Goal: Task Accomplishment & Management: Use online tool/utility

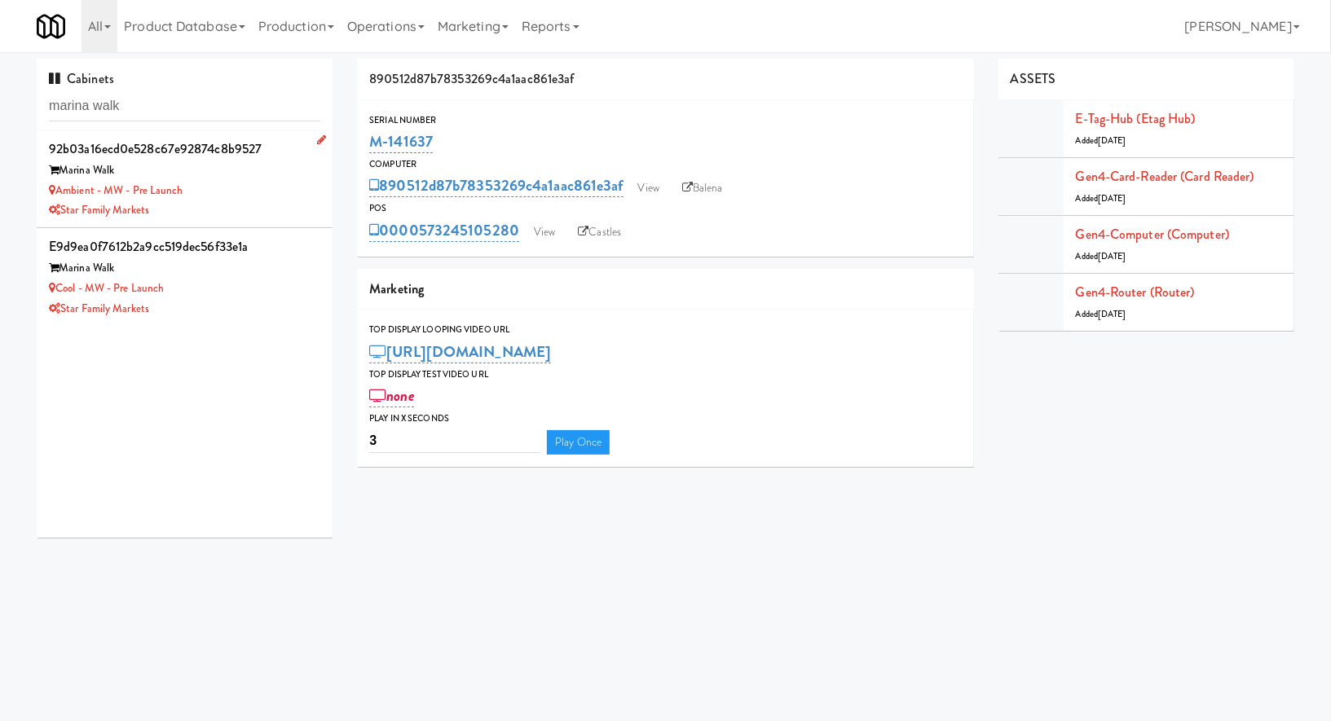
type input "marina walk"
click at [230, 189] on div "Ambient - MW - Pre Launch" at bounding box center [184, 191] width 271 height 20
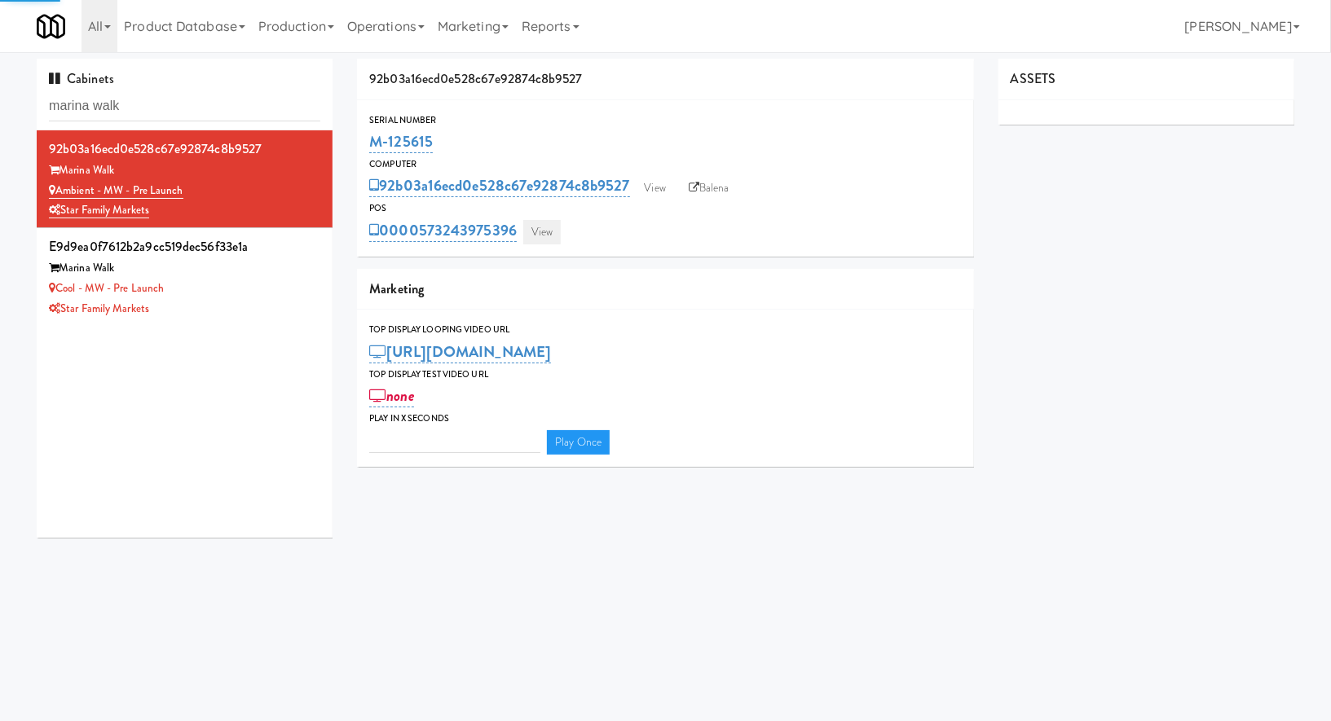
type input "3"
click at [554, 242] on link "View" at bounding box center [541, 232] width 37 height 24
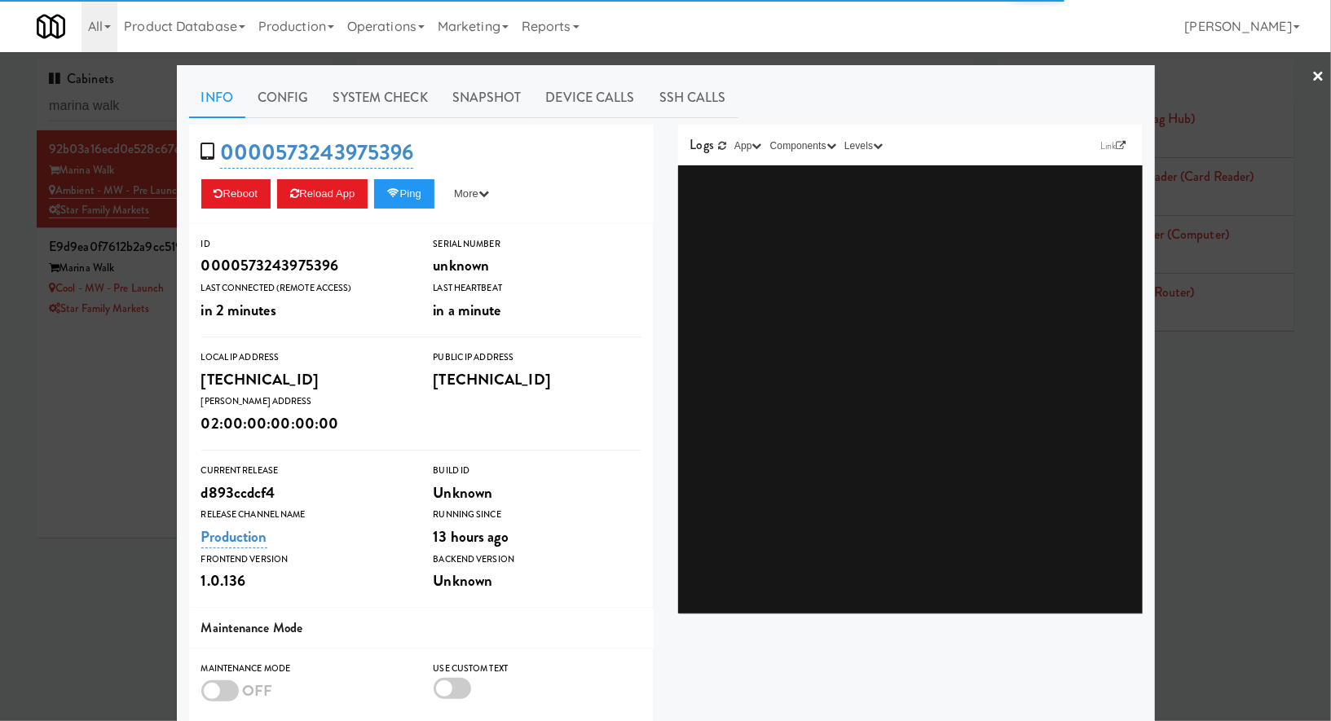
click at [433, 99] on link "System Check" at bounding box center [380, 97] width 119 height 41
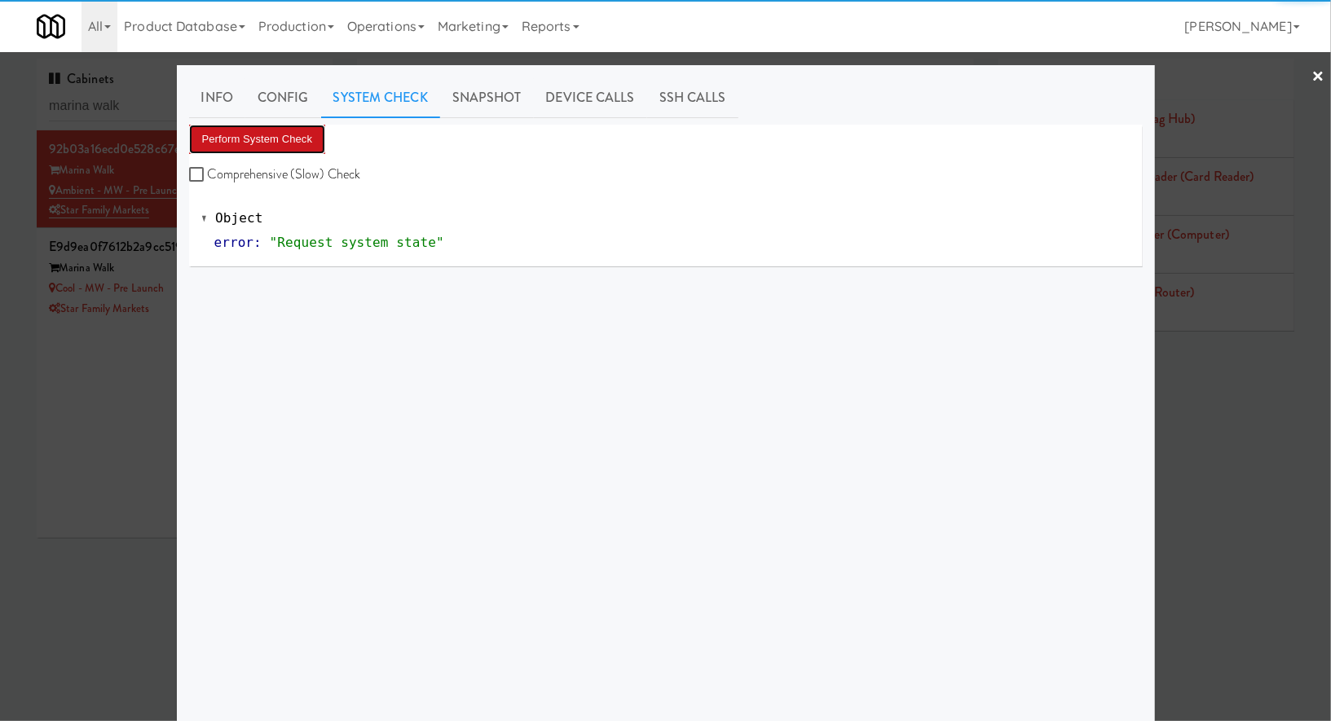
click at [289, 141] on button "Perform System Check" at bounding box center [257, 139] width 137 height 29
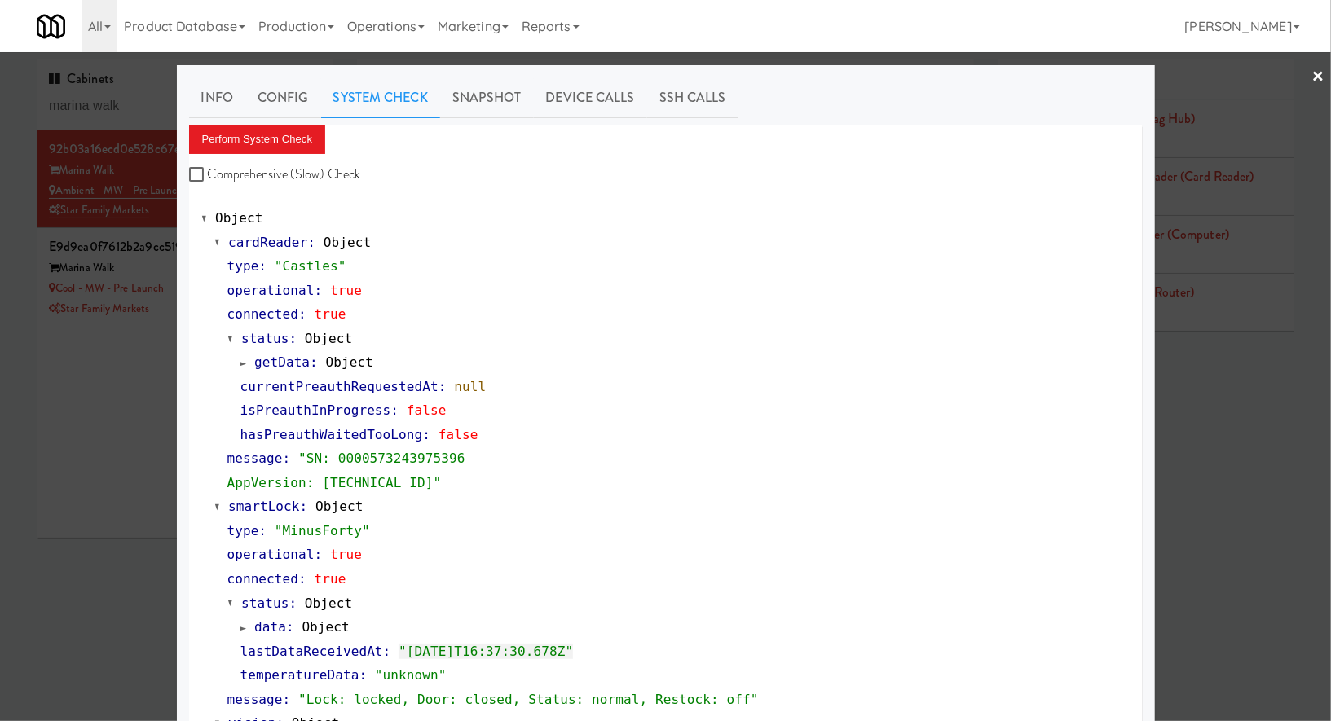
scroll to position [8, 0]
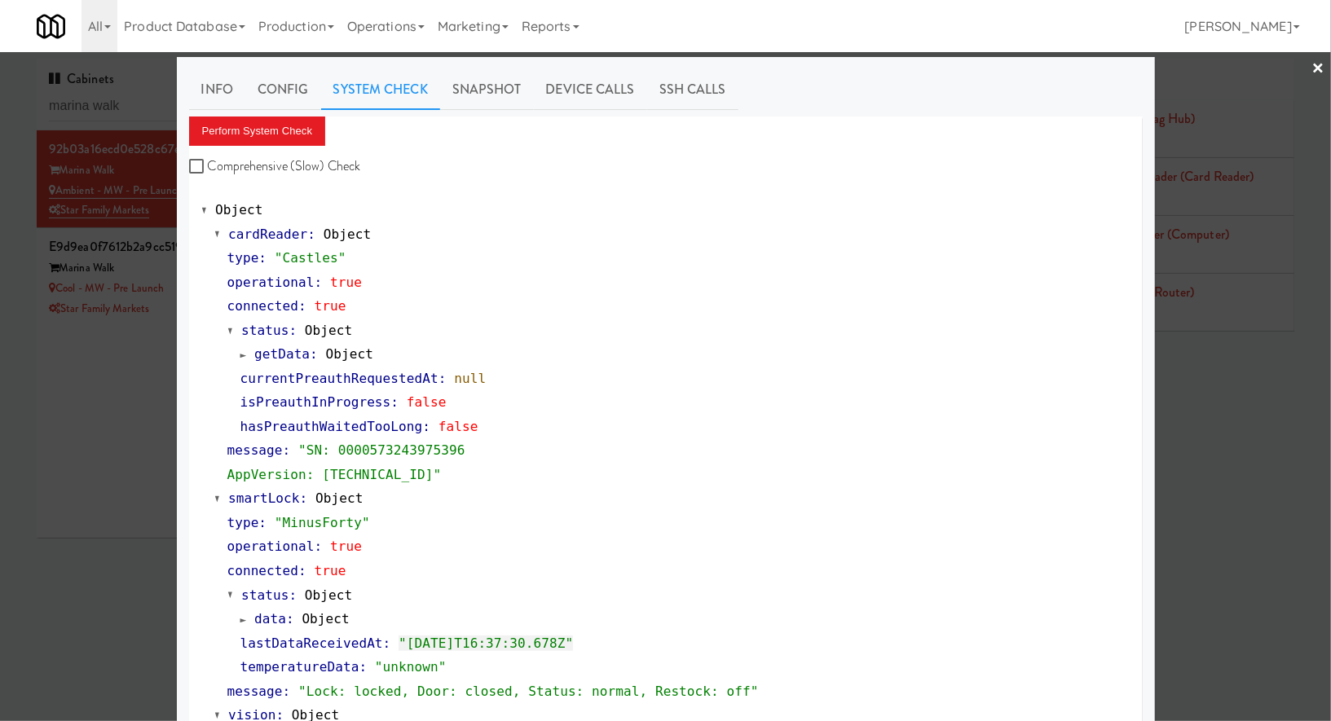
click at [119, 330] on div at bounding box center [665, 360] width 1331 height 721
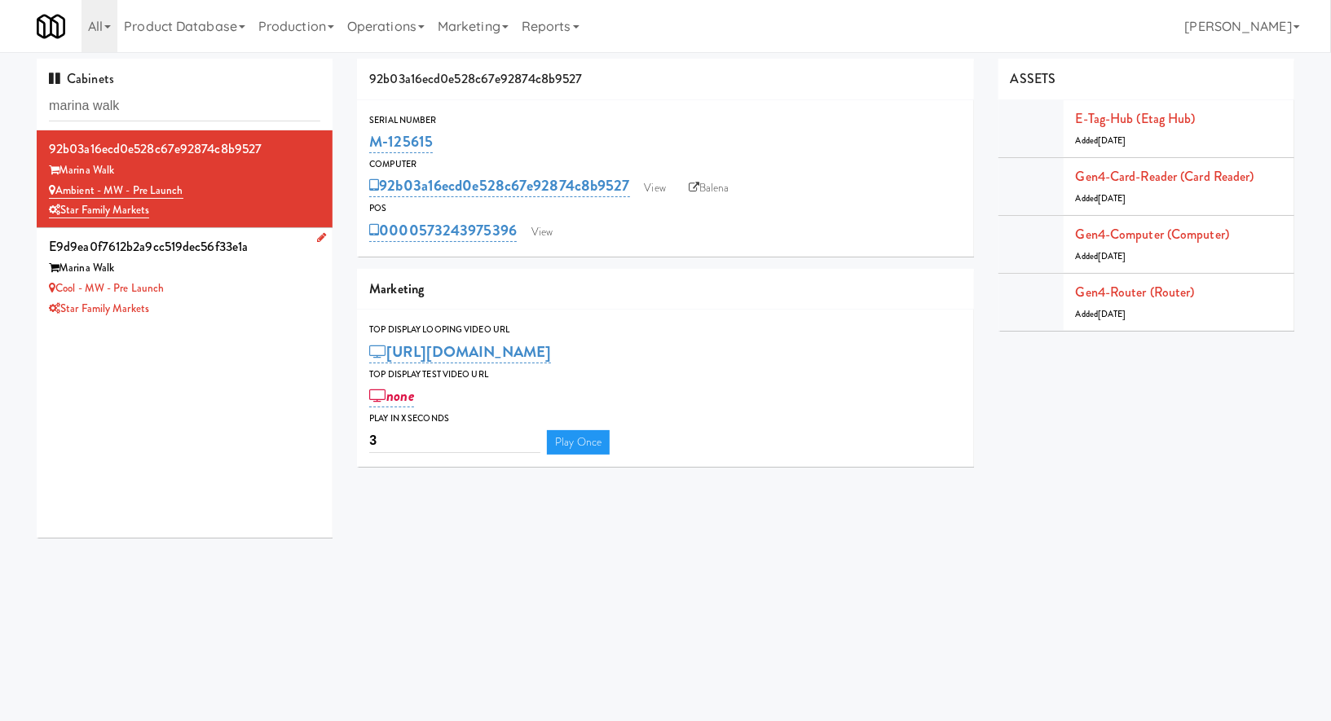
click at [301, 292] on div "Cool - MW - Pre Launch" at bounding box center [184, 289] width 271 height 20
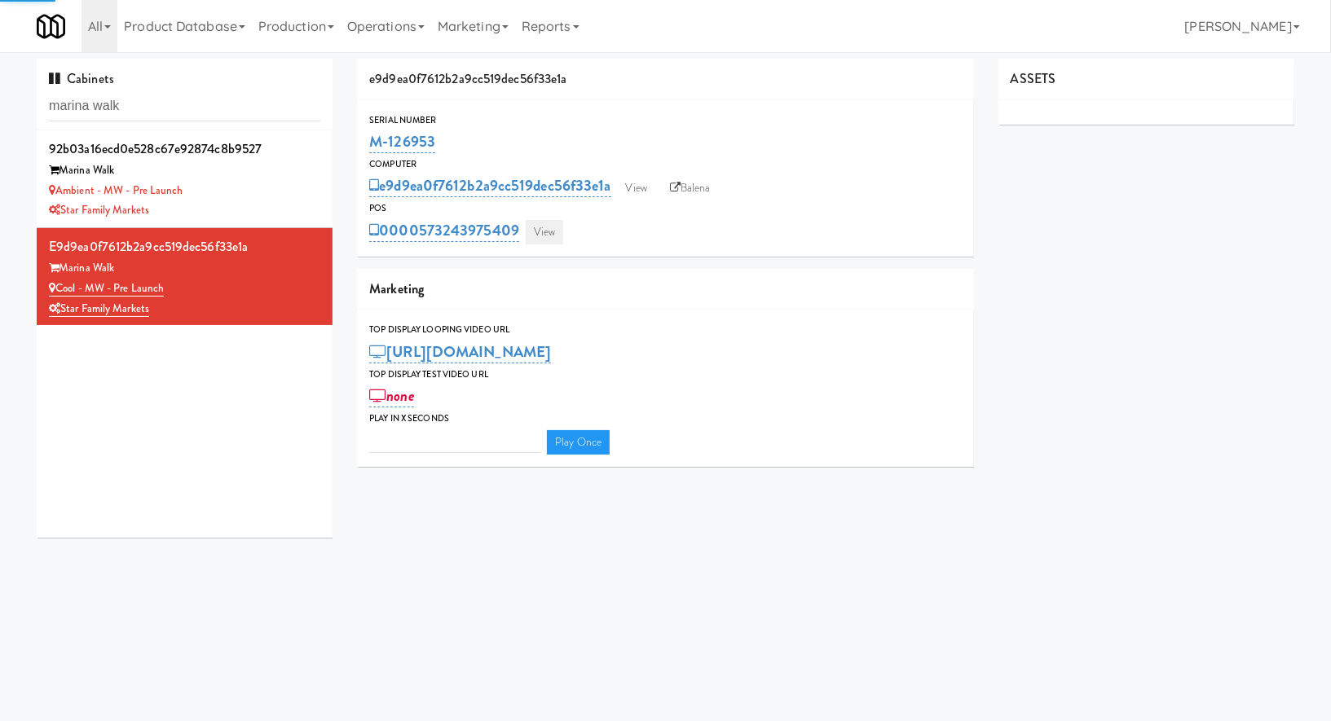
type input "3"
click at [552, 233] on link "View" at bounding box center [544, 232] width 37 height 24
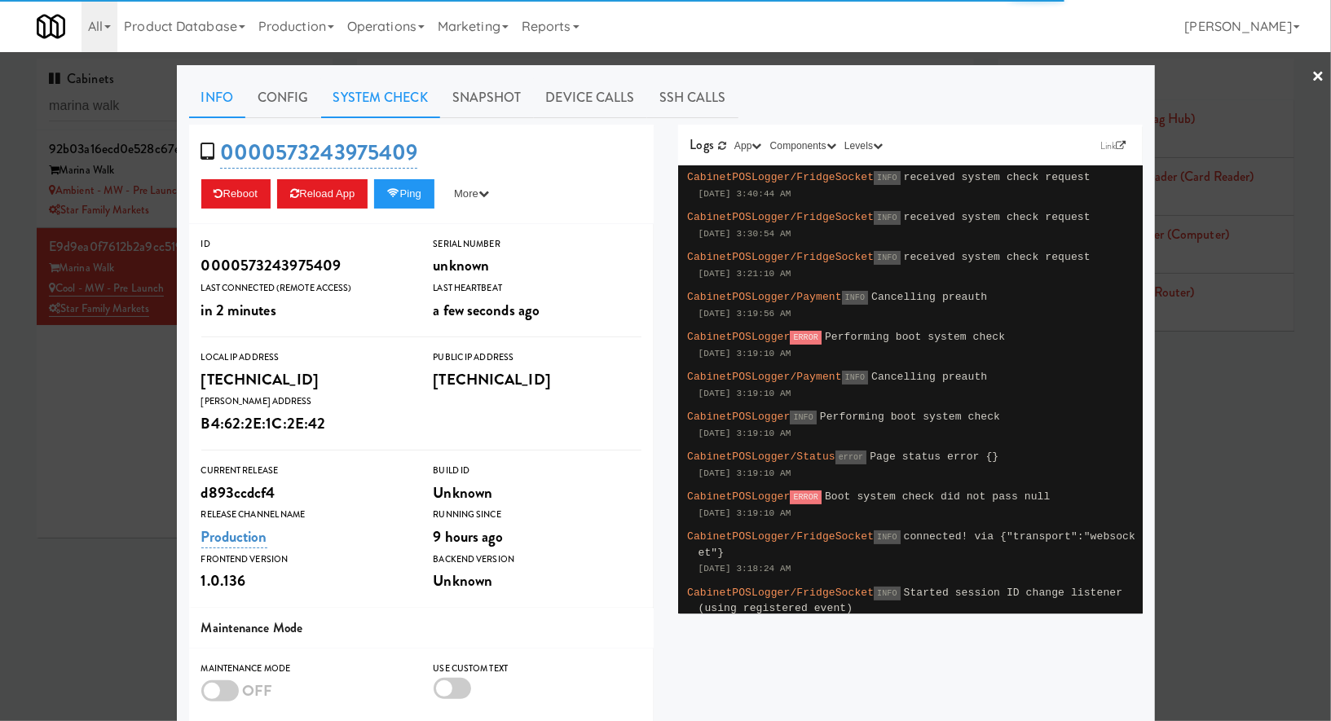
click at [400, 85] on link "System Check" at bounding box center [380, 97] width 119 height 41
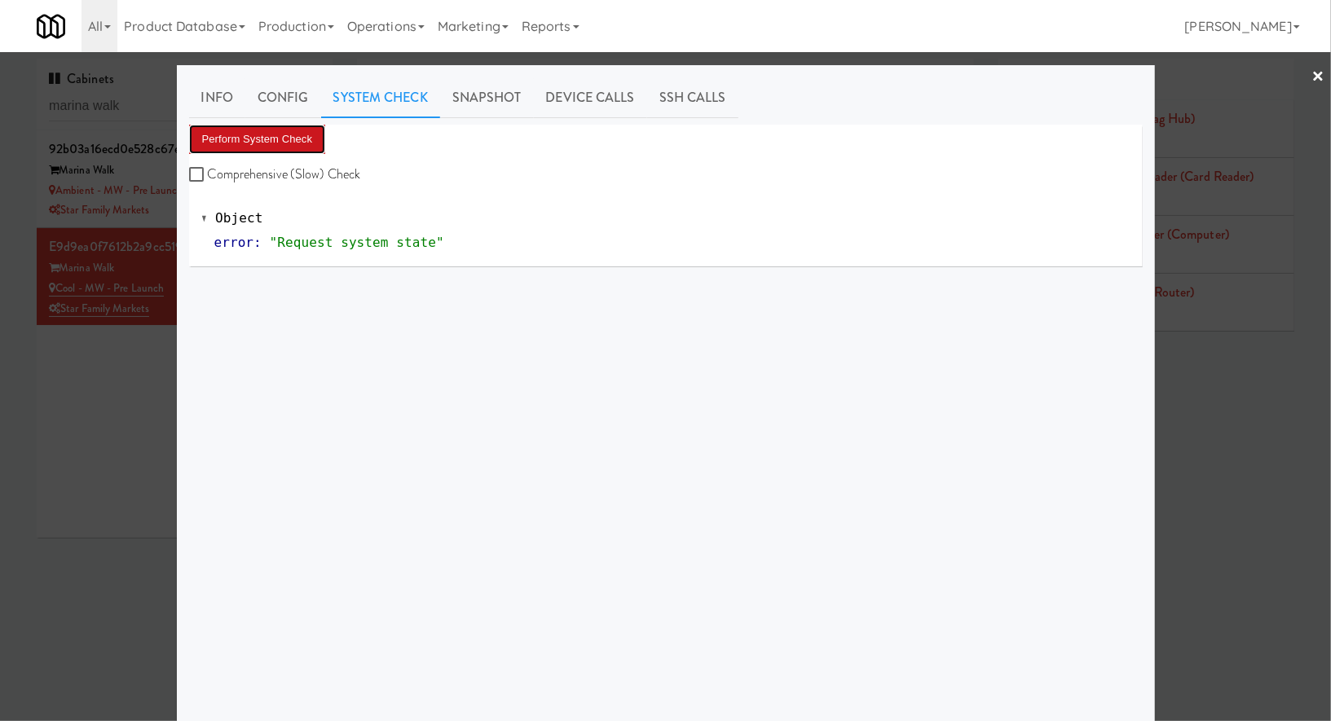
click at [290, 139] on button "Perform System Check" at bounding box center [257, 139] width 137 height 29
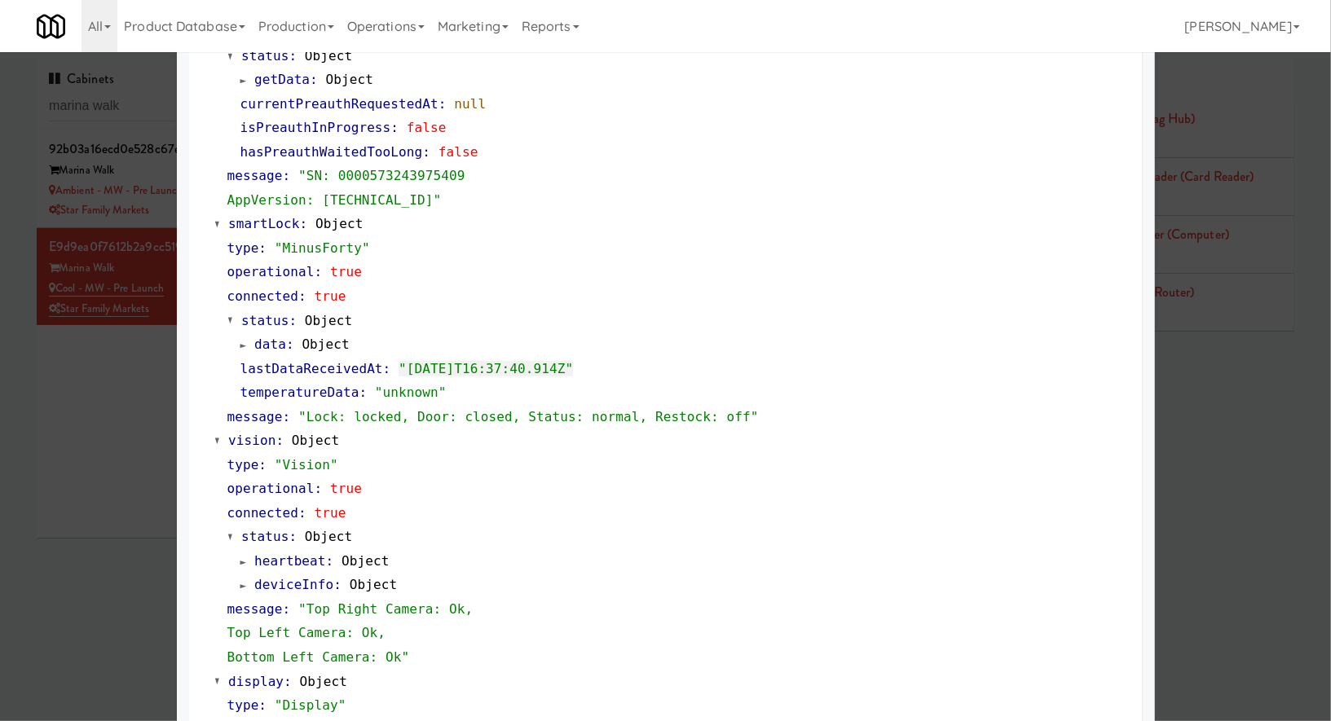
scroll to position [274, 0]
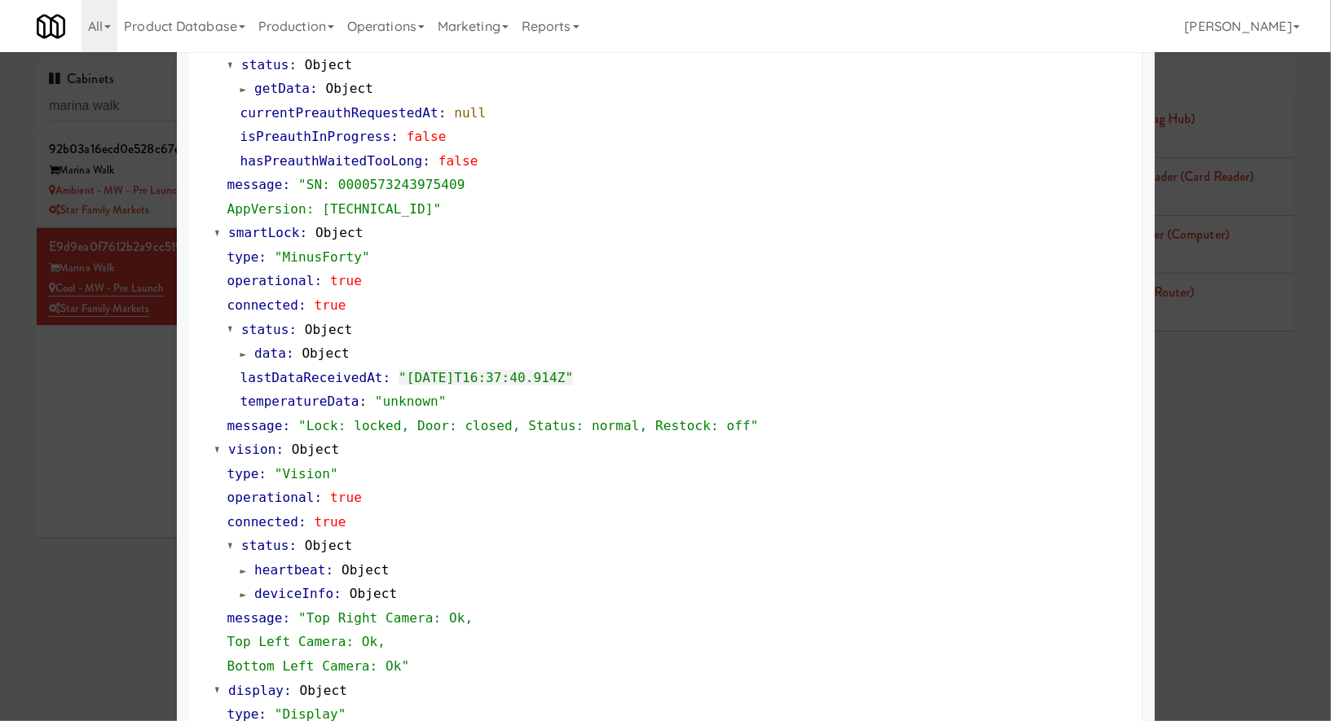
drag, startPoint x: 113, startPoint y: 440, endPoint x: 117, endPoint y: 407, distance: 33.7
click at [113, 440] on div at bounding box center [665, 360] width 1331 height 721
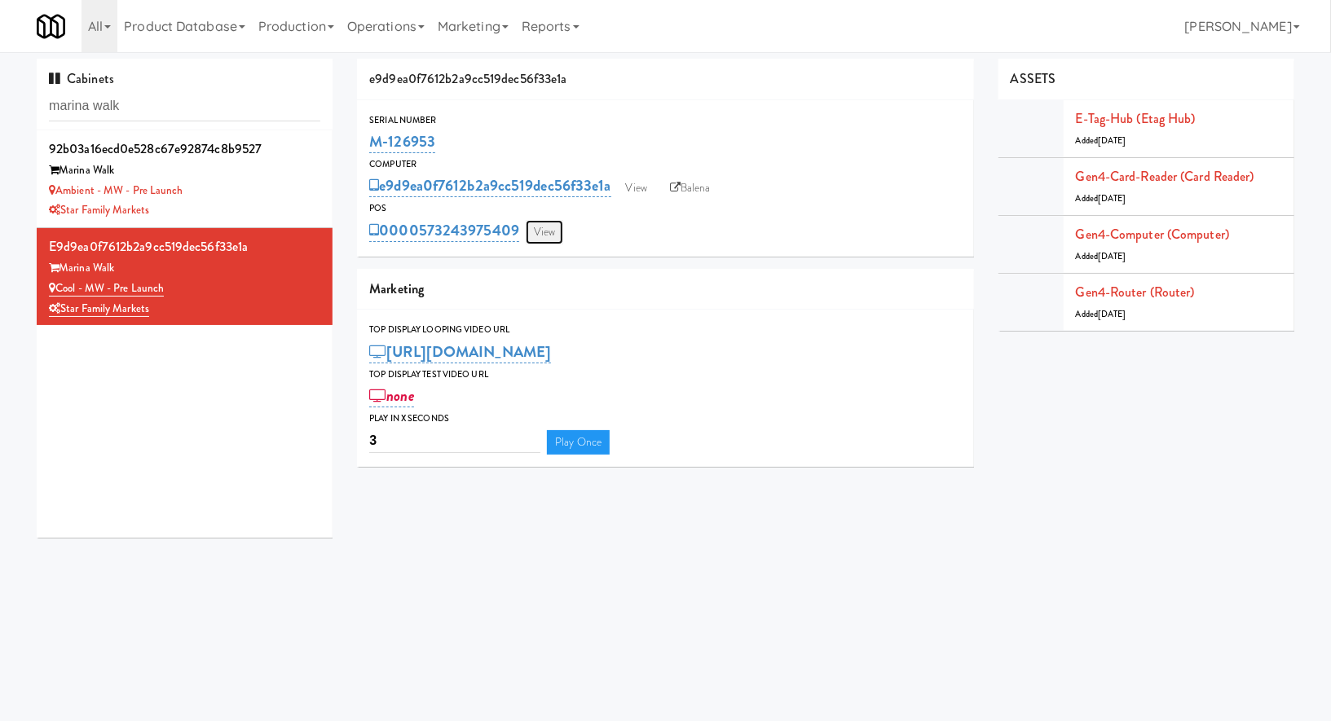
click at [542, 237] on link "View" at bounding box center [544, 232] width 37 height 24
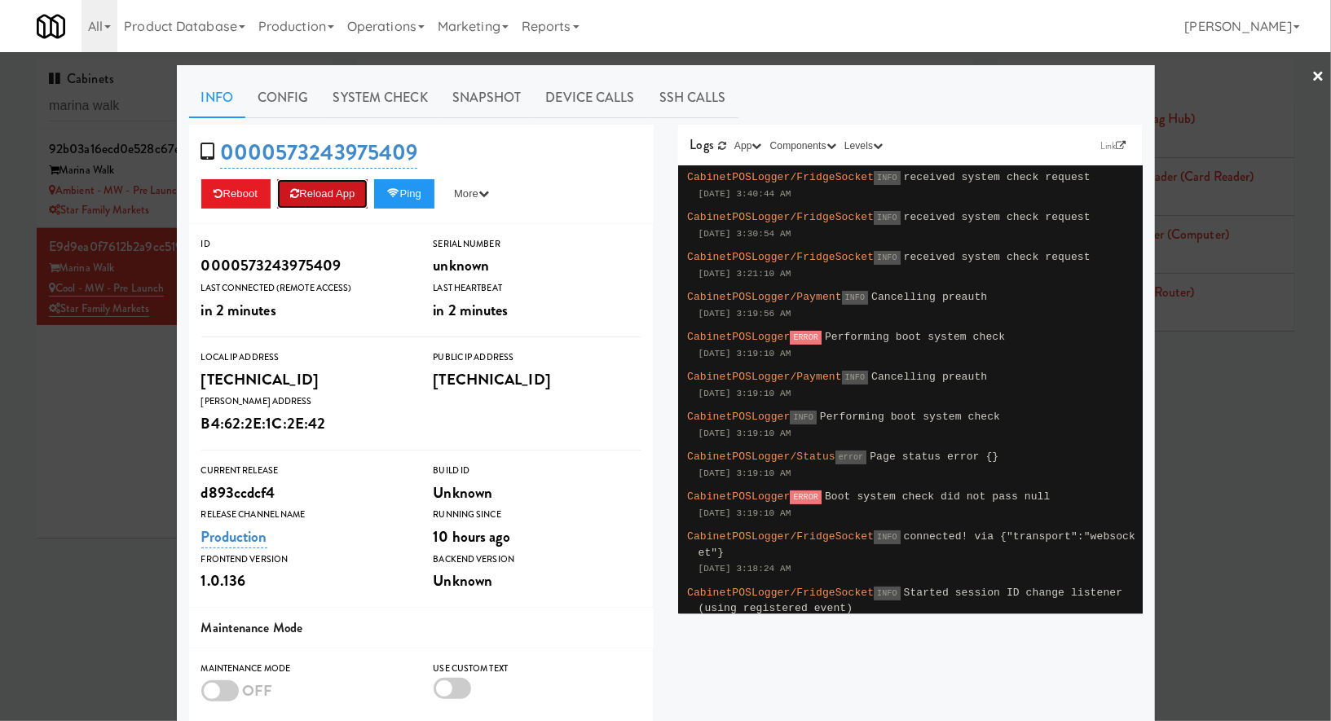
click at [352, 195] on button "Reload App" at bounding box center [322, 193] width 90 height 29
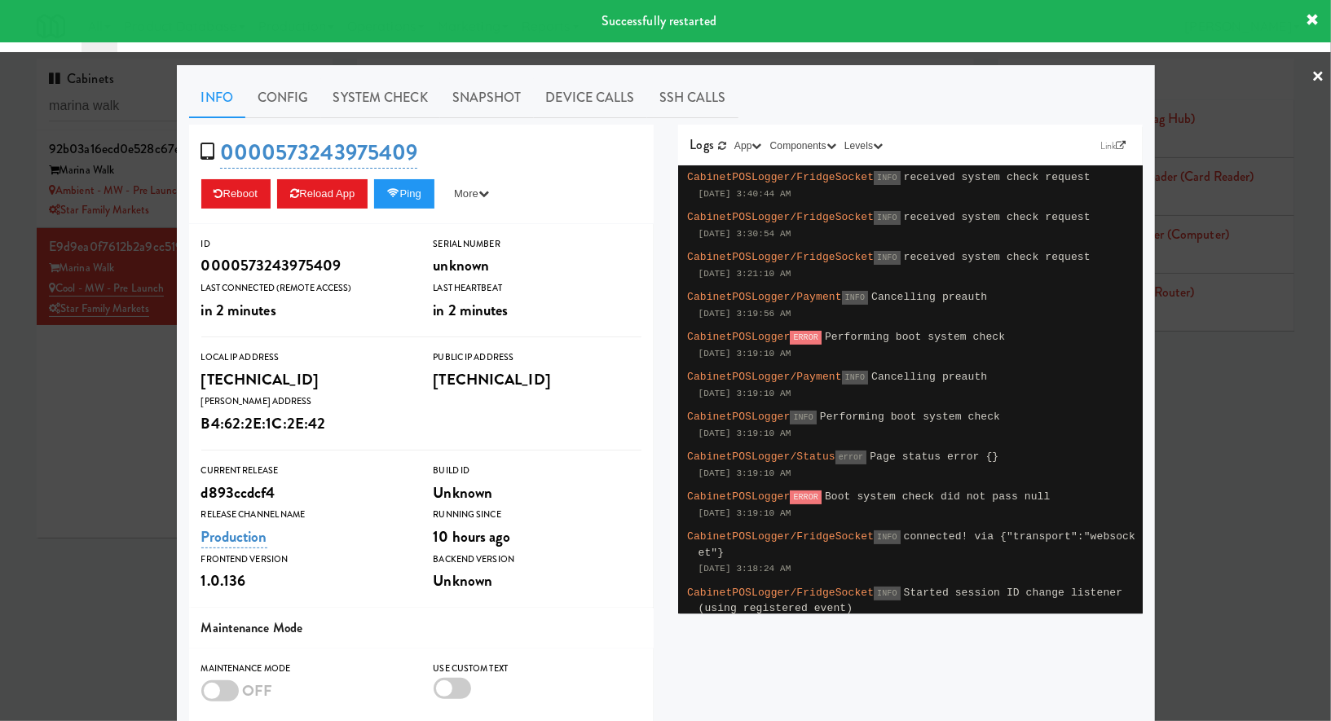
click at [151, 169] on div at bounding box center [665, 360] width 1331 height 721
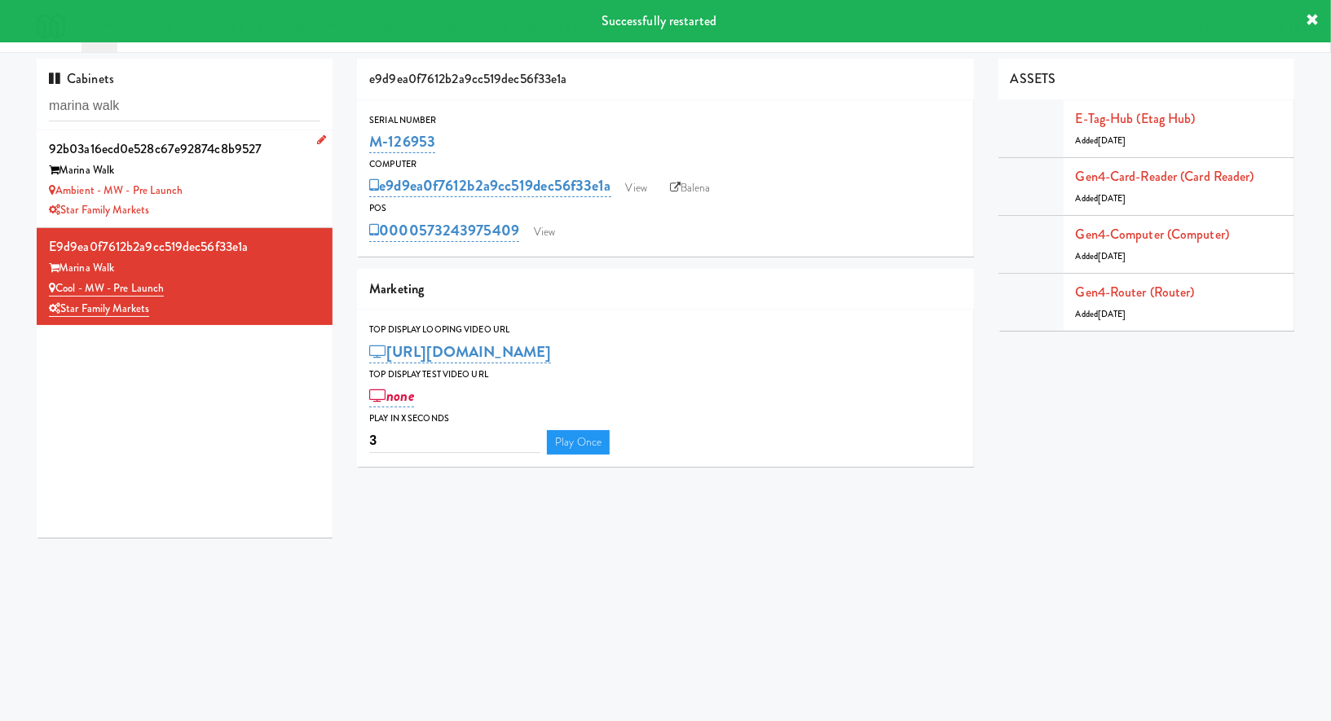
click at [301, 176] on div "Marina Walk" at bounding box center [184, 171] width 271 height 20
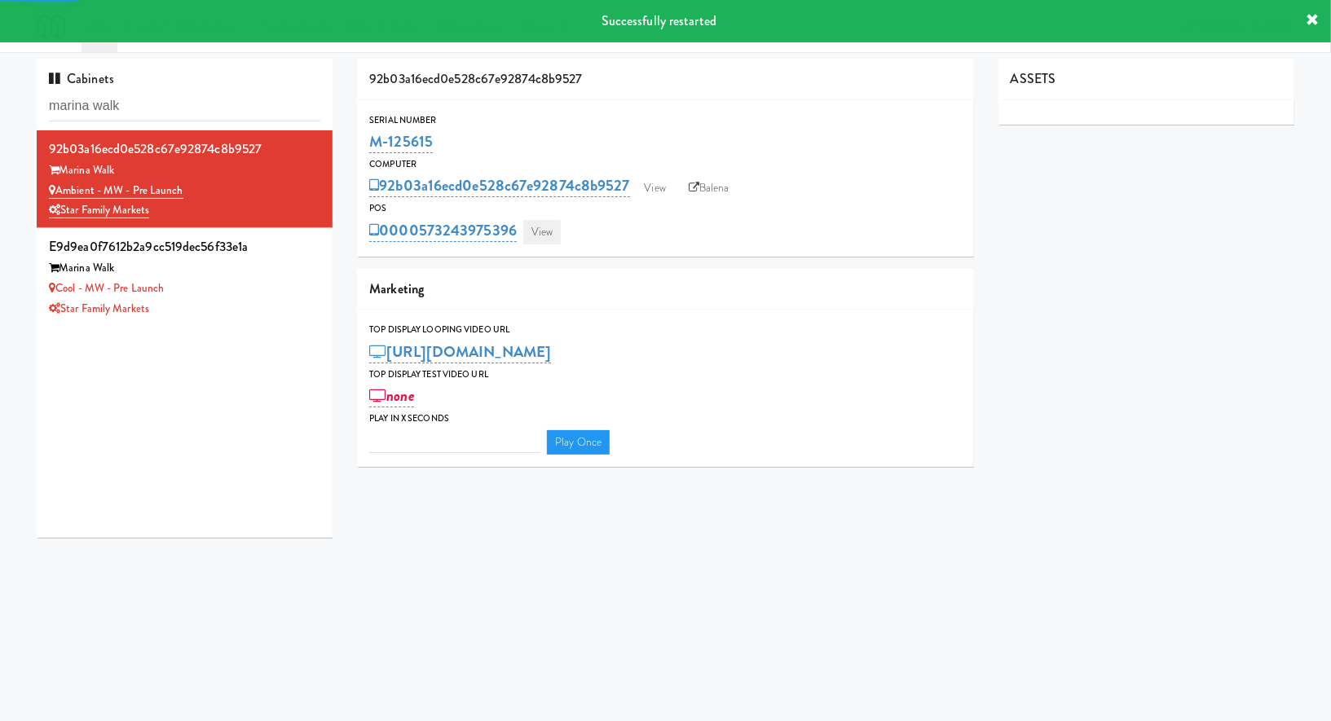
type input "3"
click at [543, 233] on link "View" at bounding box center [541, 232] width 37 height 24
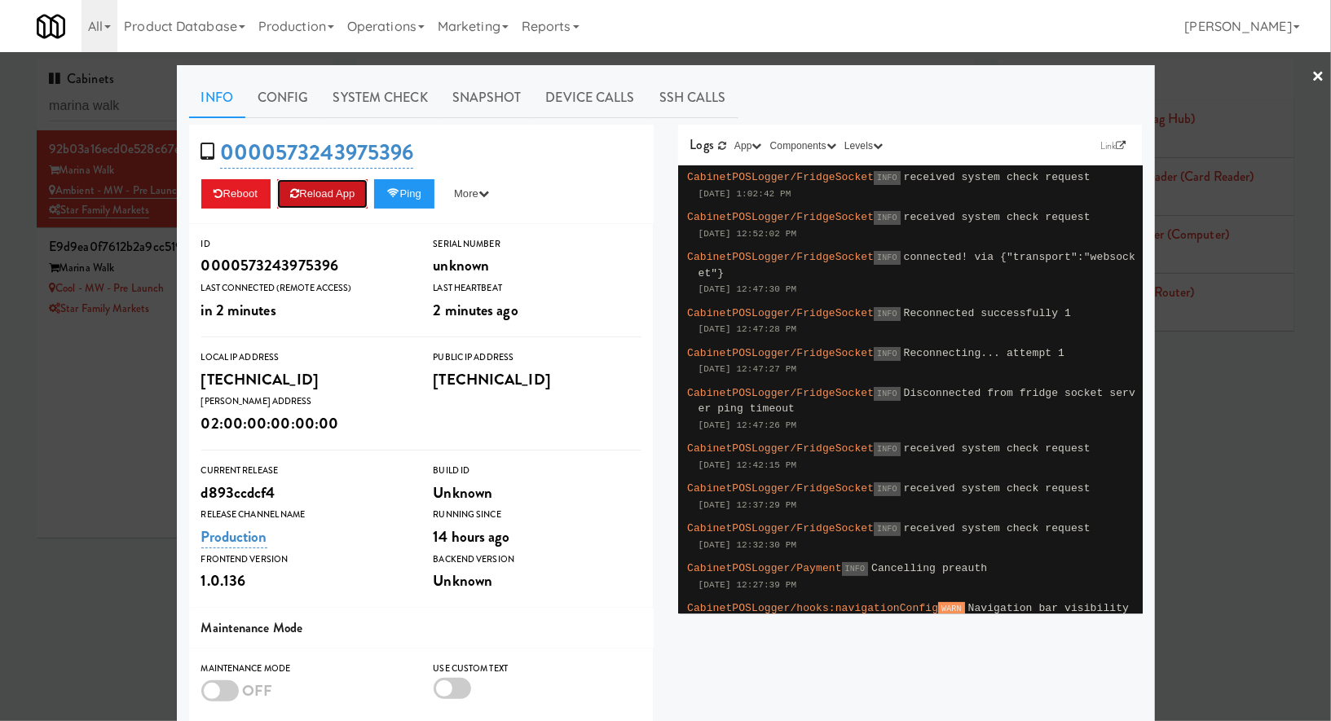
click at [353, 181] on button "Reload App" at bounding box center [322, 193] width 90 height 29
click at [126, 104] on div at bounding box center [665, 360] width 1331 height 721
click at [126, 104] on input "marina walk" at bounding box center [184, 106] width 271 height 30
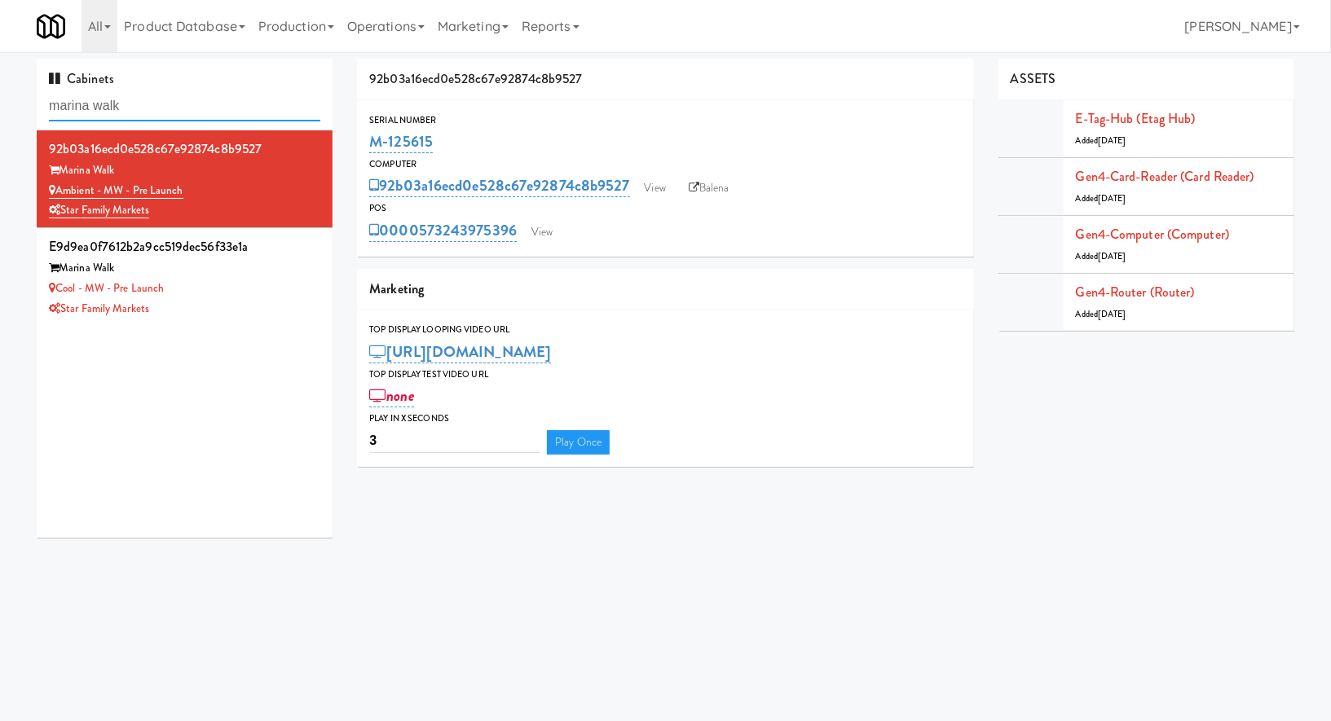
click at [126, 104] on input "marina walk" at bounding box center [184, 106] width 271 height 30
paste input "Eleven55 - Pantry"
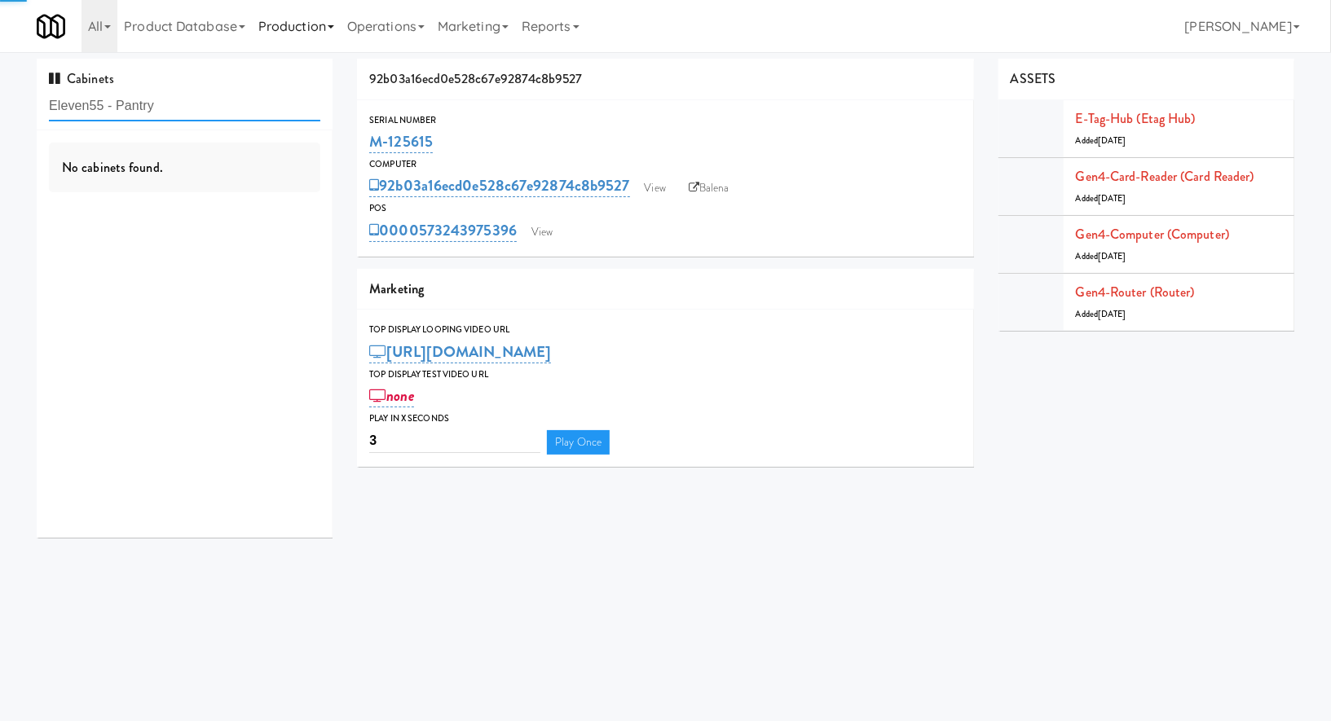
type input "Eleven55 - Pantry"
click at [294, 152] on div "5f9569a5efd977ab3b549825a28b9ba5" at bounding box center [184, 149] width 271 height 24
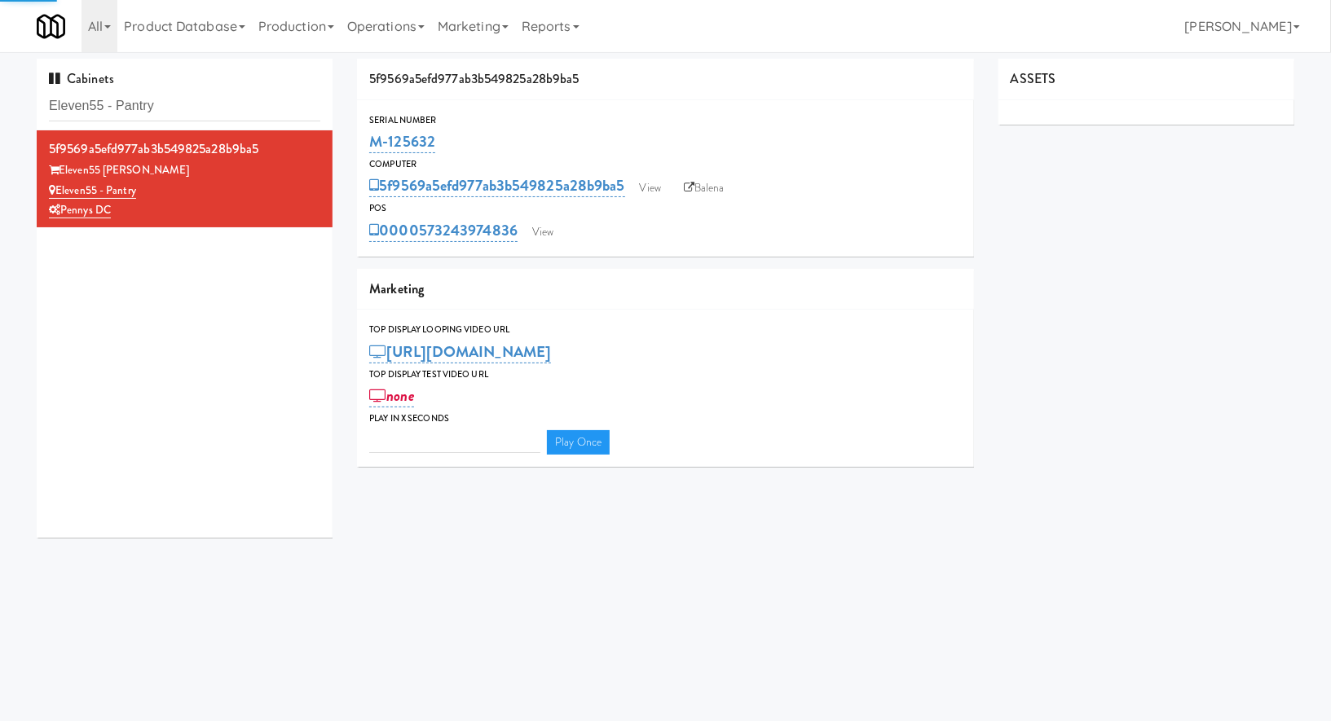
type input "3"
click at [550, 238] on link "View" at bounding box center [542, 232] width 37 height 24
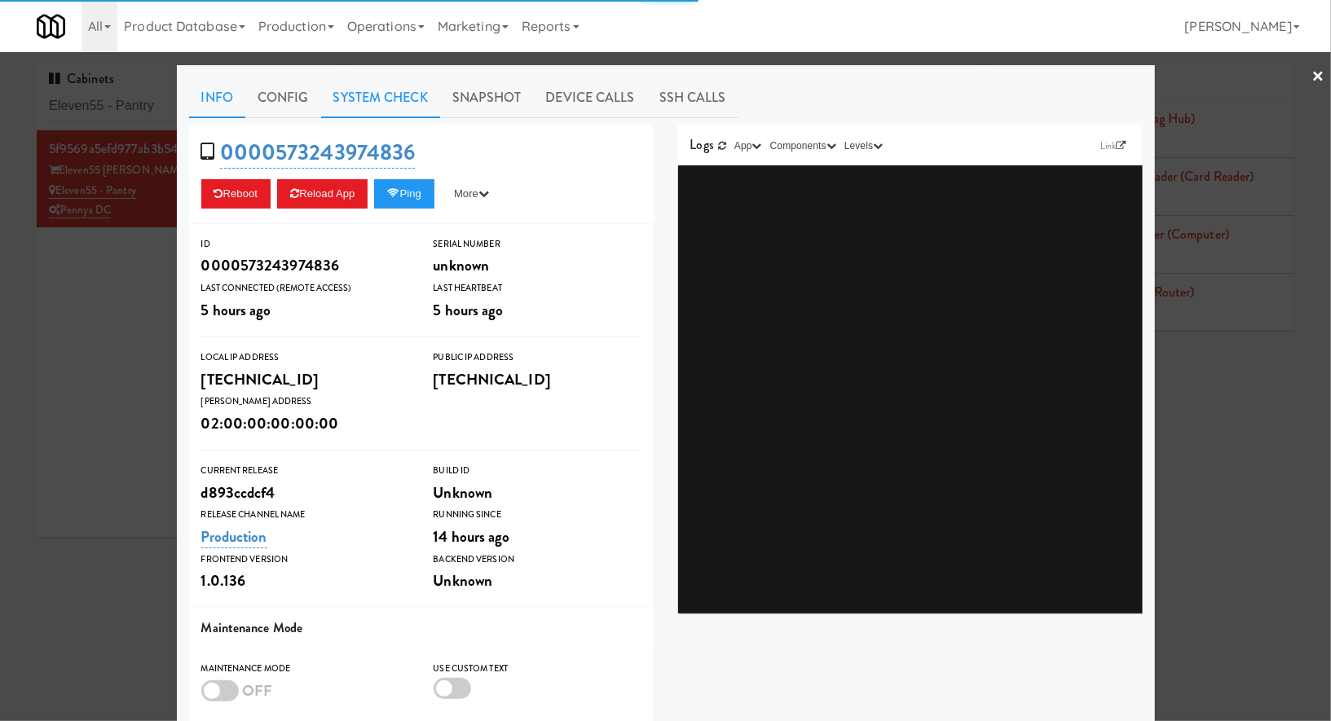
click at [403, 97] on link "System Check" at bounding box center [380, 97] width 119 height 41
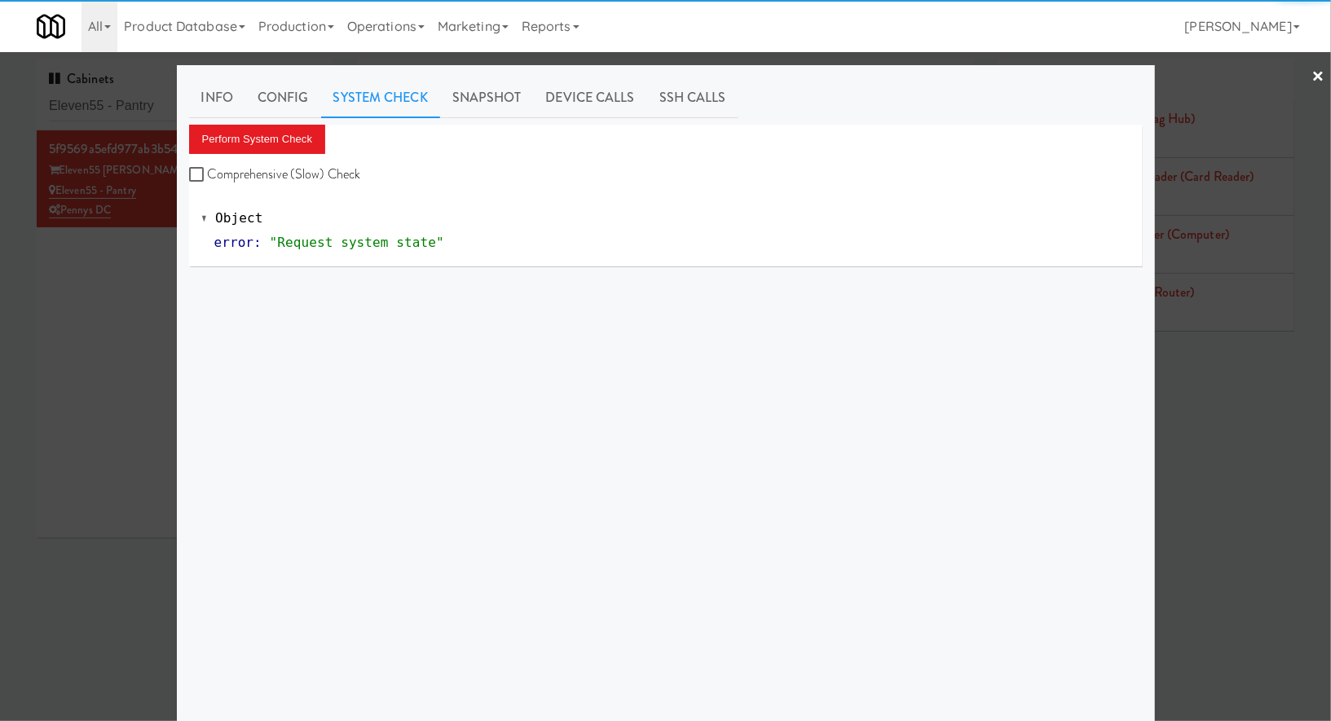
click at [328, 130] on div "Perform System Check Comprehensive (Slow) Check" at bounding box center [665, 156] width 953 height 62
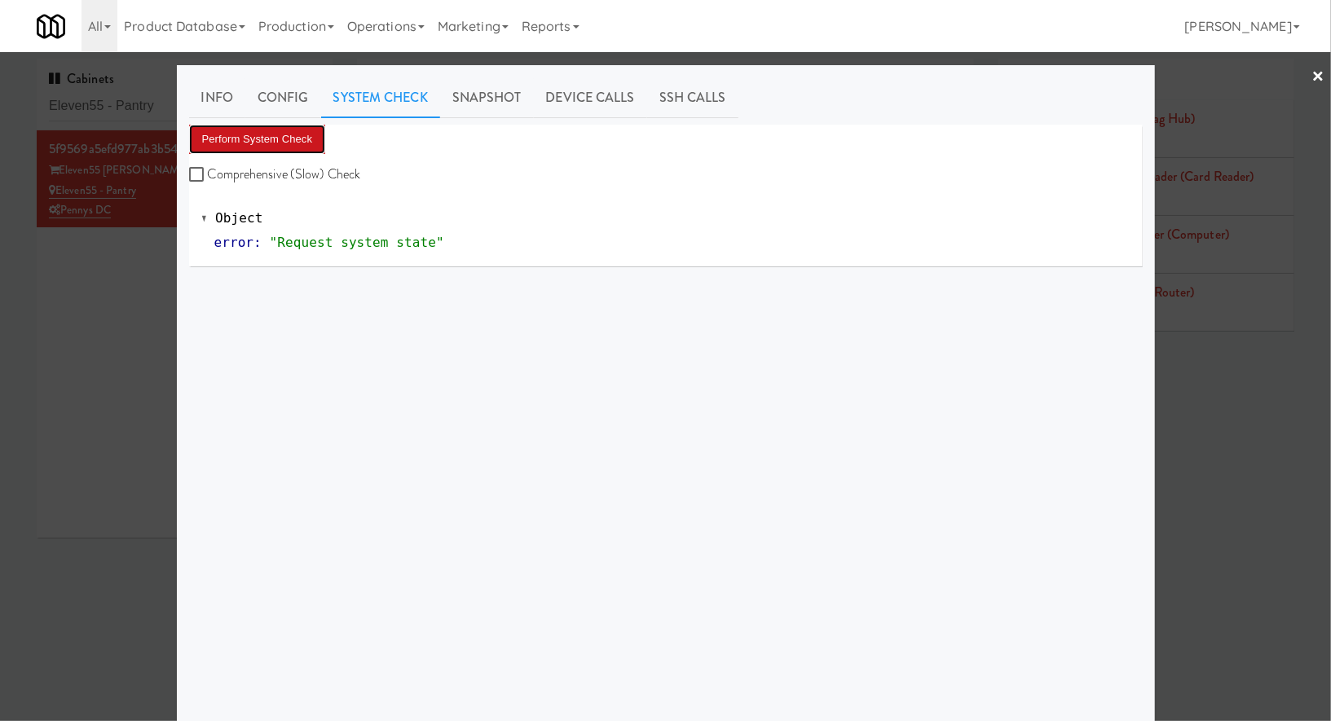
click at [287, 139] on button "Perform System Check" at bounding box center [257, 139] width 137 height 29
click at [140, 117] on div at bounding box center [665, 360] width 1331 height 721
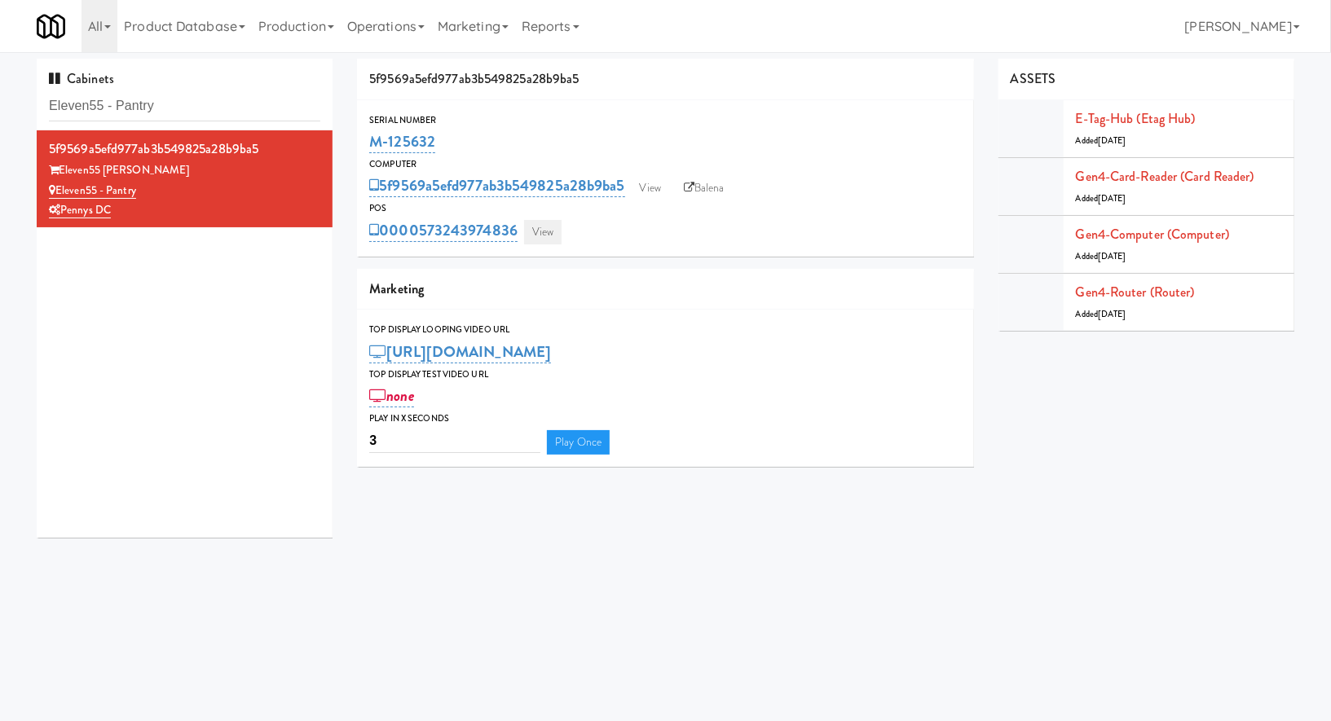
click at [549, 229] on link "View" at bounding box center [542, 232] width 37 height 24
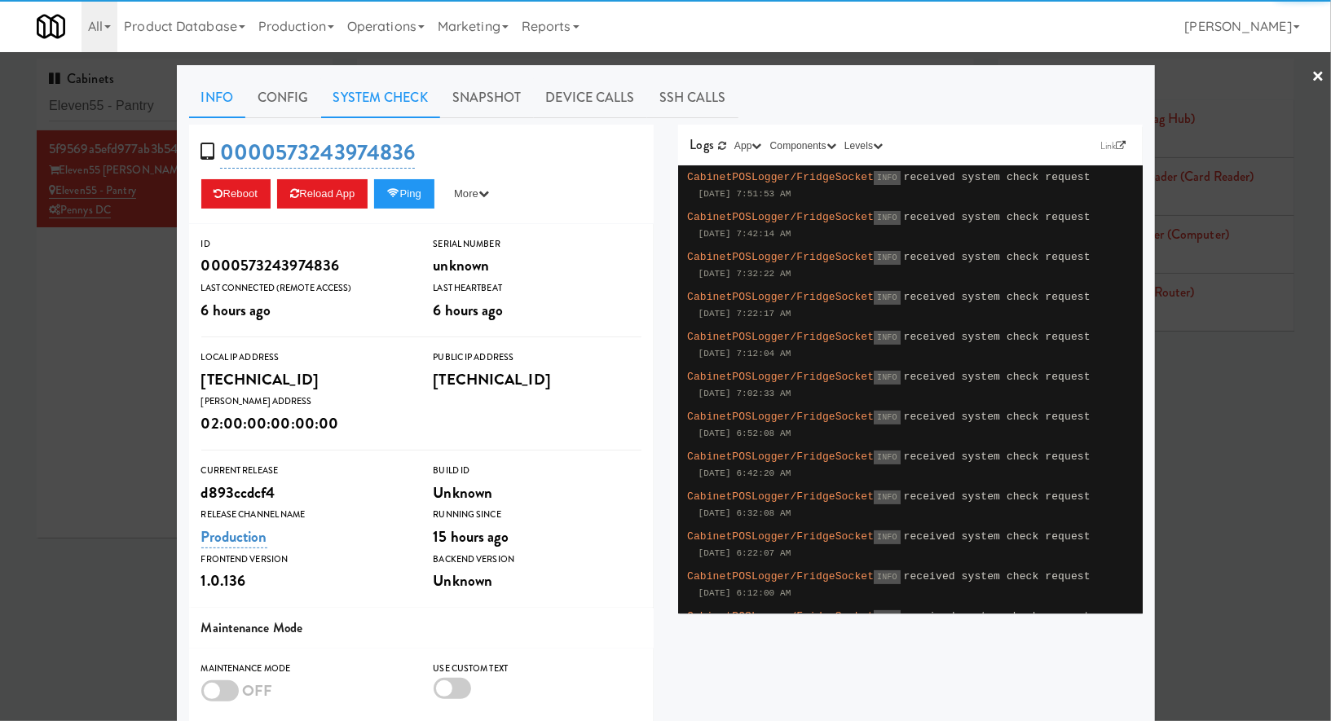
click at [407, 104] on link "System Check" at bounding box center [380, 97] width 119 height 41
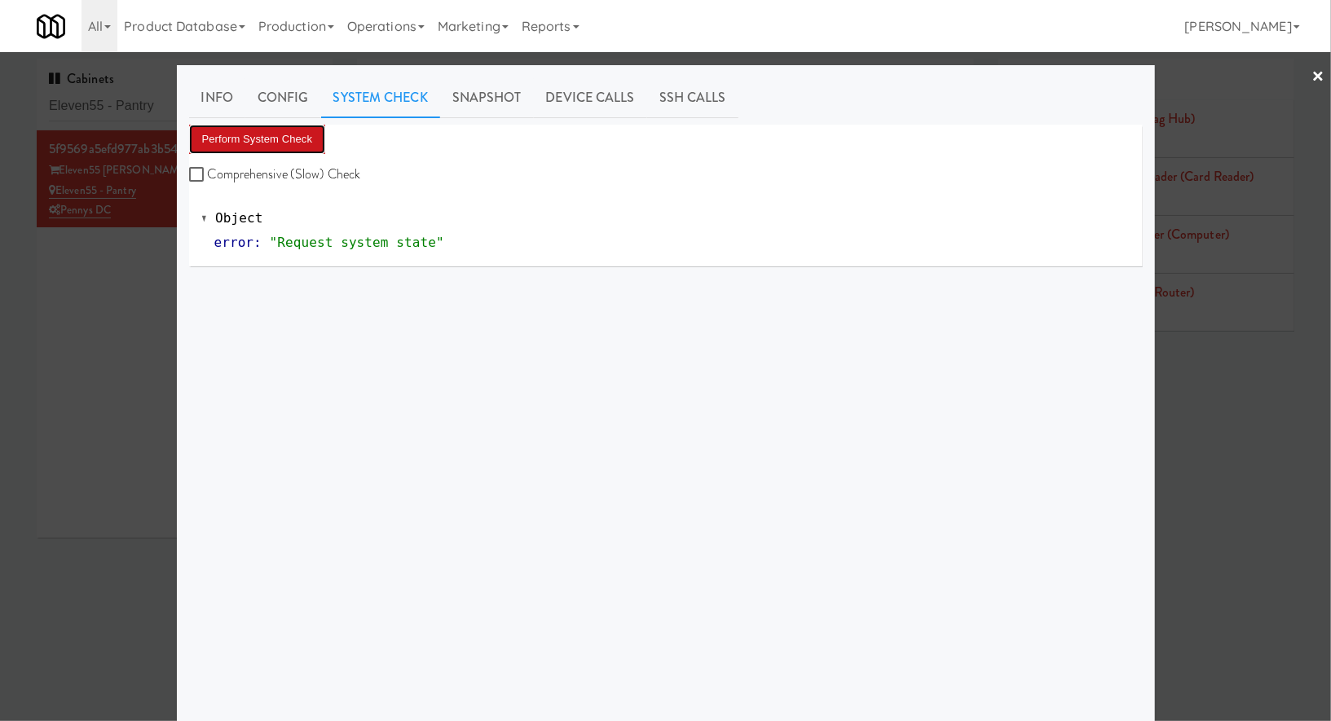
click at [319, 140] on button "Perform System Check" at bounding box center [257, 139] width 137 height 29
click at [311, 141] on button "Perform System Check" at bounding box center [257, 139] width 137 height 29
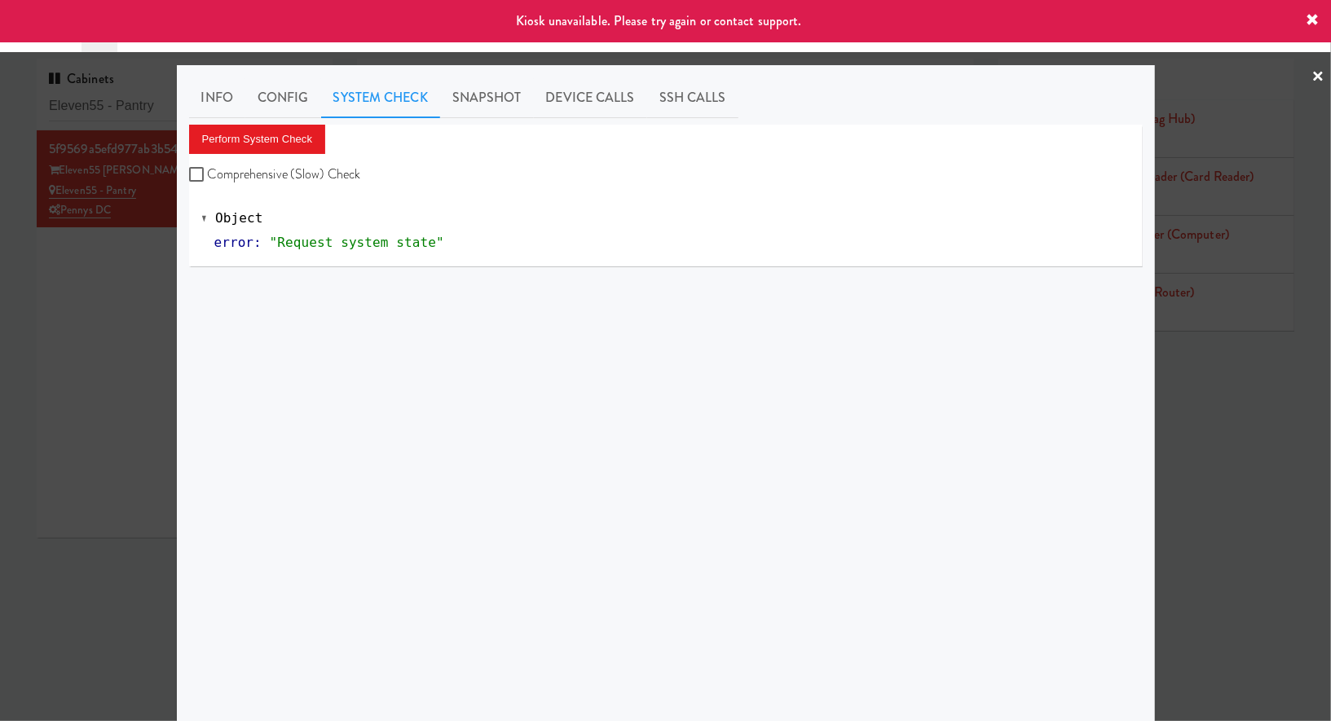
click at [130, 301] on div at bounding box center [665, 360] width 1331 height 721
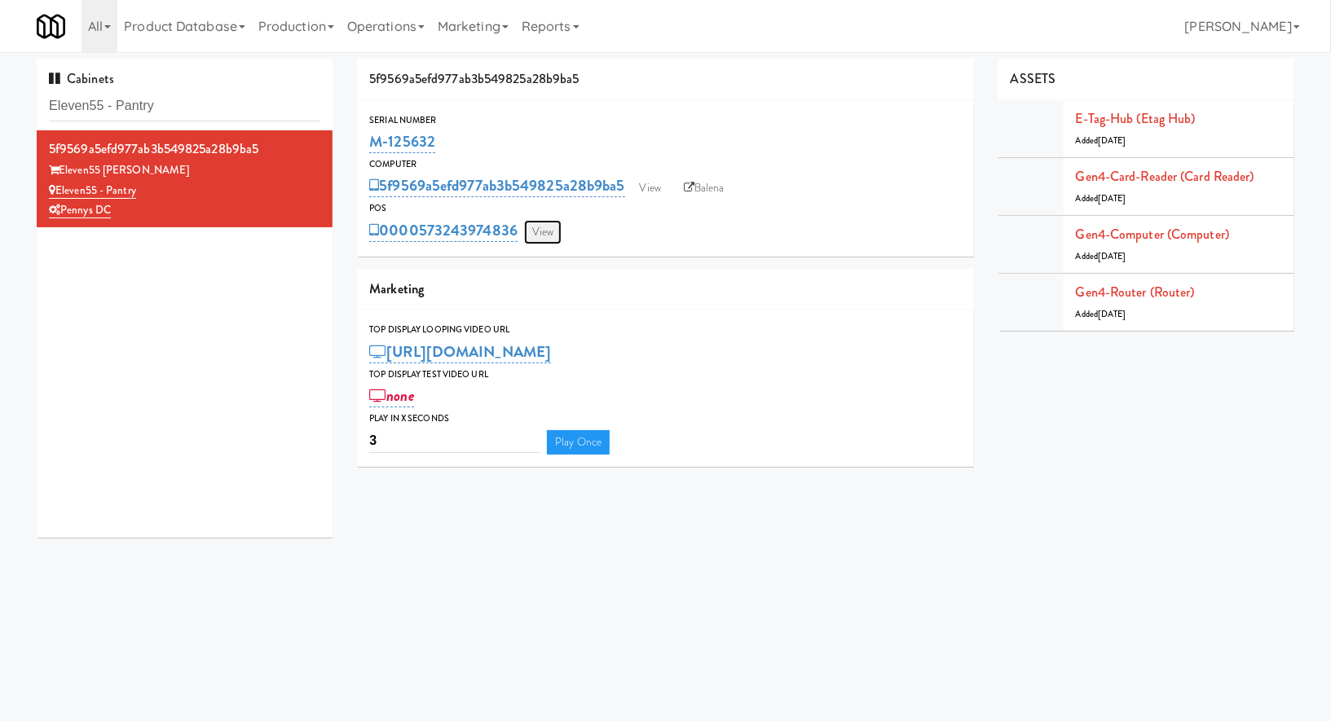
click at [538, 235] on link "View" at bounding box center [542, 232] width 37 height 24
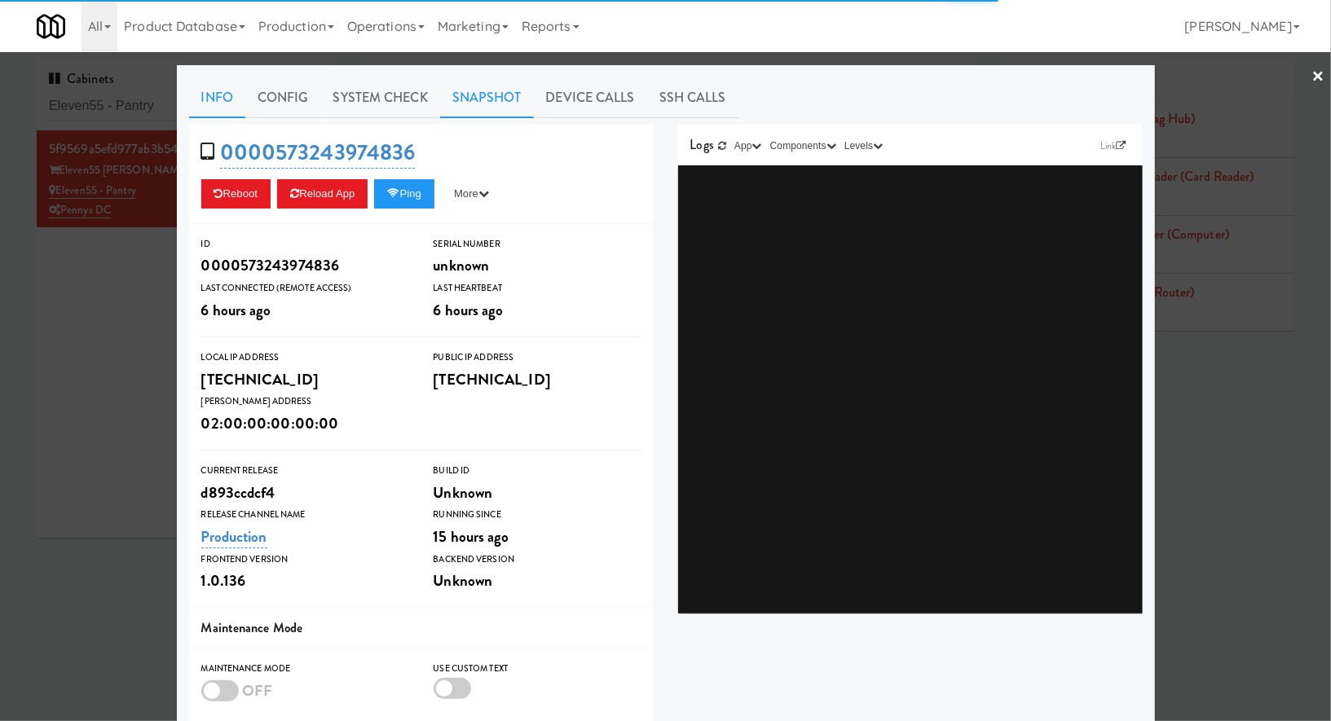
click at [460, 95] on link "Snapshot" at bounding box center [487, 97] width 94 height 41
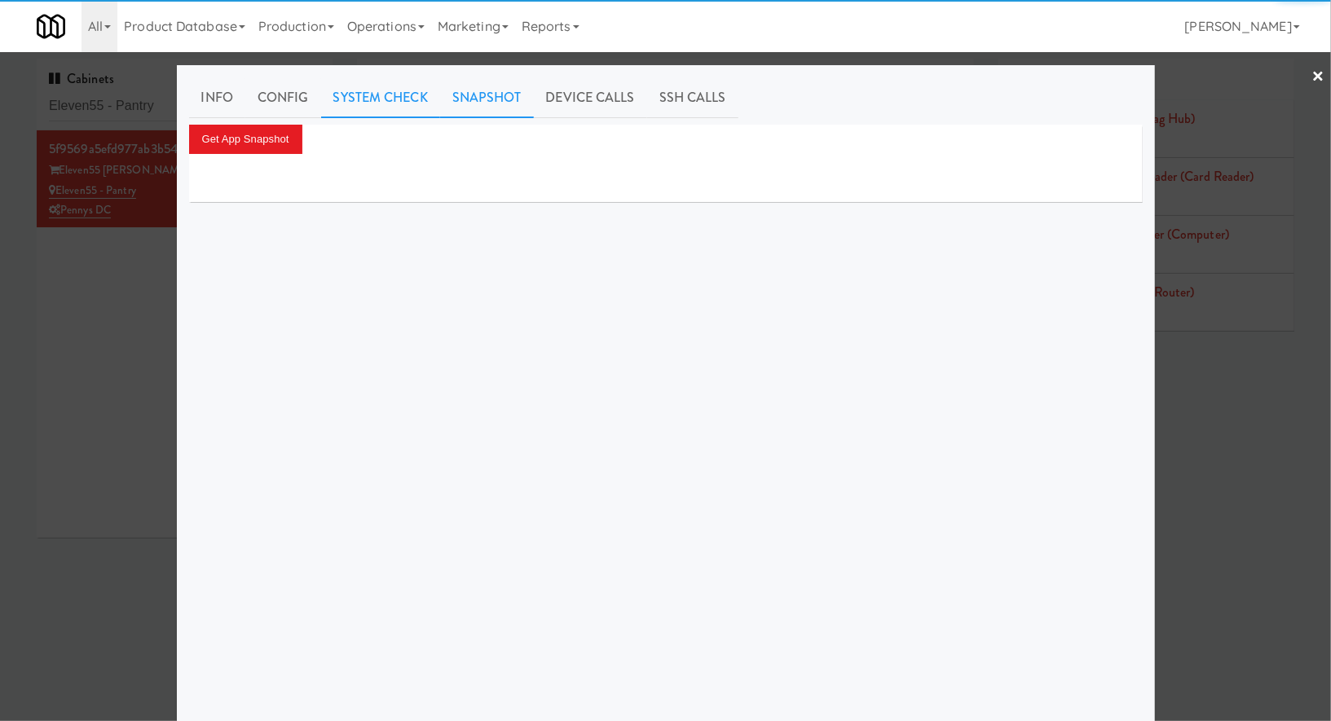
click at [396, 95] on link "System Check" at bounding box center [380, 97] width 119 height 41
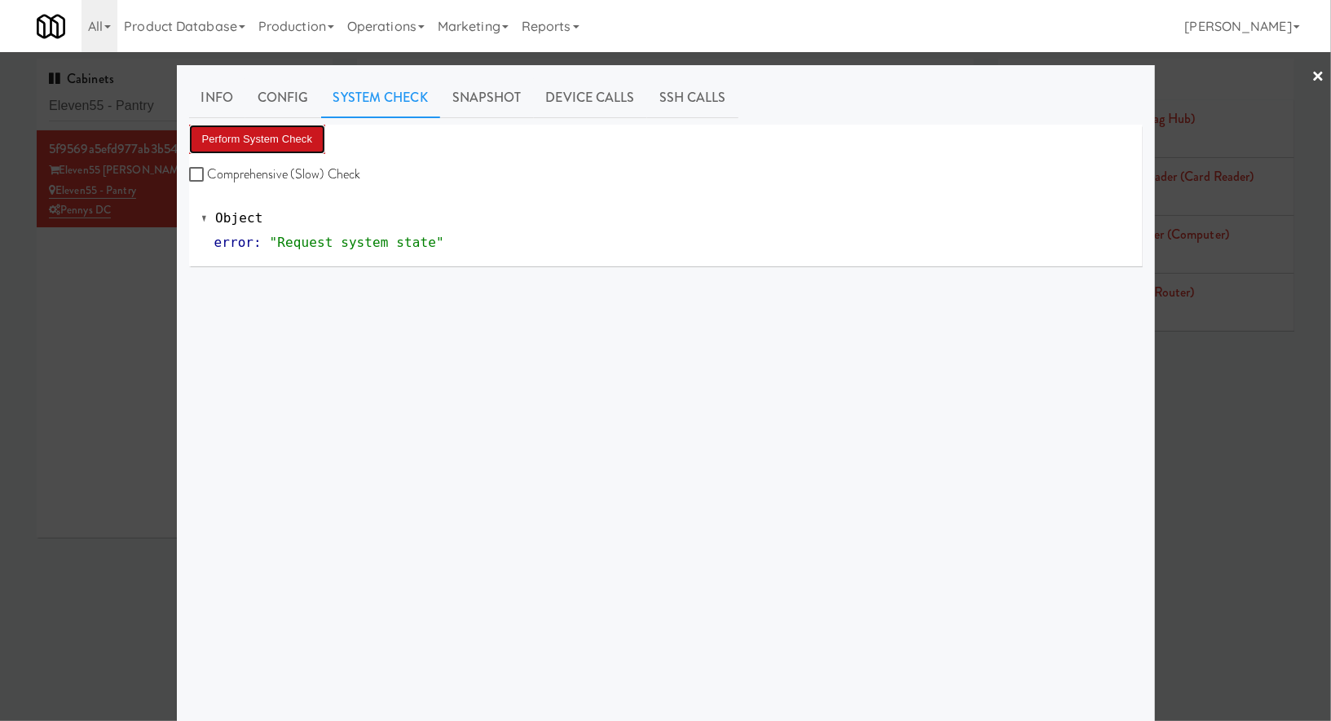
click at [302, 129] on button "Perform System Check" at bounding box center [257, 139] width 137 height 29
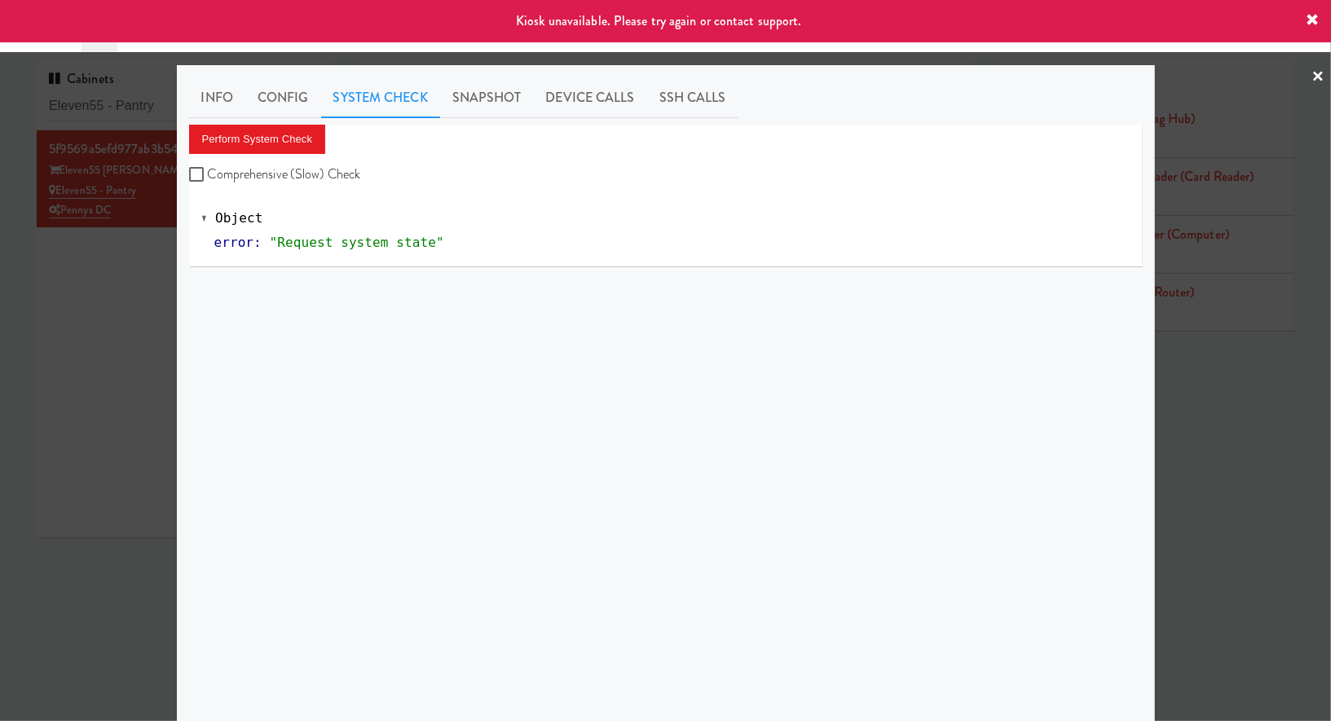
click at [130, 351] on div at bounding box center [665, 360] width 1331 height 721
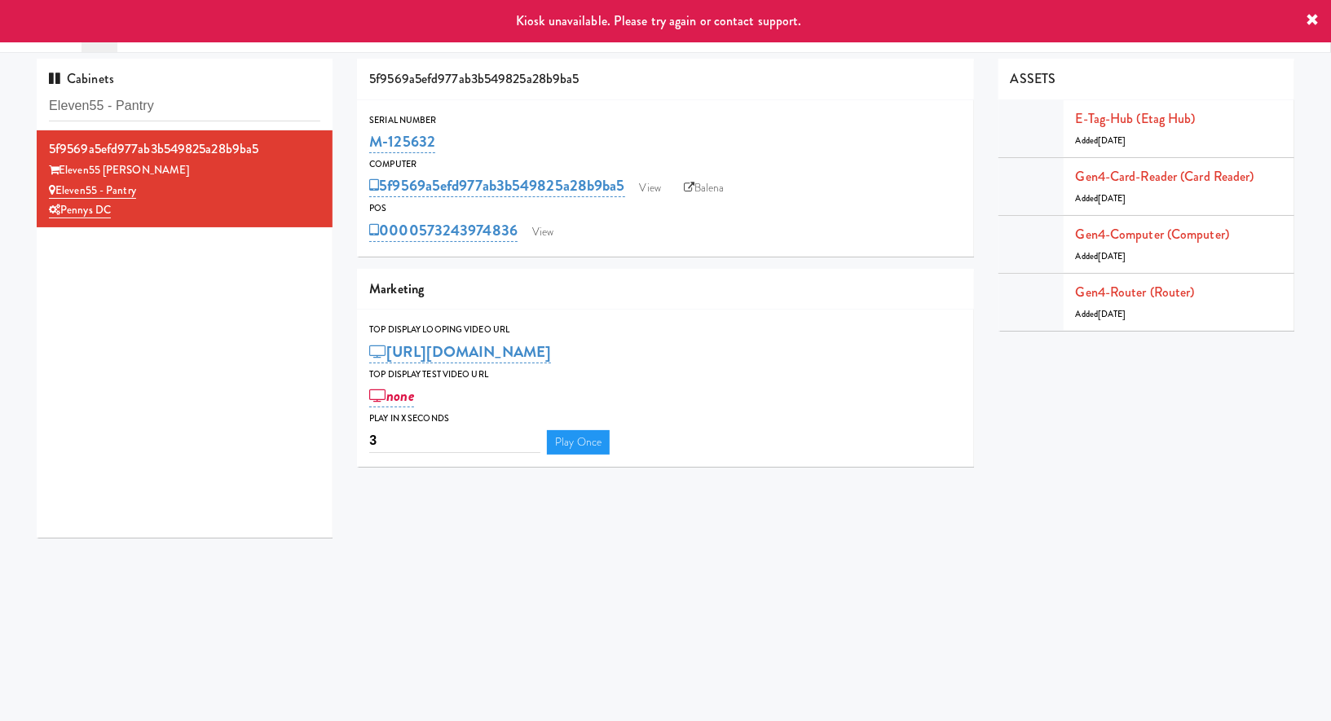
drag, startPoint x: 441, startPoint y: 144, endPoint x: 350, endPoint y: 143, distance: 90.5
click at [350, 143] on div "5f9569a5efd977ab3b549825a28b9ba5 Serial Number M-125632 Computer 5f9569a5efd977…" at bounding box center [665, 269] width 641 height 420
copy link "M-125632"
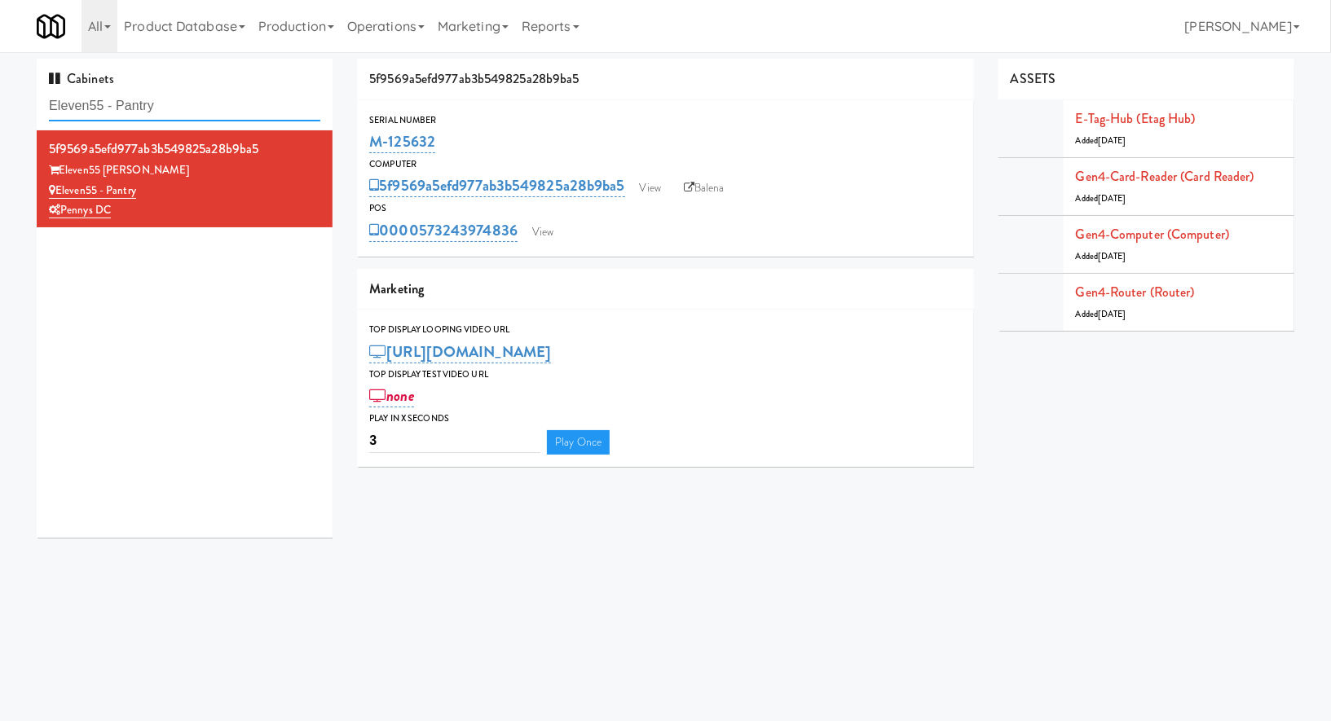
click at [206, 118] on input "Eleven55 - Pantry" at bounding box center [184, 106] width 271 height 30
paste input "481 on Mathilda - Cooler"
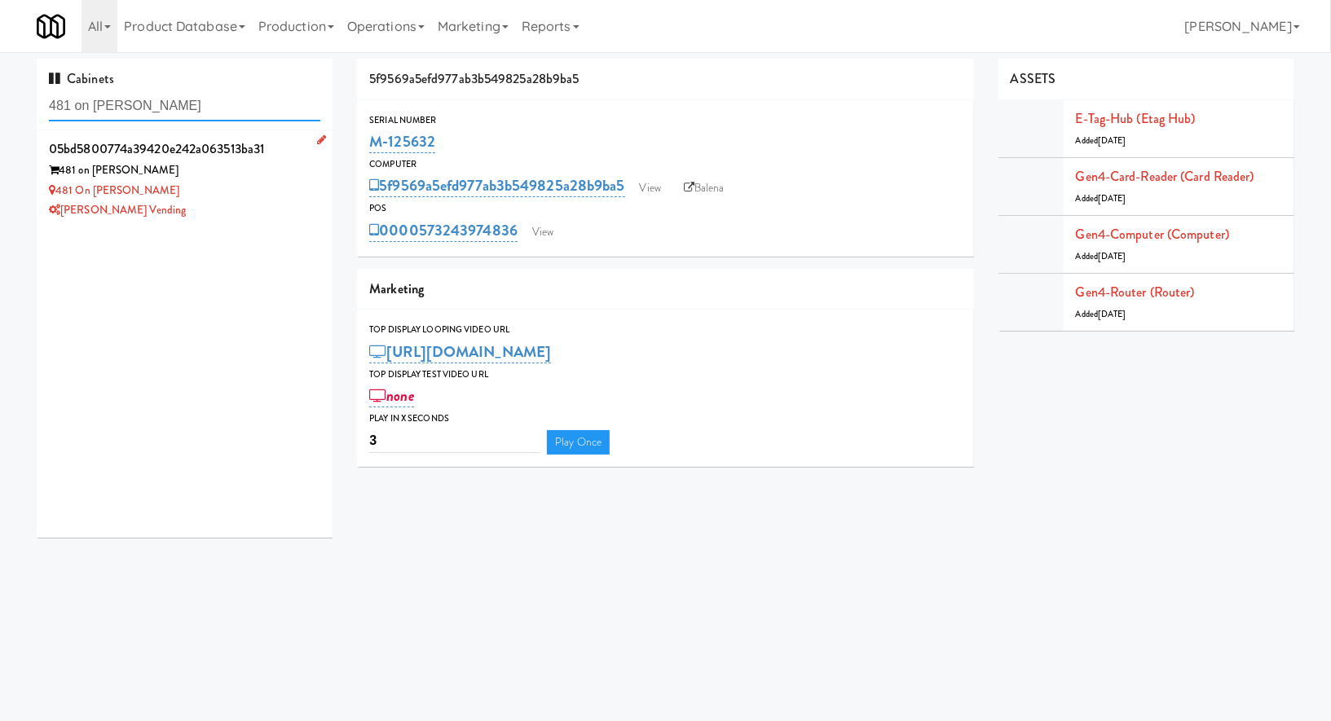
type input "481 on Mathilda - Cooler"
click at [233, 176] on div "481 on Mathilda" at bounding box center [184, 171] width 271 height 20
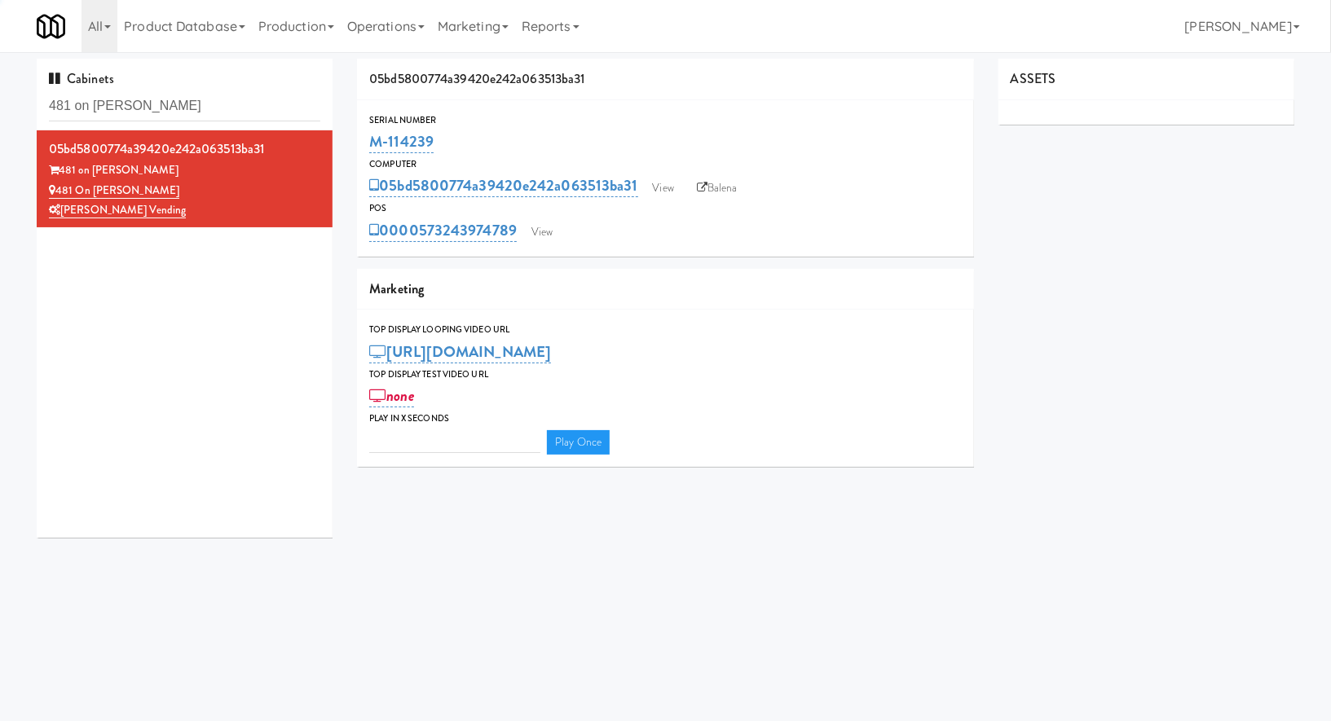
type input "3"
click at [533, 224] on link "View" at bounding box center [541, 232] width 37 height 24
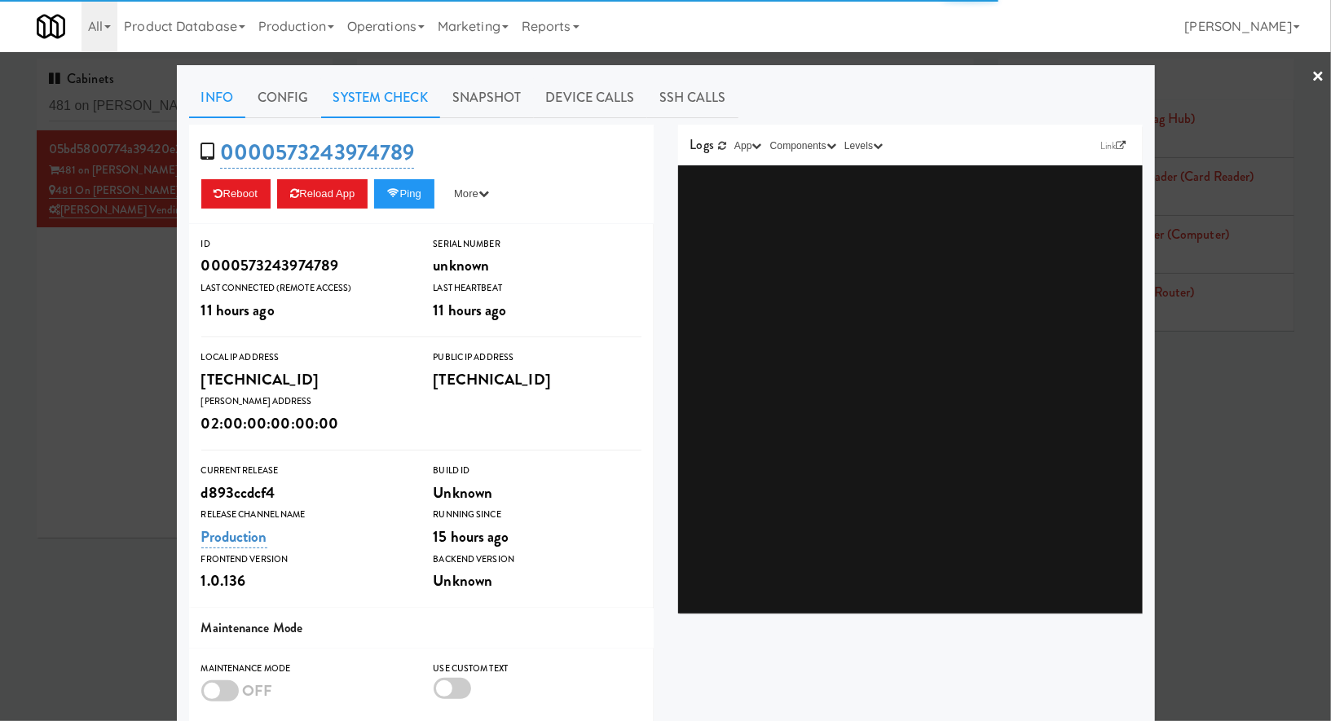
click at [405, 95] on link "System Check" at bounding box center [380, 97] width 119 height 41
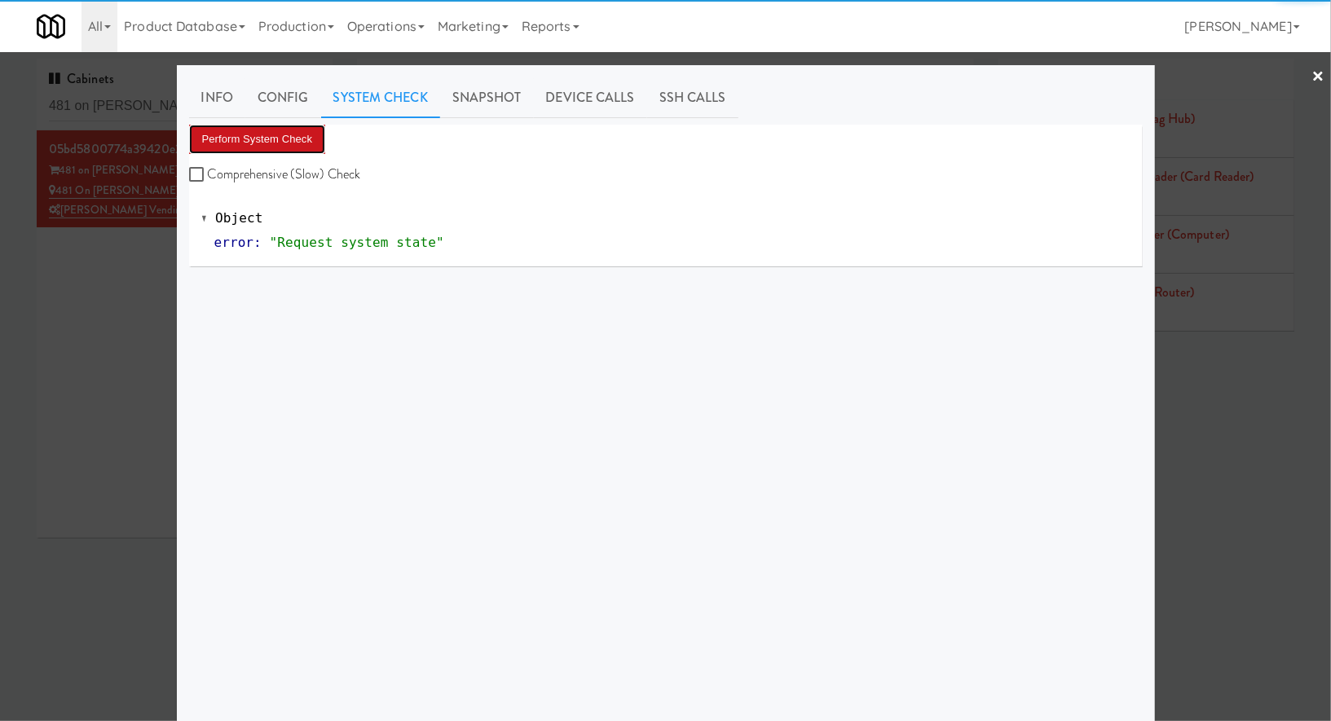
click at [298, 137] on button "Perform System Check" at bounding box center [257, 139] width 137 height 29
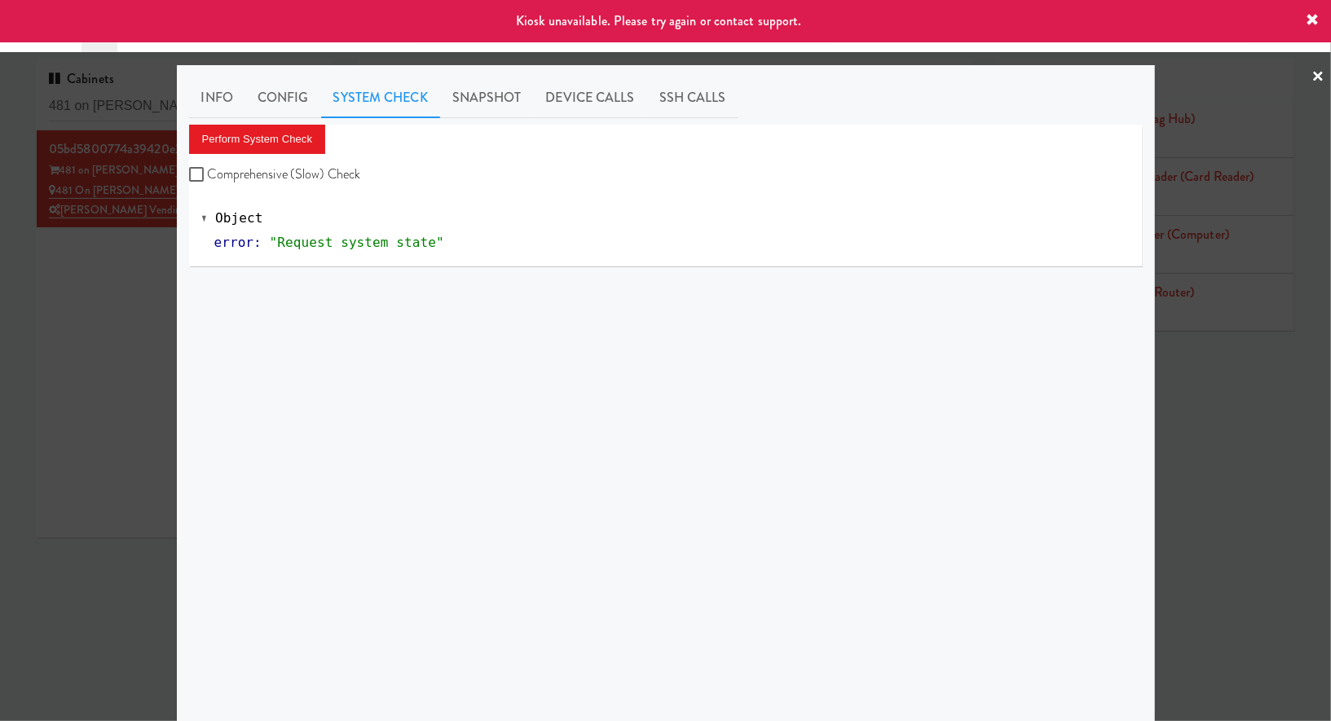
click at [154, 328] on div at bounding box center [665, 360] width 1331 height 721
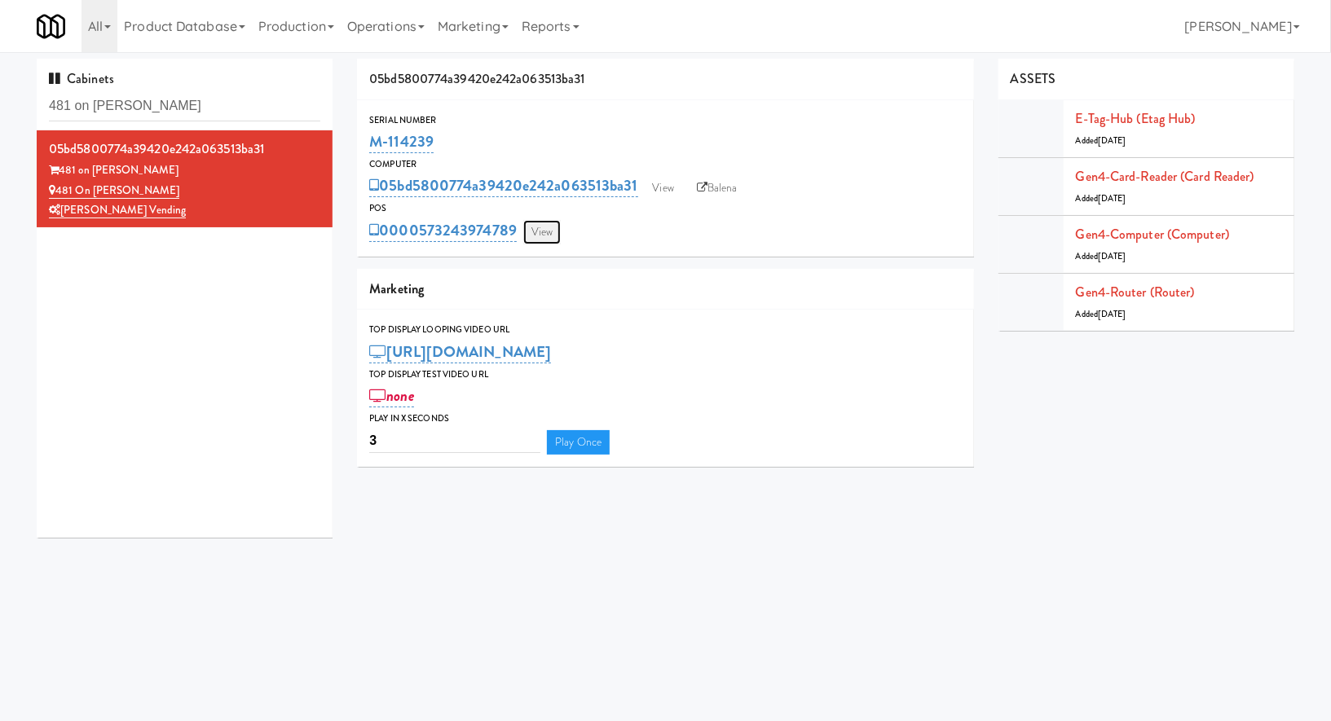
click at [544, 224] on link "View" at bounding box center [541, 232] width 37 height 24
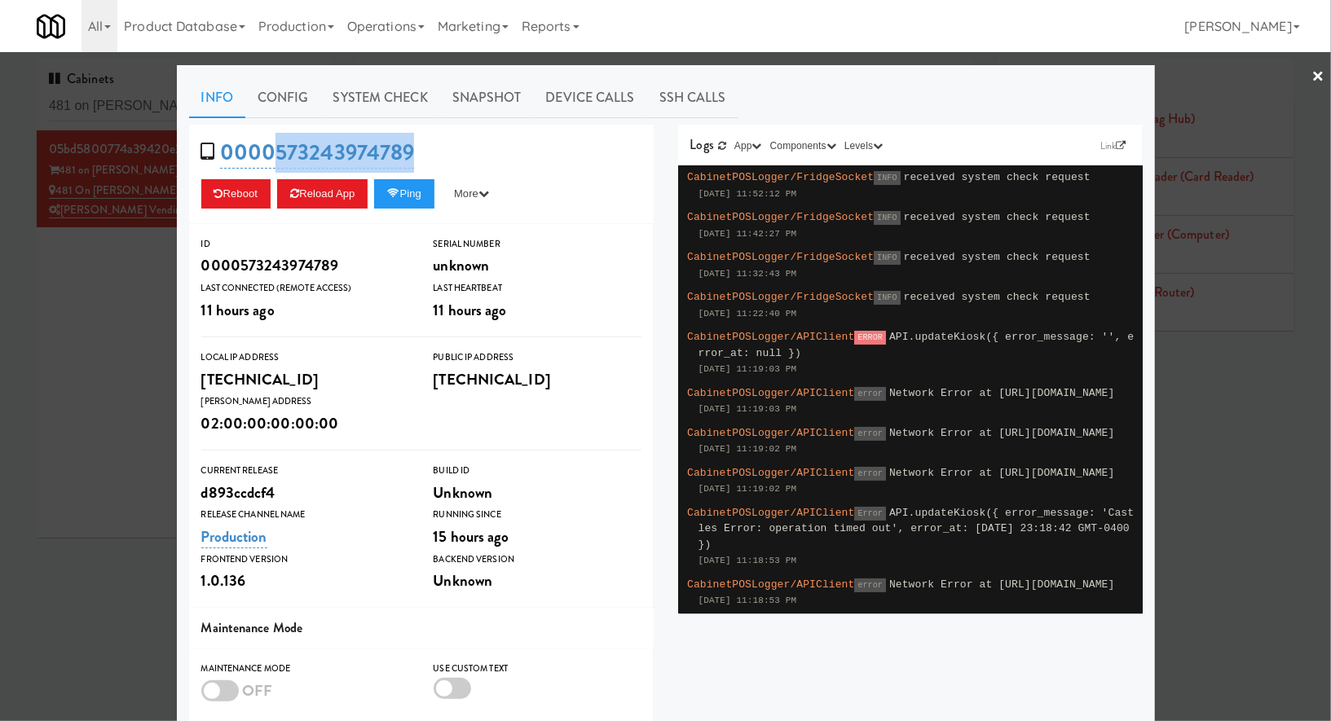
drag, startPoint x: 442, startPoint y: 174, endPoint x: 276, endPoint y: 135, distance: 170.6
click at [276, 135] on div "0000573243974789 Reboot Reload App Ping More Ping Server Restart Server Force R…" at bounding box center [421, 174] width 464 height 99
copy div "573243974789 Reboot Reload App Ping More Ping Server Restart Server Force Reloa…"
click at [127, 261] on div at bounding box center [665, 360] width 1331 height 721
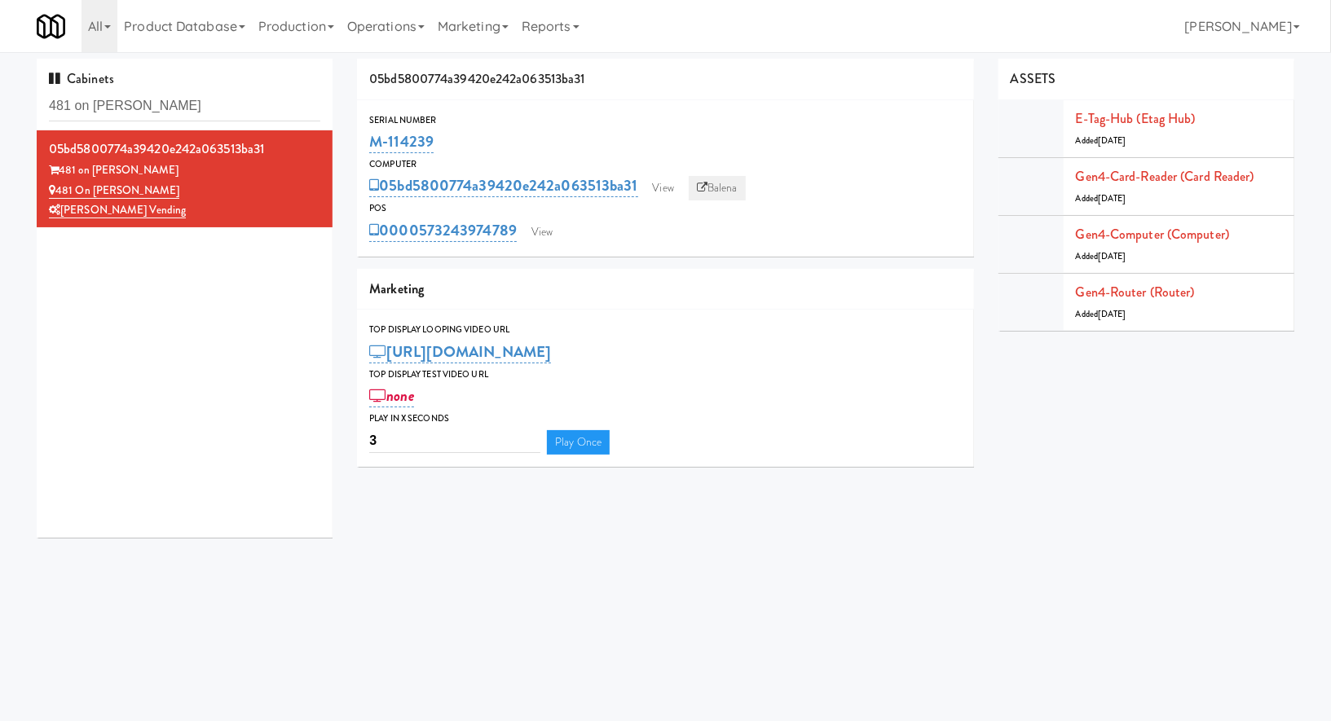
click at [698, 191] on icon at bounding box center [702, 188] width 11 height 11
drag, startPoint x: 445, startPoint y: 139, endPoint x: 363, endPoint y: 139, distance: 81.5
click at [363, 139] on div "Serial Number M-114239" at bounding box center [665, 134] width 617 height 44
copy link "M-114239"
click at [218, 110] on input "481 on Mathilda - Cooler" at bounding box center [184, 106] width 271 height 30
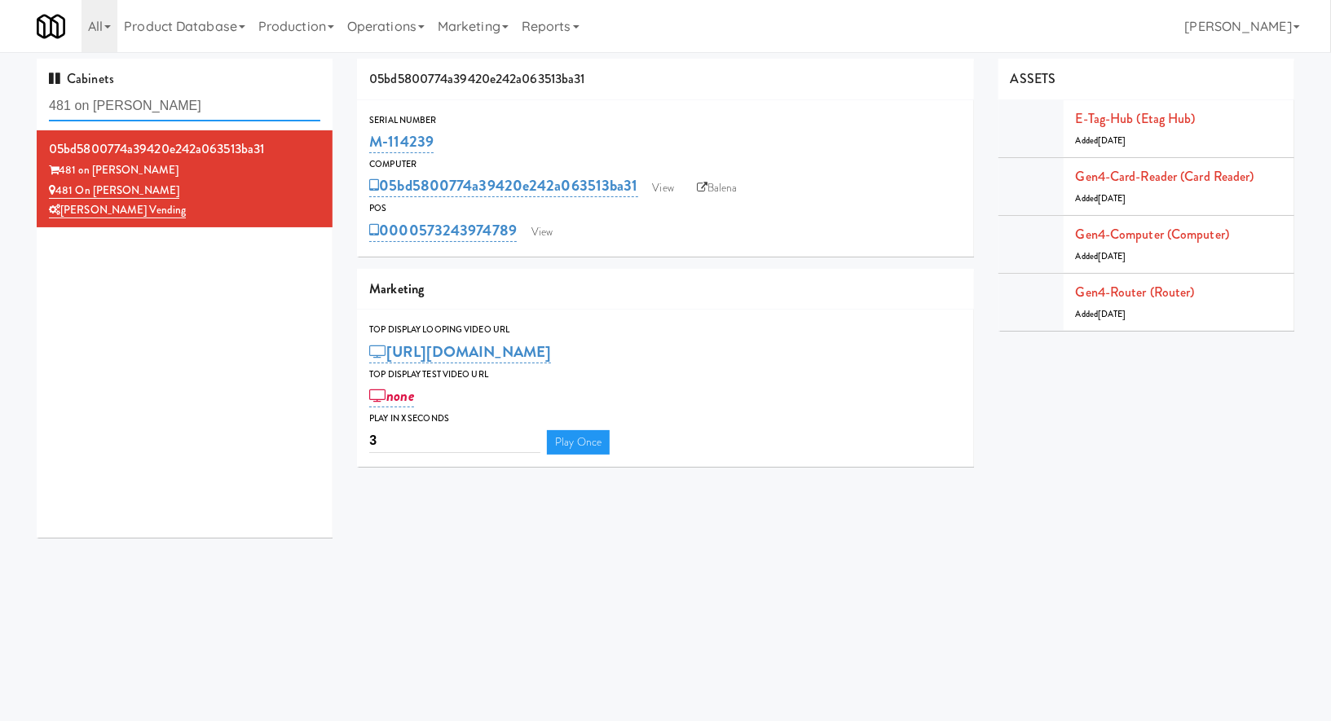
click at [218, 110] on input "481 on Mathilda - Cooler" at bounding box center [184, 106] width 271 height 30
paste input "The Duncan - Ambient - Right"
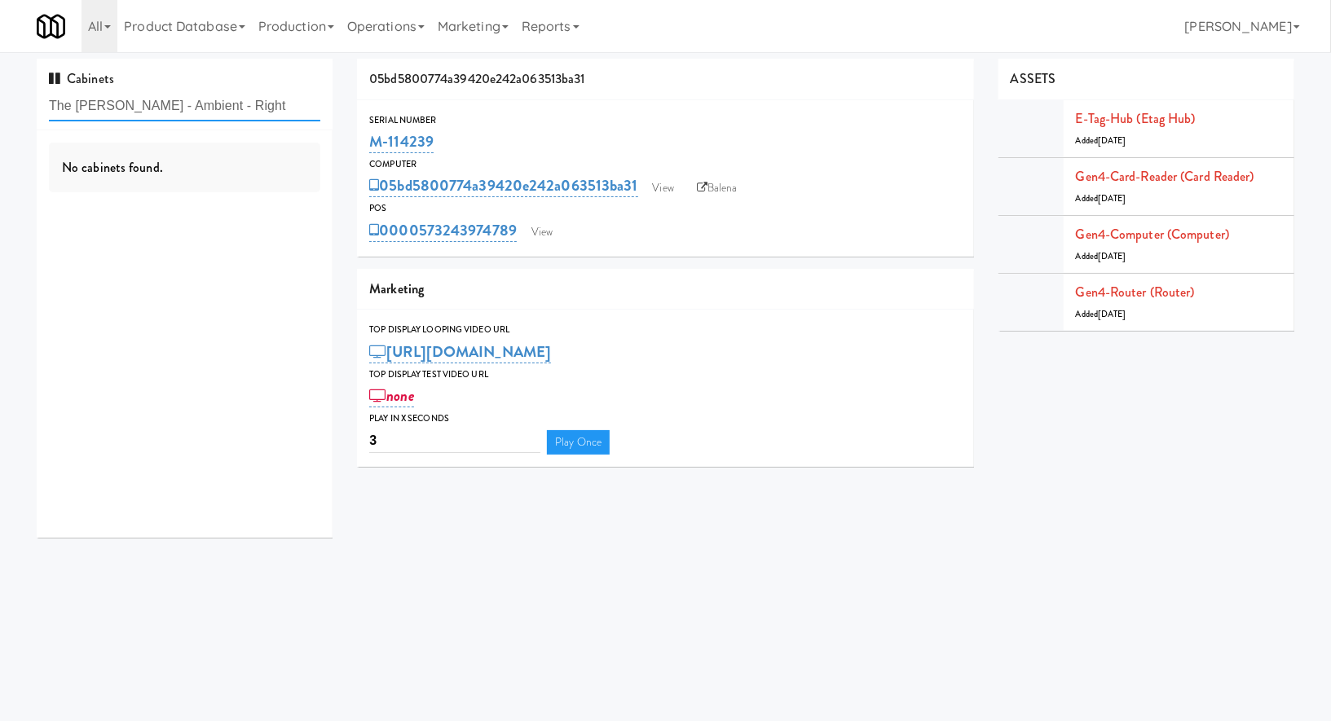
type input "The Duncan - Ambient - Right"
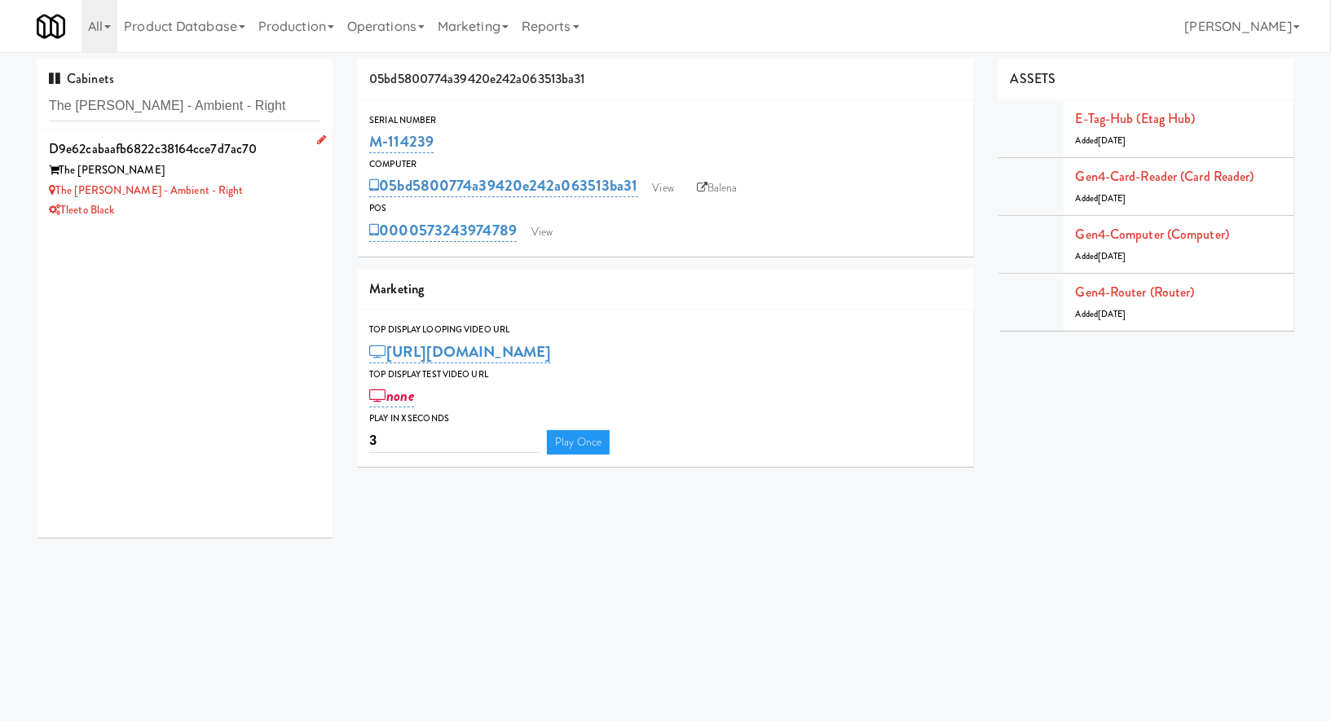
click at [231, 189] on div "The Duncan - Ambient - Right" at bounding box center [184, 191] width 271 height 20
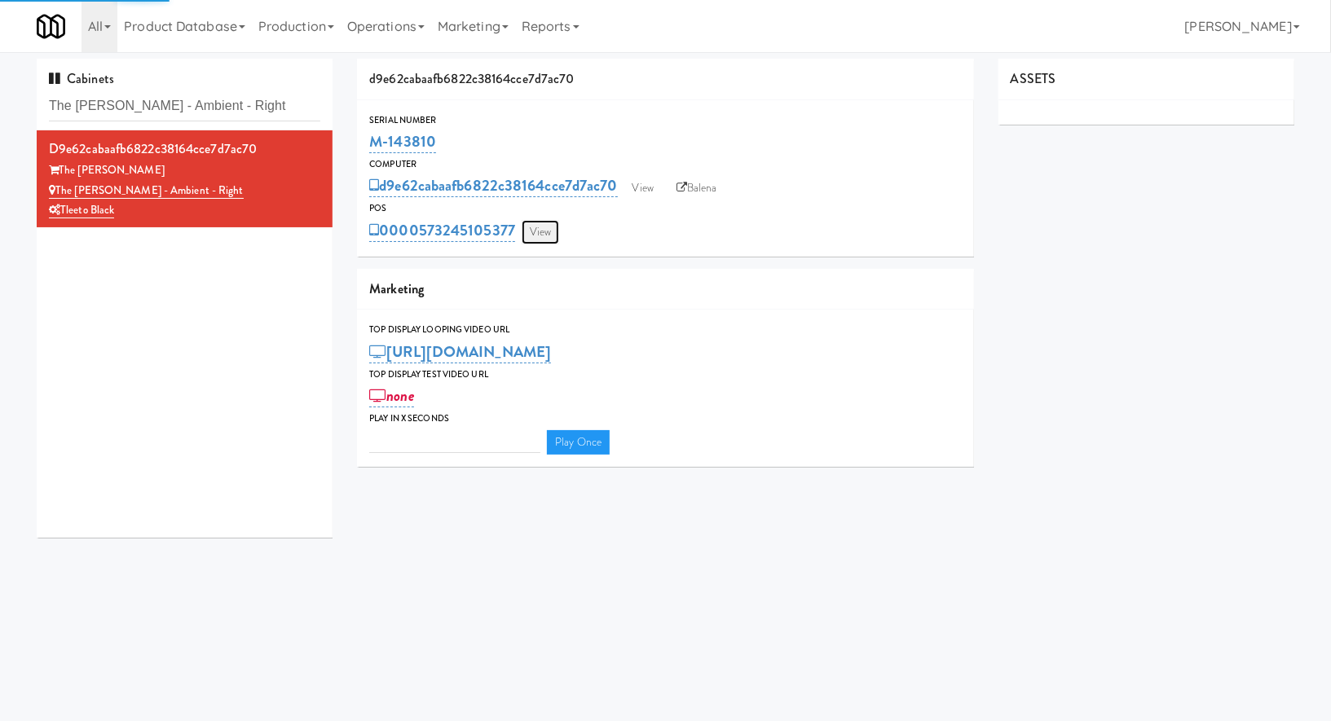
click at [535, 231] on link "View" at bounding box center [540, 232] width 37 height 24
type input "3"
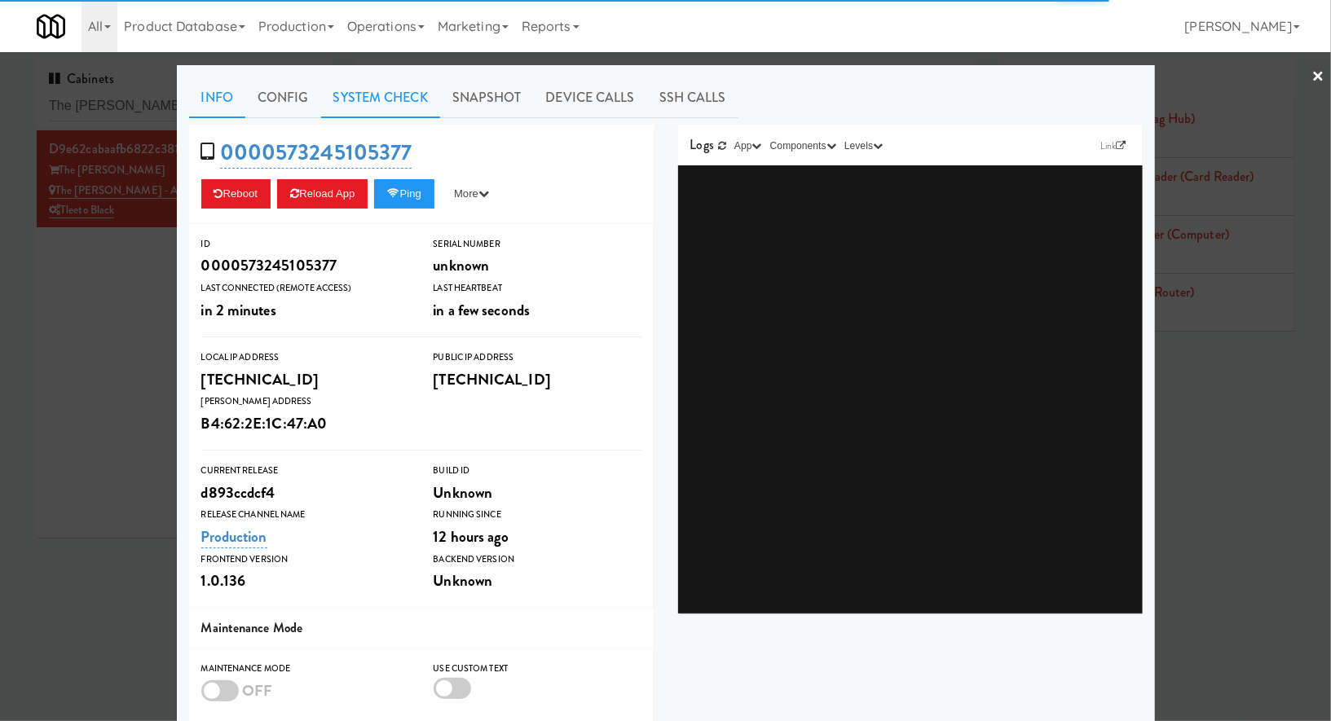
click at [393, 96] on link "System Check" at bounding box center [380, 97] width 119 height 41
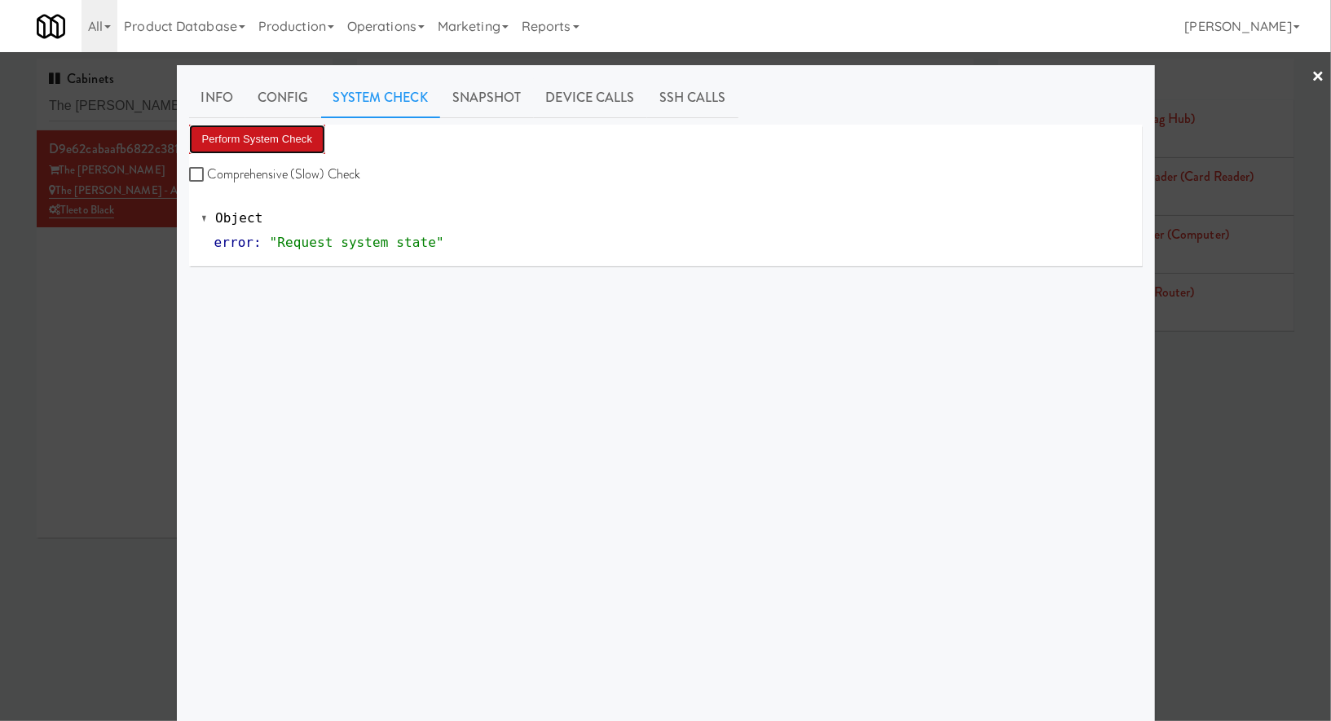
click at [276, 141] on button "Perform System Check" at bounding box center [257, 139] width 137 height 29
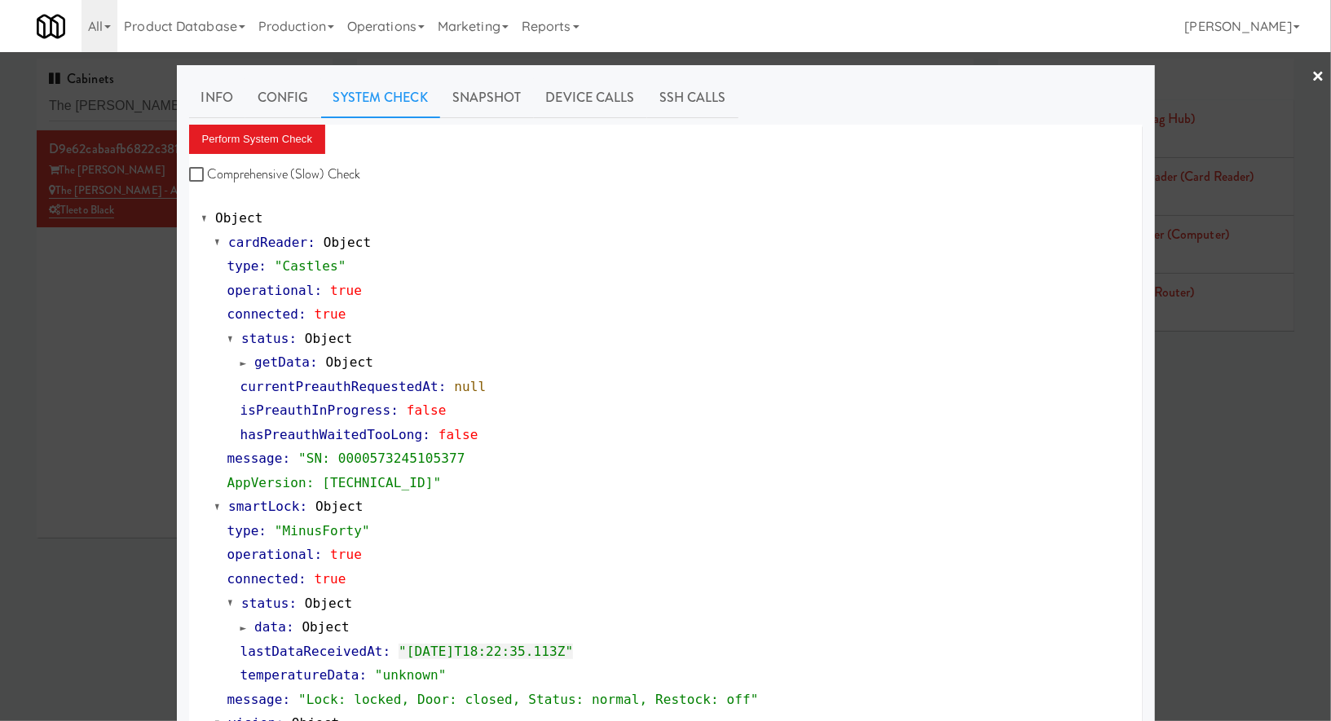
click at [95, 354] on div at bounding box center [665, 360] width 1331 height 721
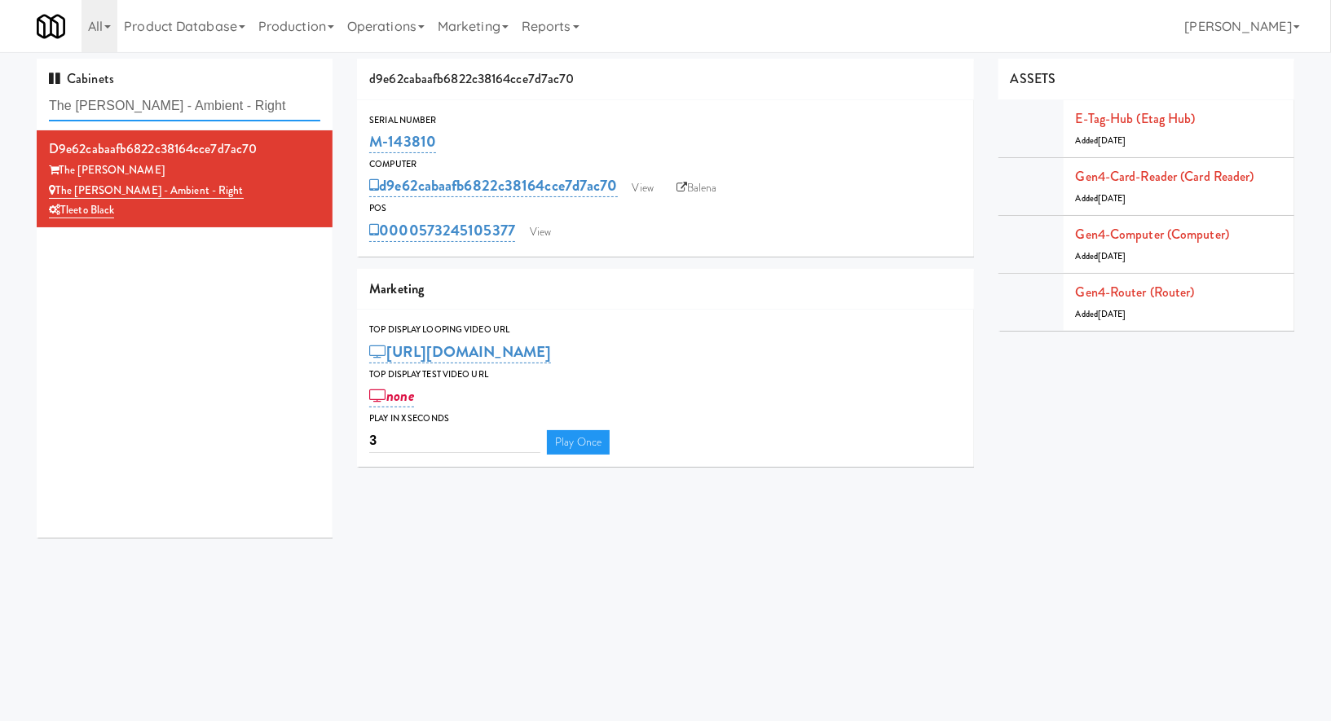
click at [169, 95] on input "The Duncan - Ambient - Right" at bounding box center [184, 106] width 271 height 30
paste input "250 Residences-Cooler"
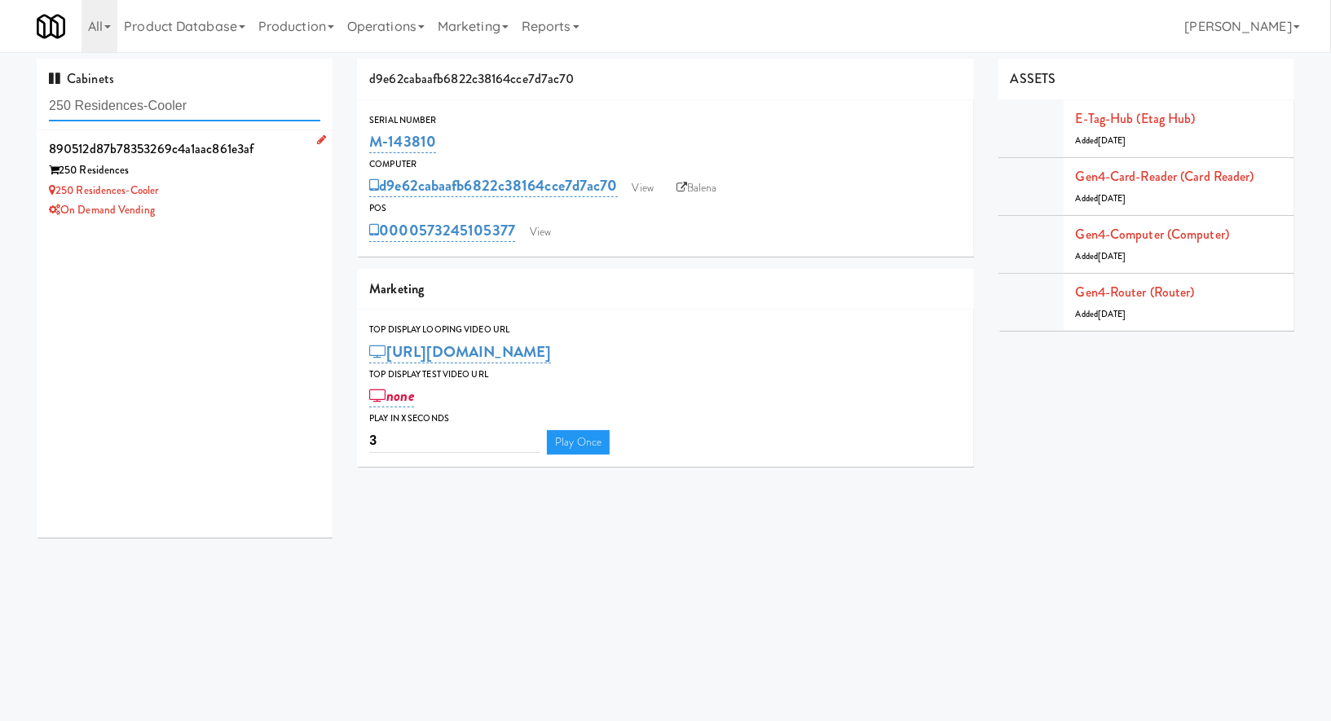
type input "250 Residences-Cooler"
click at [198, 188] on div "250 Residences-Cooler" at bounding box center [184, 191] width 271 height 20
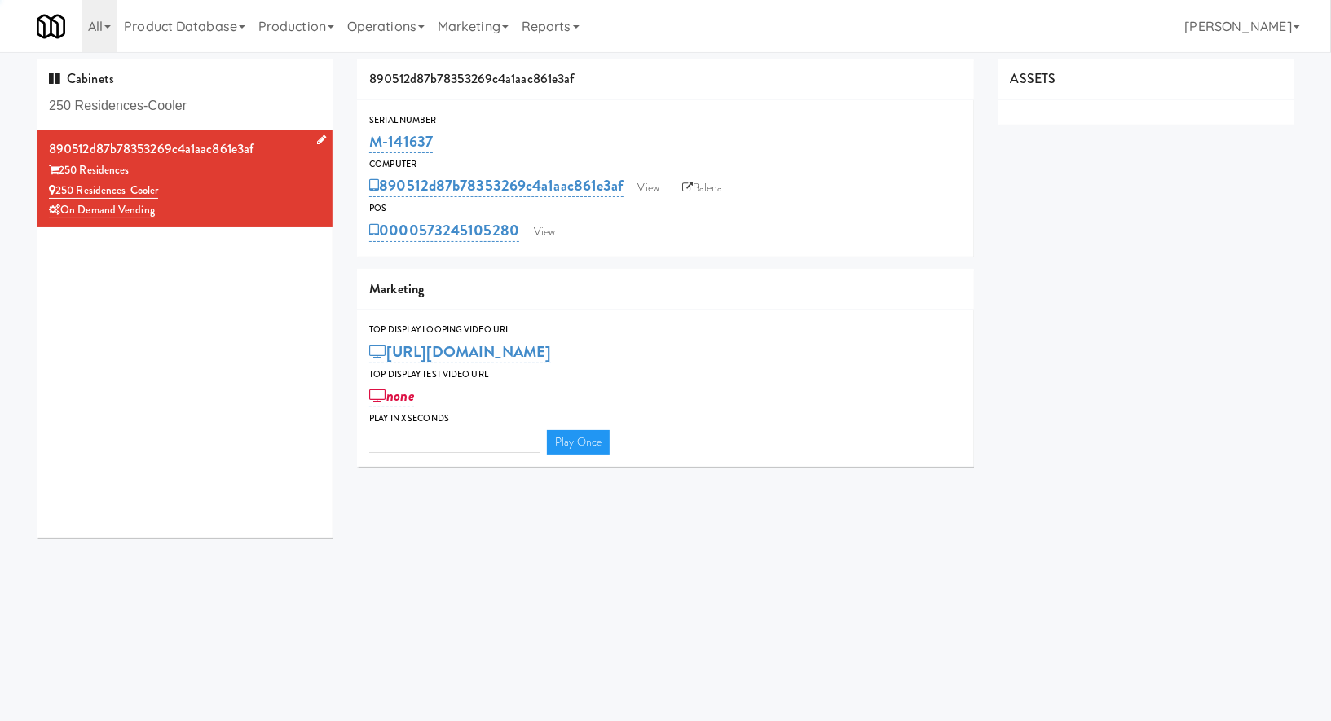
type input "3"
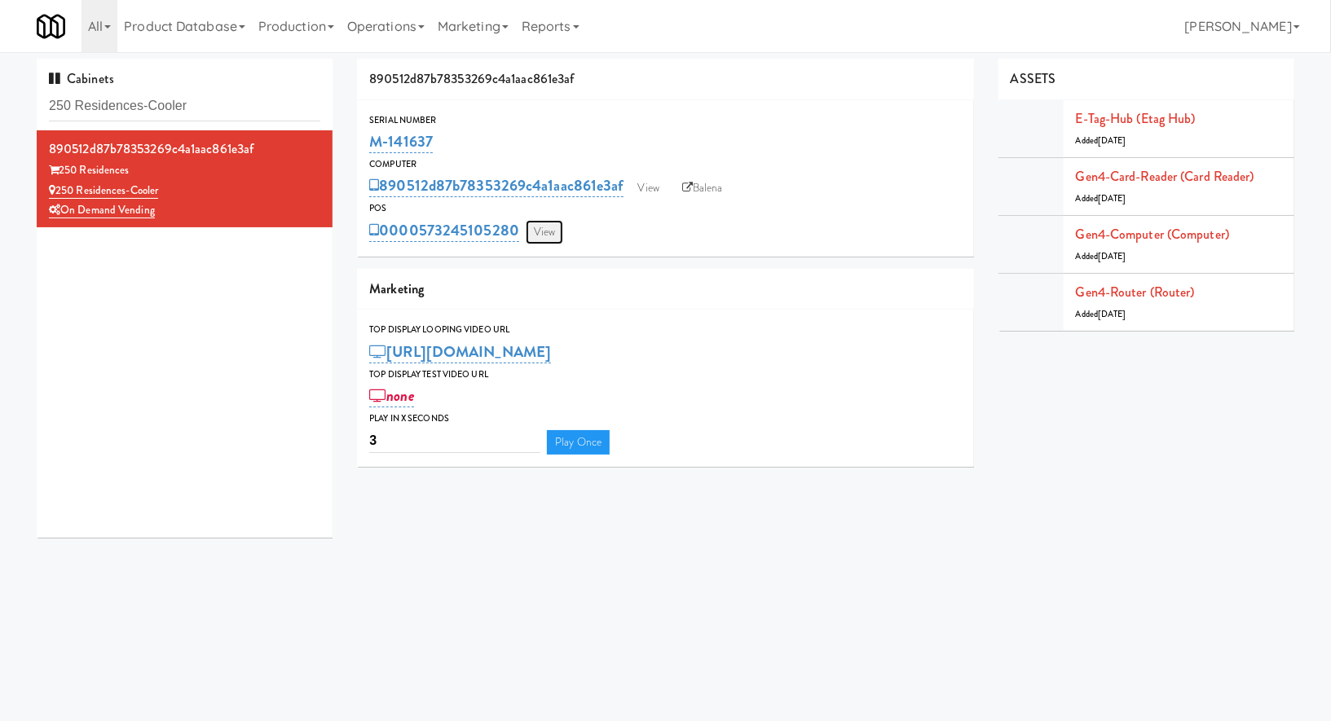
click at [544, 239] on link "View" at bounding box center [544, 232] width 37 height 24
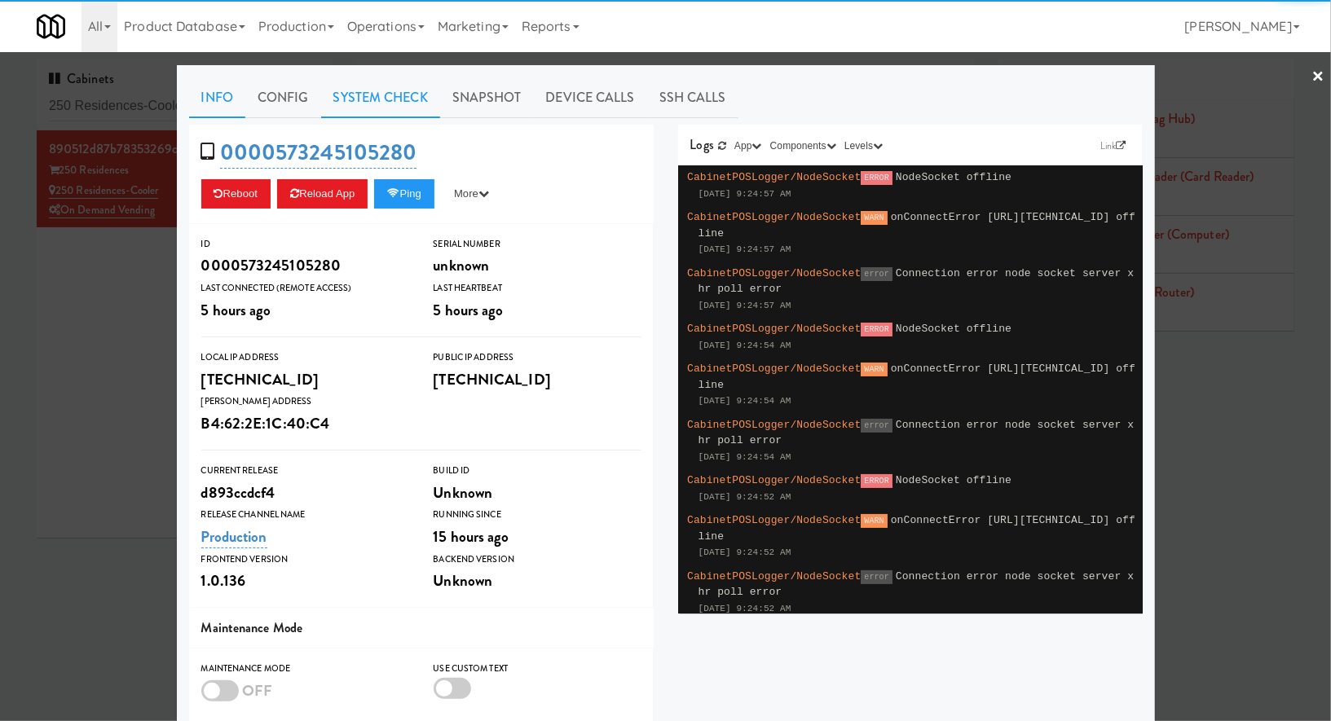
click at [420, 97] on link "System Check" at bounding box center [380, 97] width 119 height 41
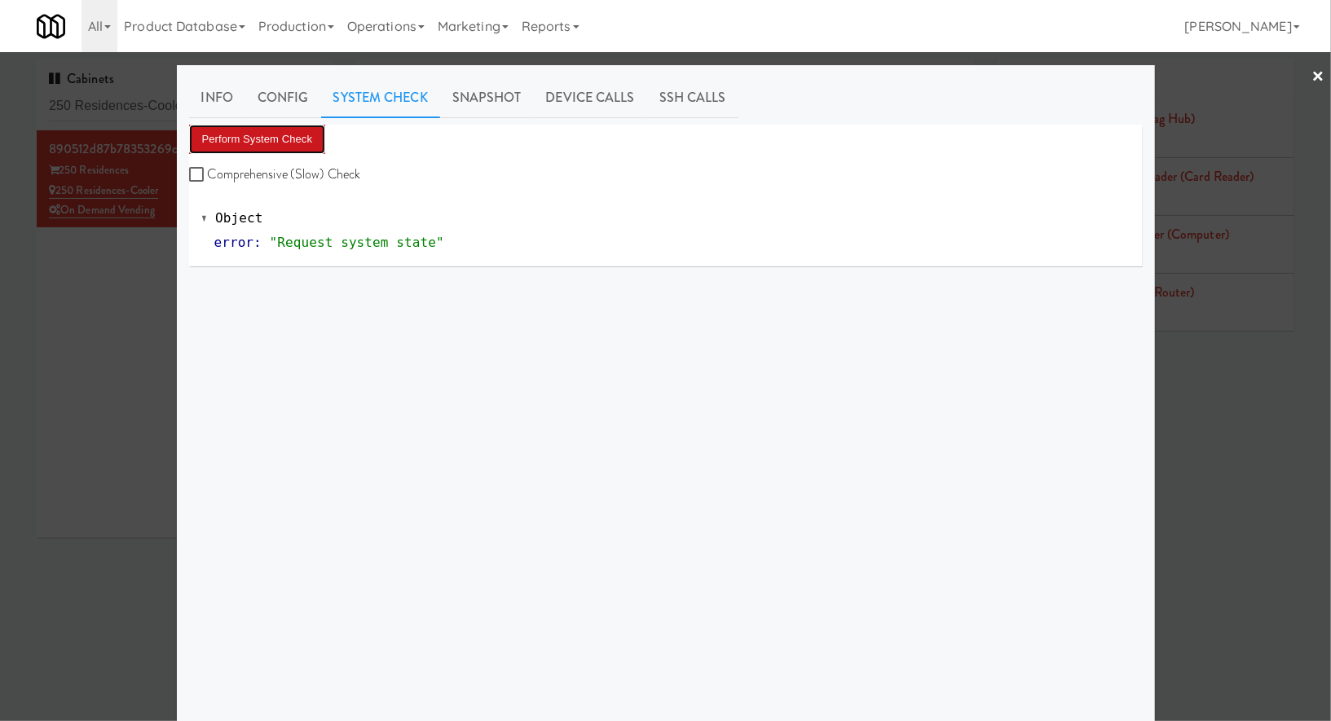
click at [306, 133] on button "Perform System Check" at bounding box center [257, 139] width 137 height 29
click at [121, 270] on div at bounding box center [665, 360] width 1331 height 721
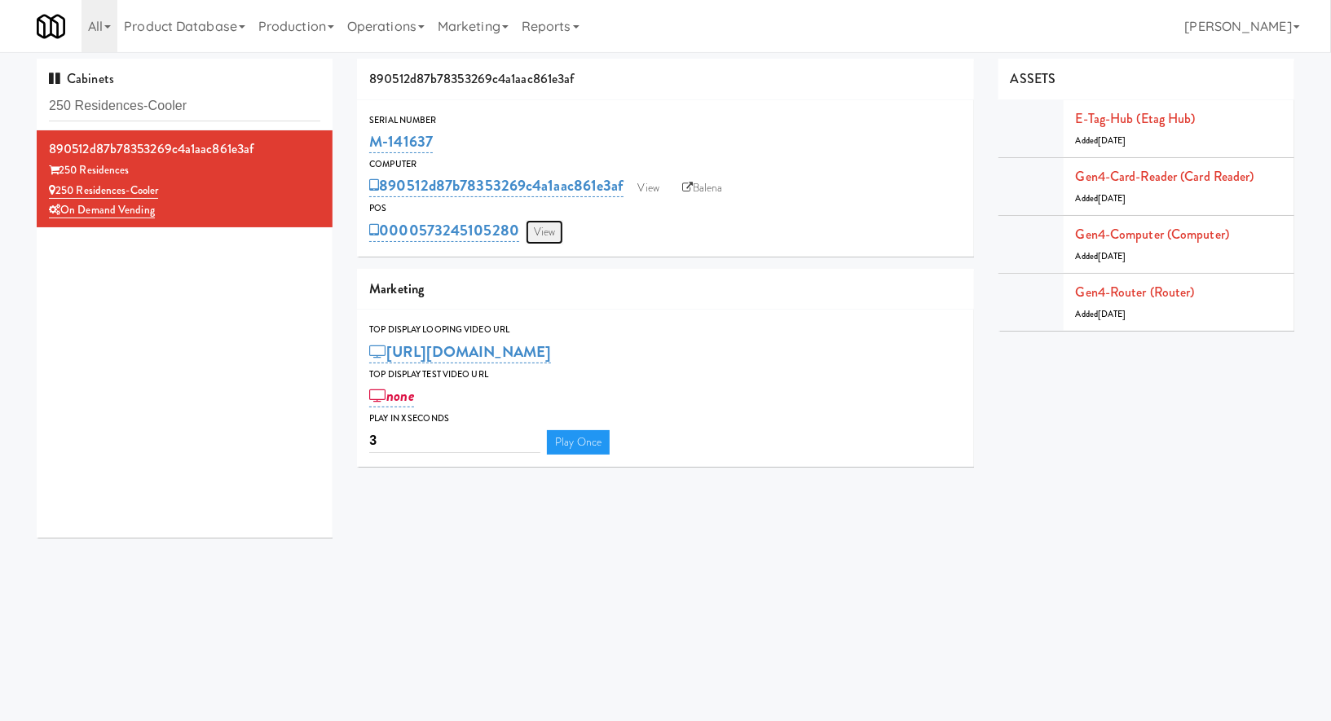
click at [548, 242] on link "View" at bounding box center [544, 232] width 37 height 24
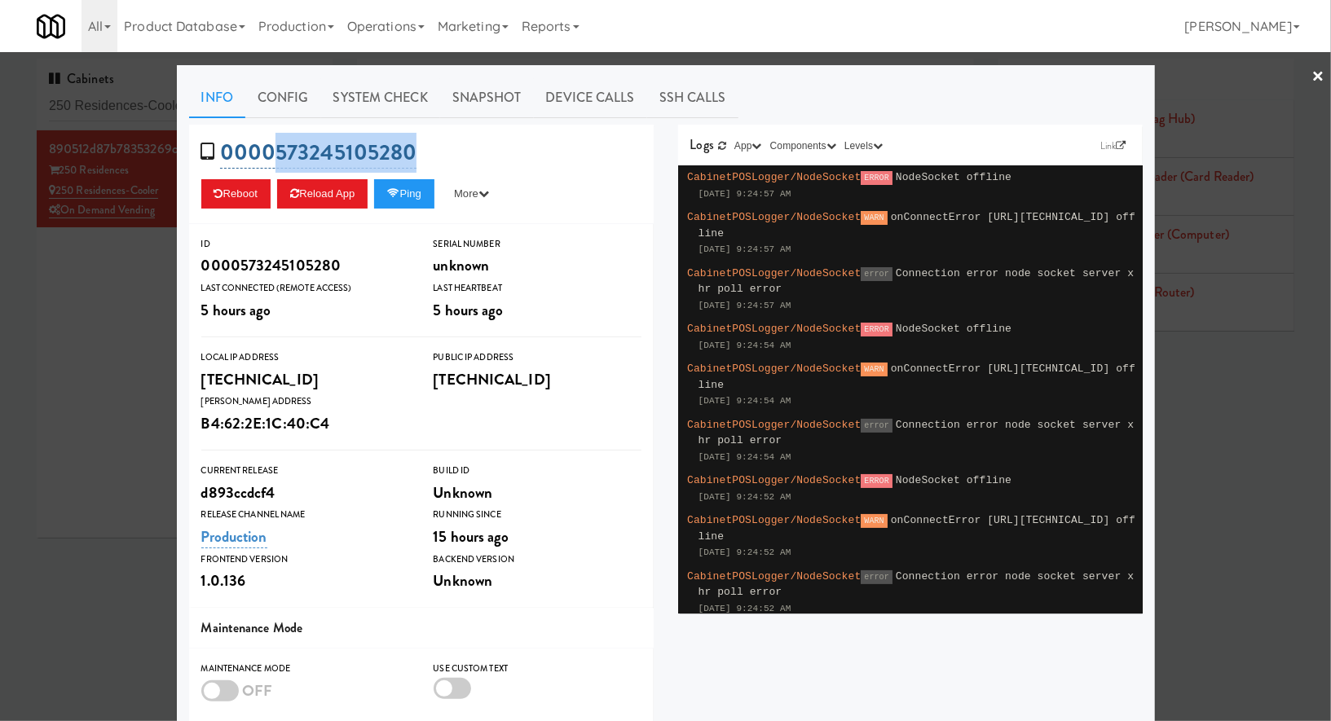
drag, startPoint x: 439, startPoint y: 154, endPoint x: 268, endPoint y: 149, distance: 171.2
click at [268, 149] on div "0000573245105280 Reboot Reload App Ping More Ping Server Restart Server Force R…" at bounding box center [421, 174] width 464 height 99
copy link "573245105280"
click at [19, 293] on div at bounding box center [665, 360] width 1331 height 721
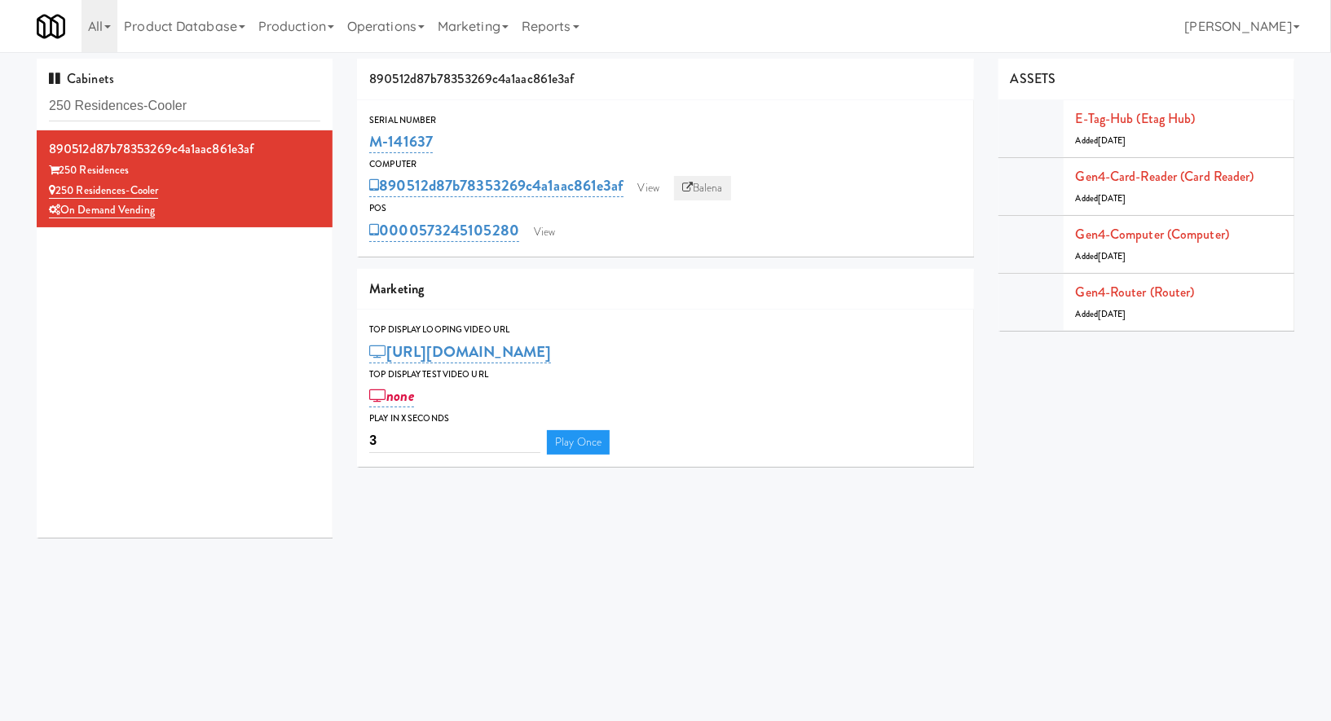
click at [695, 192] on link "Balena" at bounding box center [702, 188] width 57 height 24
drag, startPoint x: 450, startPoint y: 135, endPoint x: 365, endPoint y: 142, distance: 85.0
click at [365, 142] on div "Serial Number M-141637" at bounding box center [665, 134] width 617 height 44
copy link "M-141637"
click at [196, 116] on input "250 Residences-Cooler" at bounding box center [184, 106] width 271 height 30
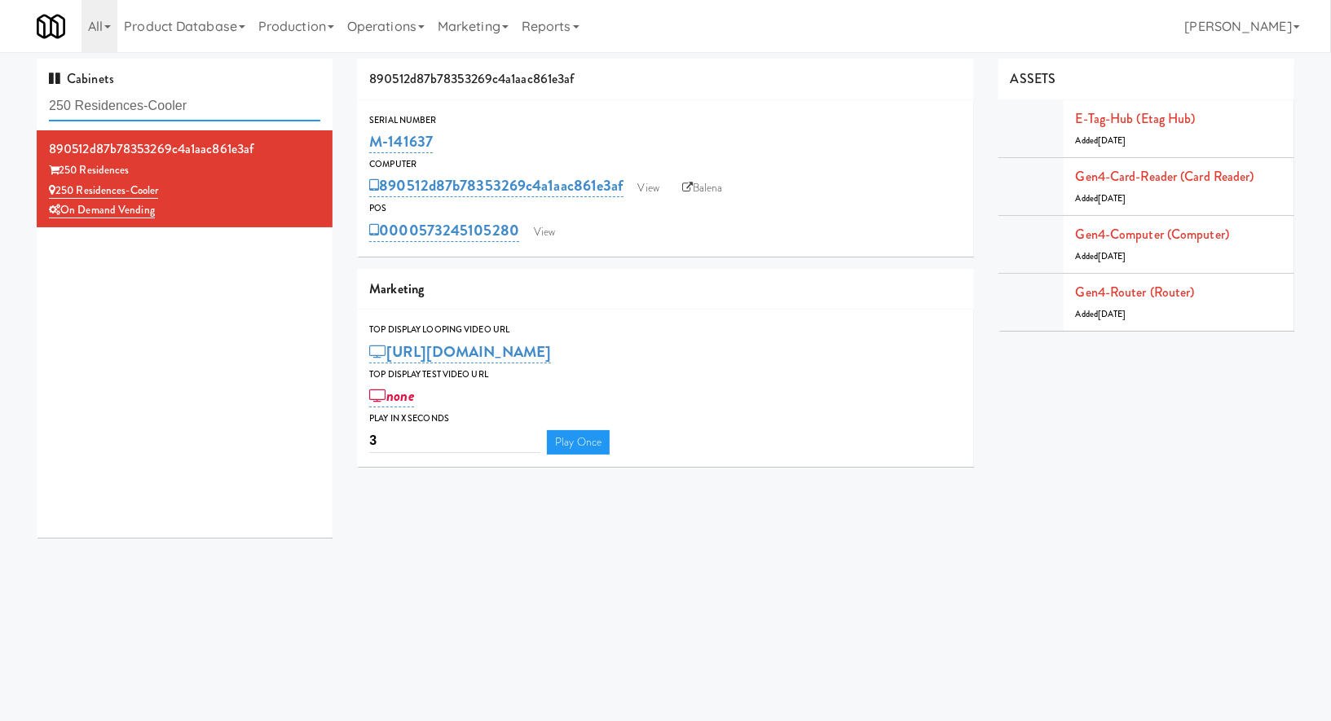
click at [196, 116] on input "250 Residences-Cooler" at bounding box center [184, 106] width 271 height 30
click at [553, 240] on link "View" at bounding box center [544, 232] width 37 height 24
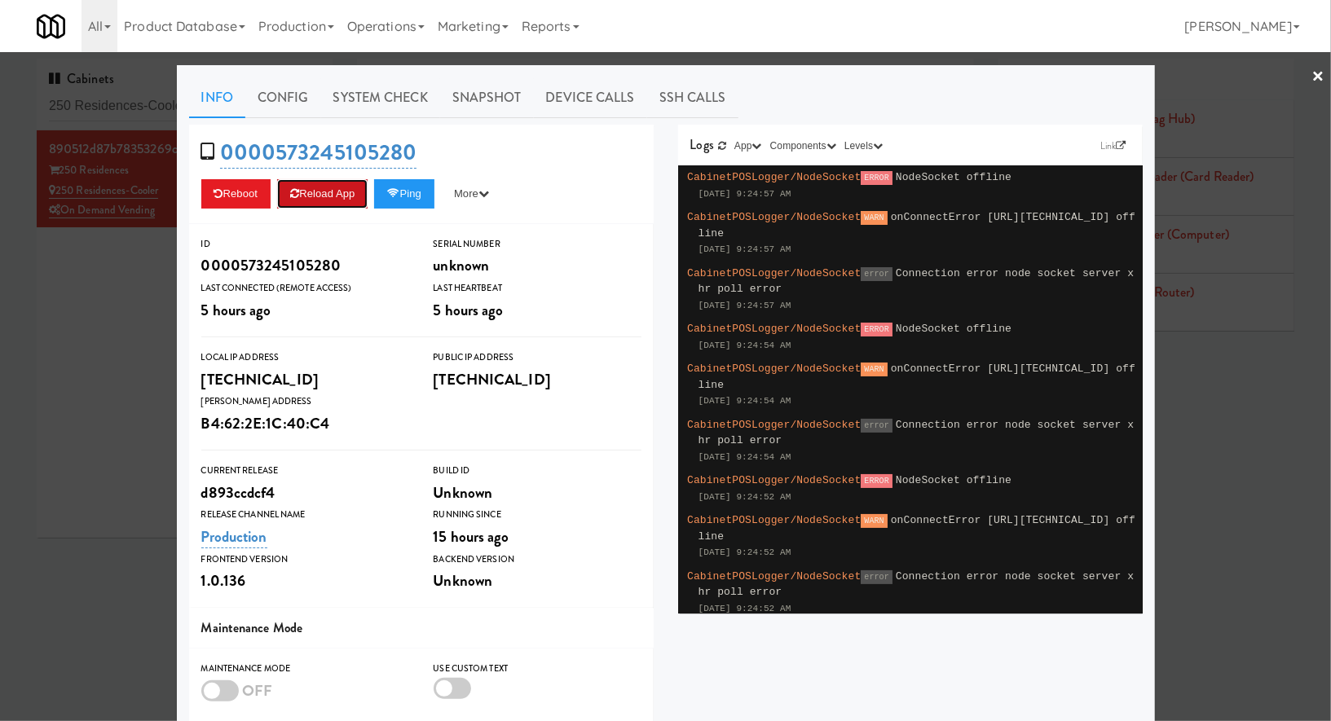
click at [343, 180] on button "Reload App" at bounding box center [322, 193] width 90 height 29
click at [128, 116] on div at bounding box center [665, 360] width 1331 height 721
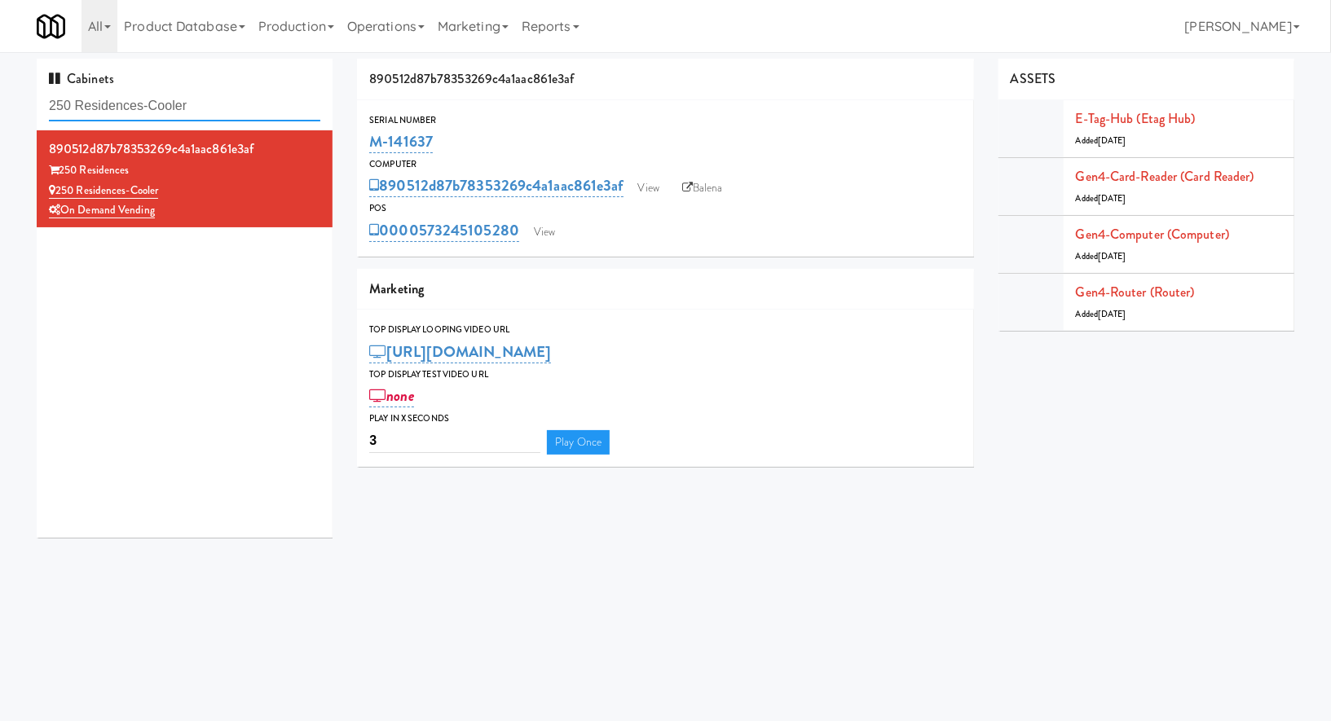
click at [128, 116] on input "250 Residences-Cooler" at bounding box center [184, 106] width 271 height 30
click at [232, 94] on input "250 Residences-Cooler" at bounding box center [184, 106] width 271 height 30
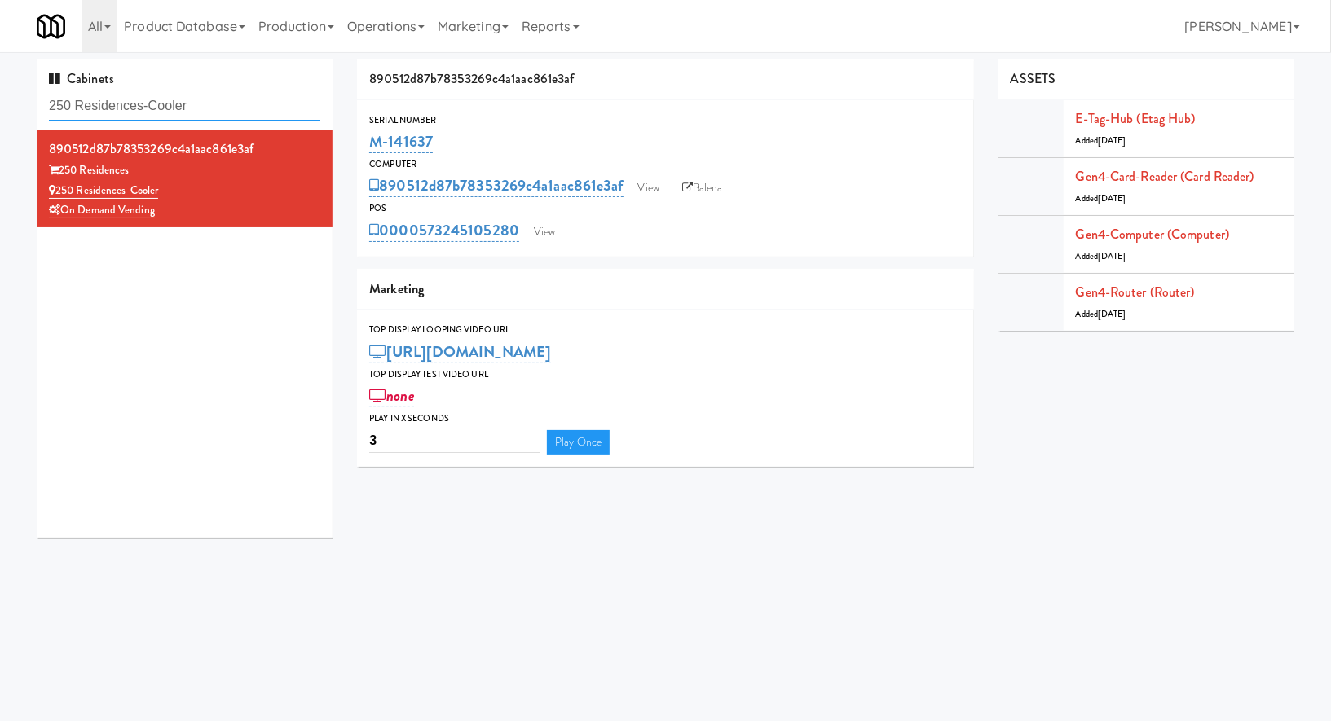
paste input "Claydesta - Coole"
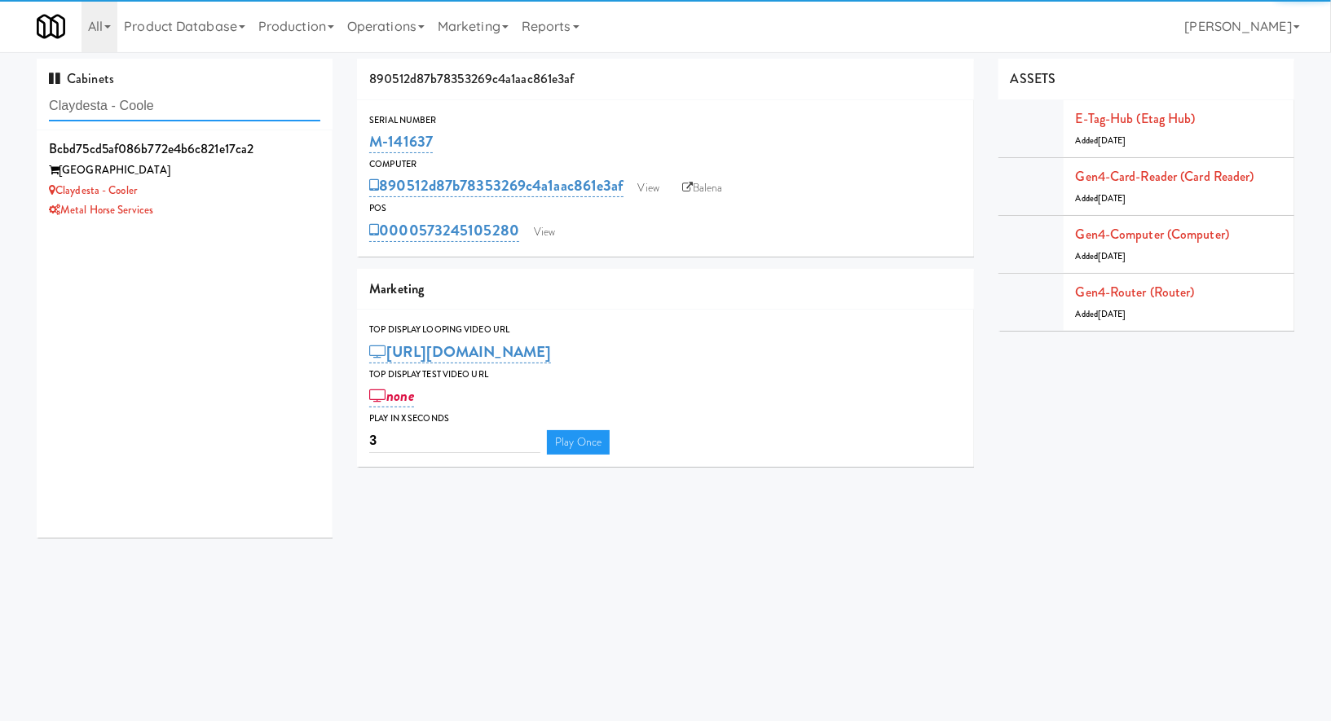
type input "Claydesta - Coole"
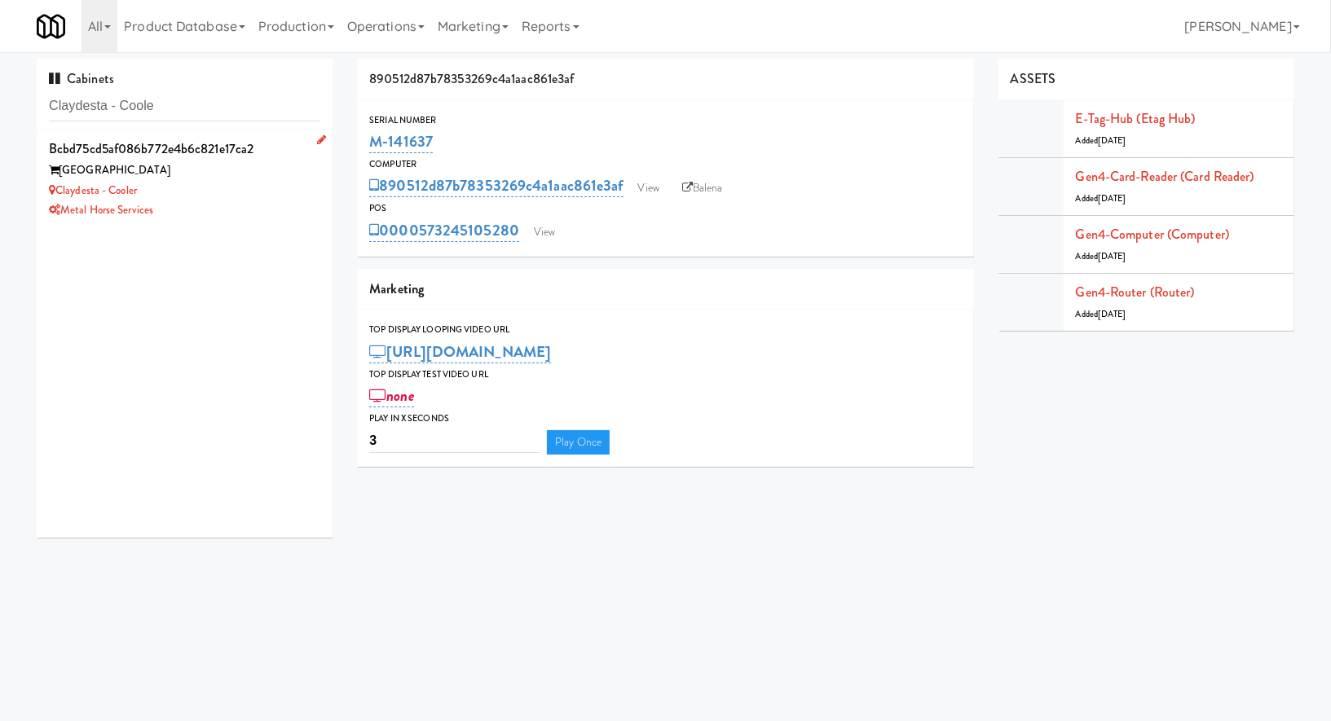
click at [190, 182] on div "Claydesta - Cooler" at bounding box center [184, 191] width 271 height 20
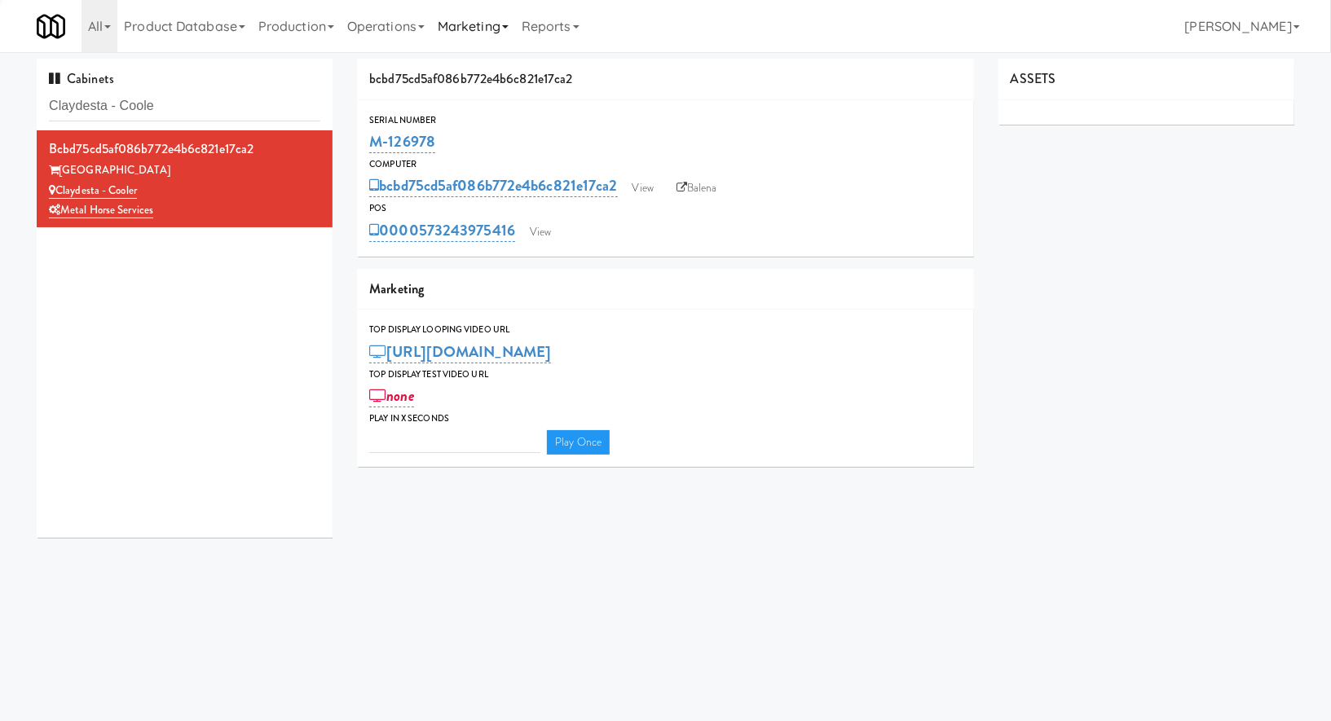
type input "3"
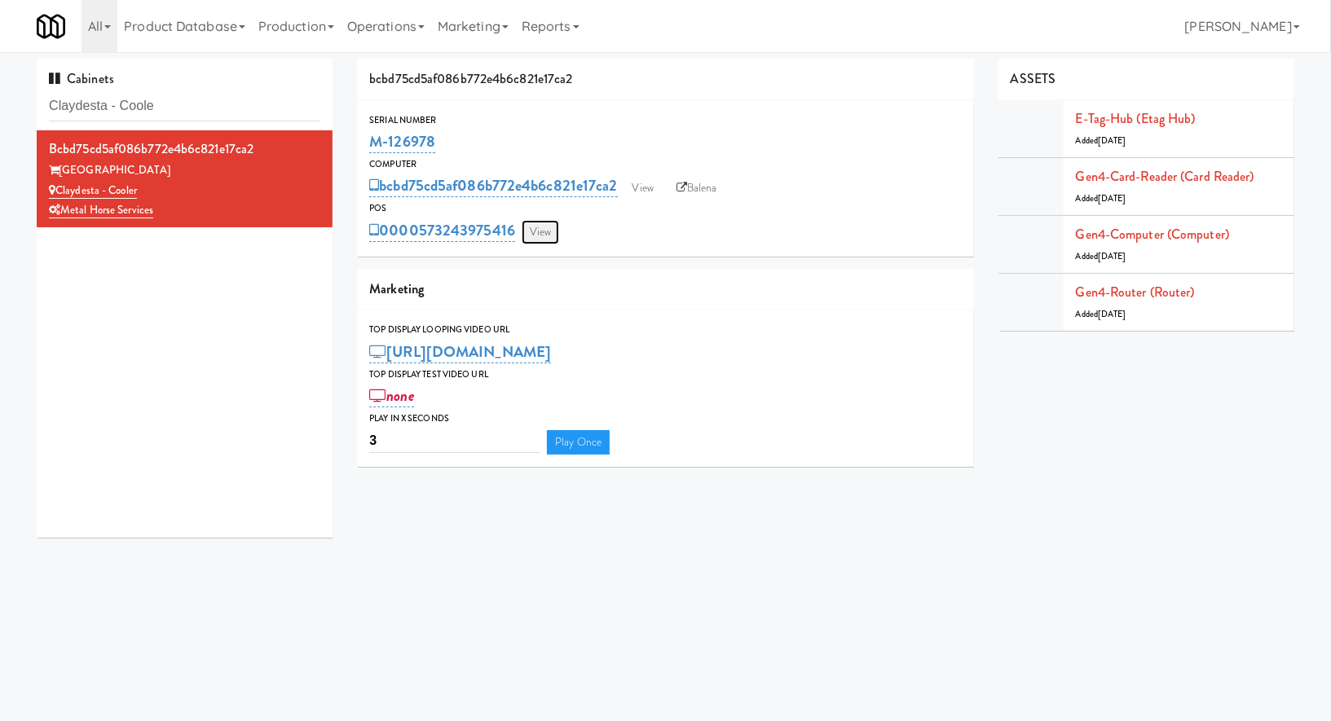
click at [548, 231] on link "View" at bounding box center [540, 232] width 37 height 24
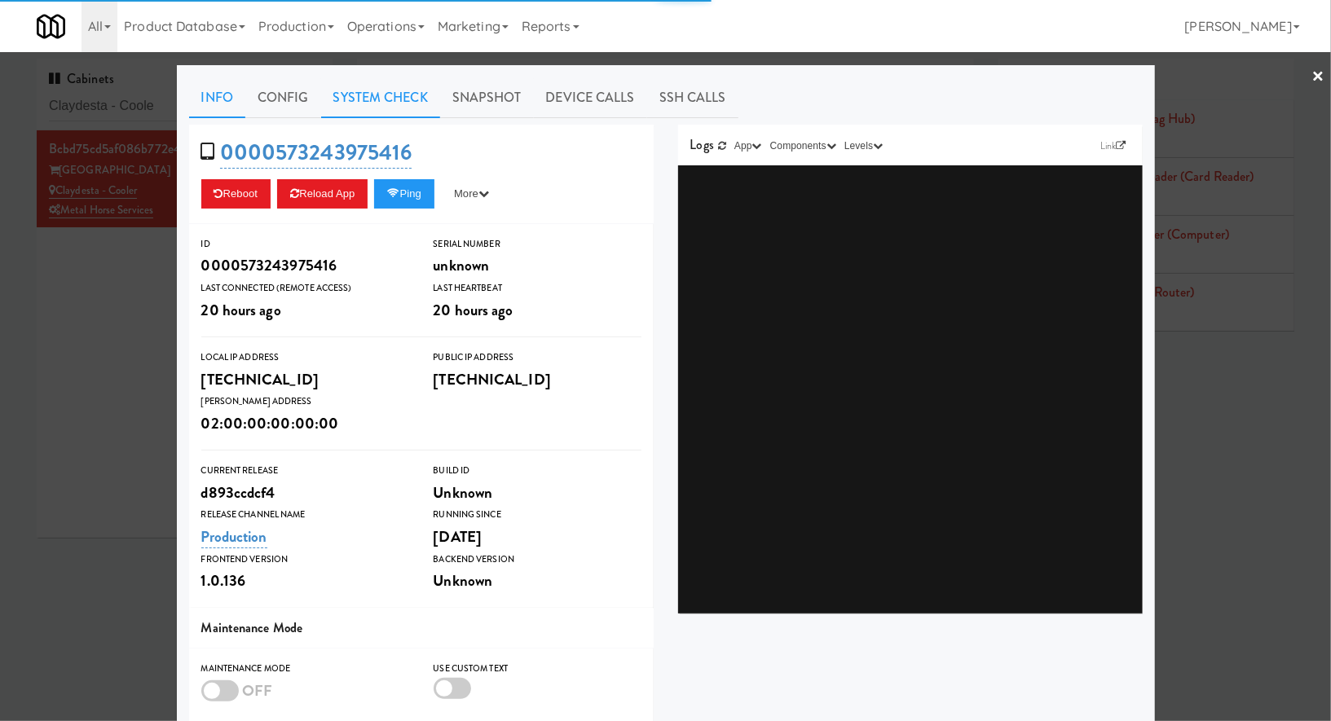
click at [374, 101] on link "System Check" at bounding box center [380, 97] width 119 height 41
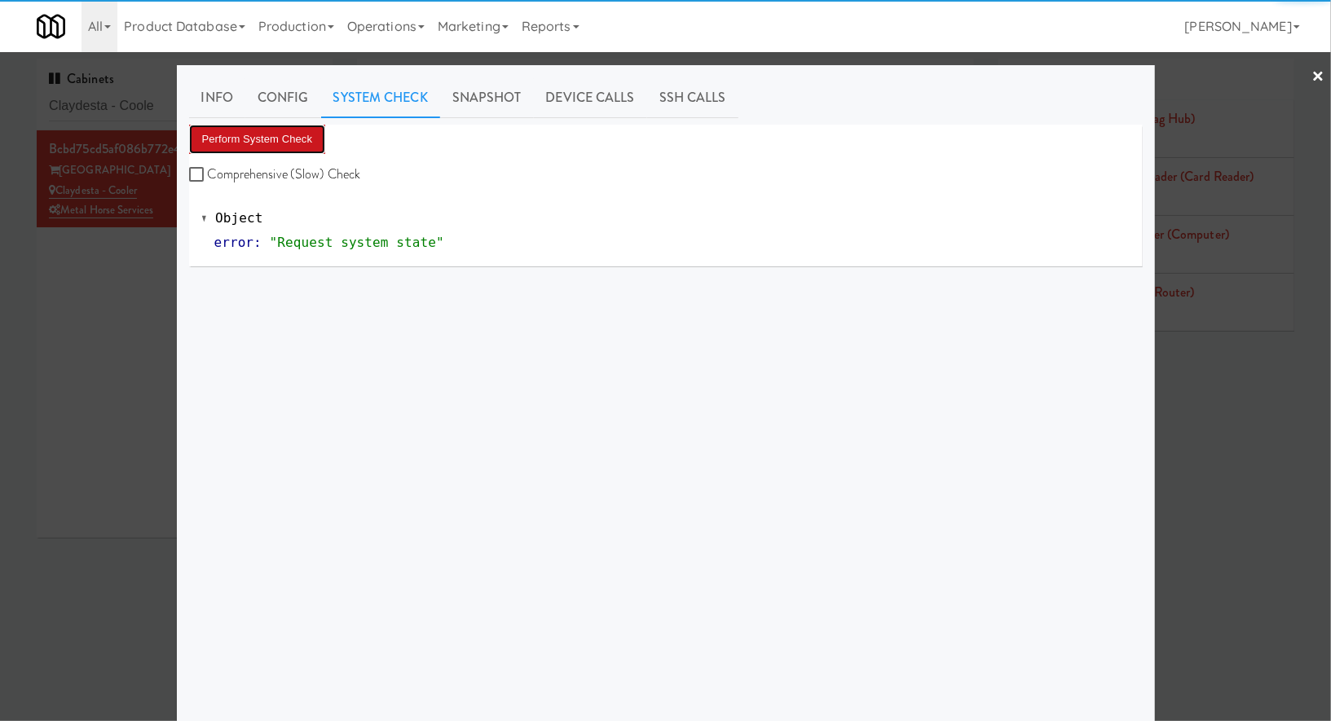
click at [292, 145] on button "Perform System Check" at bounding box center [257, 139] width 137 height 29
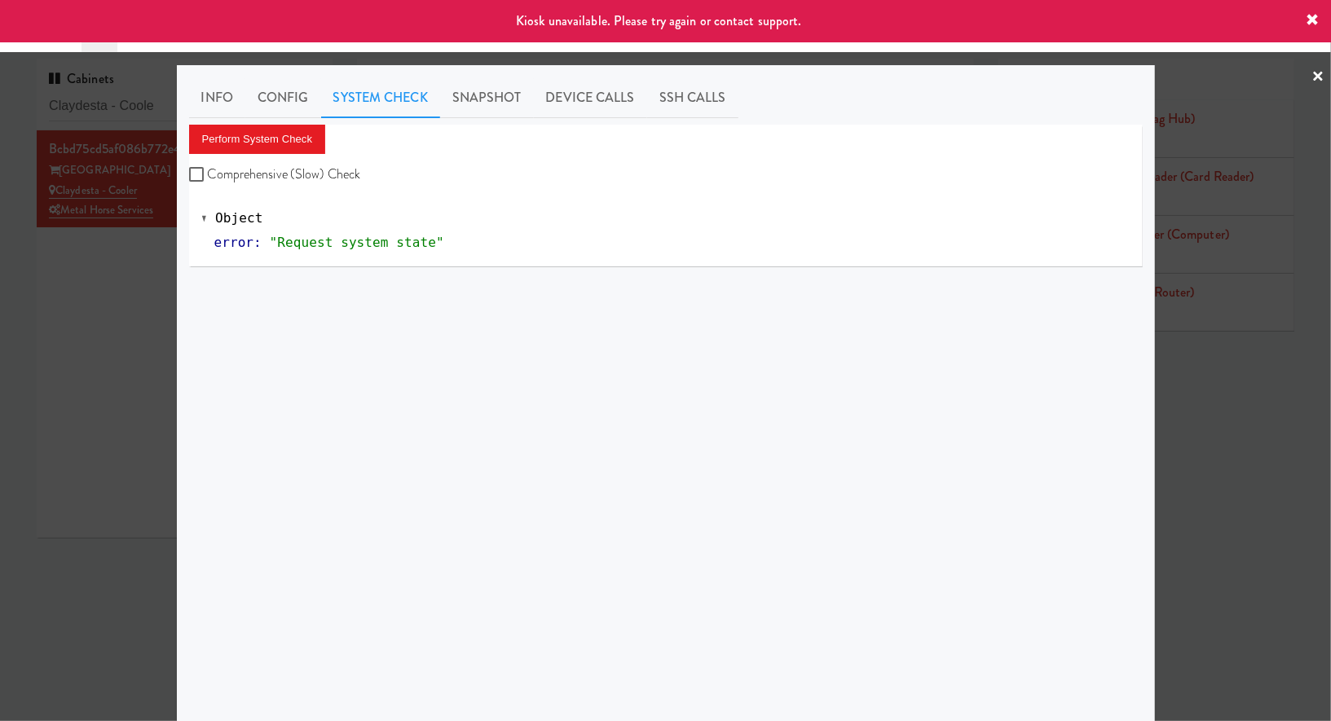
click at [117, 293] on div at bounding box center [665, 360] width 1331 height 721
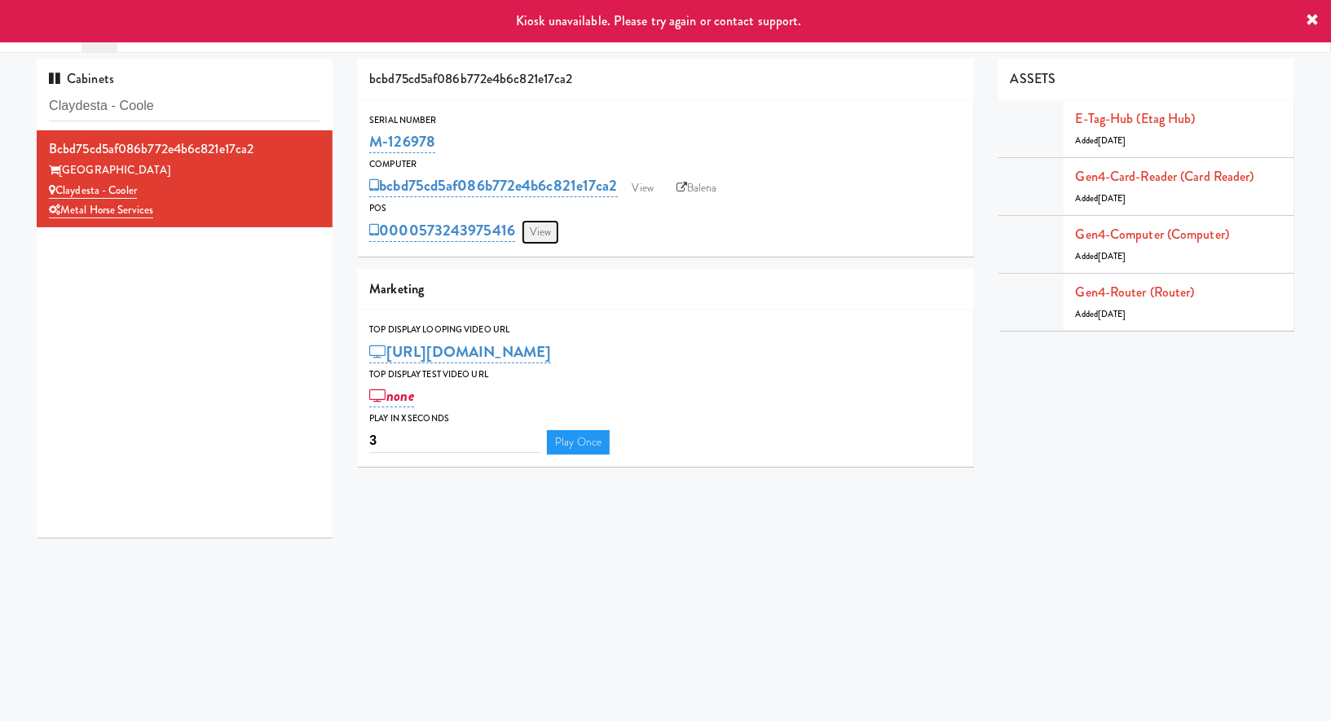
click at [533, 227] on link "View" at bounding box center [540, 232] width 37 height 24
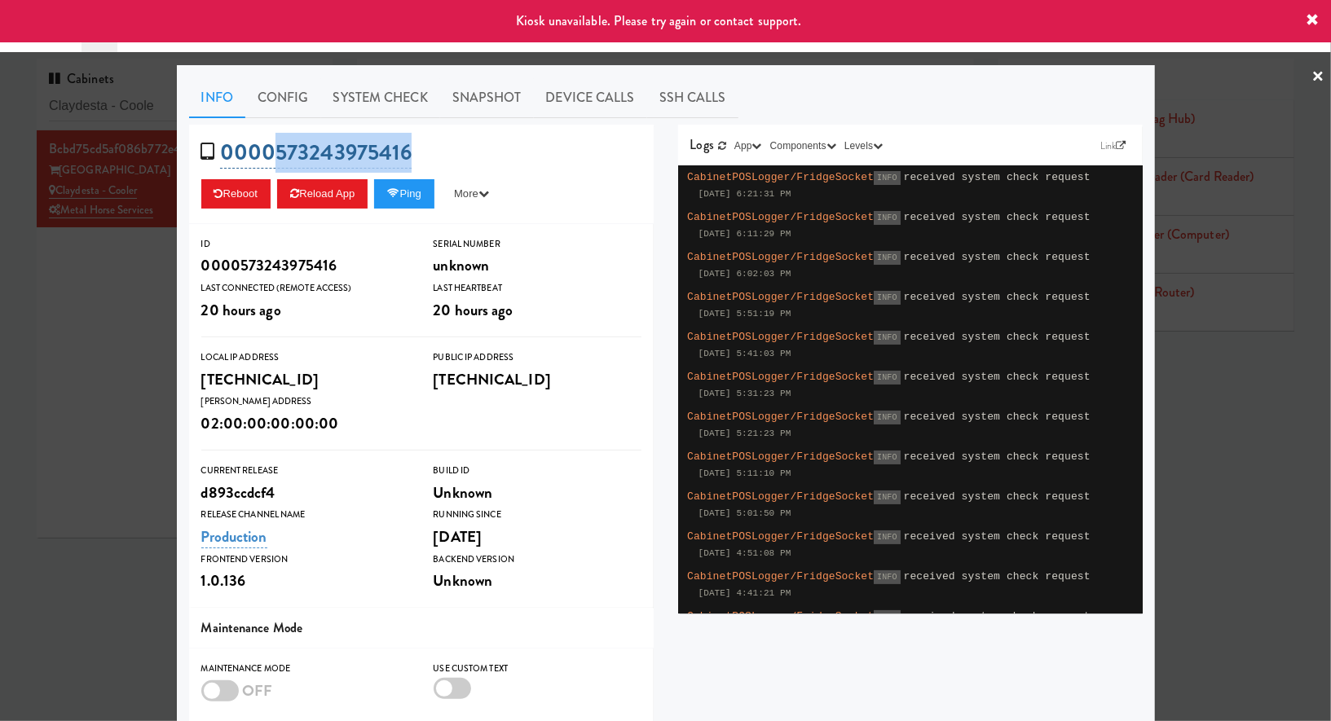
drag, startPoint x: 462, startPoint y: 156, endPoint x: 271, endPoint y: 159, distance: 190.7
click at [271, 159] on div "0000573243975416 Reboot Reload App Ping More Ping Server Restart Server Force R…" at bounding box center [421, 174] width 464 height 99
copy link "573243975416"
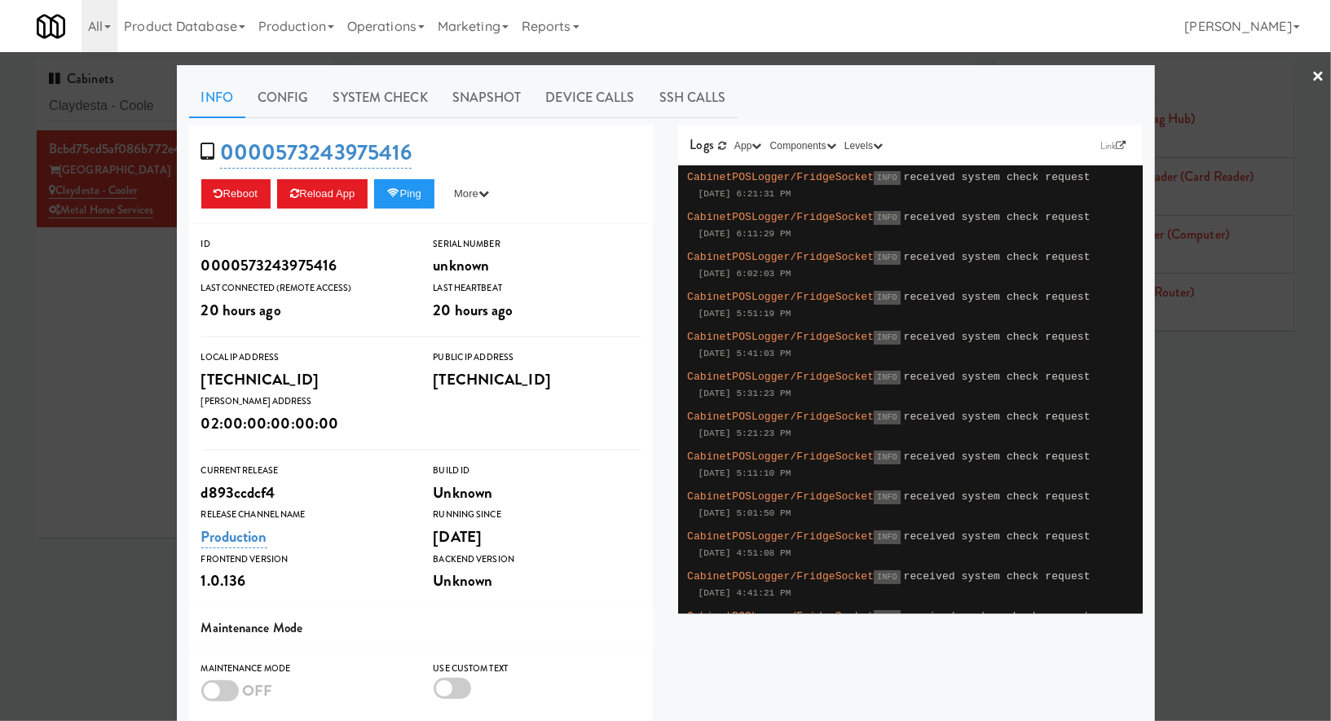
click at [110, 290] on div at bounding box center [665, 360] width 1331 height 721
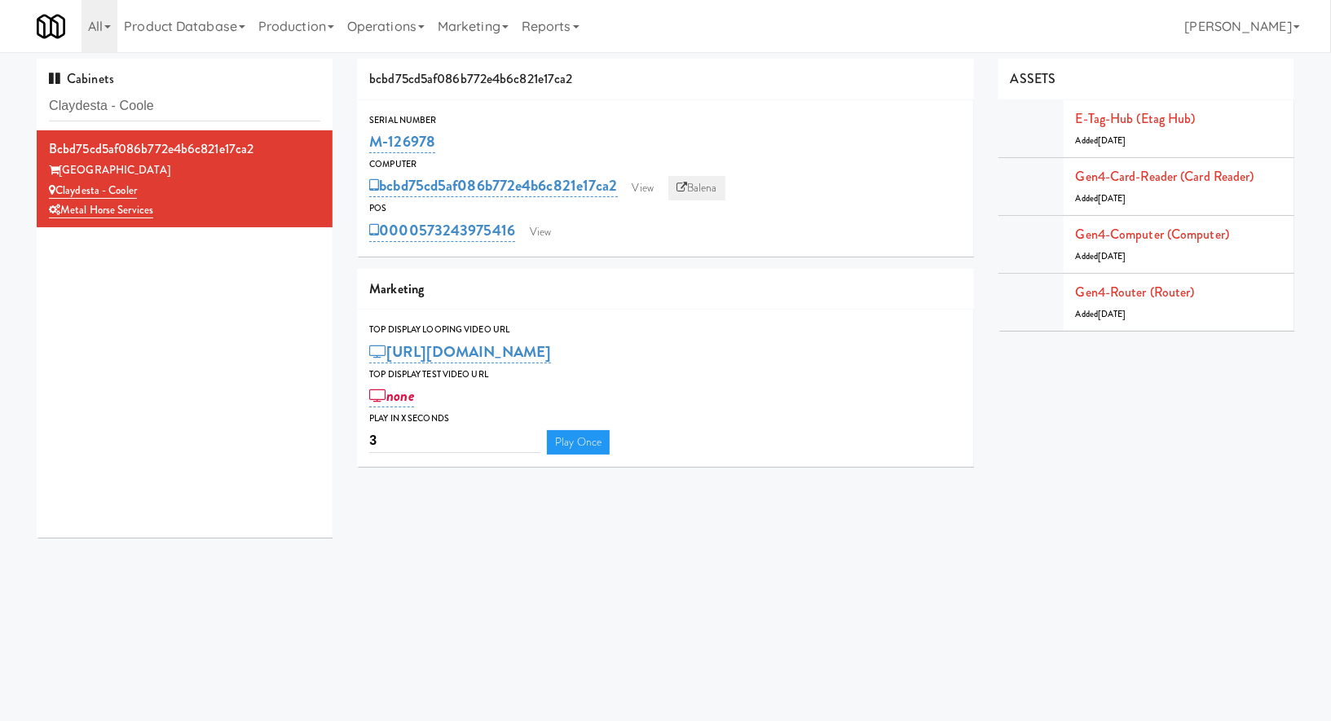
click at [687, 184] on icon at bounding box center [681, 188] width 11 height 11
click at [167, 110] on input "Claydesta - Coole" at bounding box center [184, 106] width 271 height 30
click at [179, 101] on input "Claydesta - Coole" at bounding box center [184, 106] width 271 height 30
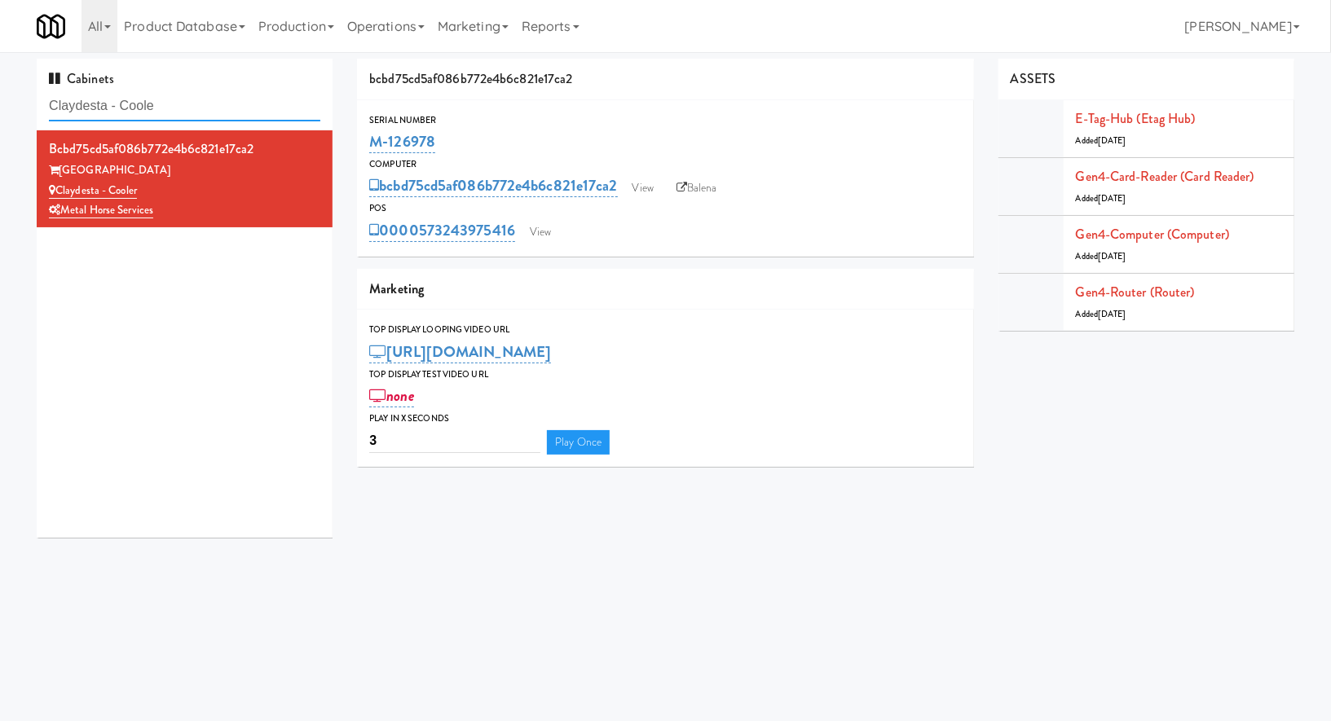
click at [179, 101] on input "Claydesta - Coole" at bounding box center [184, 106] width 271 height 30
paste input "Revology Cars"
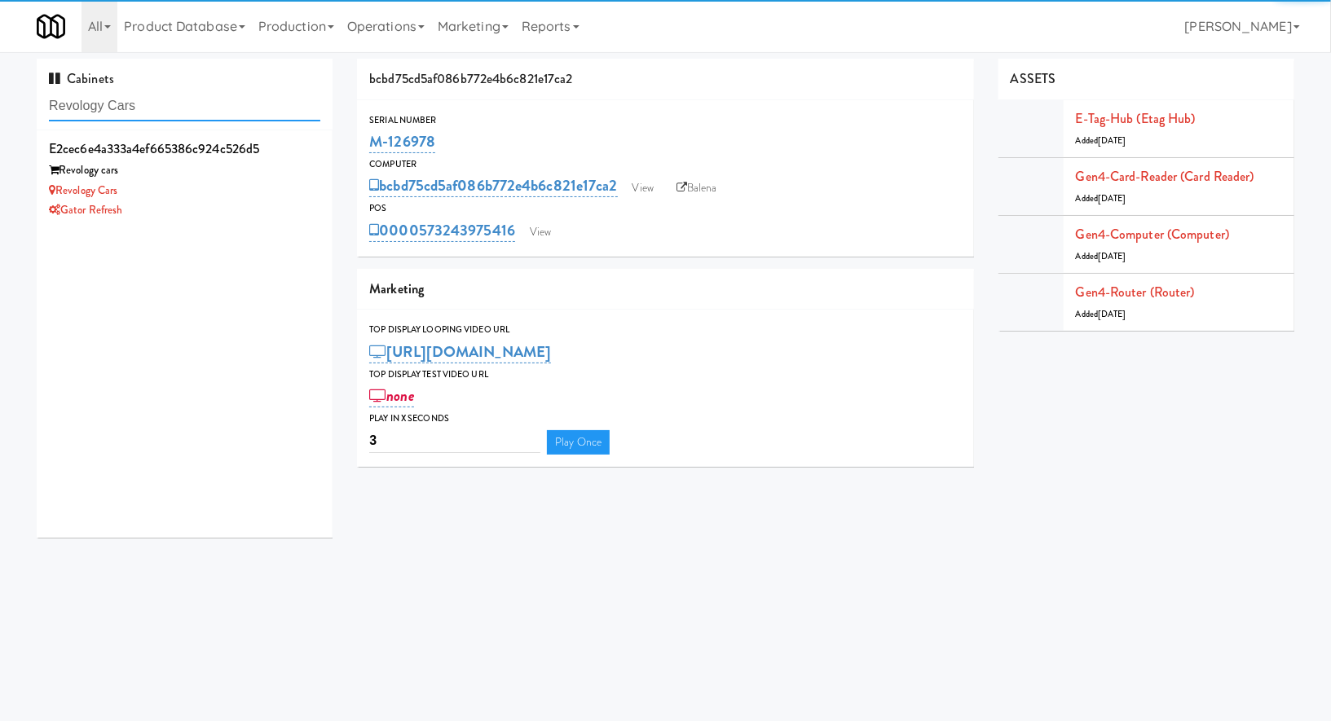
type input "Revology Cars"
click at [224, 161] on div "Revology cars" at bounding box center [184, 171] width 271 height 20
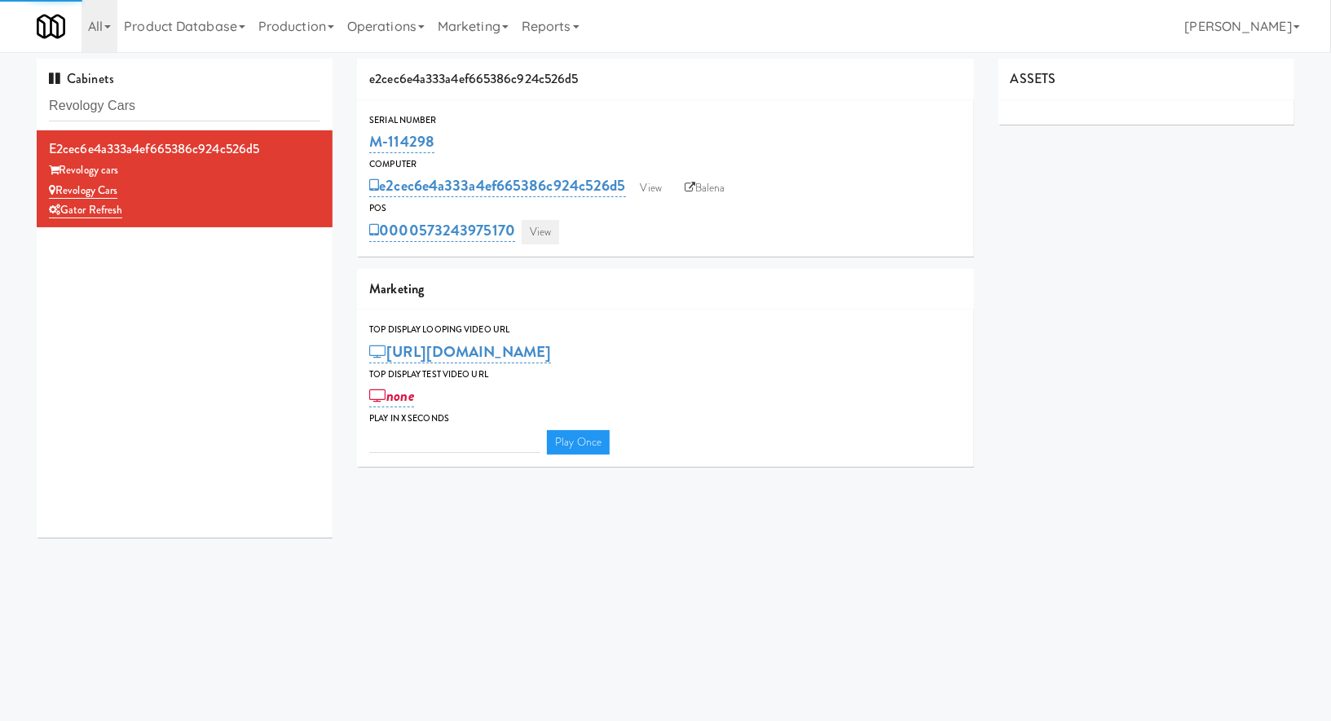
type input "3"
click at [547, 223] on link "View" at bounding box center [540, 232] width 37 height 24
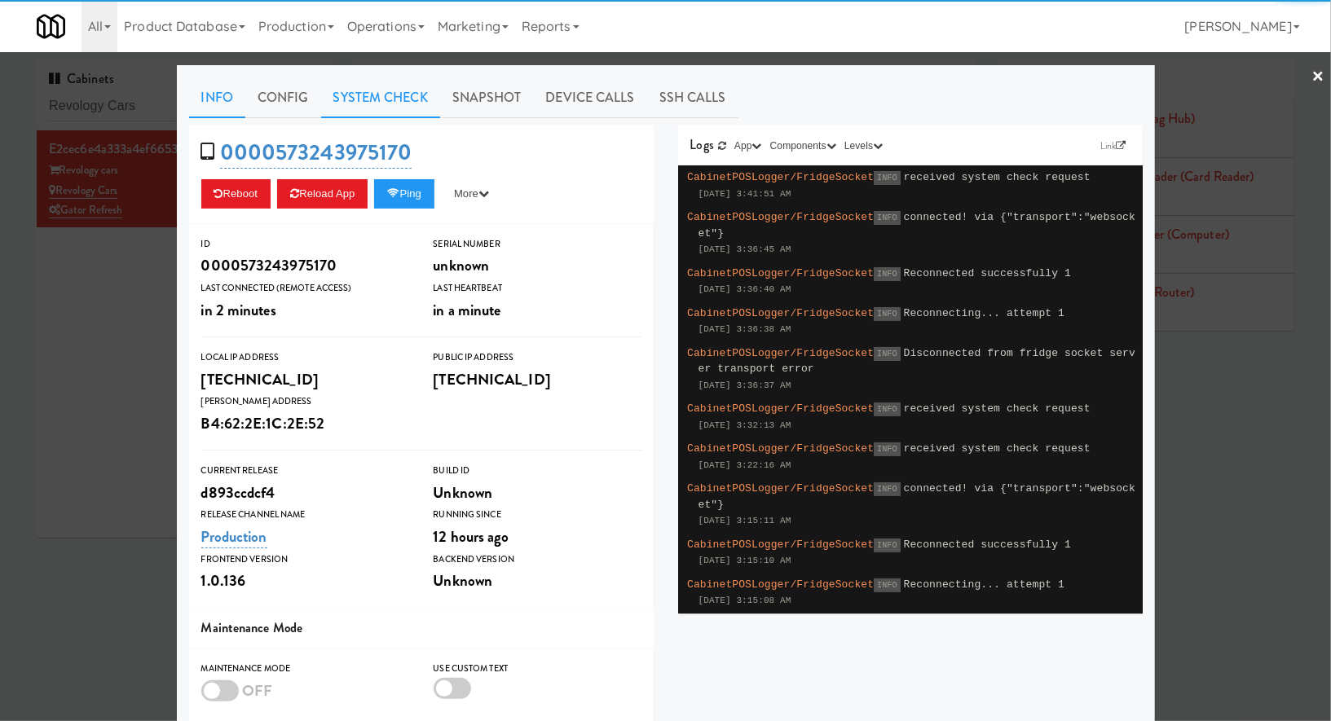
click at [405, 97] on link "System Check" at bounding box center [380, 97] width 119 height 41
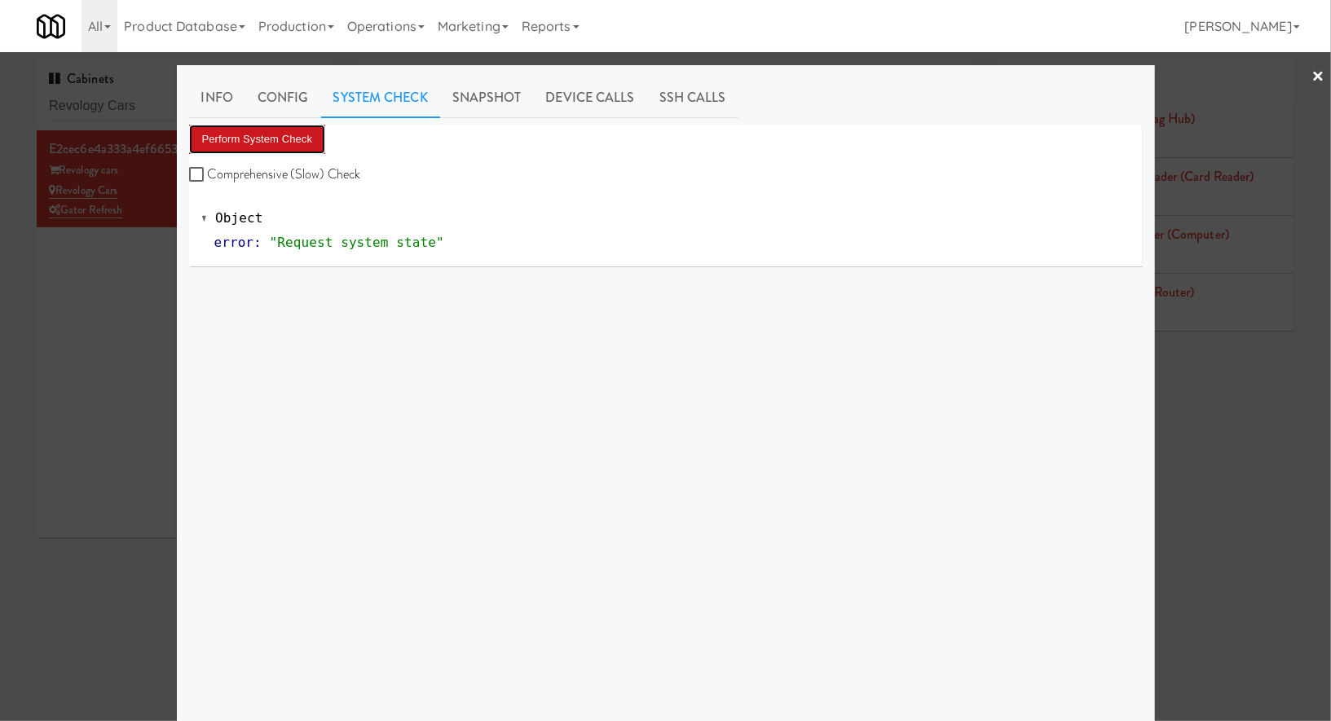
click at [297, 133] on button "Perform System Check" at bounding box center [257, 139] width 137 height 29
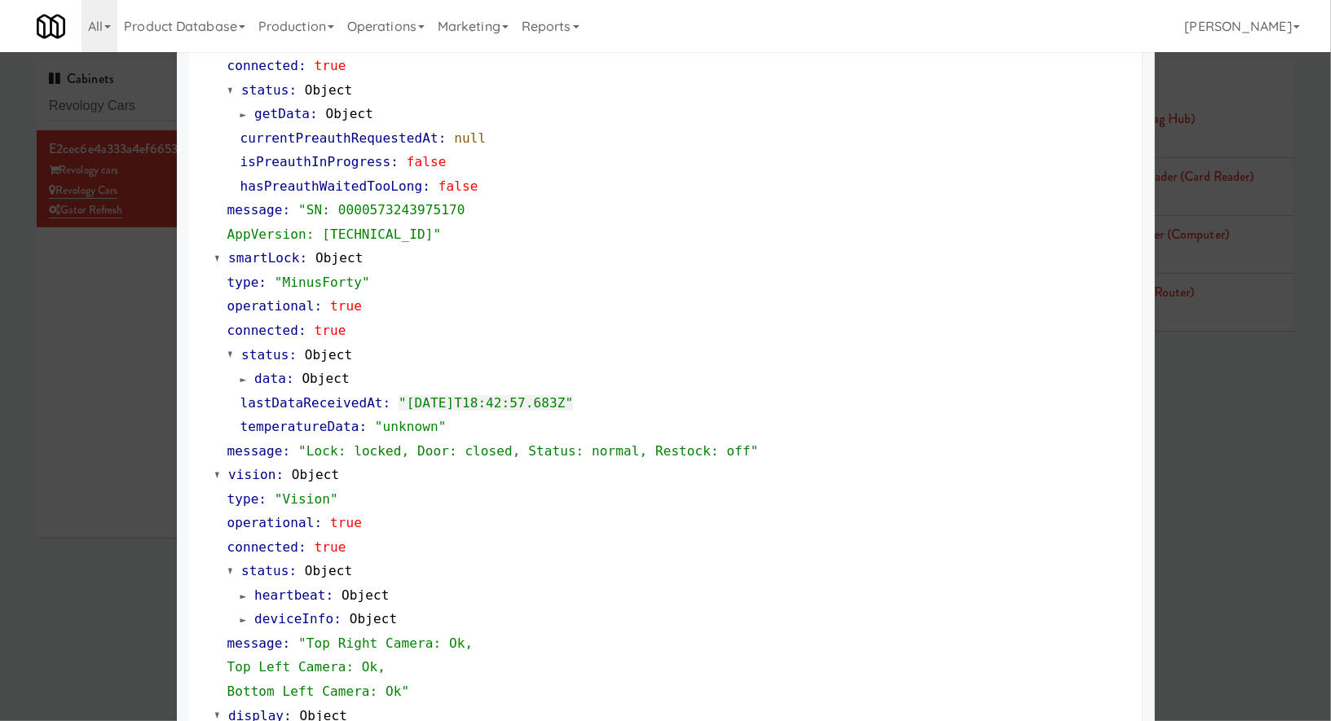
scroll to position [365, 0]
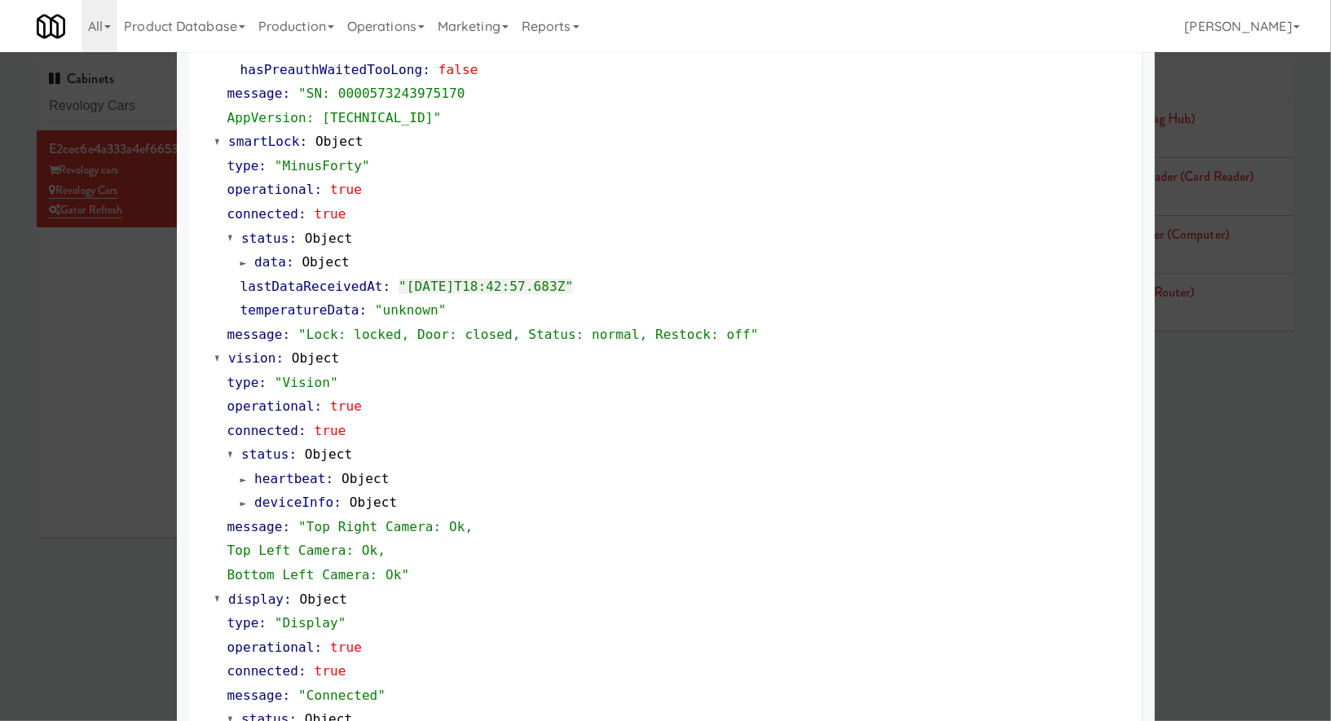
click at [150, 105] on div at bounding box center [665, 360] width 1331 height 721
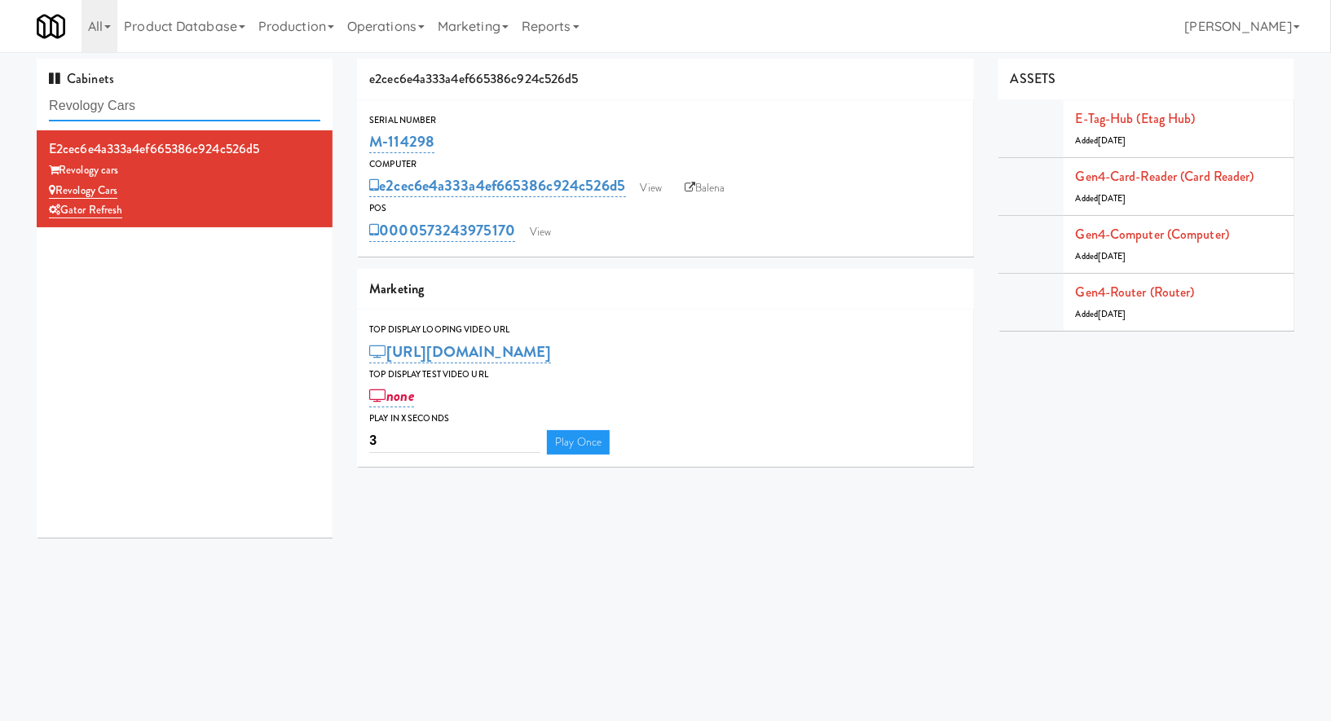
click at [150, 107] on input "Revology Cars" at bounding box center [184, 106] width 271 height 30
paste input "Shelby Comb"
click at [150, 107] on input "Revology CarsShelby Comb" at bounding box center [184, 106] width 271 height 30
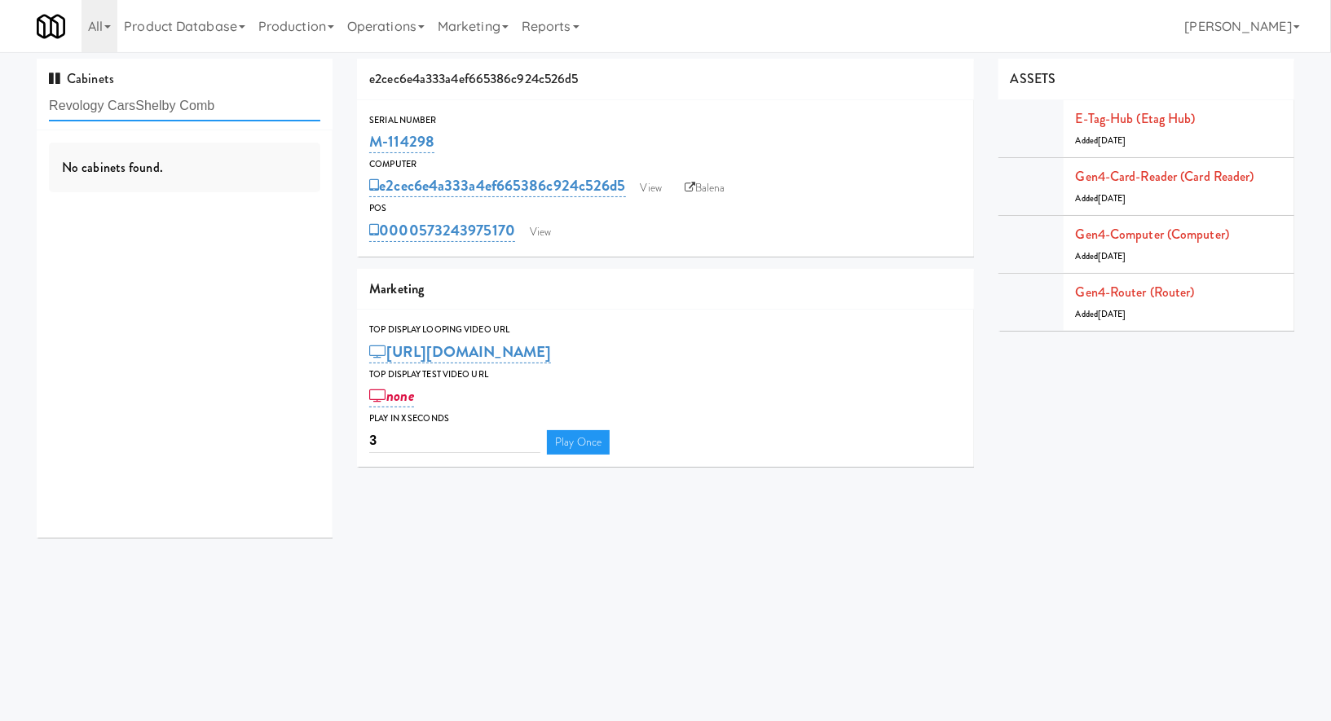
click at [150, 107] on input "Revology CarsShelby Comb" at bounding box center [184, 106] width 271 height 30
paste input "text"
type input "Shelby Comb"
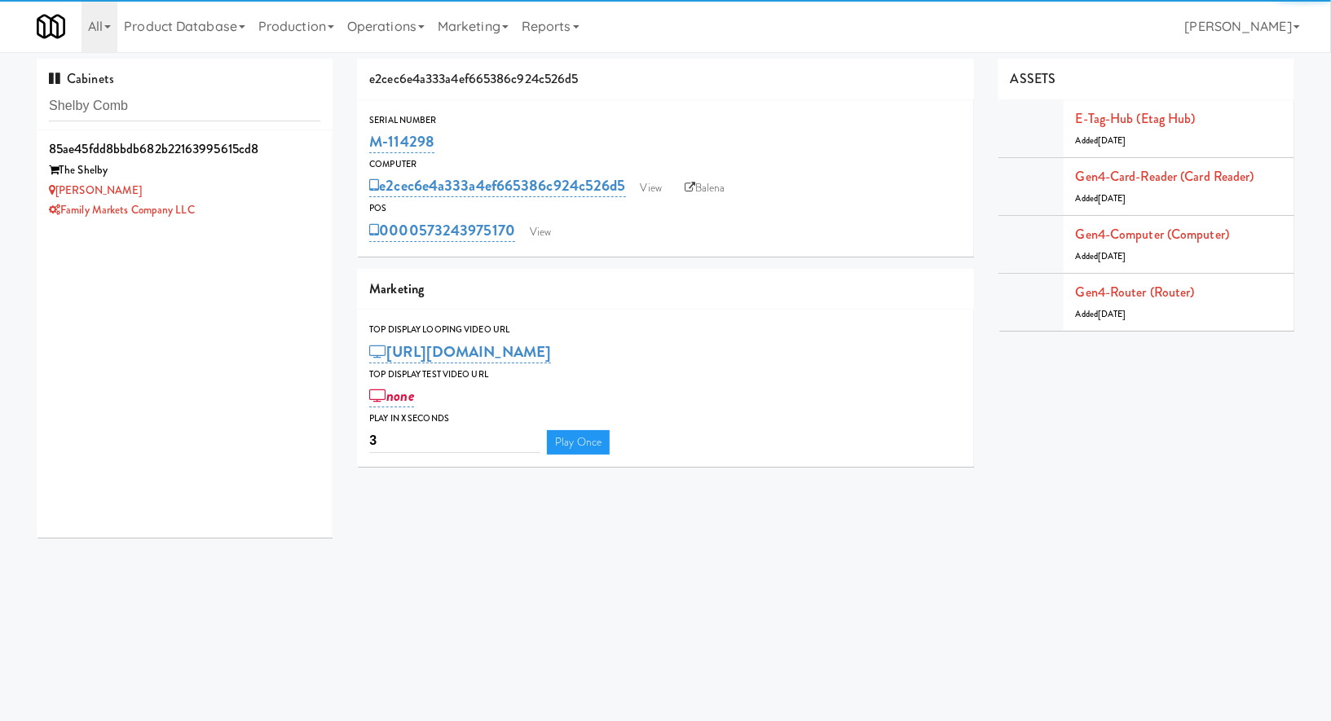
click at [249, 183] on div "[PERSON_NAME]" at bounding box center [184, 191] width 271 height 20
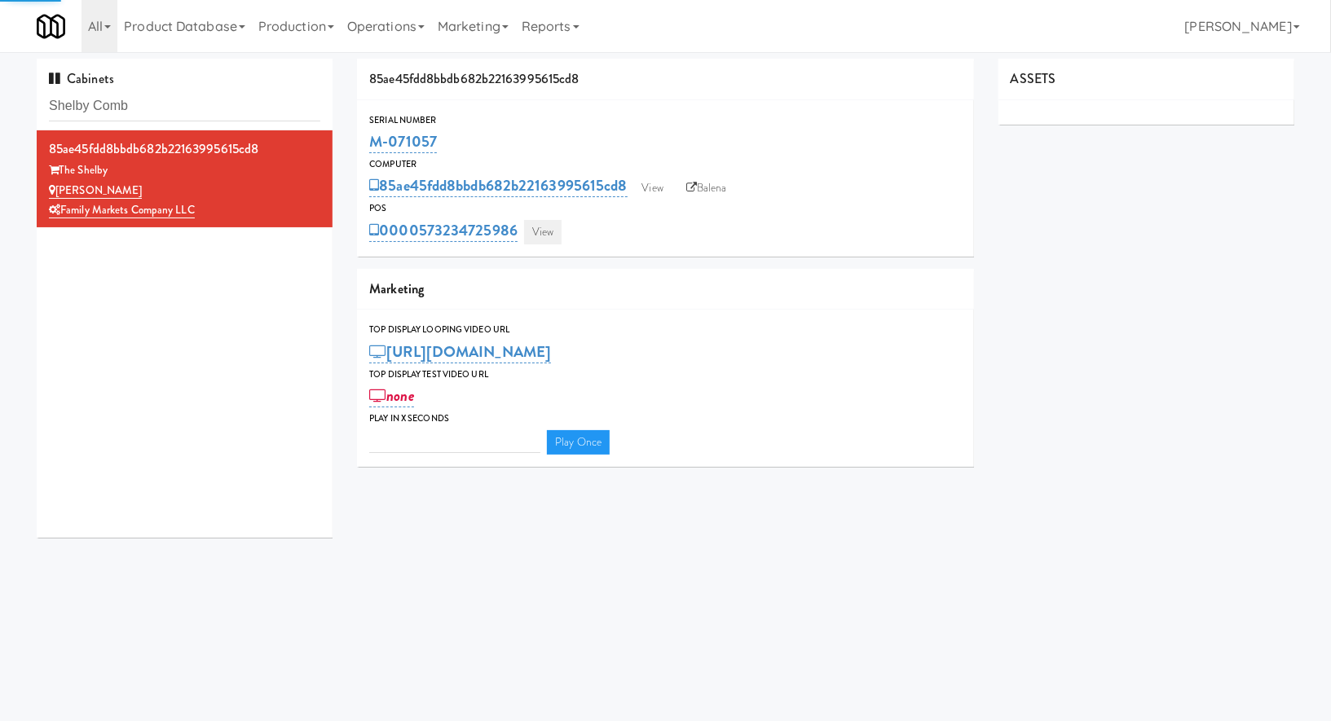
type input "3"
click at [548, 241] on link "View" at bounding box center [542, 232] width 37 height 24
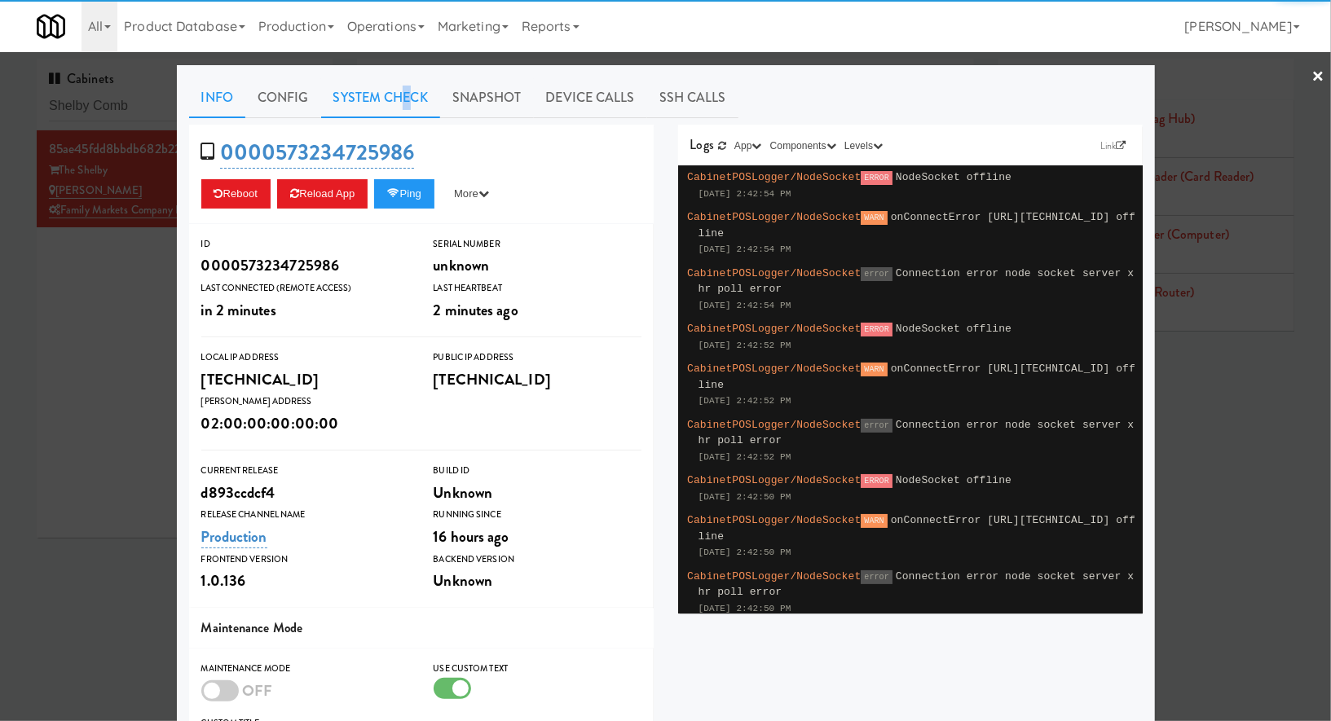
click at [406, 103] on link "System Check" at bounding box center [380, 97] width 119 height 41
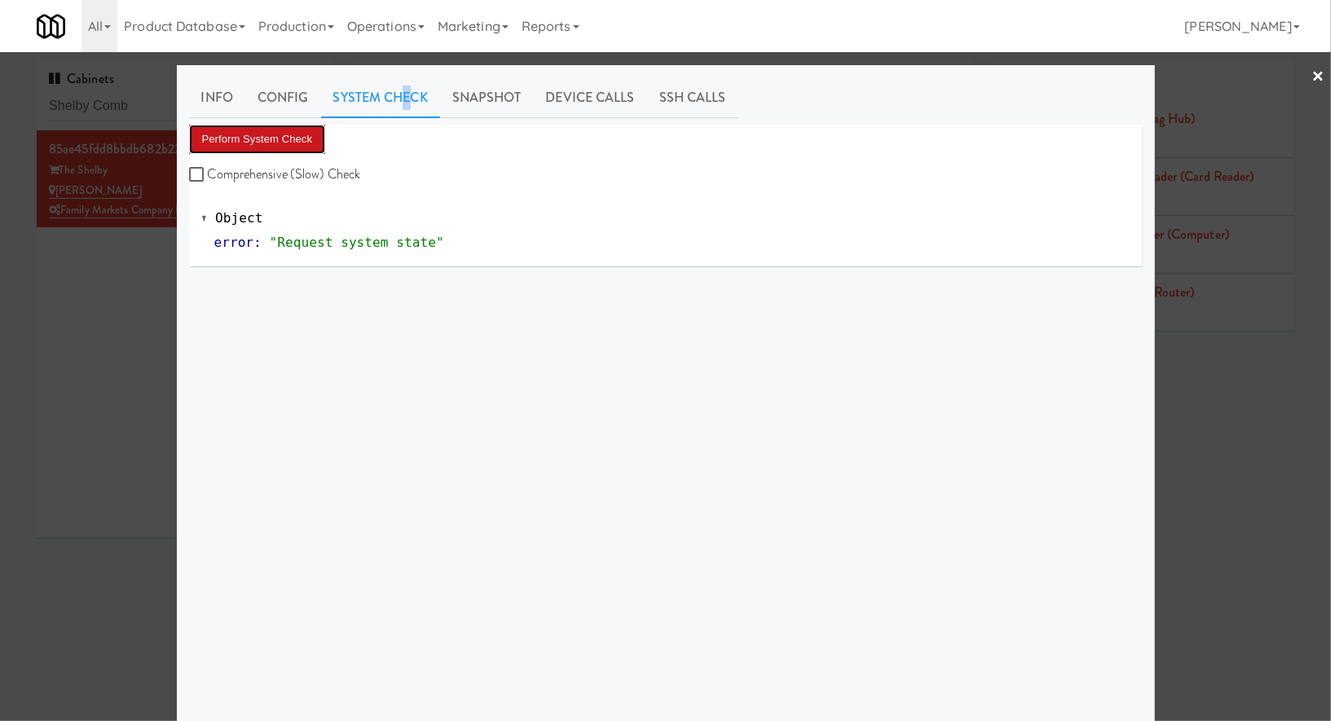
click at [316, 139] on button "Perform System Check" at bounding box center [257, 139] width 137 height 29
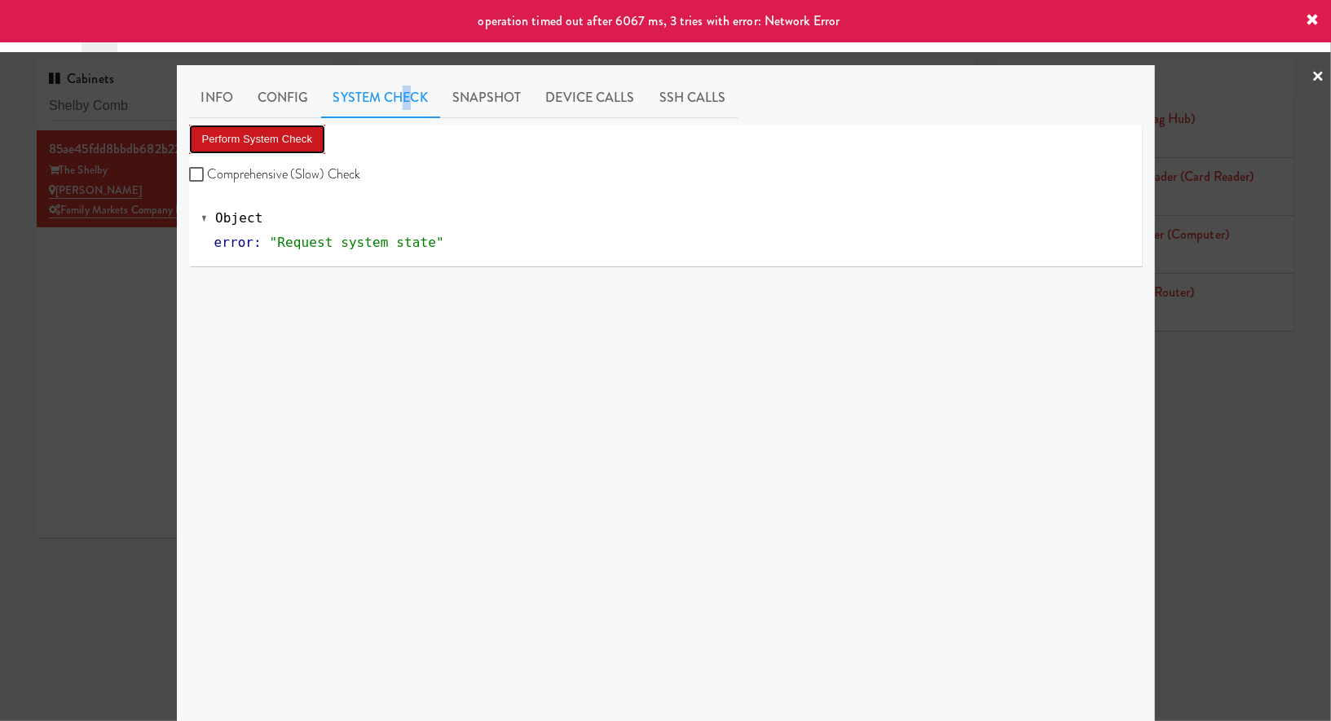
click at [316, 139] on button "Perform System Check" at bounding box center [257, 139] width 137 height 29
click at [161, 271] on div at bounding box center [665, 360] width 1331 height 721
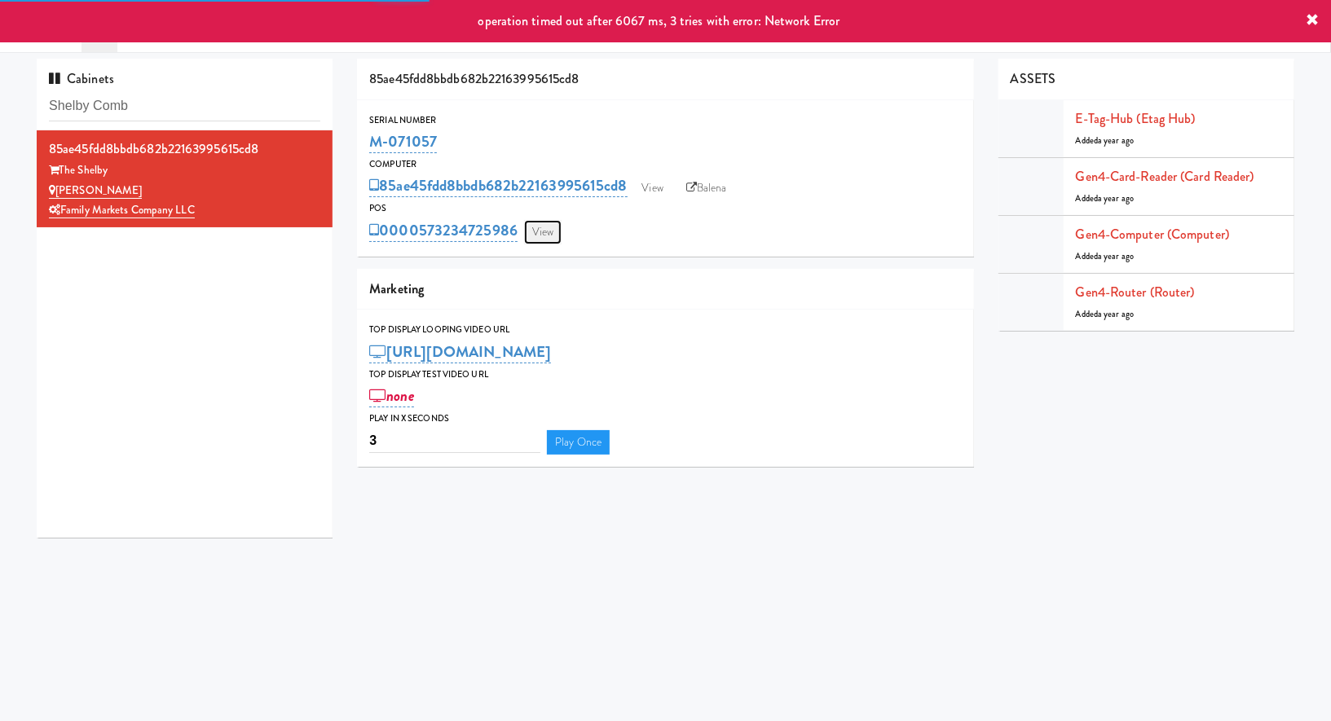
click at [532, 228] on link "View" at bounding box center [542, 232] width 37 height 24
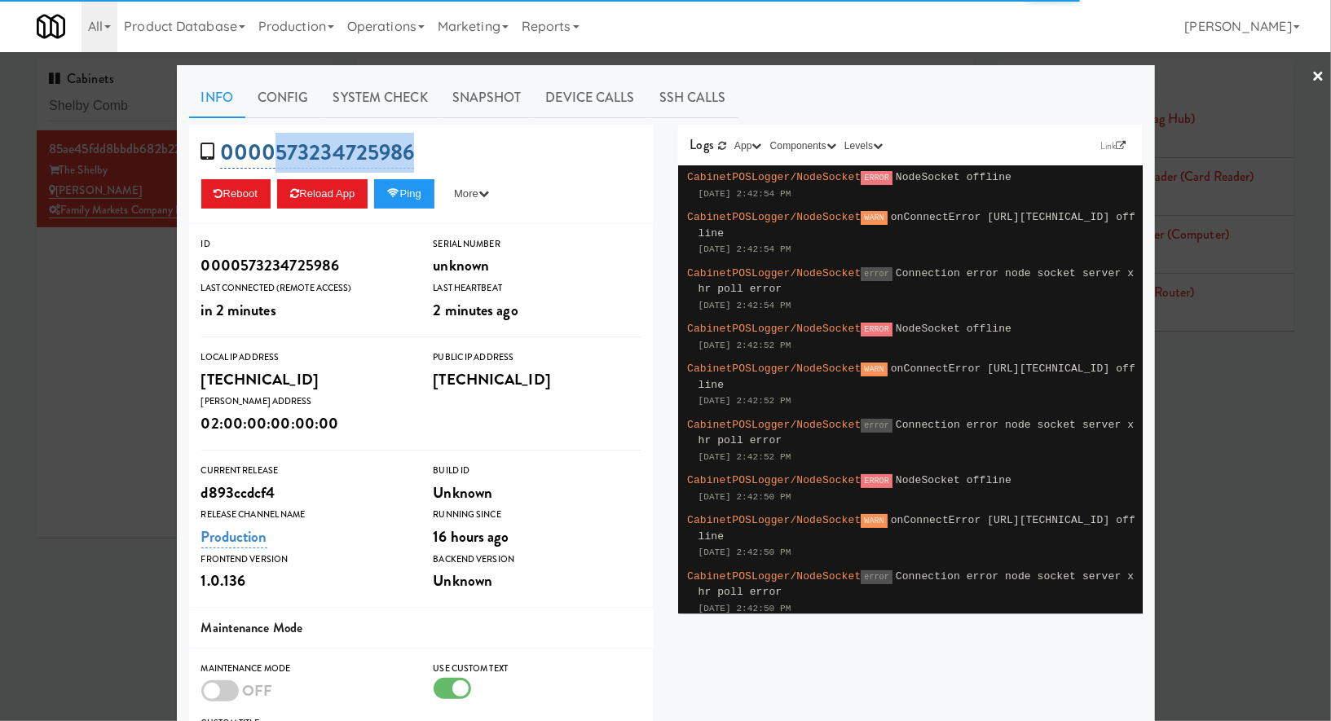
drag, startPoint x: 436, startPoint y: 151, endPoint x: 271, endPoint y: 151, distance: 164.6
click at [271, 151] on div "0000573234725986 Reboot Reload App Ping More Ping Server Restart Server Force R…" at bounding box center [421, 174] width 464 height 99
copy link "573234725986"
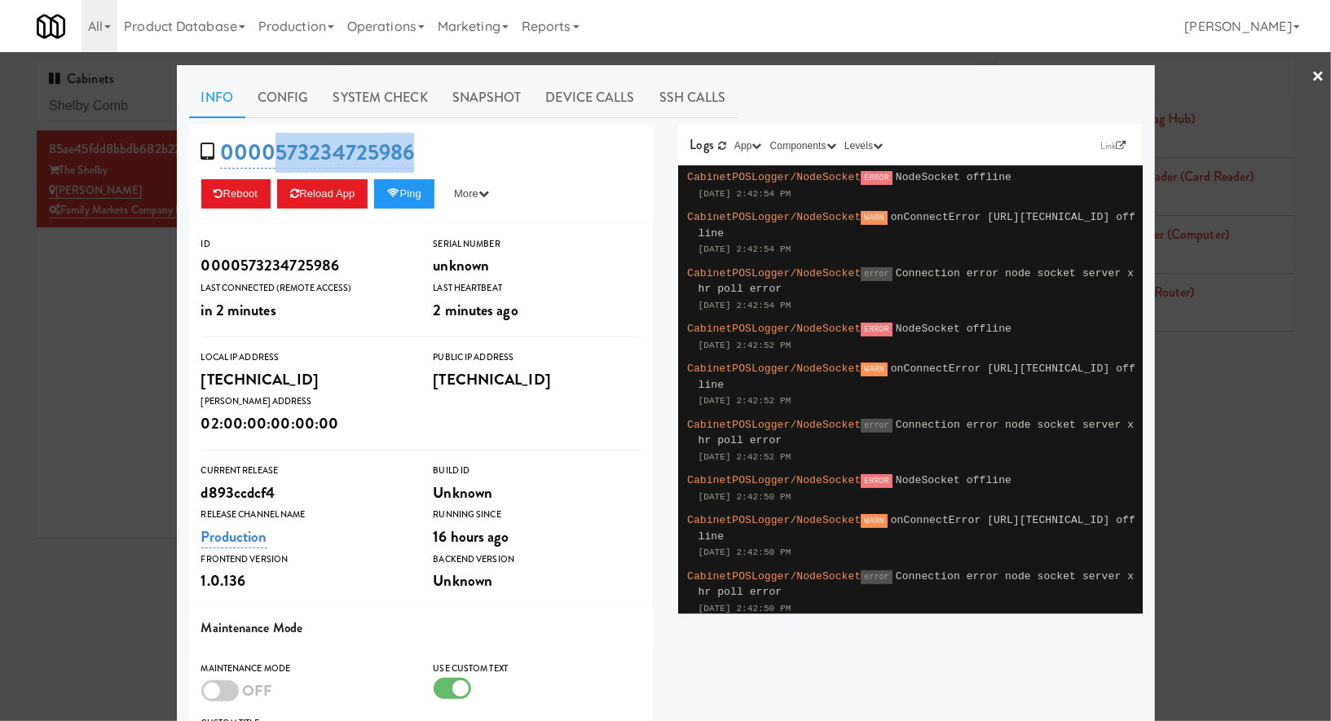
click at [143, 277] on div at bounding box center [665, 360] width 1331 height 721
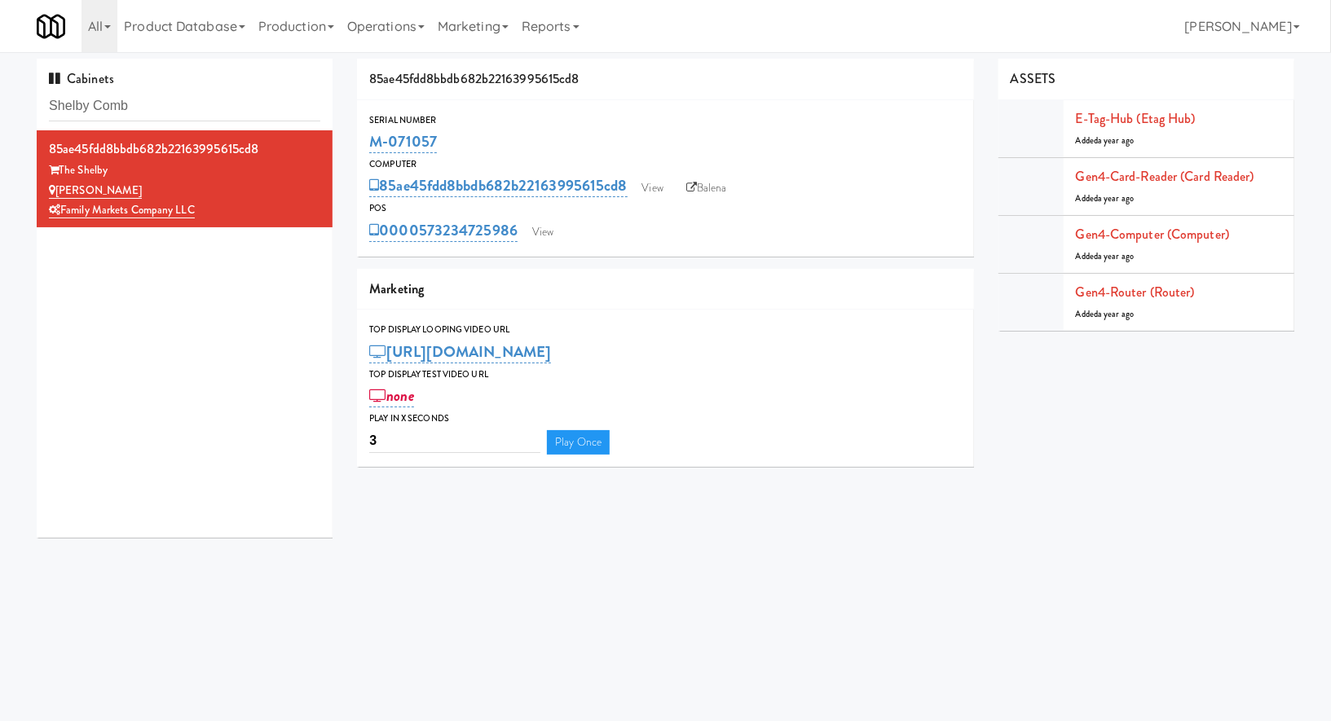
click at [711, 200] on div "POS" at bounding box center [665, 208] width 592 height 16
click at [715, 183] on link "Balena" at bounding box center [706, 188] width 57 height 24
click at [538, 237] on link "View" at bounding box center [542, 232] width 37 height 24
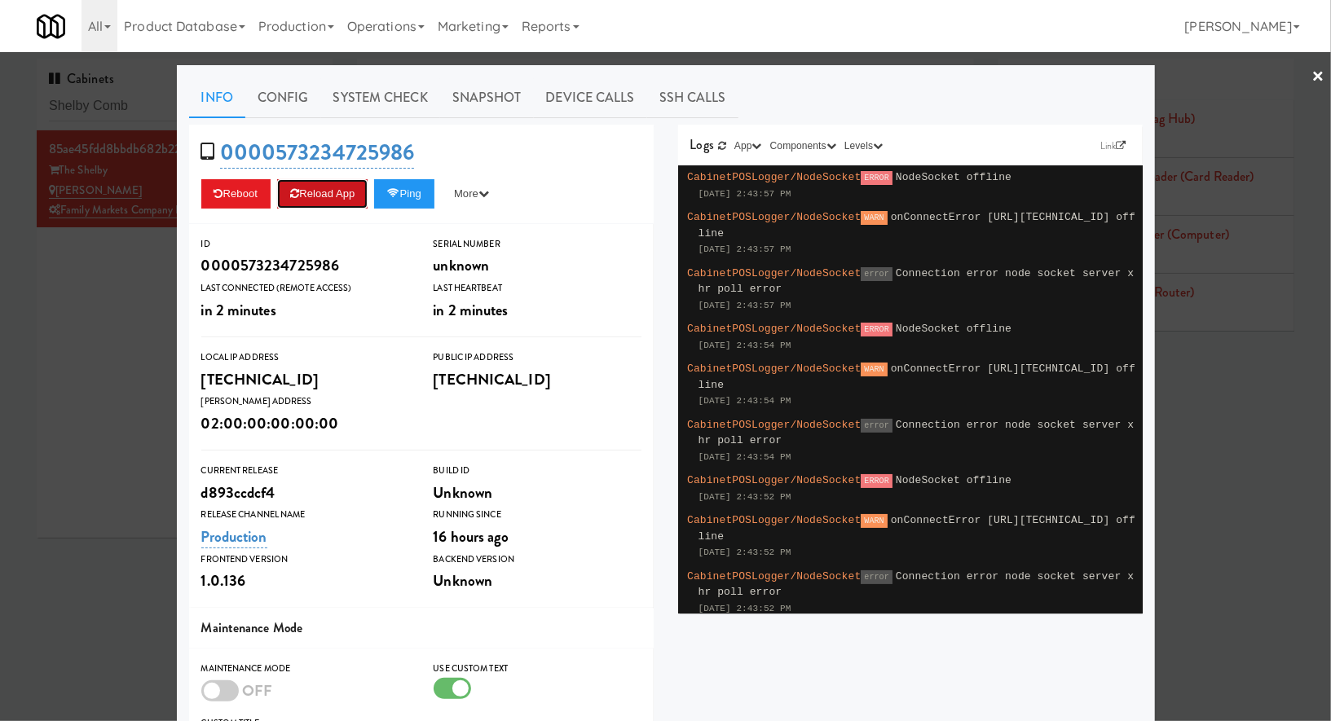
click at [348, 198] on button "Reload App" at bounding box center [322, 193] width 90 height 29
click at [117, 264] on div at bounding box center [665, 360] width 1331 height 721
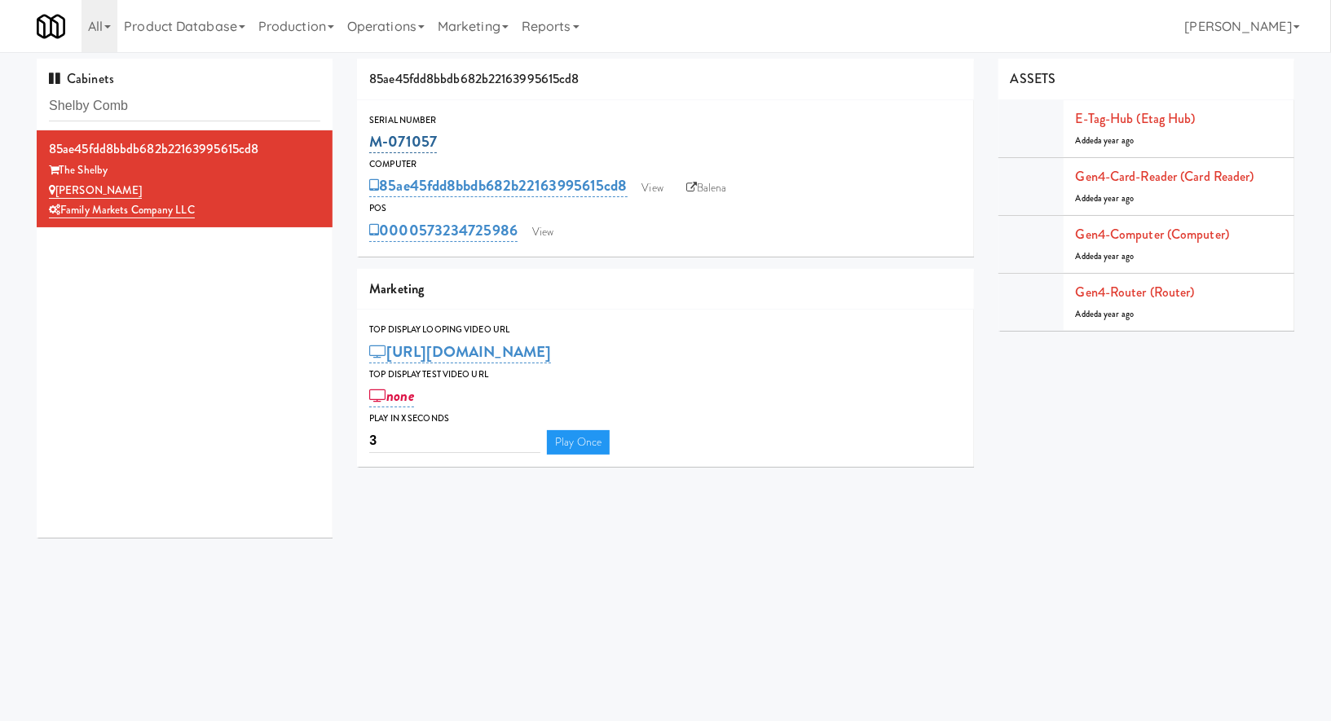
drag, startPoint x: 456, startPoint y: 149, endPoint x: 372, endPoint y: 146, distance: 84.8
click at [375, 146] on div "M-071057" at bounding box center [665, 142] width 592 height 28
copy link "M-071057"
click at [196, 109] on input "Shelby Comb" at bounding box center [184, 106] width 271 height 30
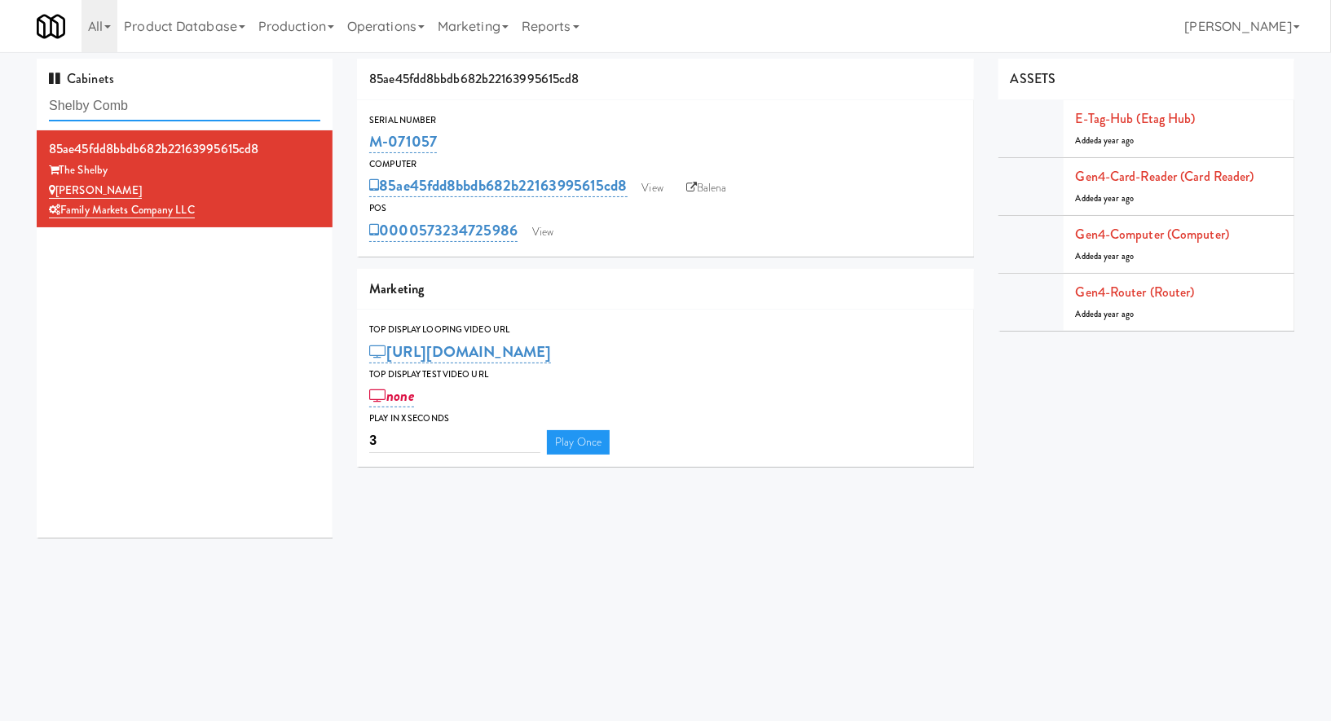
click at [196, 109] on input "Shelby Comb" at bounding box center [184, 106] width 271 height 30
paste input "Pinnacle - Cooler M"
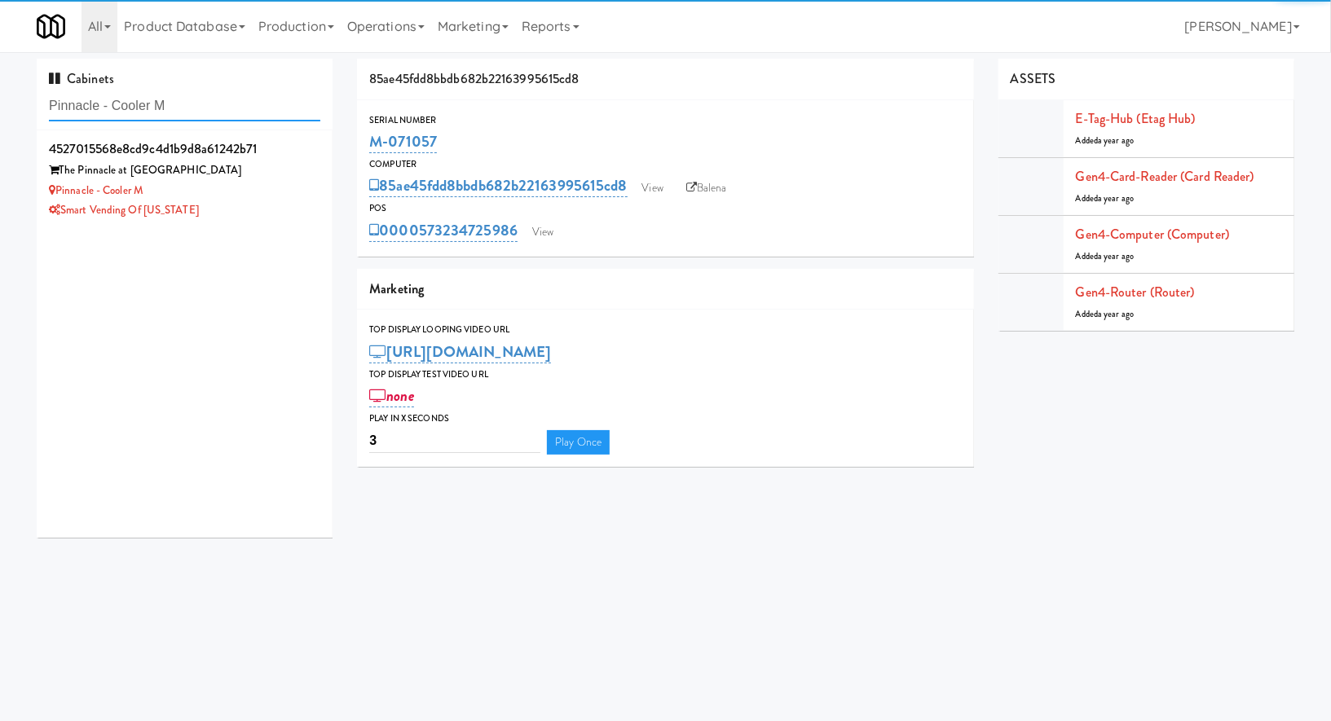
type input "Pinnacle - Cooler M"
click at [213, 166] on div "The Pinnacle at 31st Street" at bounding box center [184, 171] width 271 height 20
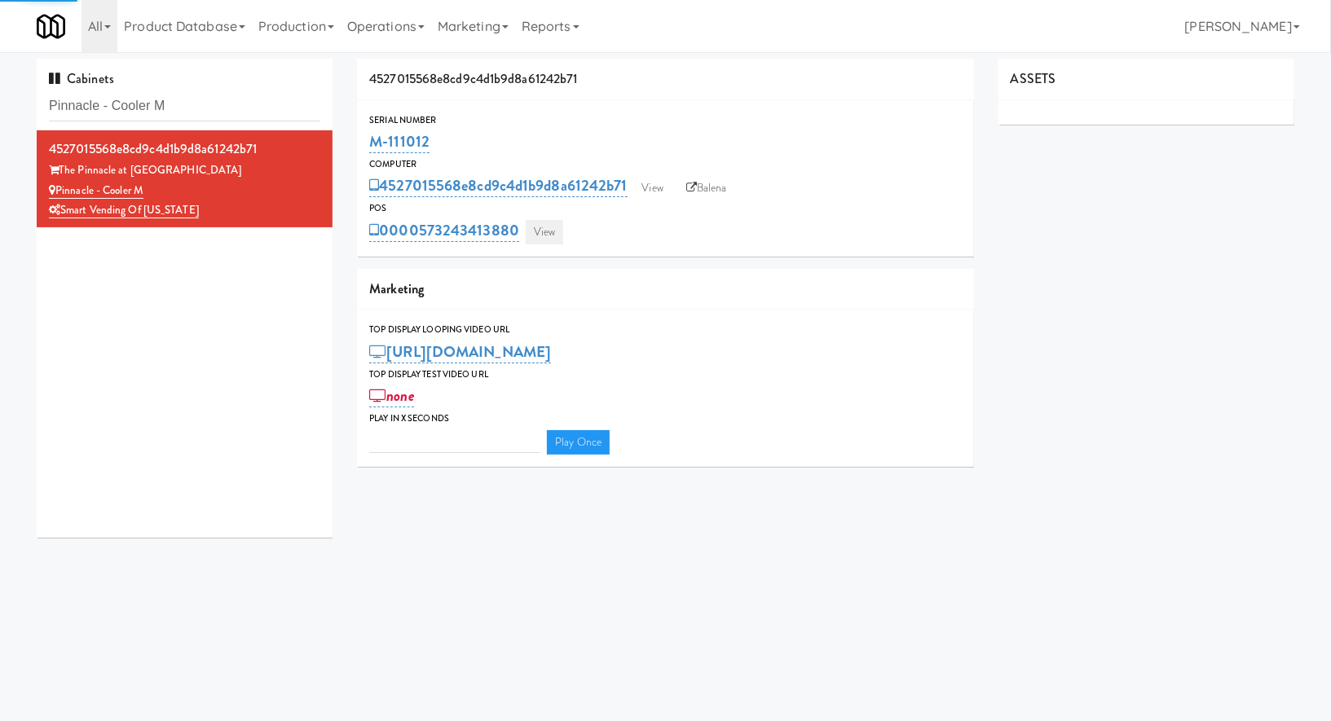
type input "3"
click at [553, 226] on link "View" at bounding box center [544, 232] width 37 height 24
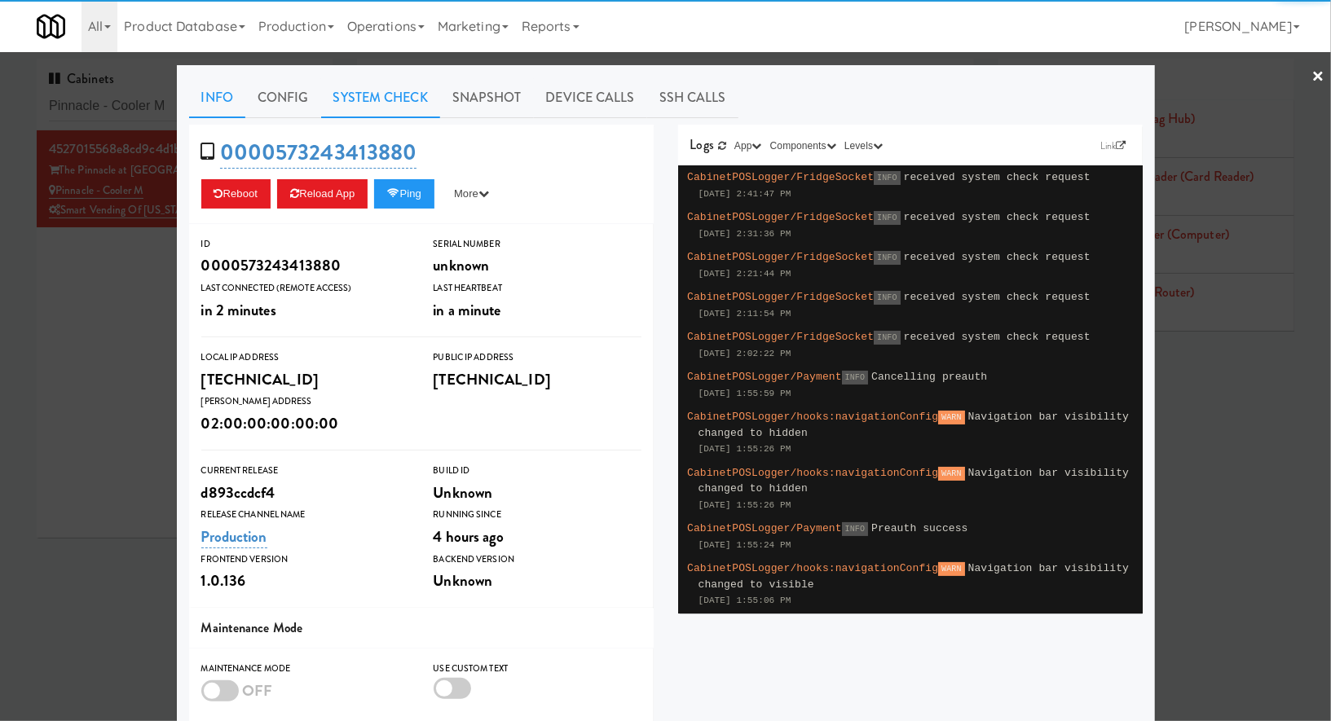
click at [378, 90] on link "System Check" at bounding box center [380, 97] width 119 height 41
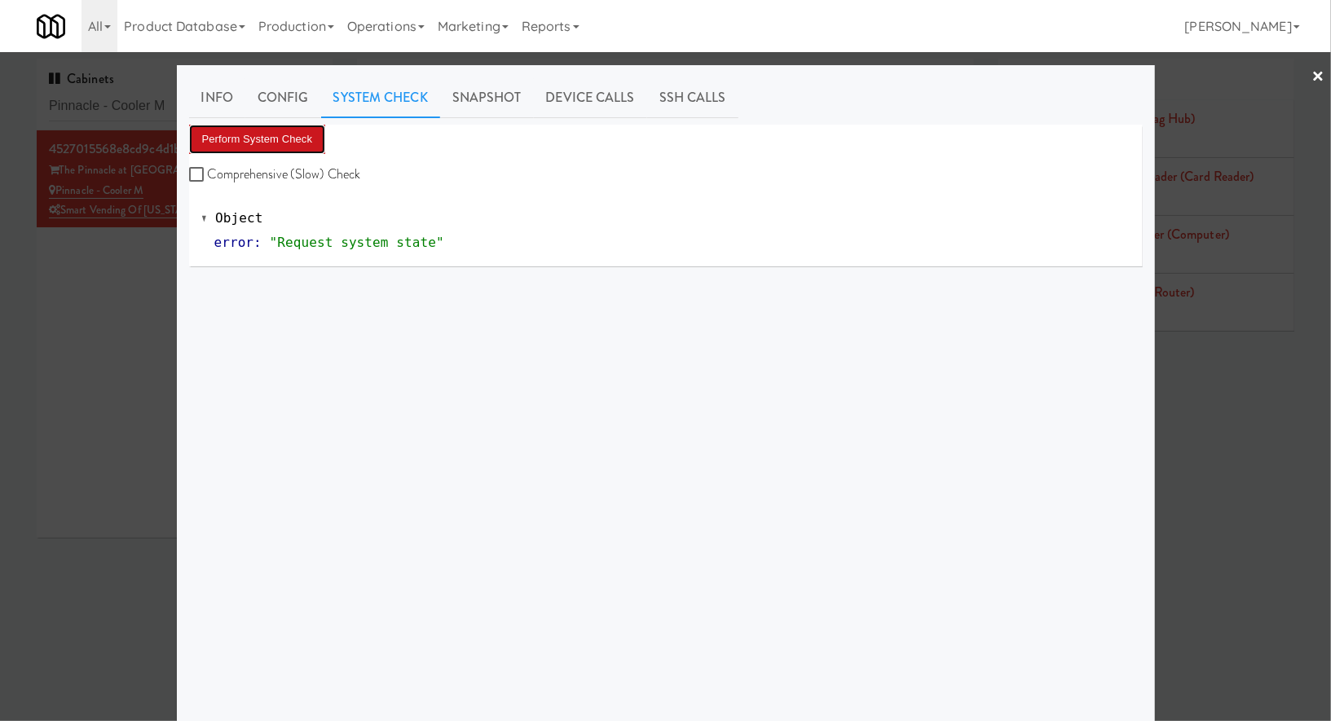
click at [325, 130] on button "Perform System Check" at bounding box center [257, 139] width 137 height 29
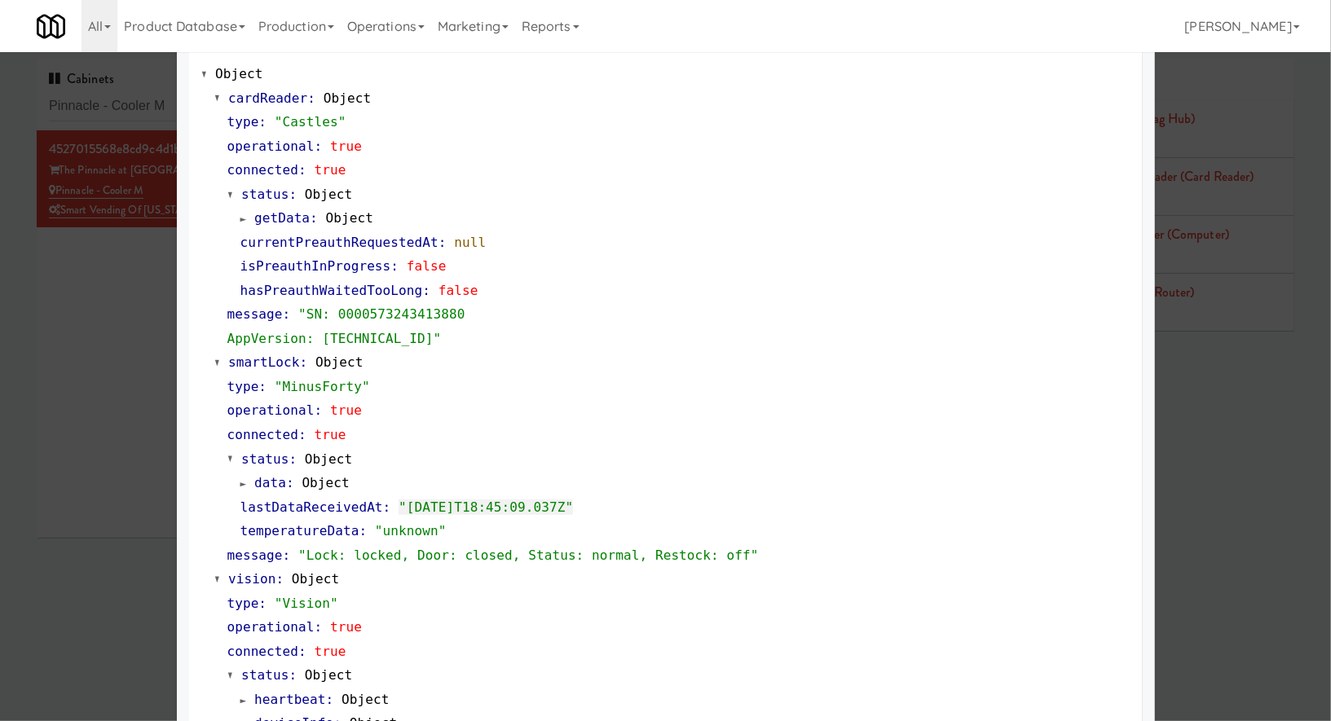
scroll to position [271, 0]
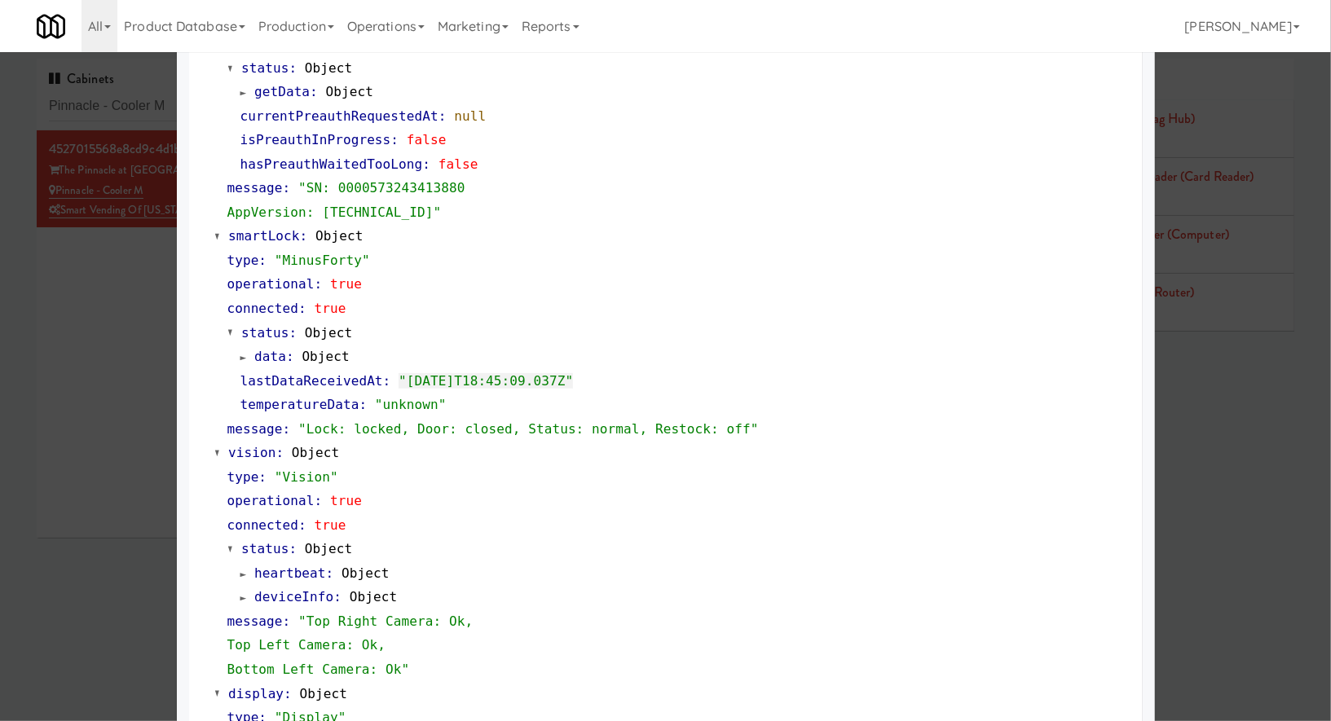
click at [139, 108] on div at bounding box center [665, 360] width 1331 height 721
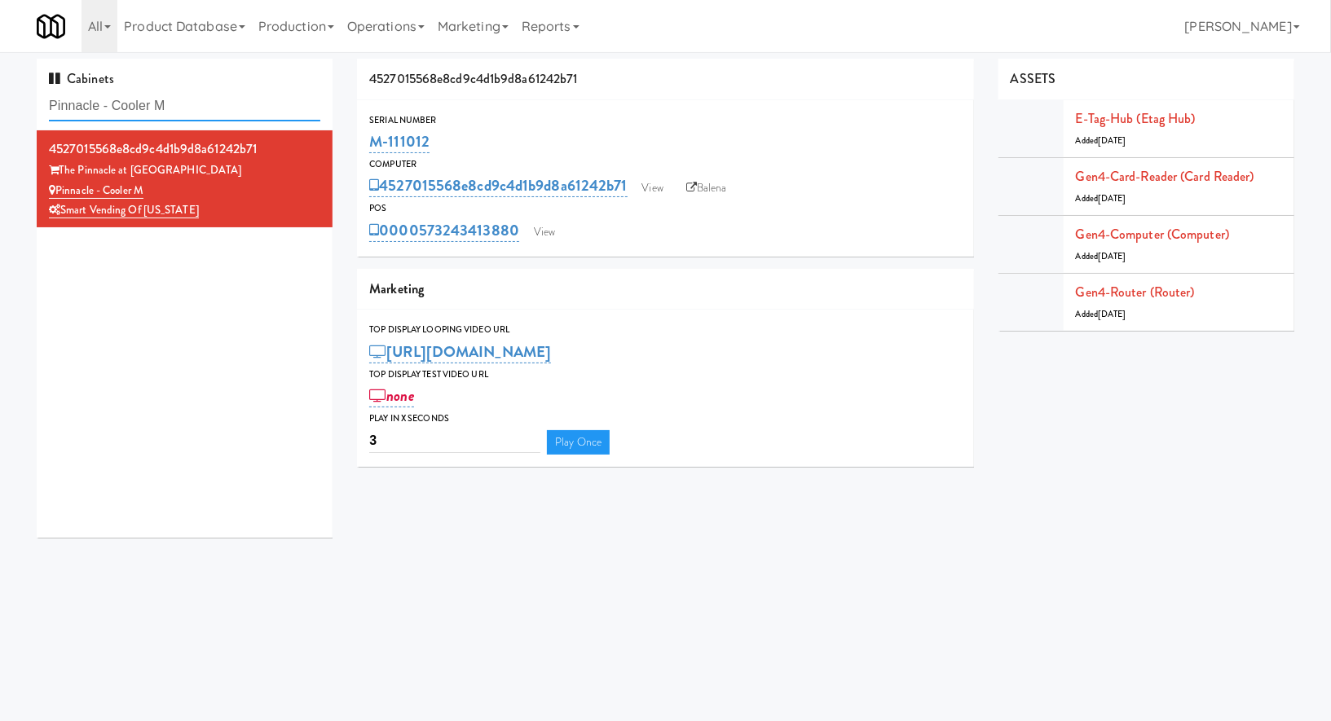
click at [139, 108] on input "Pinnacle - Cooler M" at bounding box center [184, 106] width 271 height 30
paste input "aseo - Ambient - Lef"
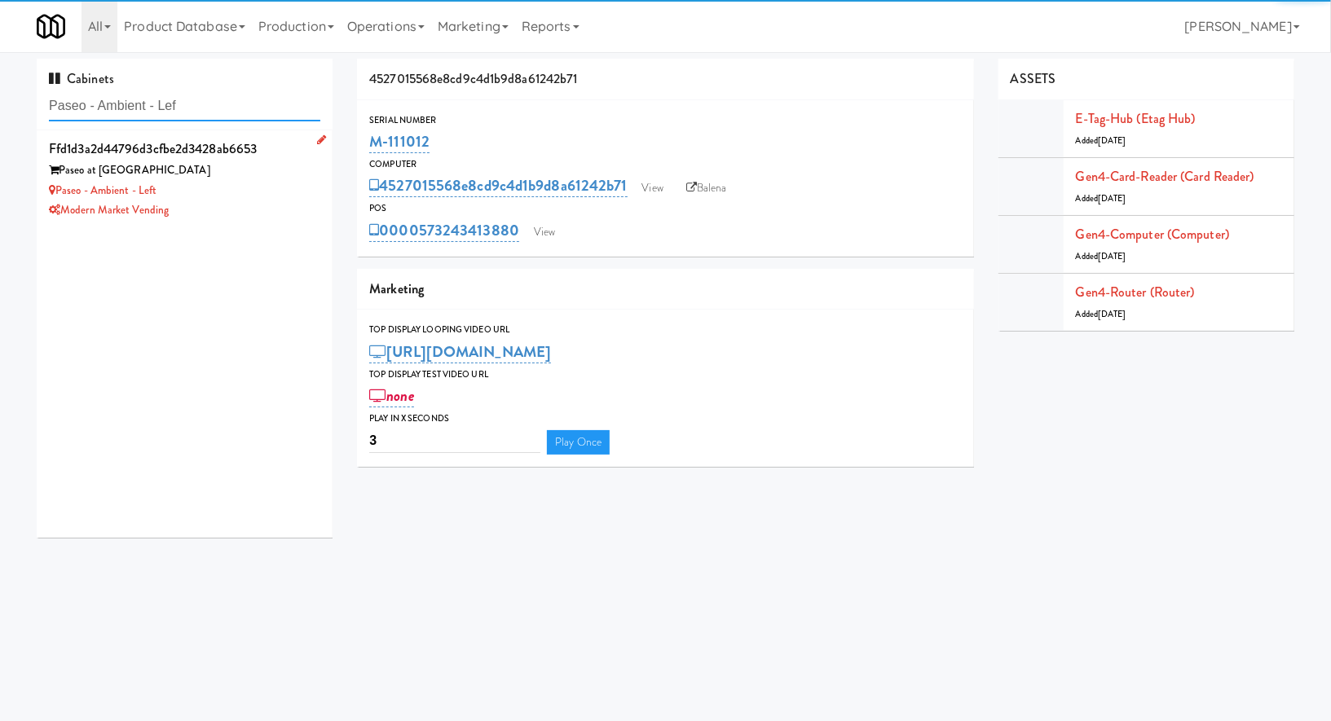
type input "Paseo - Ambient - Lef"
click at [285, 196] on div "Paseo - Ambient - Left" at bounding box center [184, 191] width 271 height 20
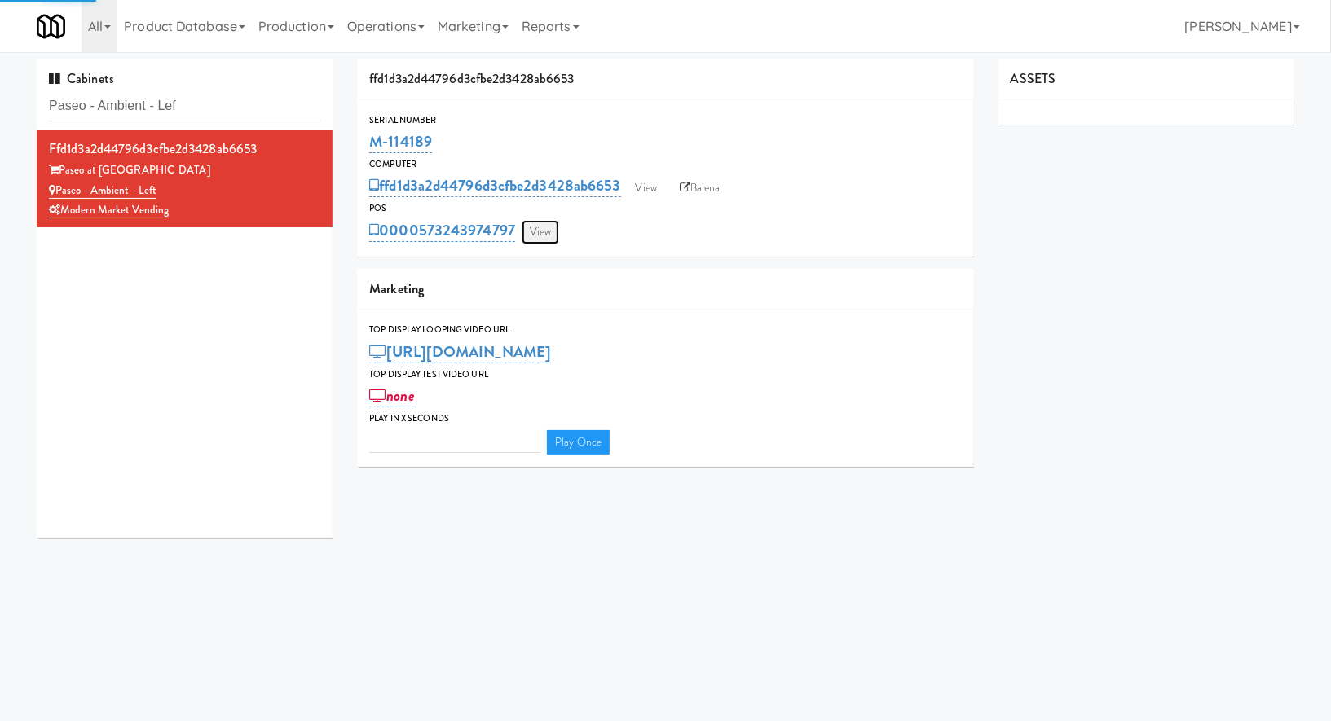
click at [535, 232] on link "View" at bounding box center [540, 232] width 37 height 24
type input "3"
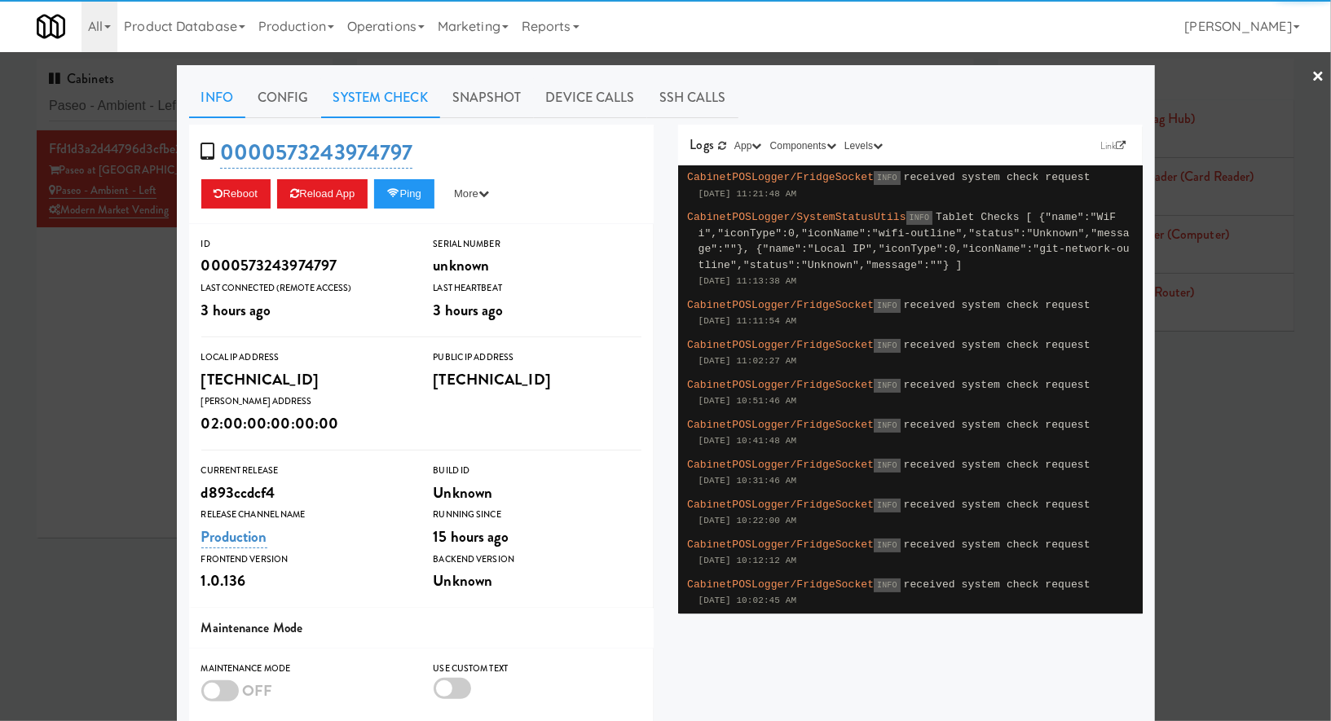
click at [390, 99] on link "System Check" at bounding box center [380, 97] width 119 height 41
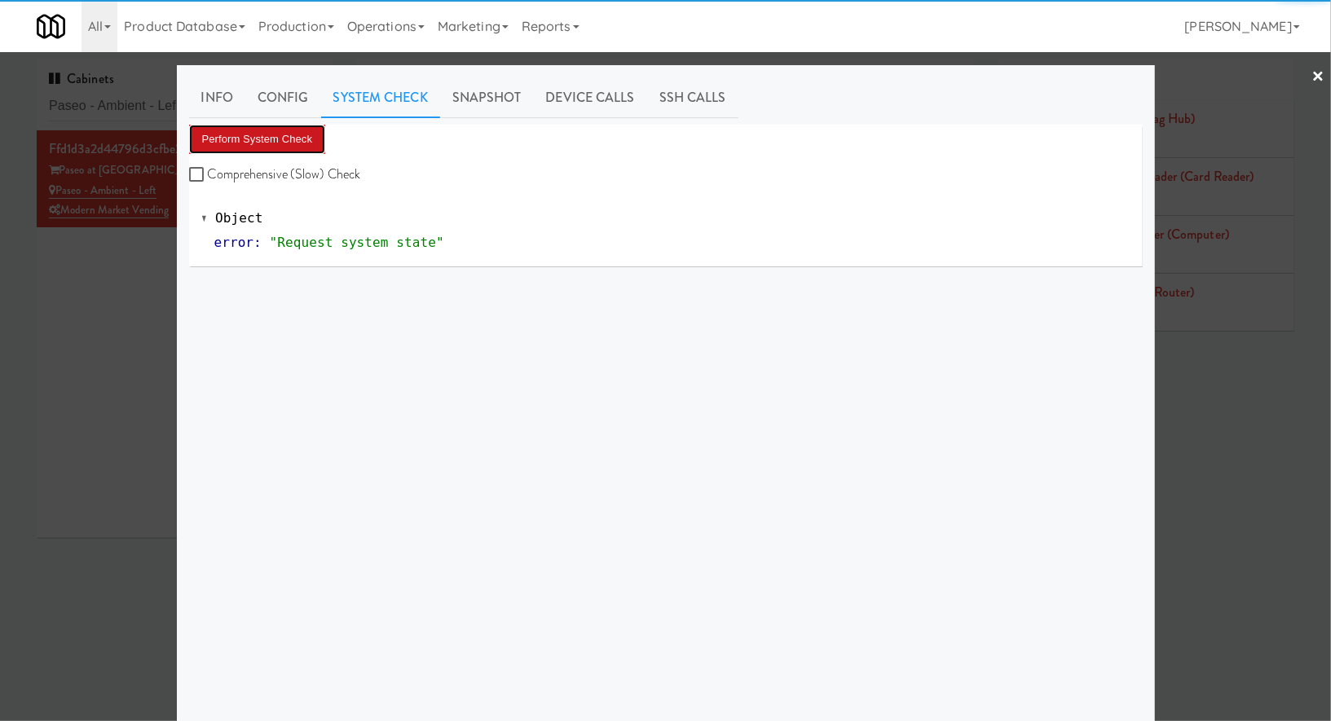
click at [298, 140] on button "Perform System Check" at bounding box center [257, 139] width 137 height 29
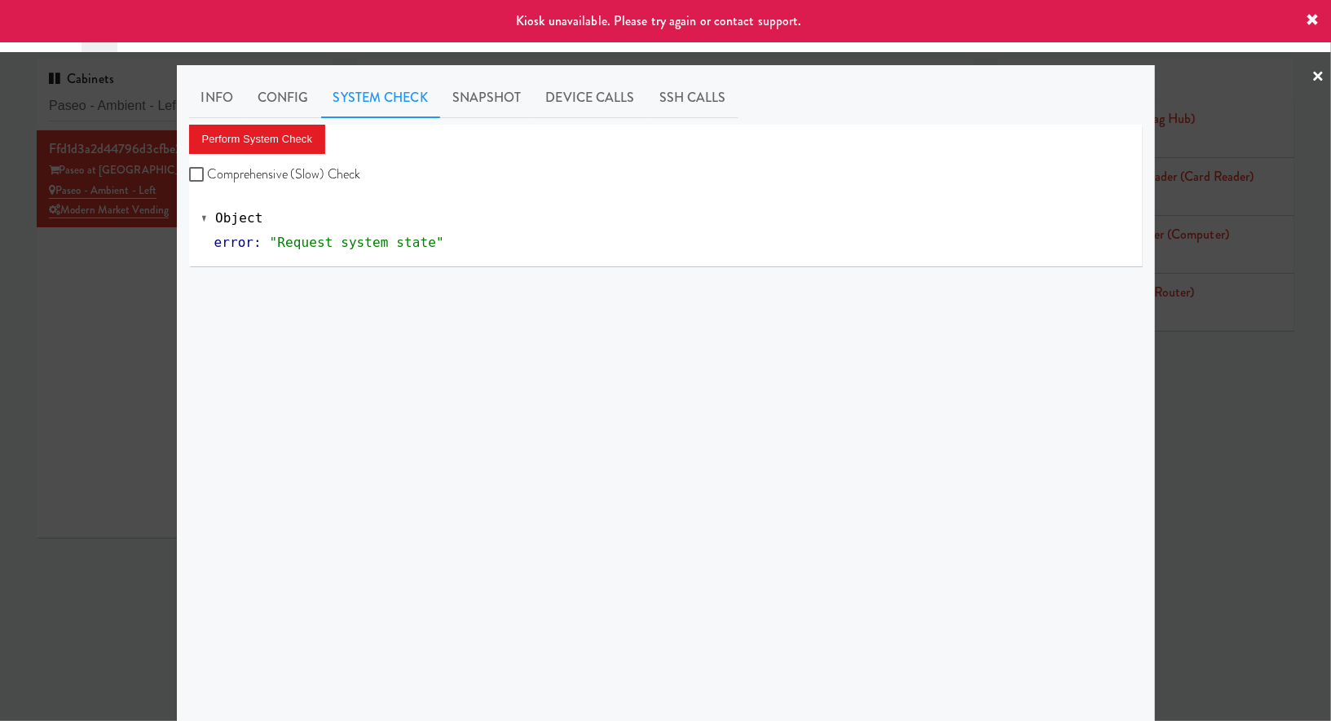
click at [182, 324] on div "Info Config System Check Snapshot Device Calls SSH Calls Perform System Check C…" at bounding box center [666, 406] width 978 height 683
click at [159, 244] on div at bounding box center [665, 360] width 1331 height 721
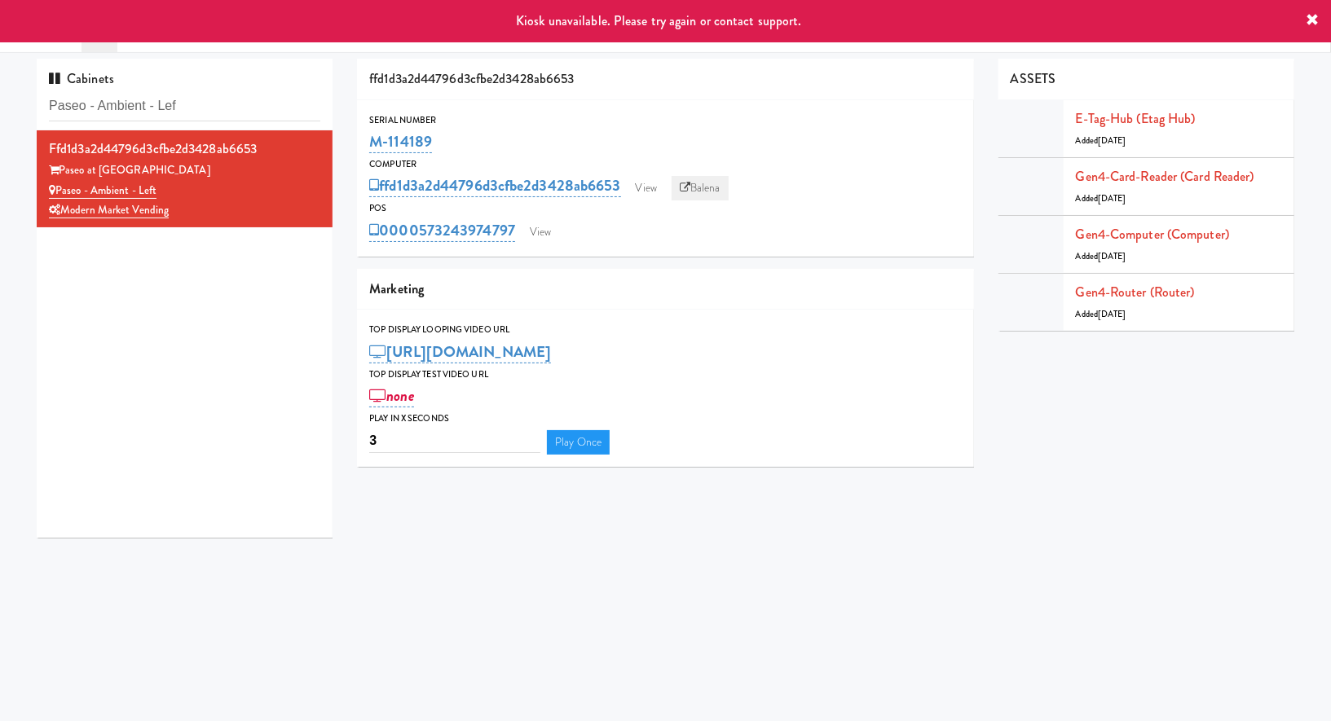
click at [713, 185] on link "Balena" at bounding box center [699, 188] width 57 height 24
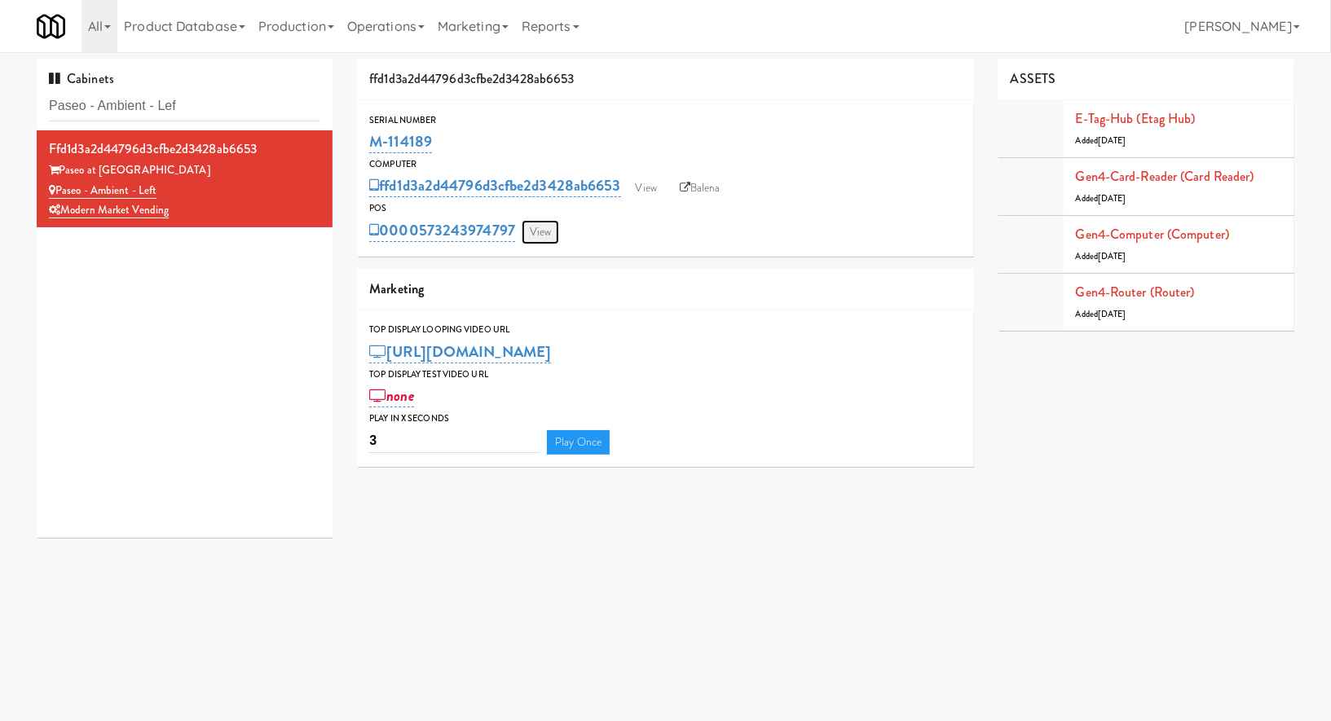
click at [547, 230] on link "View" at bounding box center [540, 232] width 37 height 24
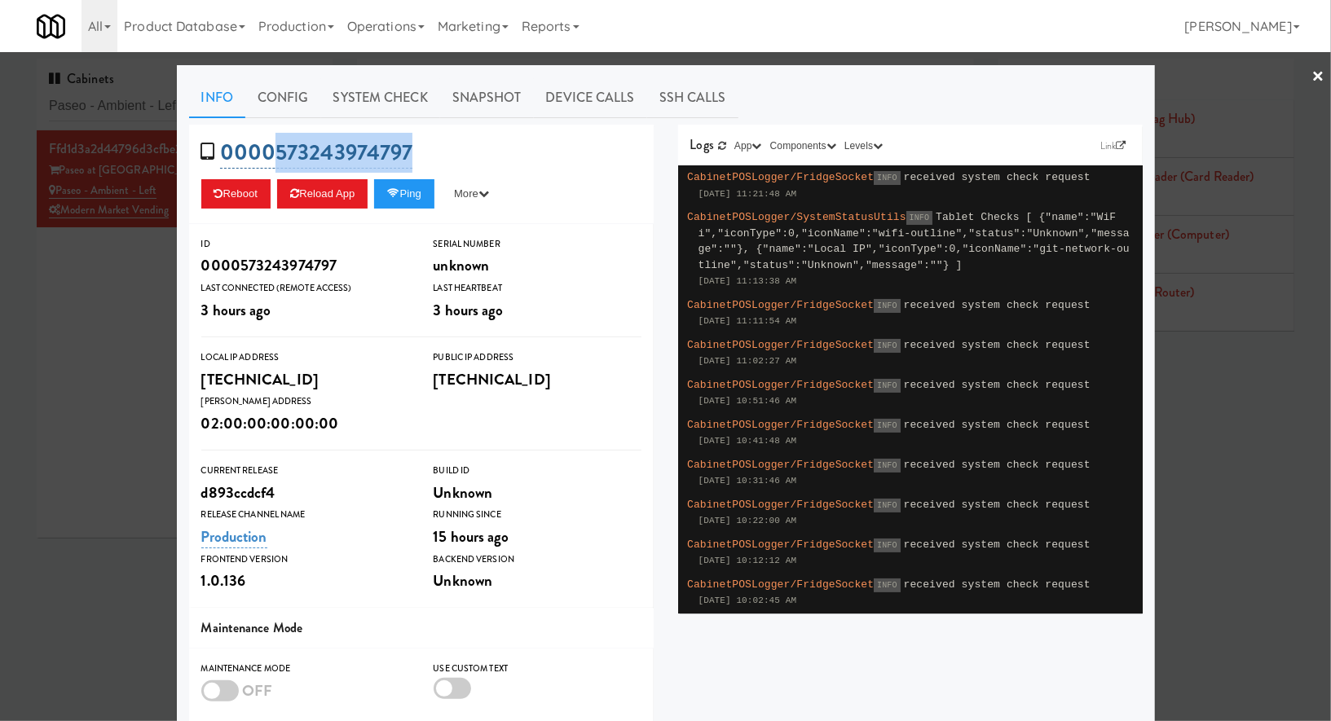
drag, startPoint x: 445, startPoint y: 144, endPoint x: 274, endPoint y: 147, distance: 171.2
click at [274, 147] on div "0000573243974797 Reboot Reload App Ping More Ping Server Restart Server Force R…" at bounding box center [421, 174] width 464 height 99
copy link "573243974797"
click at [156, 326] on div at bounding box center [665, 360] width 1331 height 721
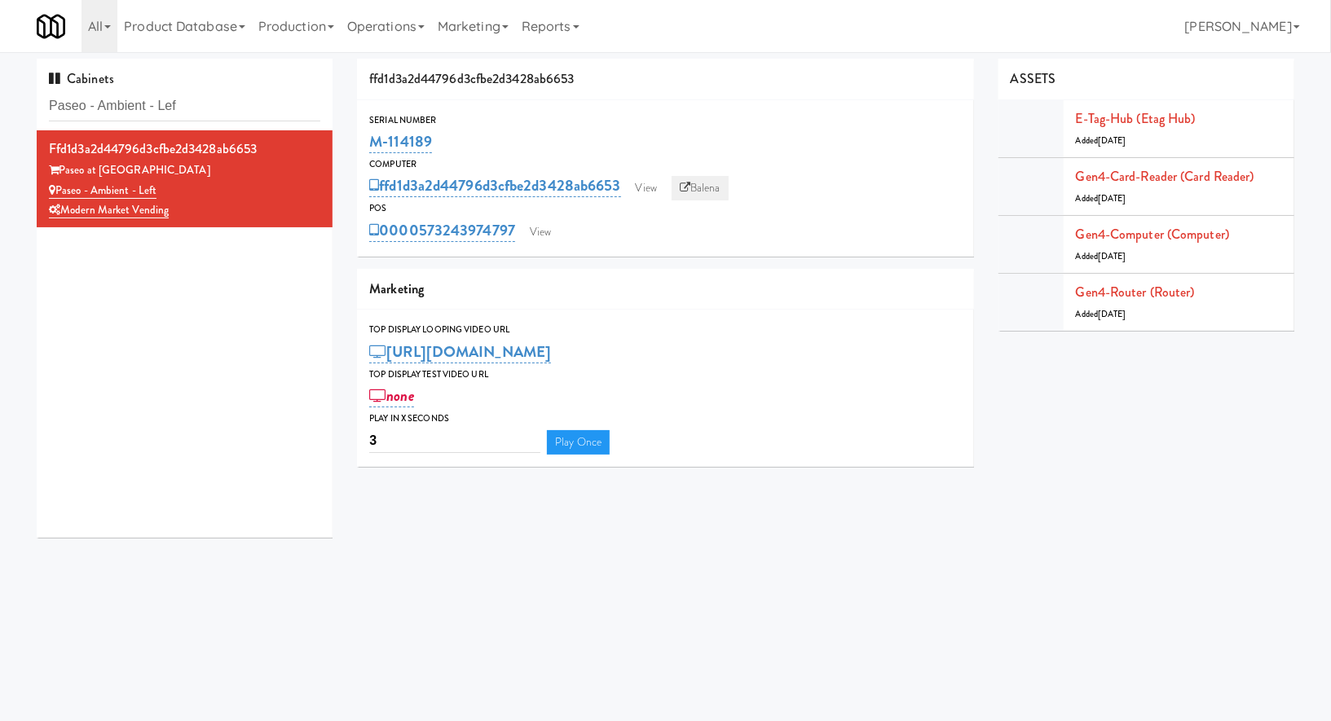
click at [706, 188] on link "Balena" at bounding box center [699, 188] width 57 height 24
click at [264, 113] on input "Paseo - Ambient - Lef" at bounding box center [184, 106] width 271 height 30
drag, startPoint x: 447, startPoint y: 144, endPoint x: 372, endPoint y: 143, distance: 75.0
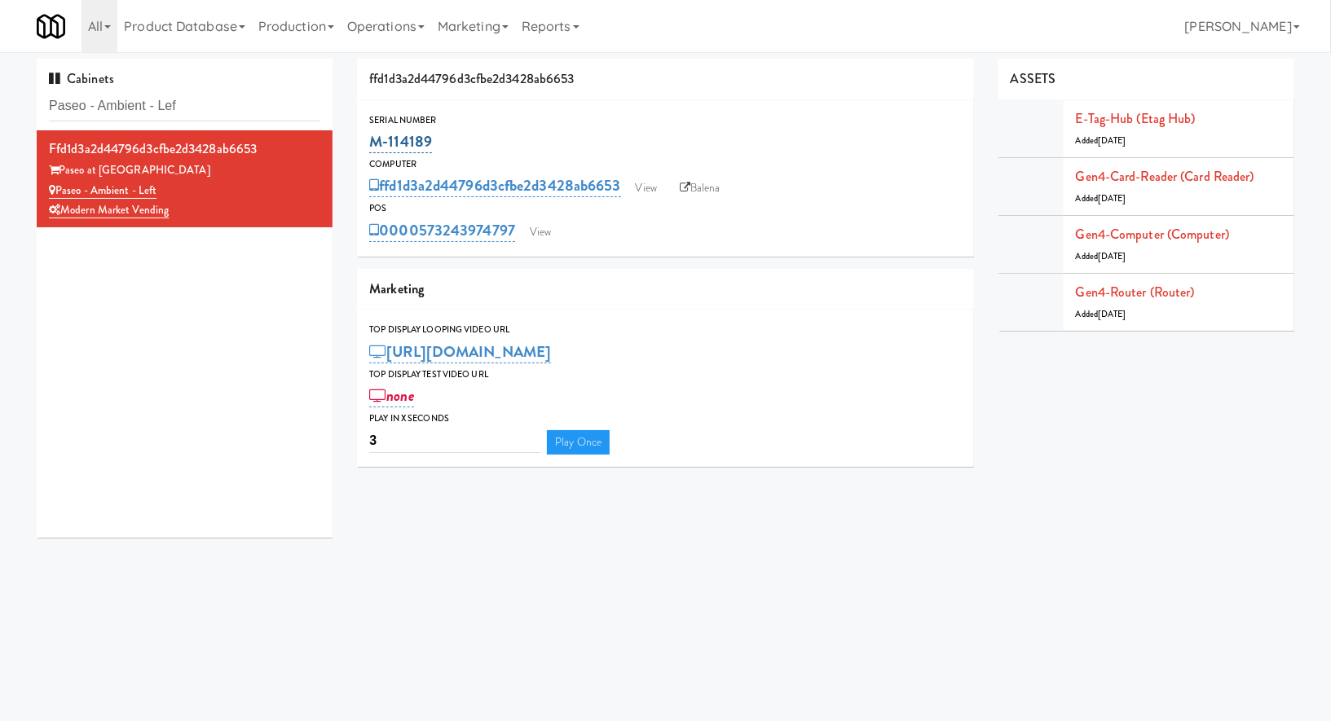
click at [372, 143] on div "M-114189" at bounding box center [665, 142] width 592 height 28
copy link "M-114189"
click at [276, 106] on input "Paseo - Ambient - Lef" at bounding box center [184, 106] width 271 height 30
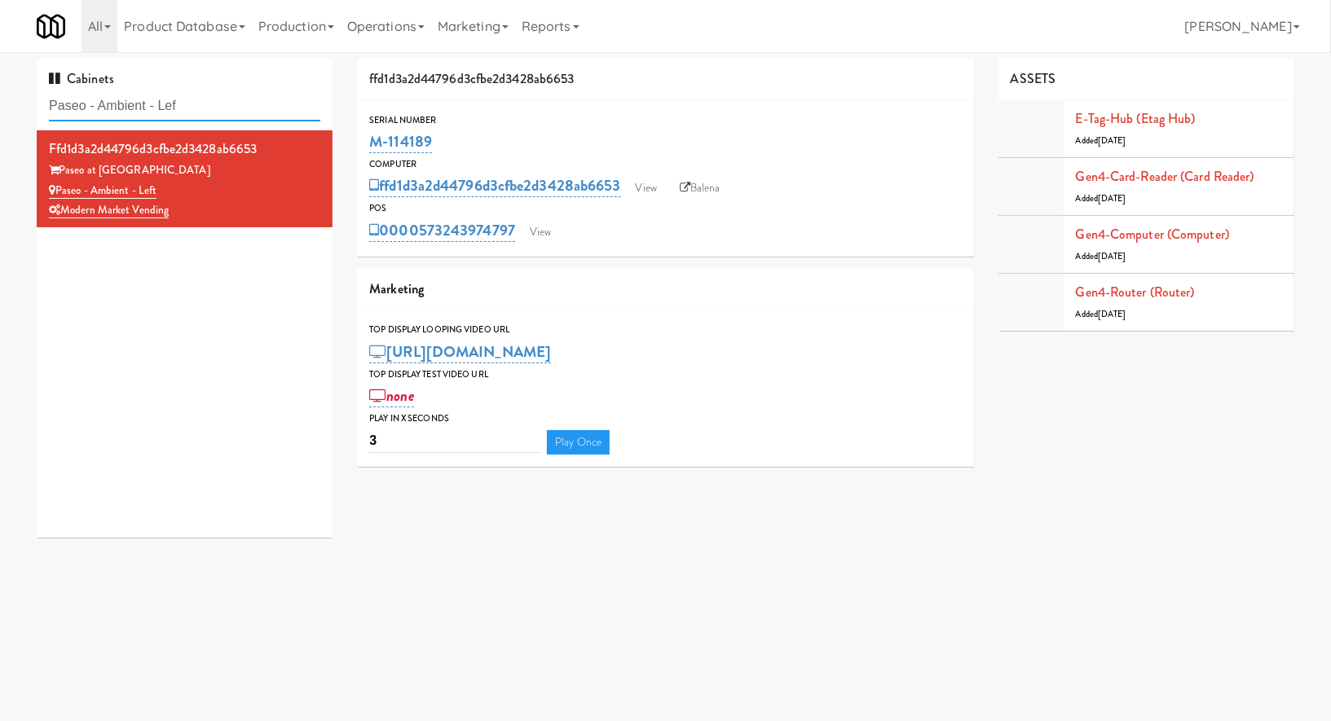
click at [261, 105] on input "Paseo - Ambient - Lef" at bounding box center [184, 106] width 271 height 30
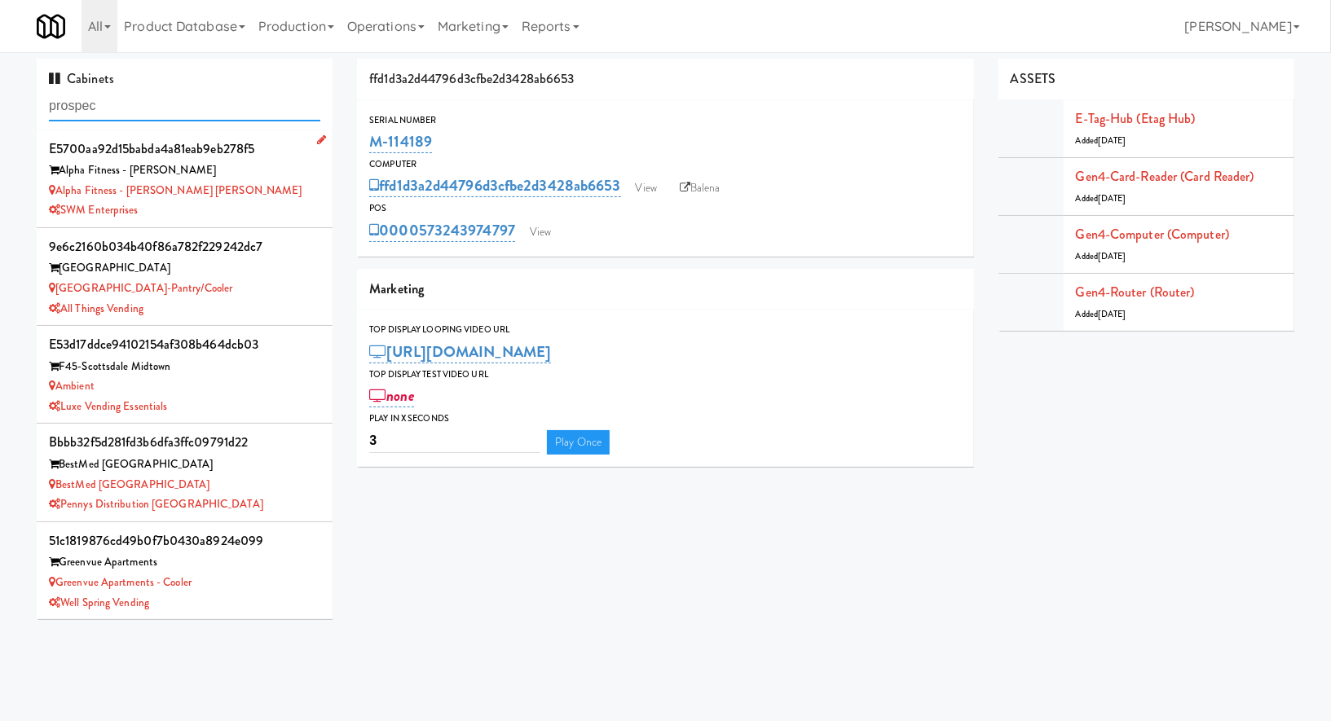
type input "prospec"
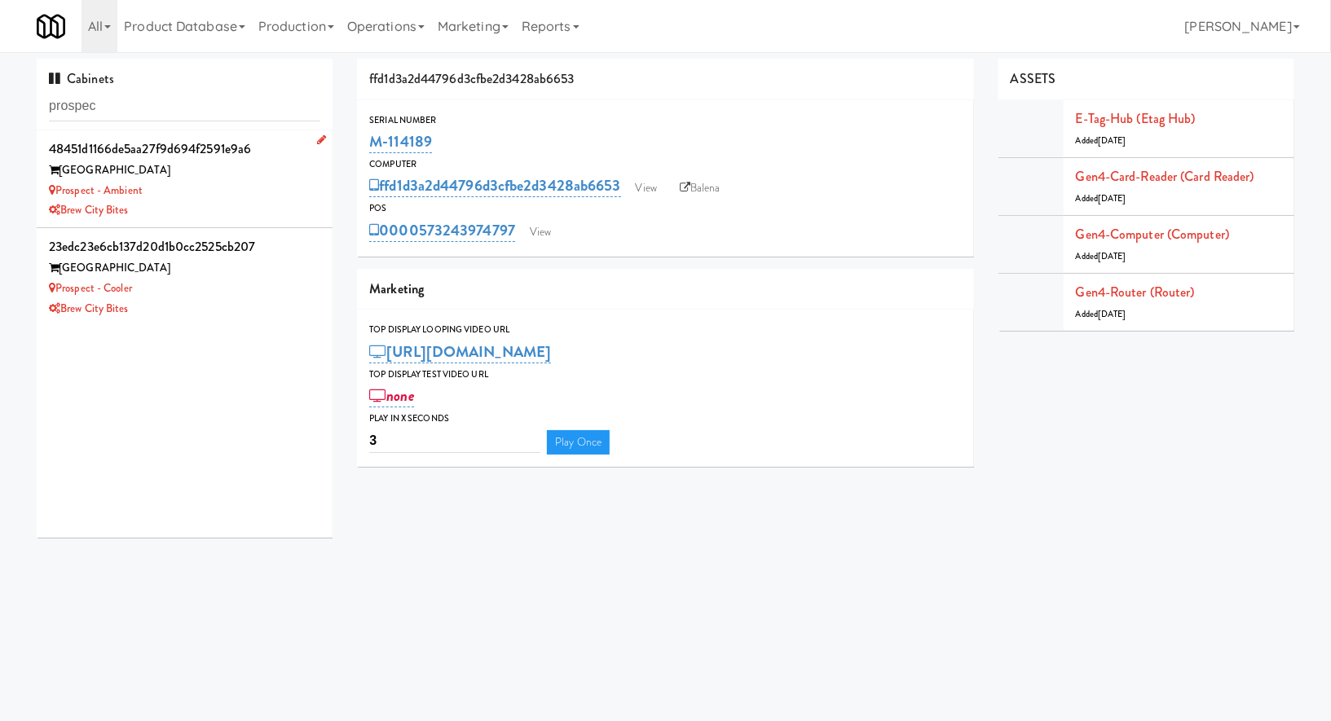
click at [253, 216] on div "Brew City Bites" at bounding box center [184, 210] width 271 height 20
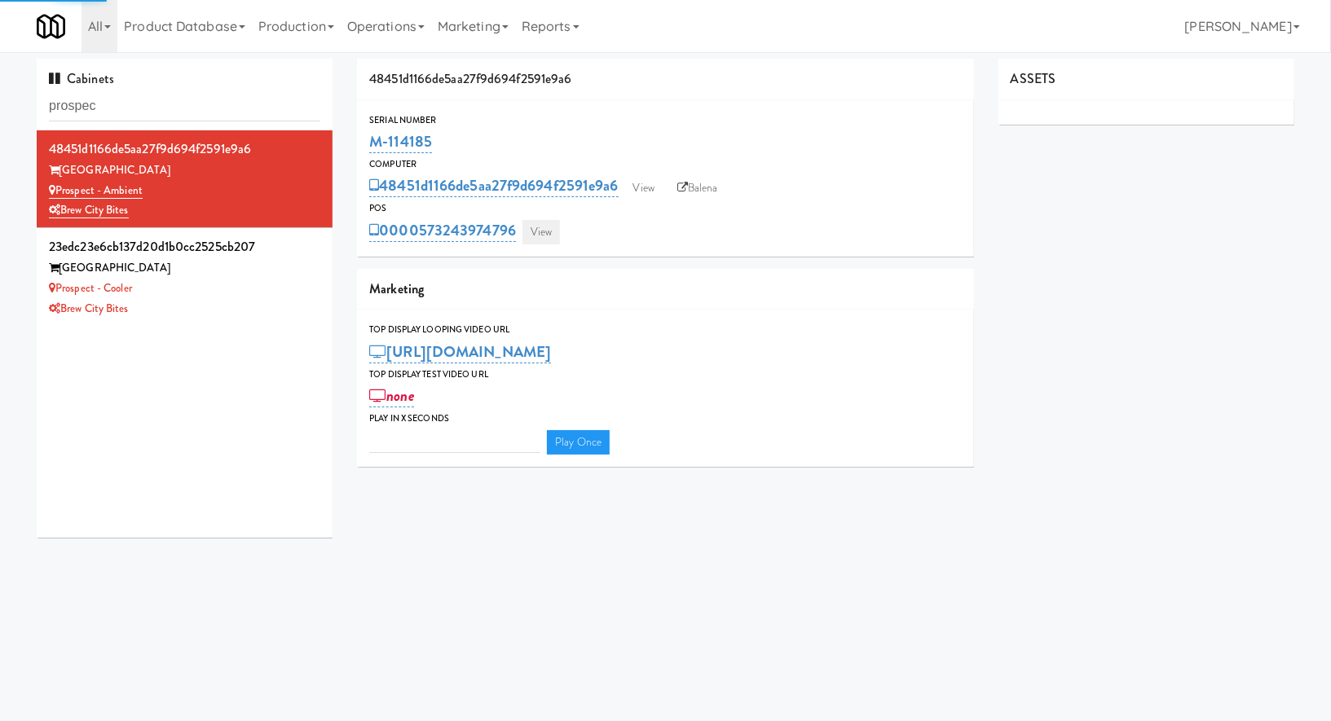
type input "3"
click at [534, 241] on link "View" at bounding box center [540, 232] width 37 height 24
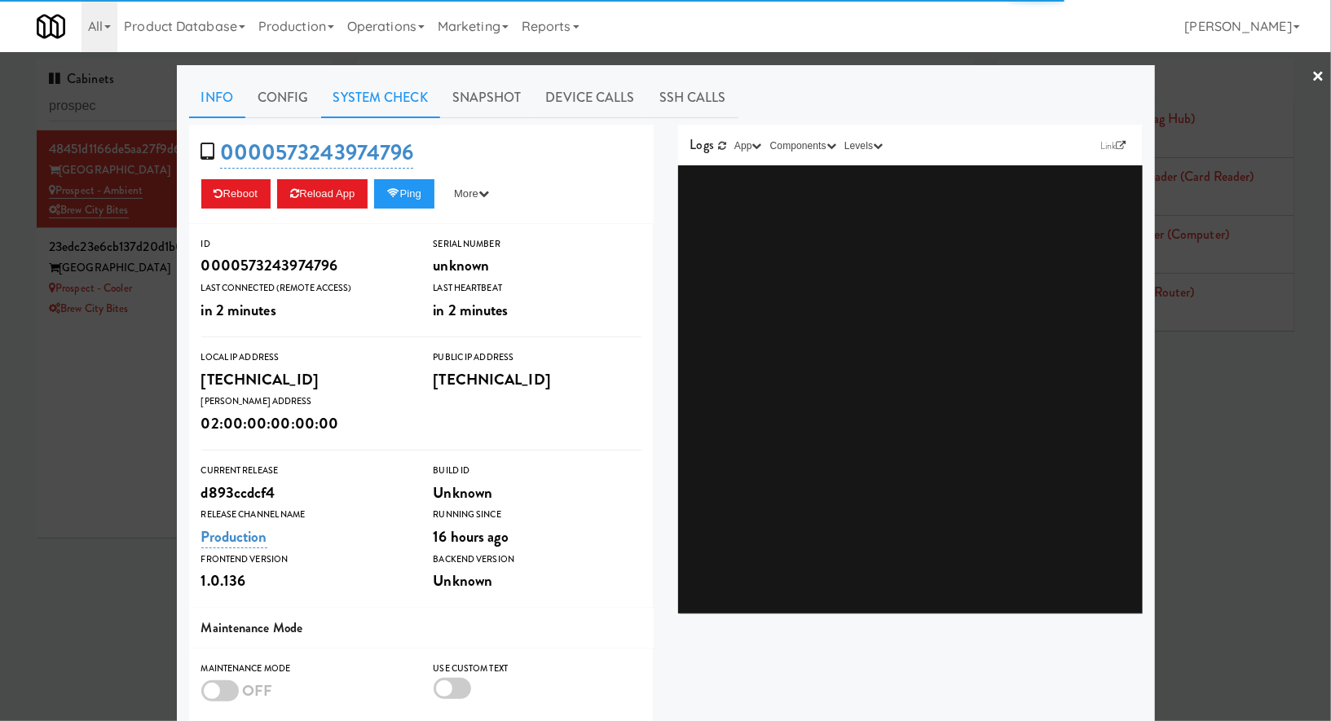
click at [379, 106] on link "System Check" at bounding box center [380, 97] width 119 height 41
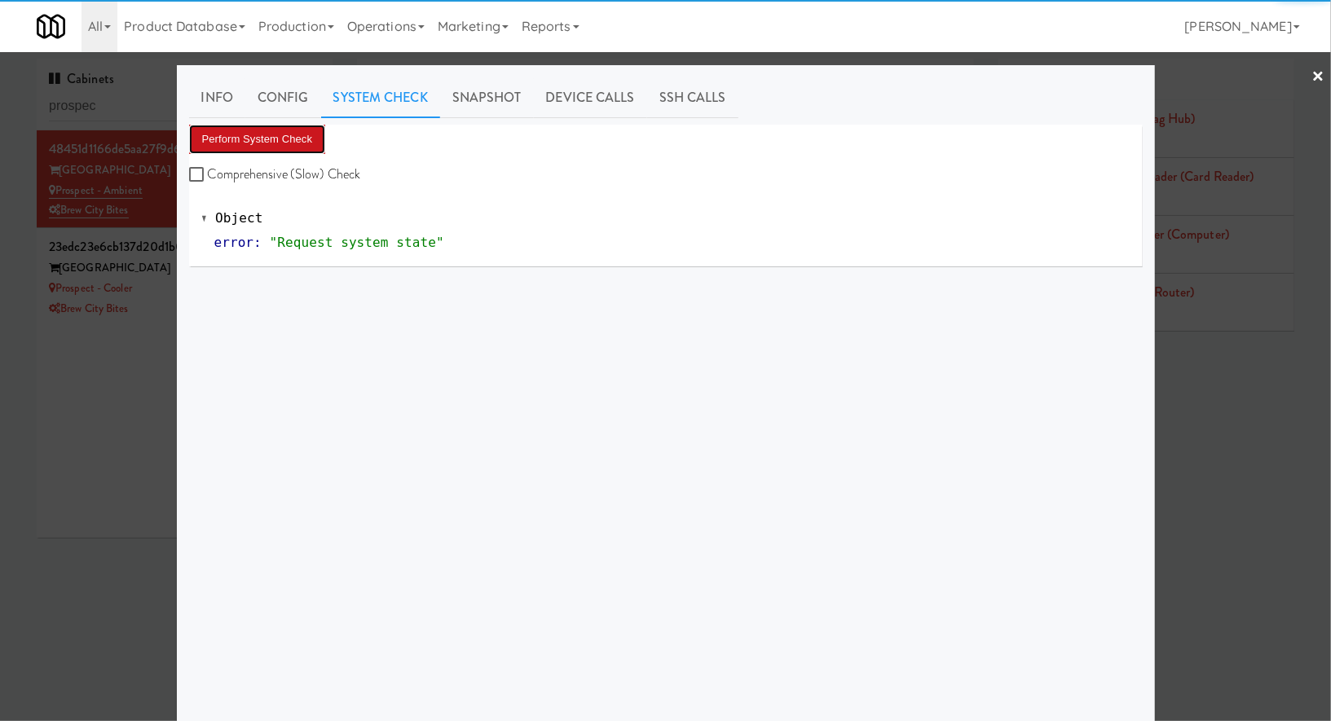
click at [318, 138] on button "Perform System Check" at bounding box center [257, 139] width 137 height 29
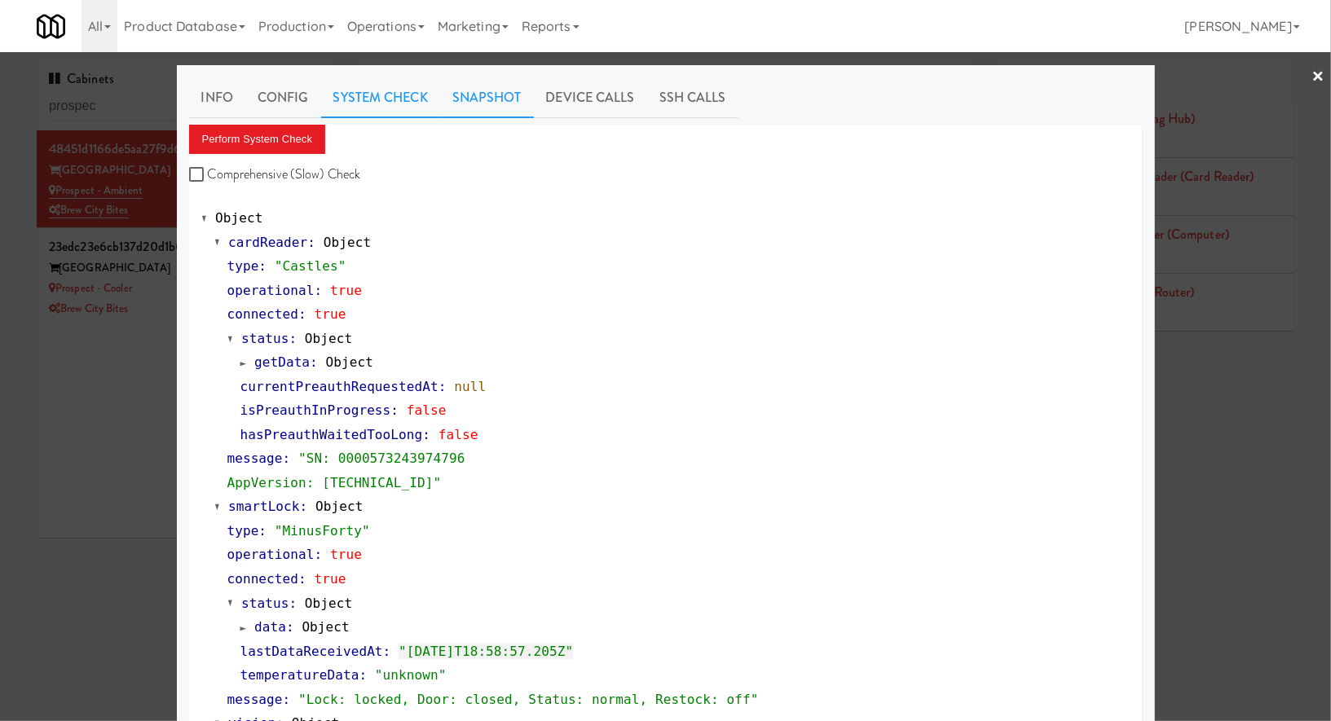
click at [492, 95] on link "Snapshot" at bounding box center [487, 97] width 94 height 41
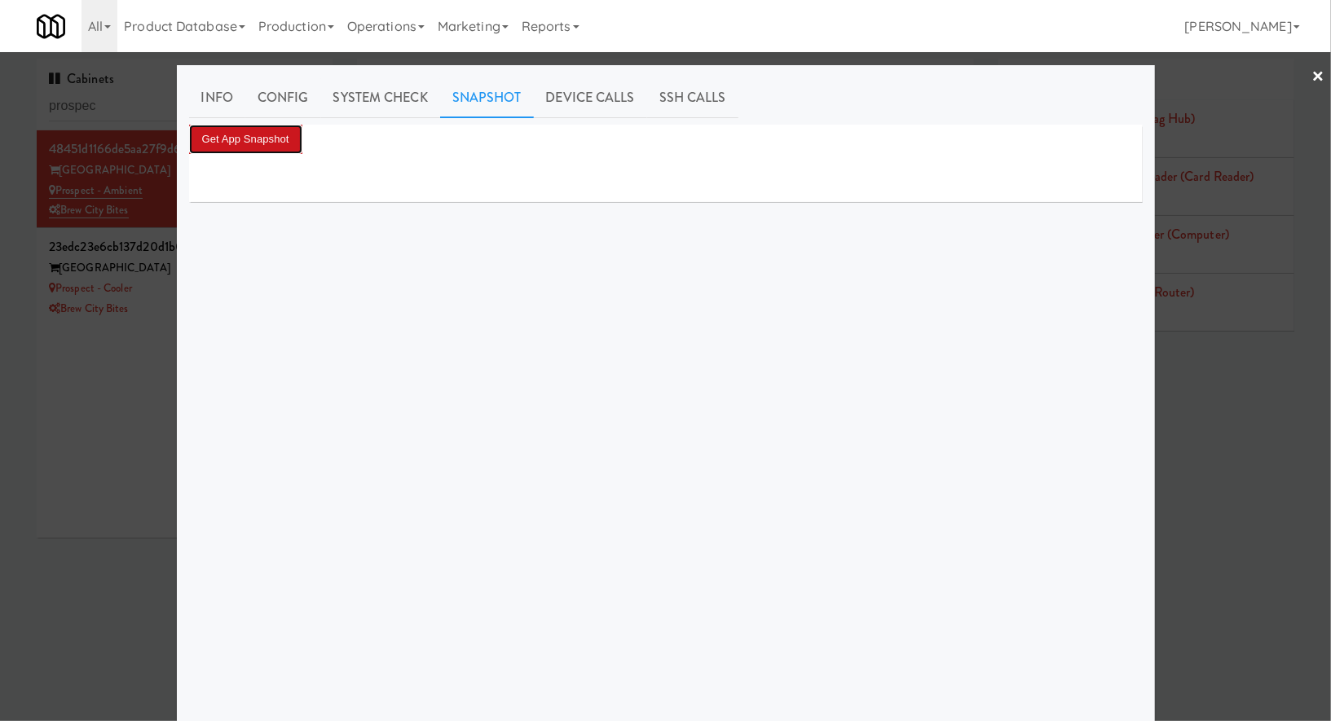
click at [283, 134] on button "Get App Snapshot" at bounding box center [245, 139] width 113 height 29
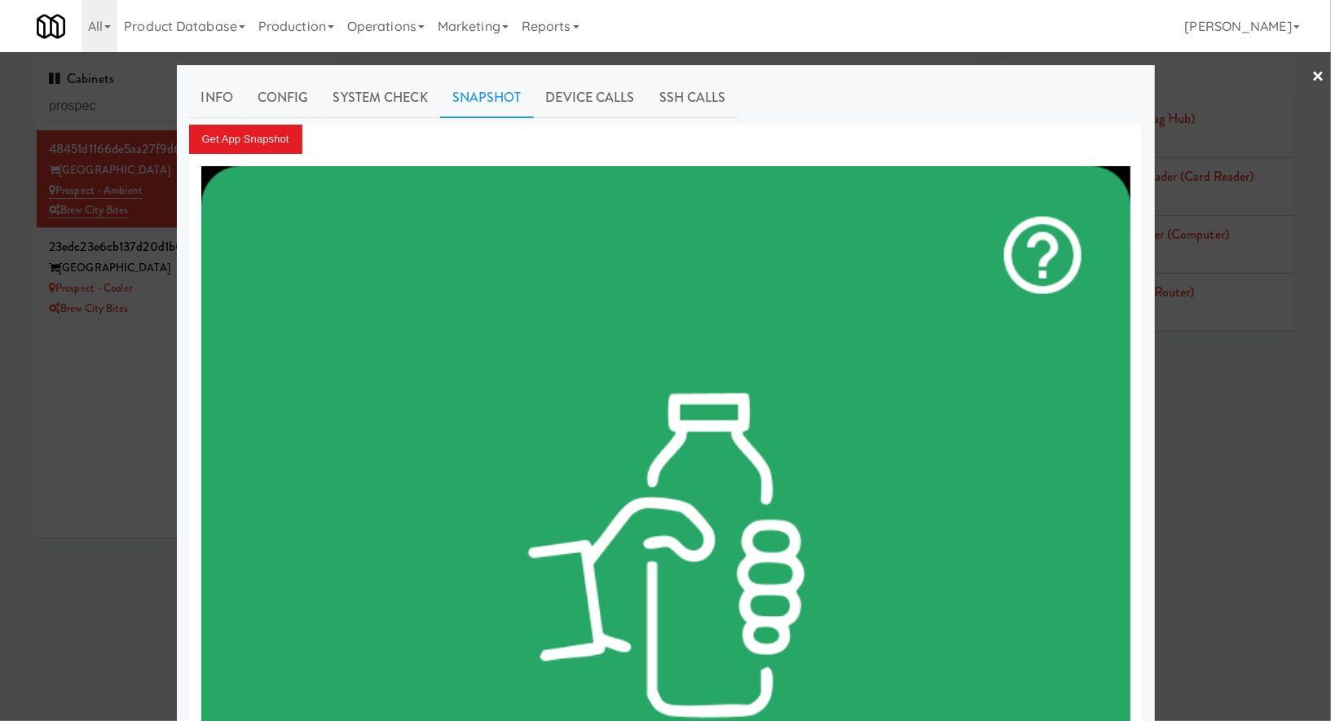
click at [160, 291] on div at bounding box center [665, 360] width 1331 height 721
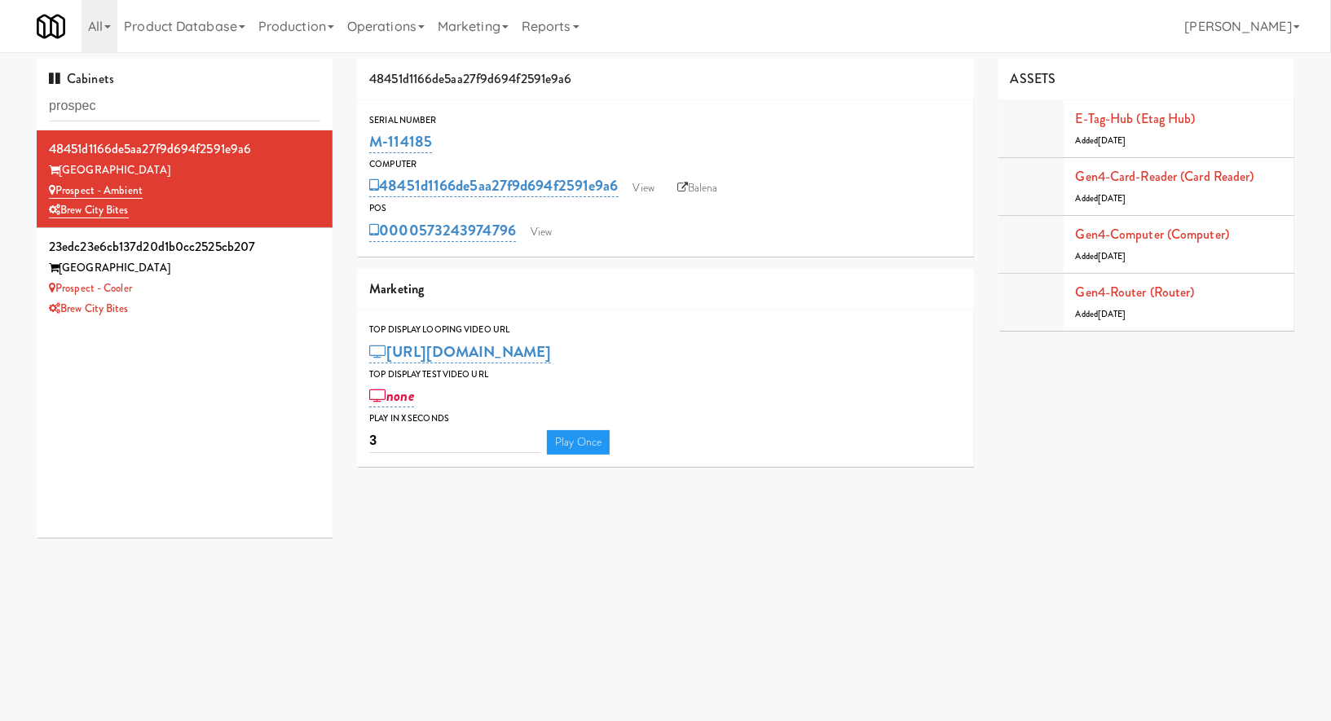
click at [160, 291] on div "Prospect - Cooler" at bounding box center [184, 289] width 271 height 20
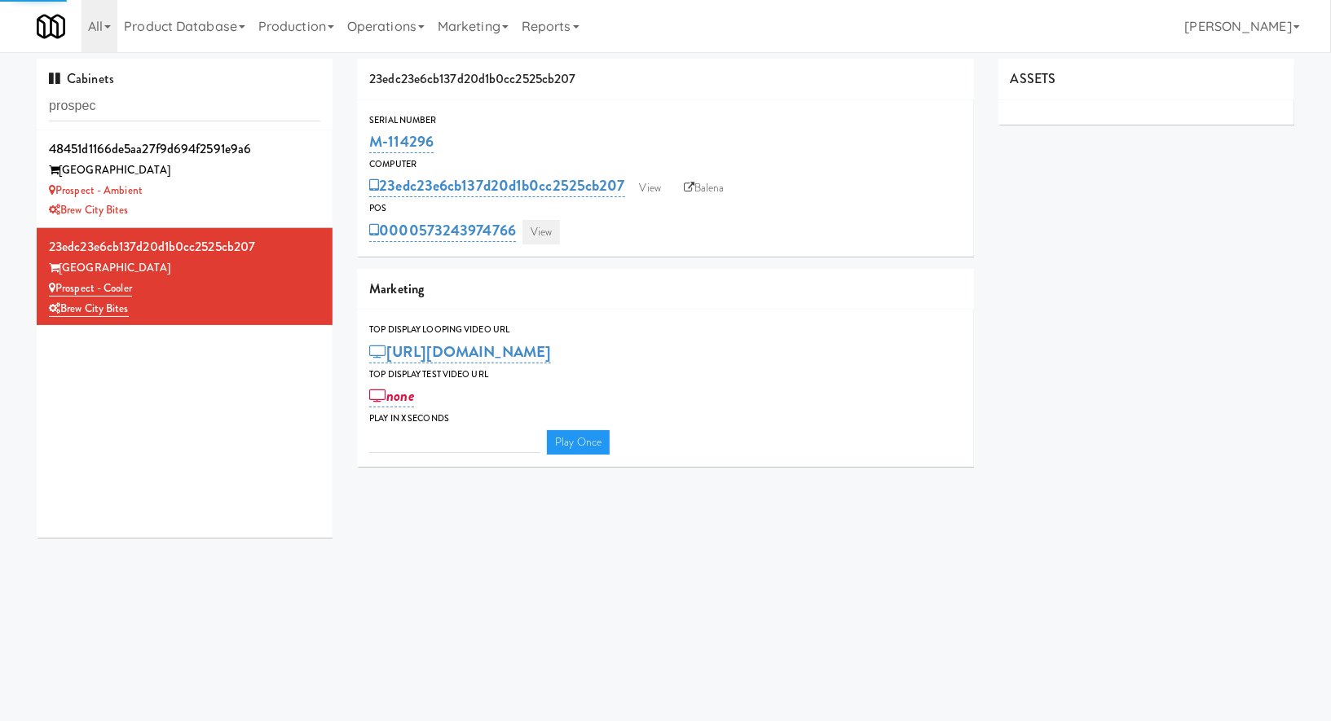
type input "3"
click at [530, 228] on link "View" at bounding box center [540, 232] width 37 height 24
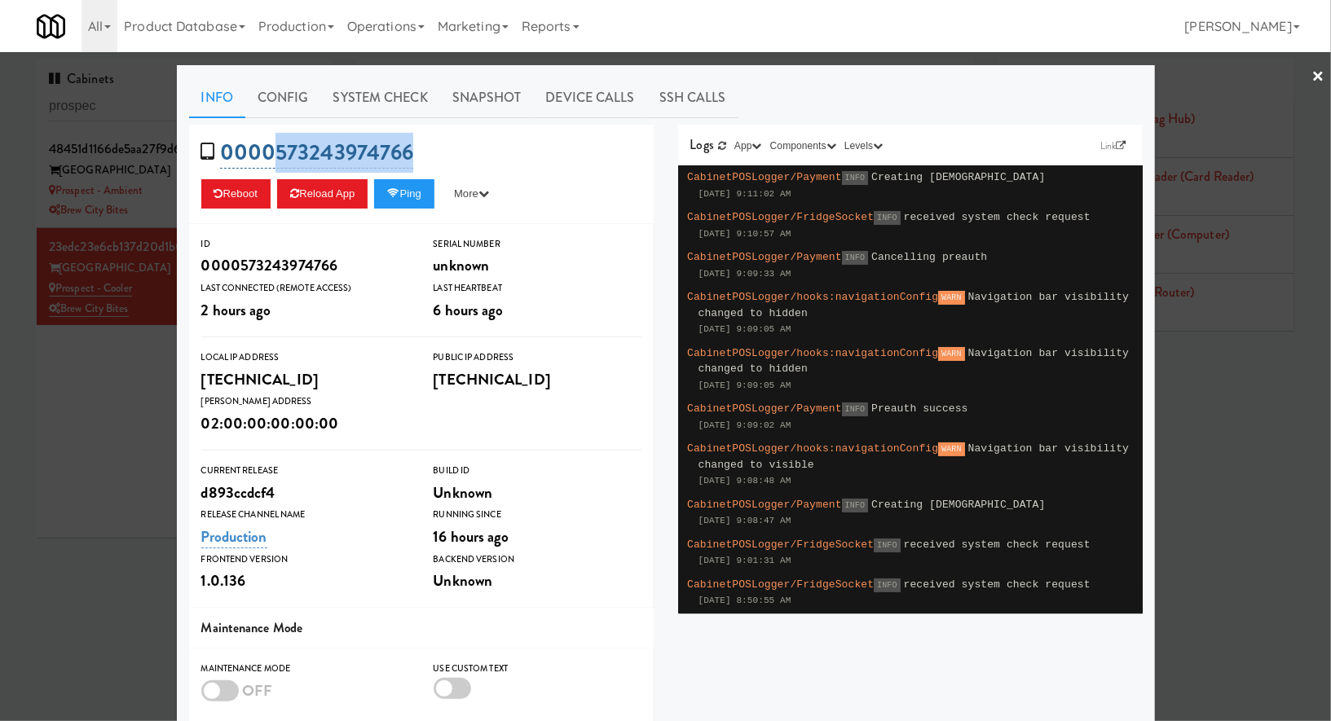
drag, startPoint x: 450, startPoint y: 143, endPoint x: 271, endPoint y: 147, distance: 178.5
click at [271, 147] on div "0000573243974766 Reboot Reload App Ping More Ping Server Restart Server Force R…" at bounding box center [421, 174] width 464 height 99
click at [343, 210] on div "0000573243974766 Reboot Reload App Ping More Ping Server Restart Server Force R…" at bounding box center [421, 174] width 464 height 99
click at [343, 195] on button "Reload App" at bounding box center [322, 193] width 90 height 29
click at [130, 367] on div at bounding box center [665, 360] width 1331 height 721
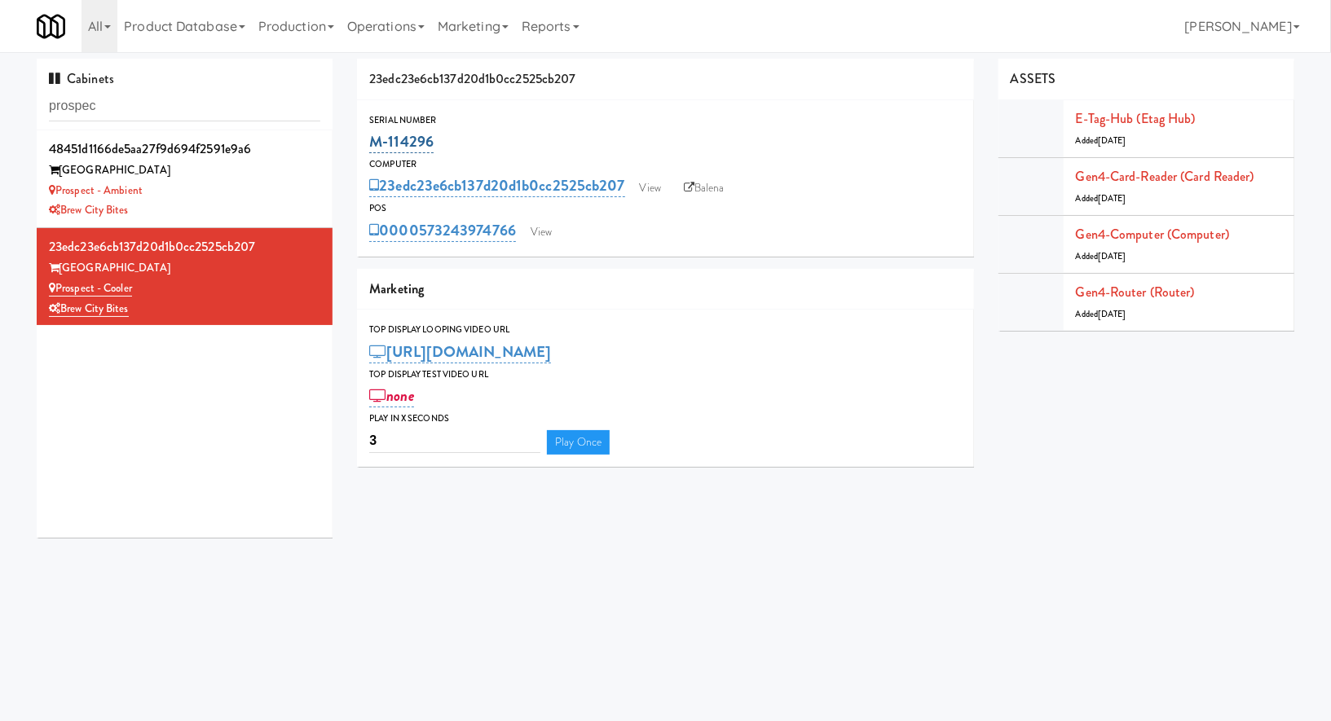
drag, startPoint x: 442, startPoint y: 143, endPoint x: 372, endPoint y: 145, distance: 70.1
click at [372, 145] on div "M-114296" at bounding box center [665, 142] width 592 height 28
drag, startPoint x: 153, startPoint y: 285, endPoint x: 61, endPoint y: 285, distance: 92.1
click at [61, 285] on div "Prospect - Cooler" at bounding box center [184, 289] width 271 height 20
click at [685, 181] on link "Balena" at bounding box center [704, 188] width 57 height 24
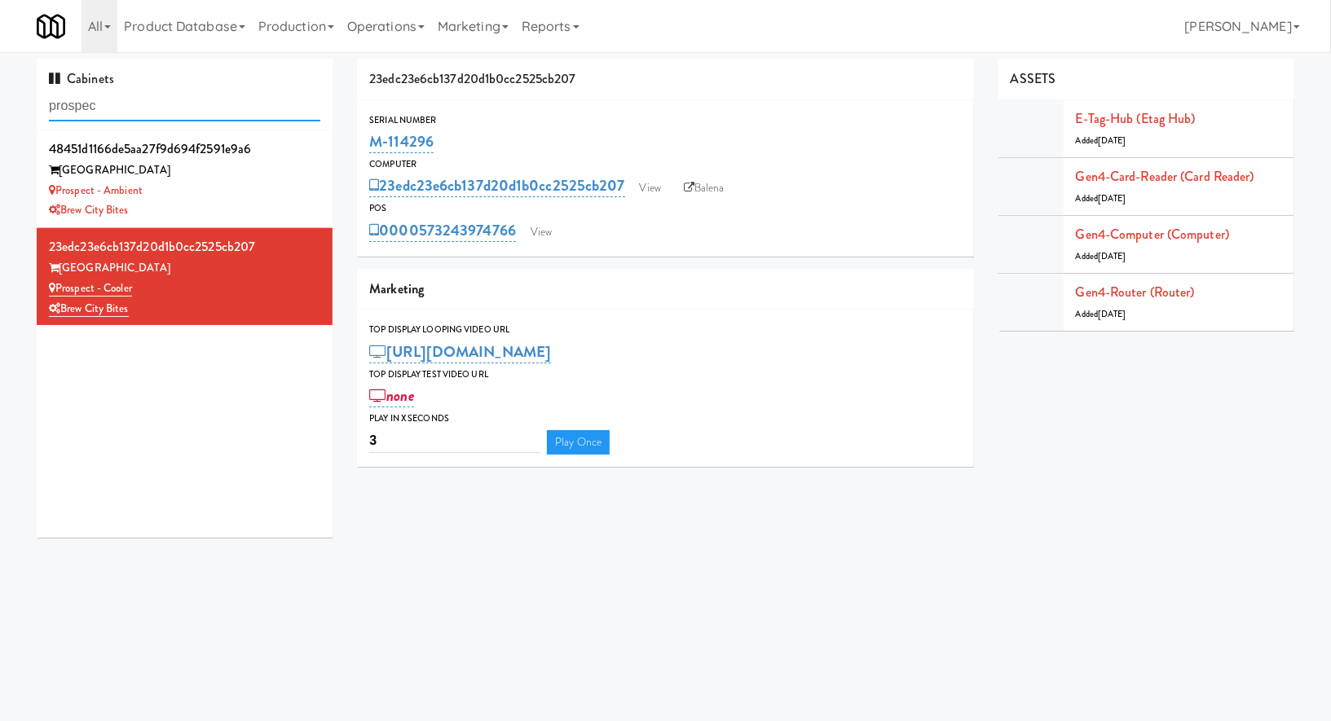
click at [223, 105] on input "prospec" at bounding box center [184, 106] width 271 height 30
paste input "Shelby Comb"
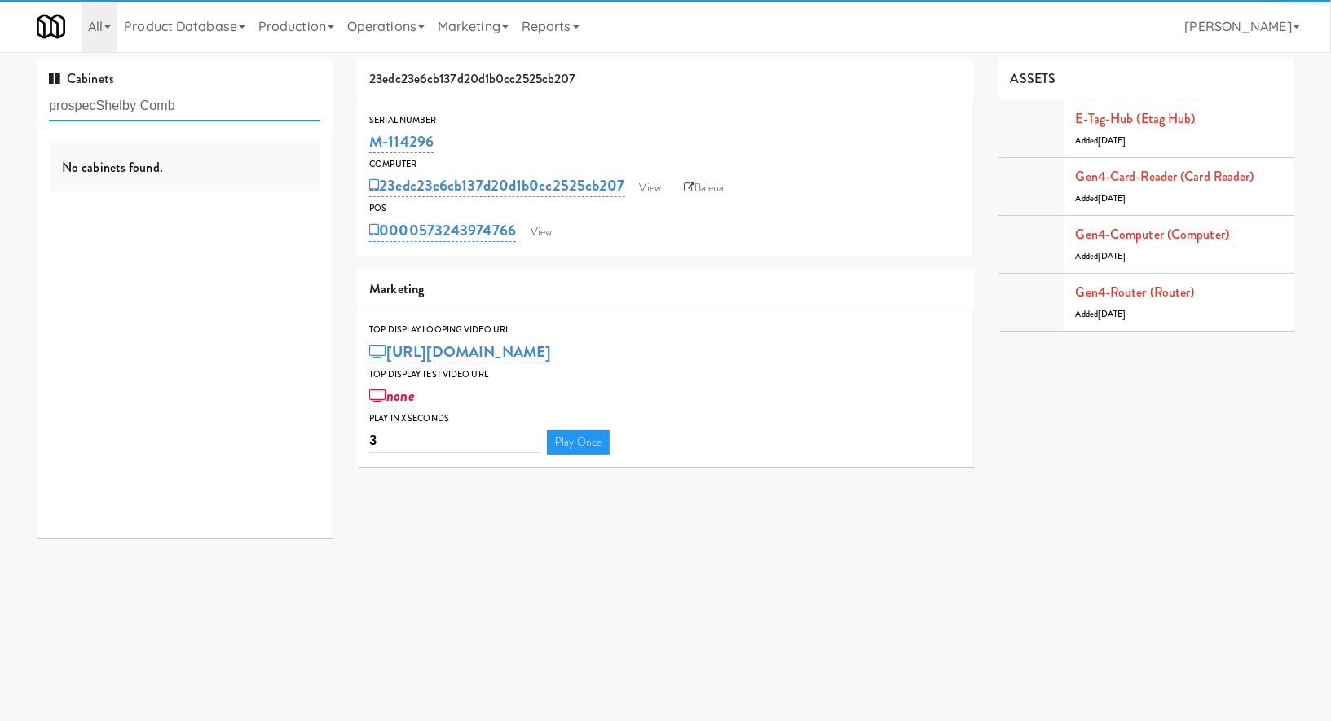
click at [270, 112] on input "prospecShelby Comb" at bounding box center [184, 106] width 271 height 30
type input "shelby com"
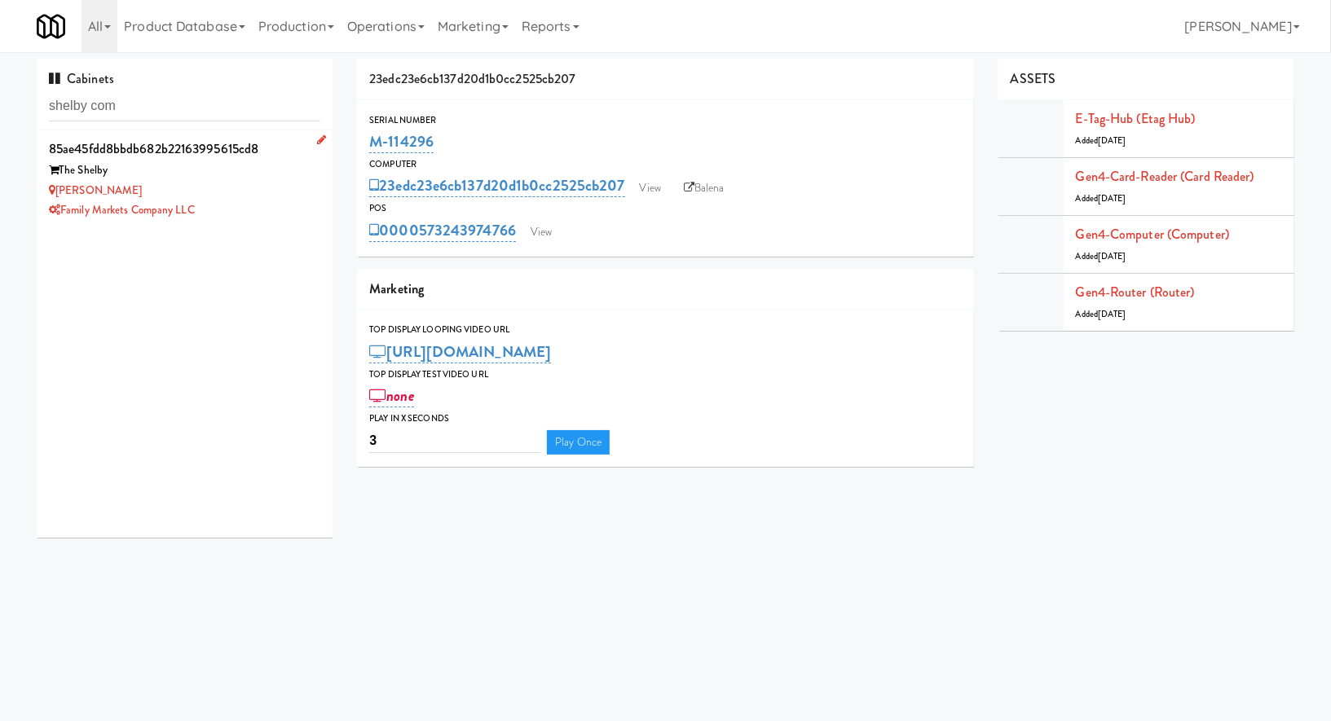
click at [269, 174] on div "The Shelby" at bounding box center [184, 171] width 271 height 20
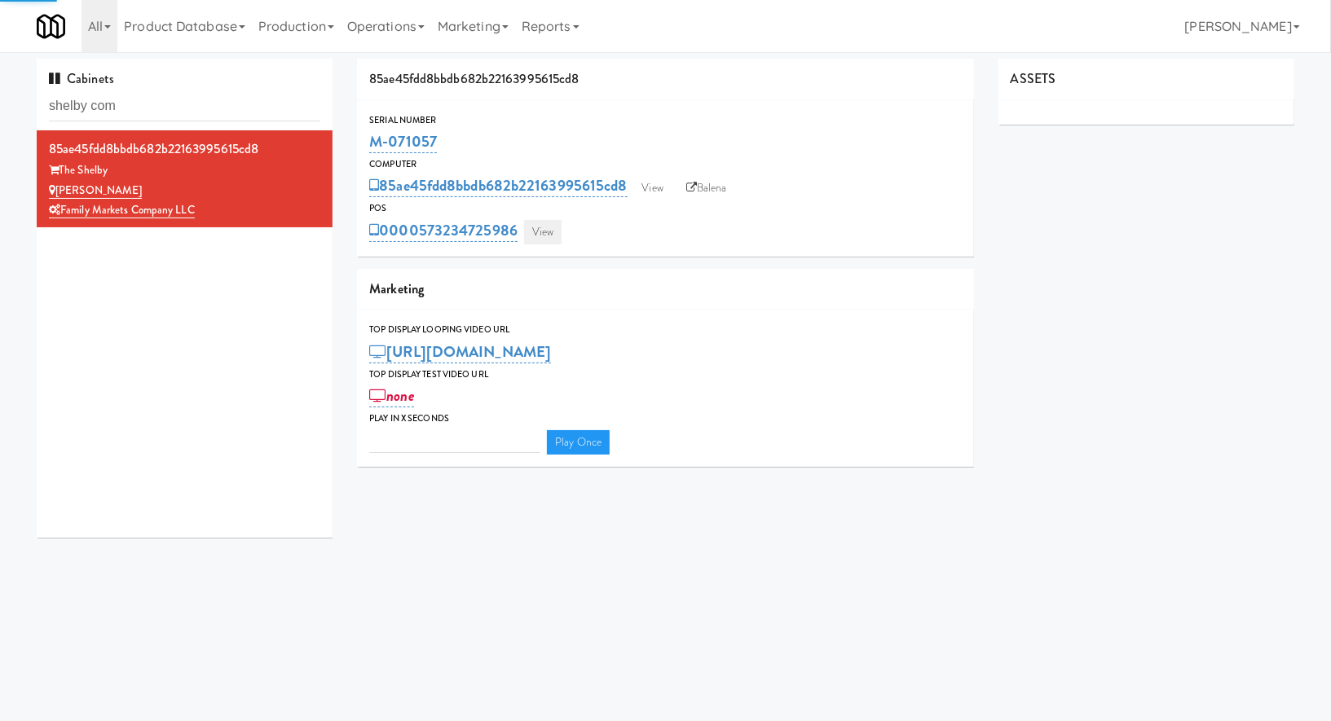
type input "3"
click at [543, 242] on link "View" at bounding box center [542, 232] width 37 height 24
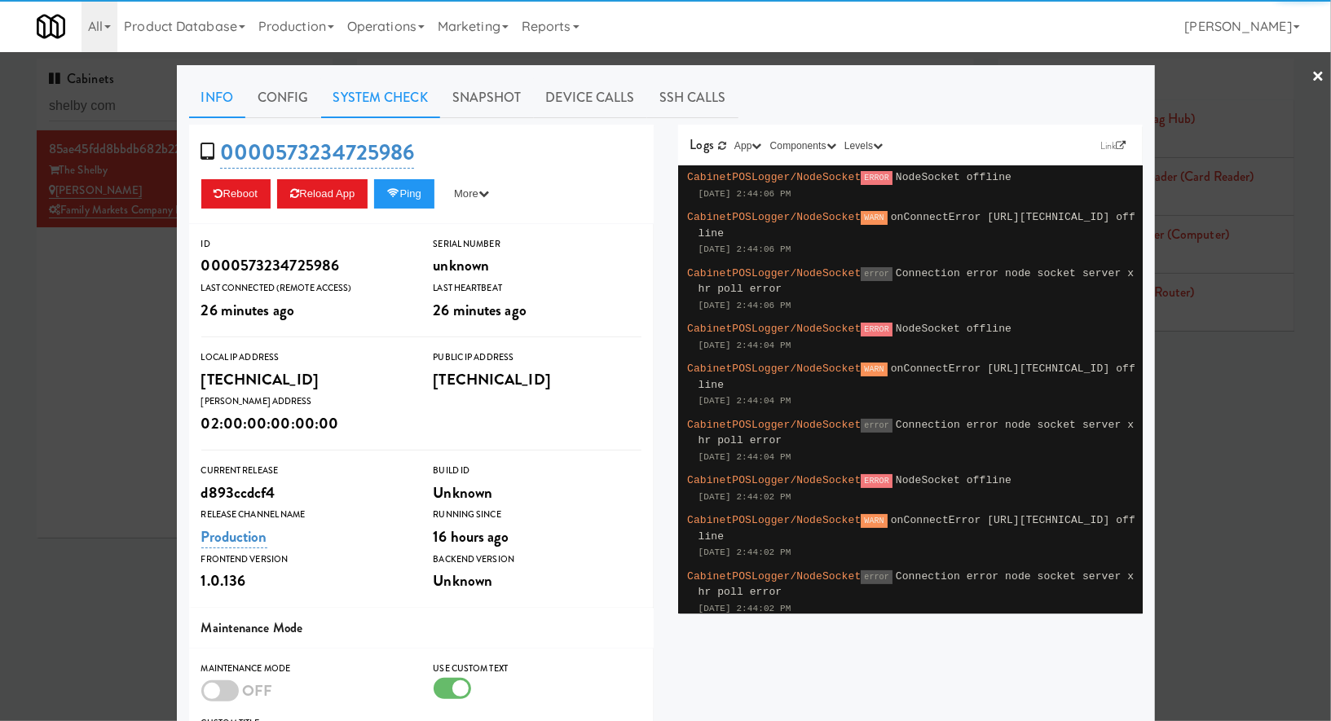
click at [416, 102] on link "System Check" at bounding box center [380, 97] width 119 height 41
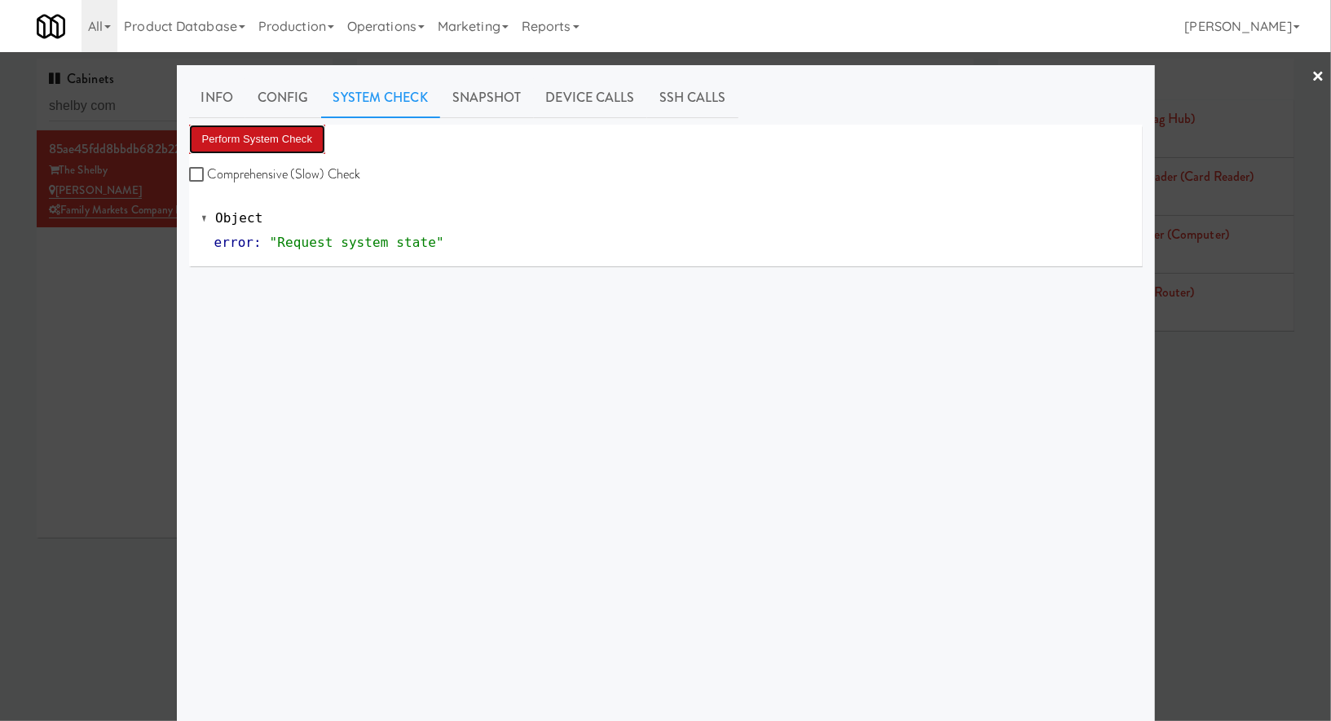
click at [306, 131] on button "Perform System Check" at bounding box center [257, 139] width 137 height 29
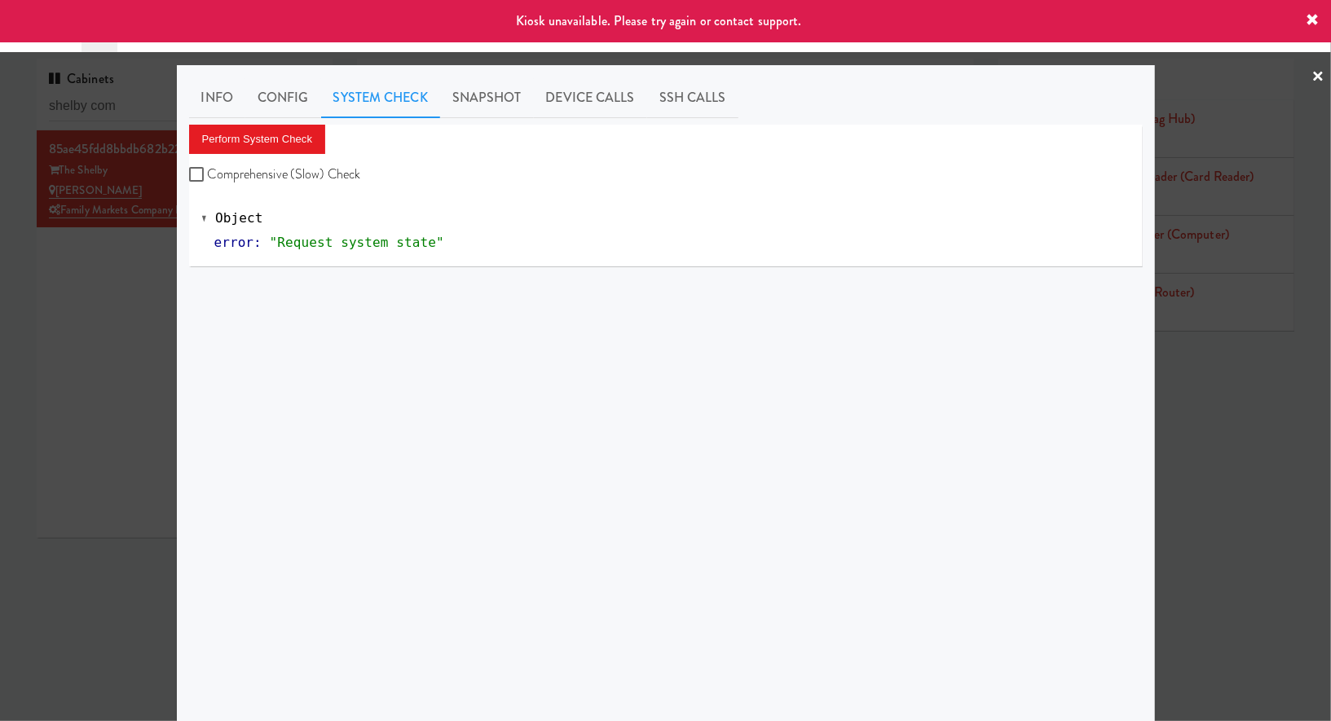
click at [151, 250] on div at bounding box center [665, 360] width 1331 height 721
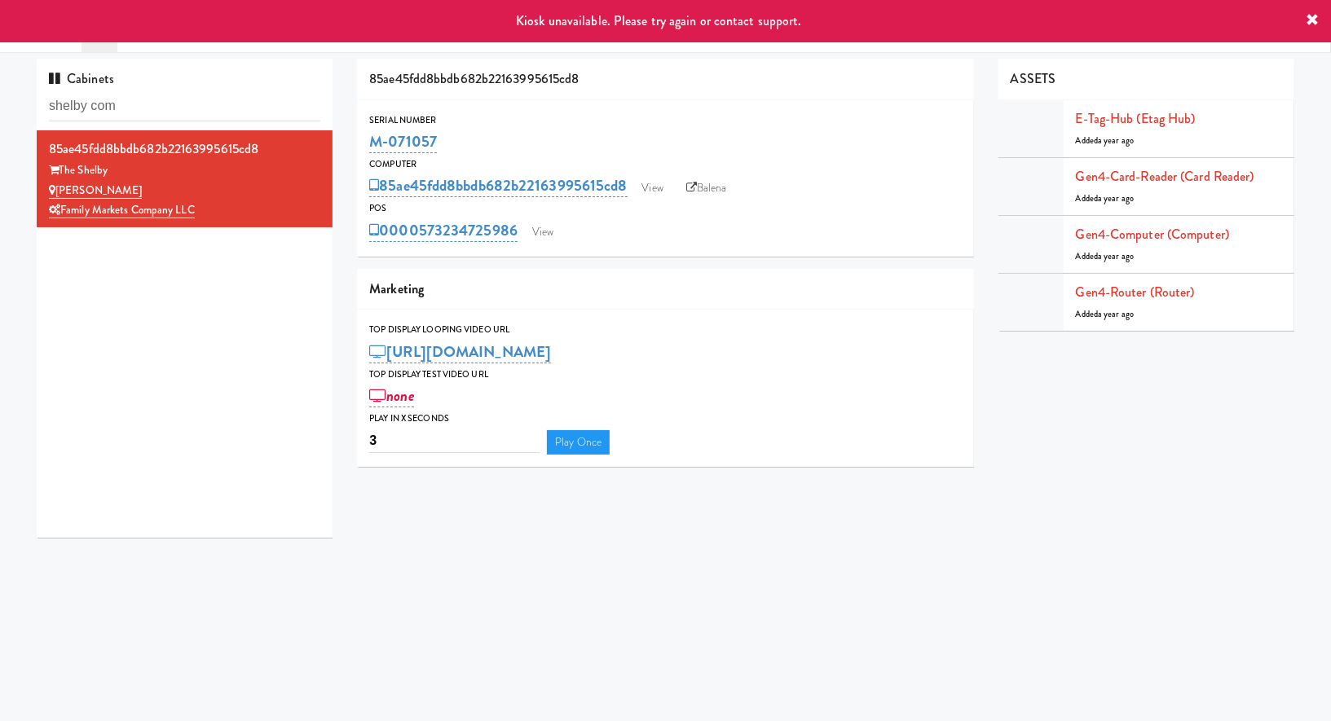
click at [552, 218] on div "0000573234725986 View" at bounding box center [665, 231] width 592 height 28
click at [552, 231] on link "View" at bounding box center [542, 232] width 37 height 24
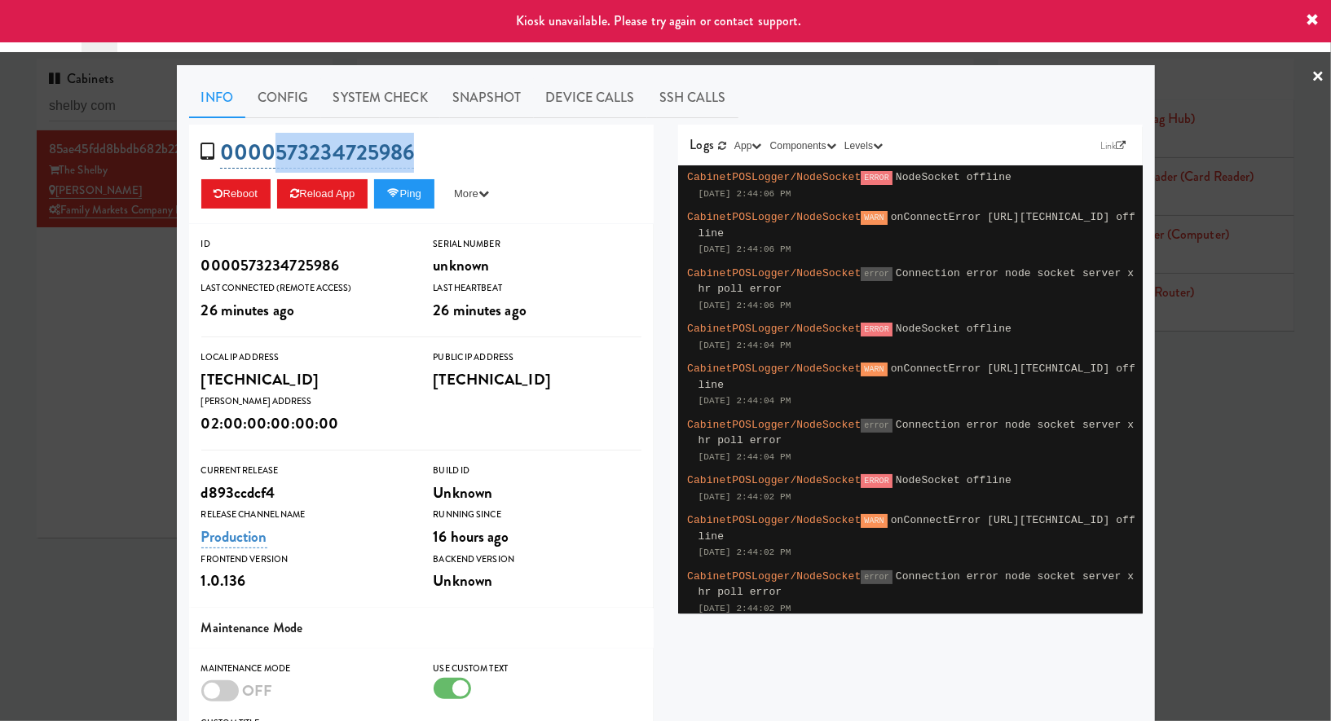
drag, startPoint x: 463, startPoint y: 150, endPoint x: 274, endPoint y: 159, distance: 189.3
click at [274, 159] on div "0000573234725986 Reboot Reload App Ping More Ping Server Restart Server Force R…" at bounding box center [421, 174] width 464 height 99
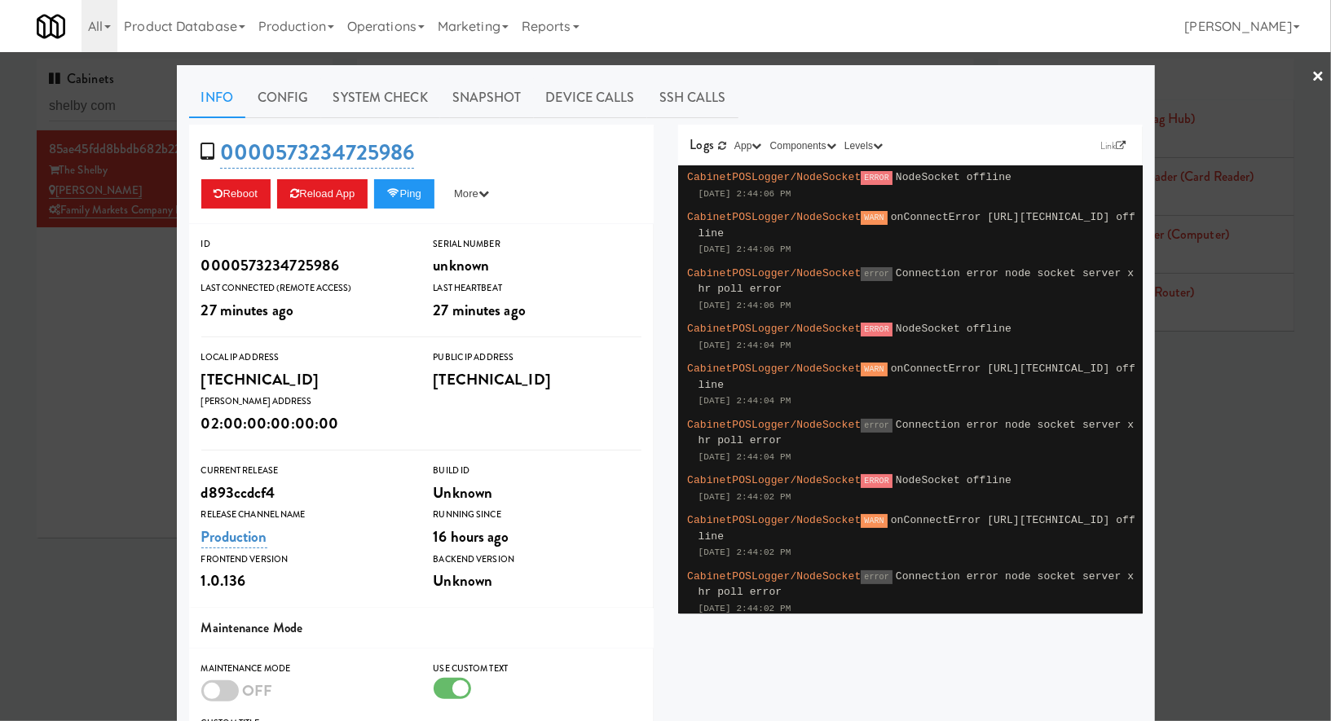
click at [146, 271] on div at bounding box center [665, 360] width 1331 height 721
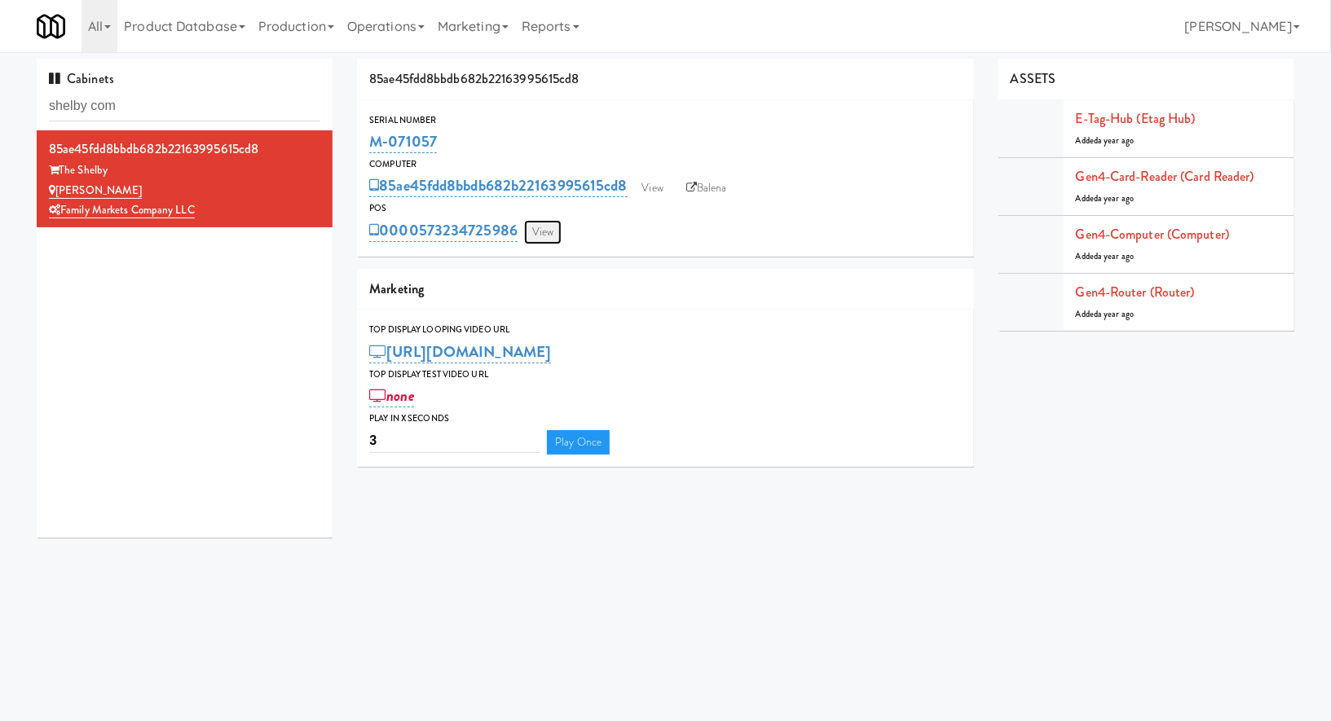
click at [529, 240] on link "View" at bounding box center [542, 232] width 37 height 24
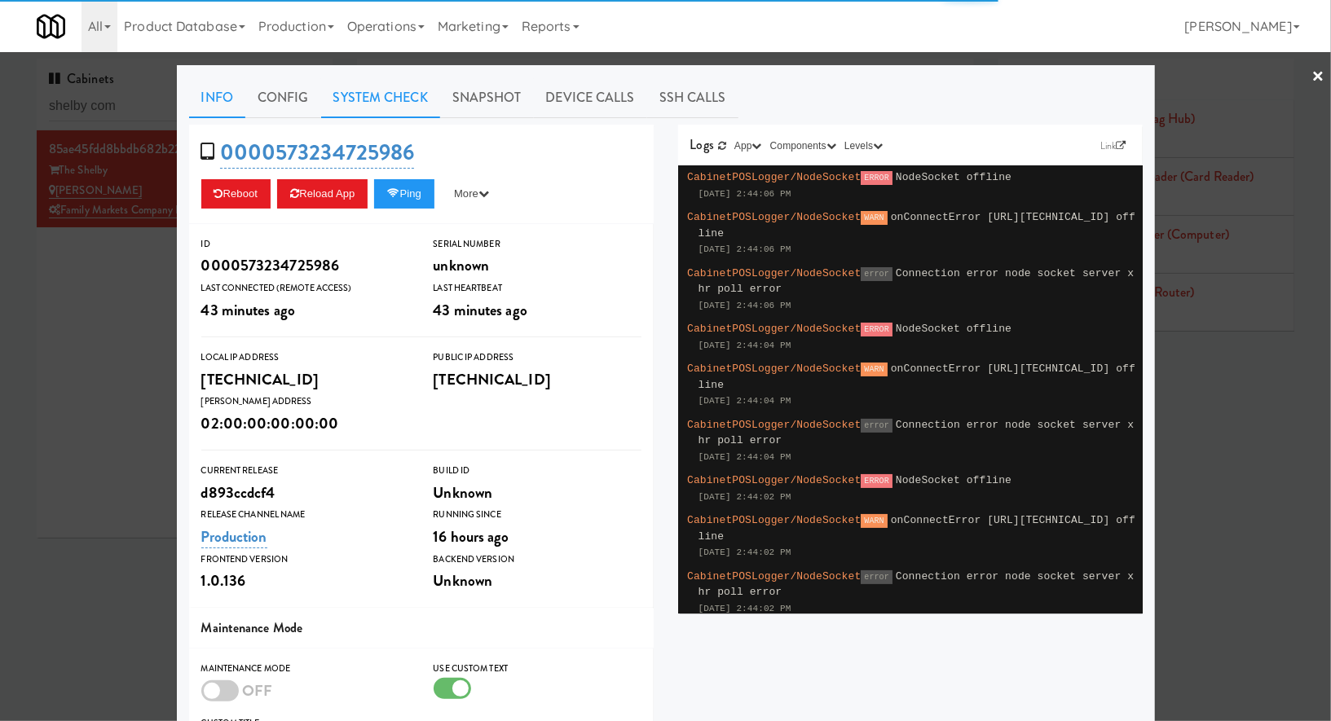
click at [394, 103] on link "System Check" at bounding box center [380, 97] width 119 height 41
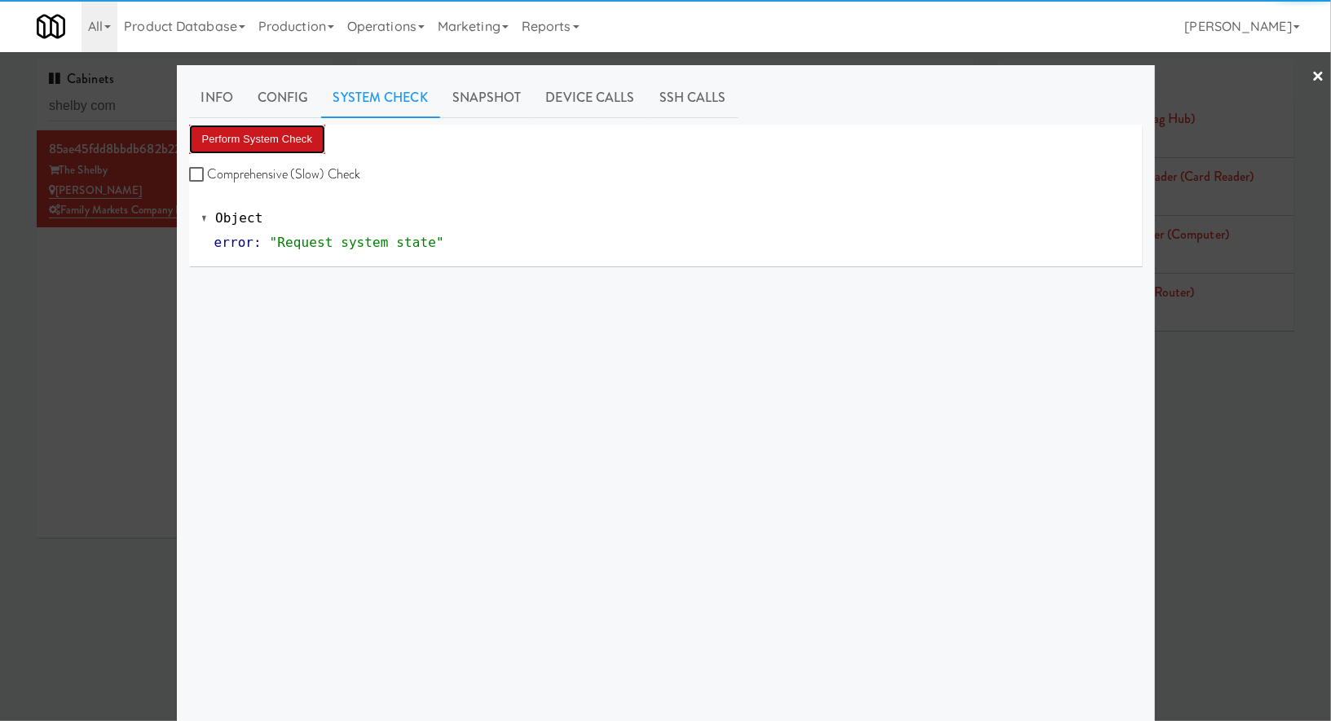
click at [306, 139] on button "Perform System Check" at bounding box center [257, 139] width 137 height 29
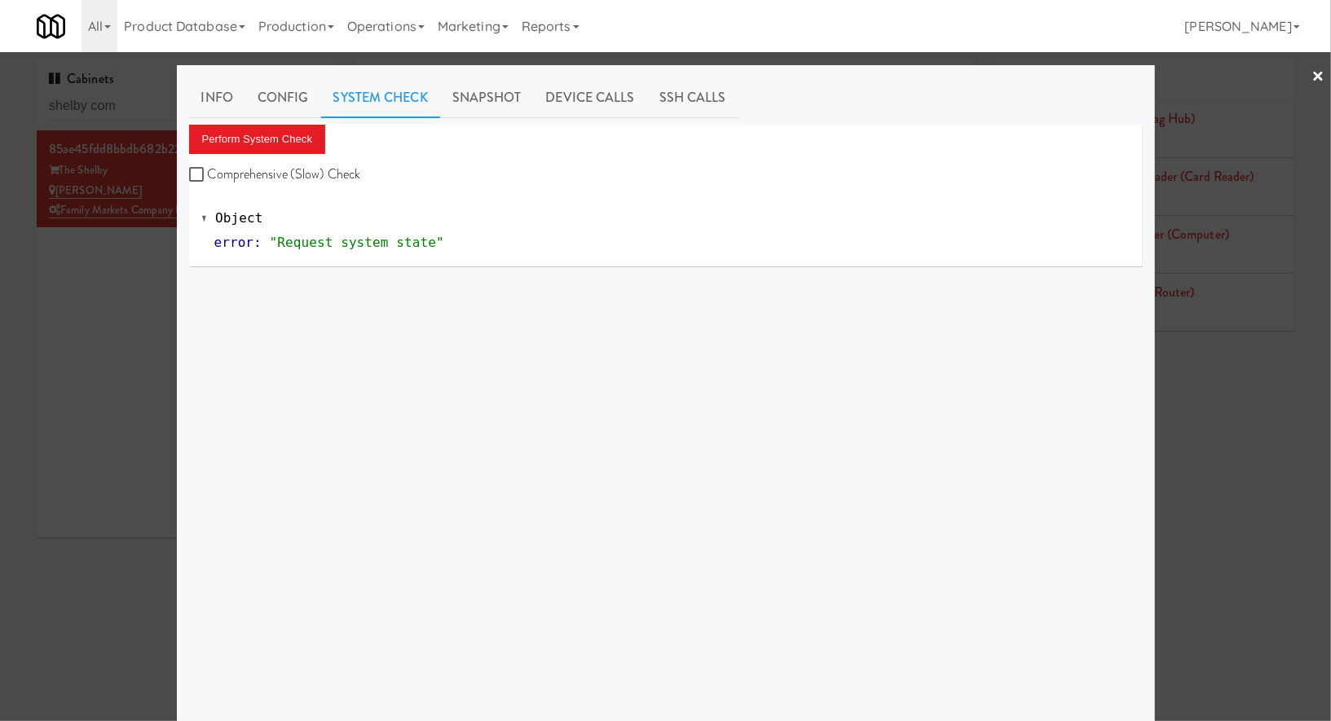
click at [129, 108] on div at bounding box center [665, 360] width 1331 height 721
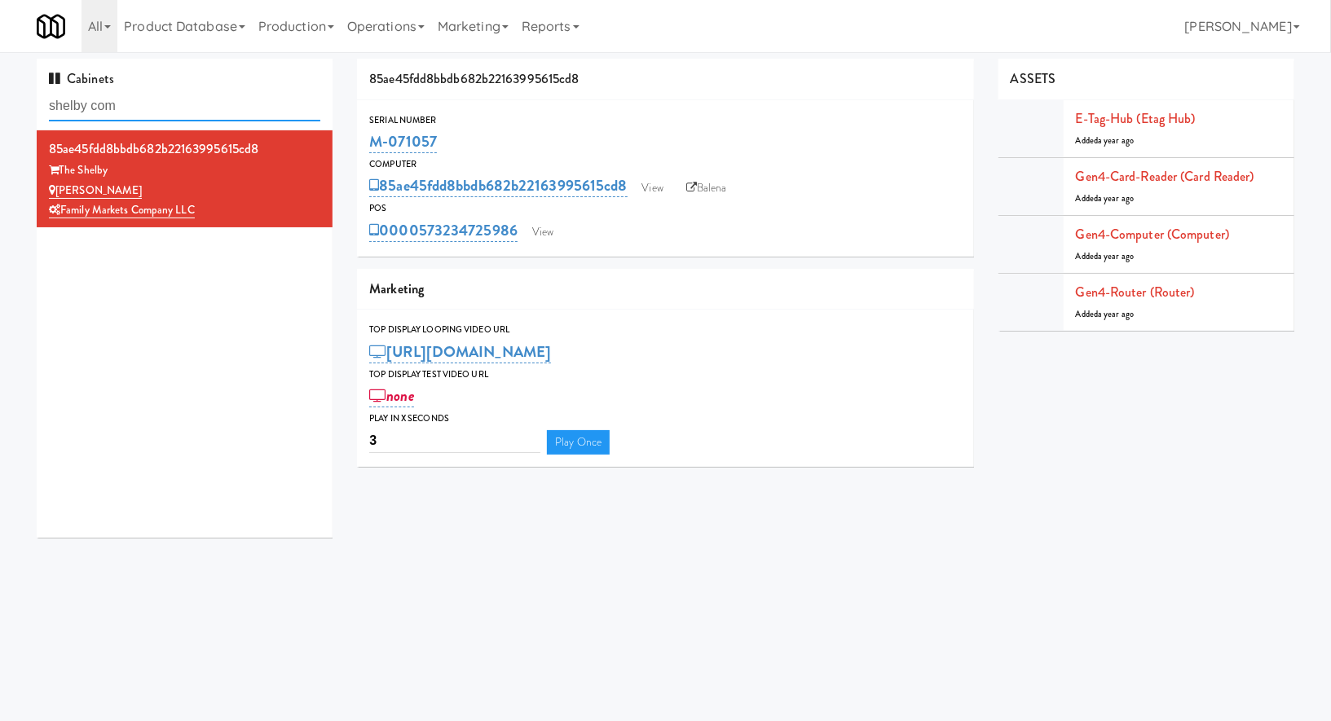
click at [129, 108] on input "shelby com" at bounding box center [184, 106] width 271 height 30
paste input "Paseo - Ambient - Lef"
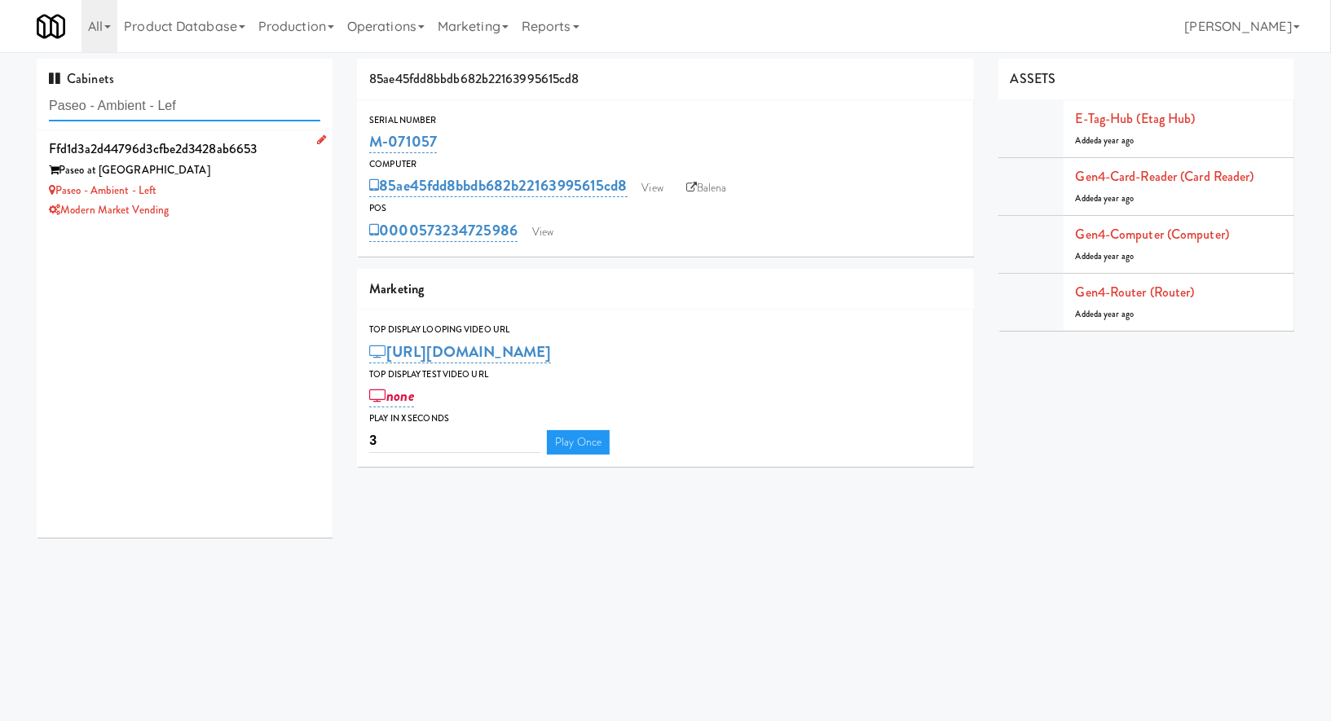
type input "Paseo - Ambient - Lef"
click at [261, 181] on div "Paseo - Ambient - Left" at bounding box center [184, 191] width 271 height 20
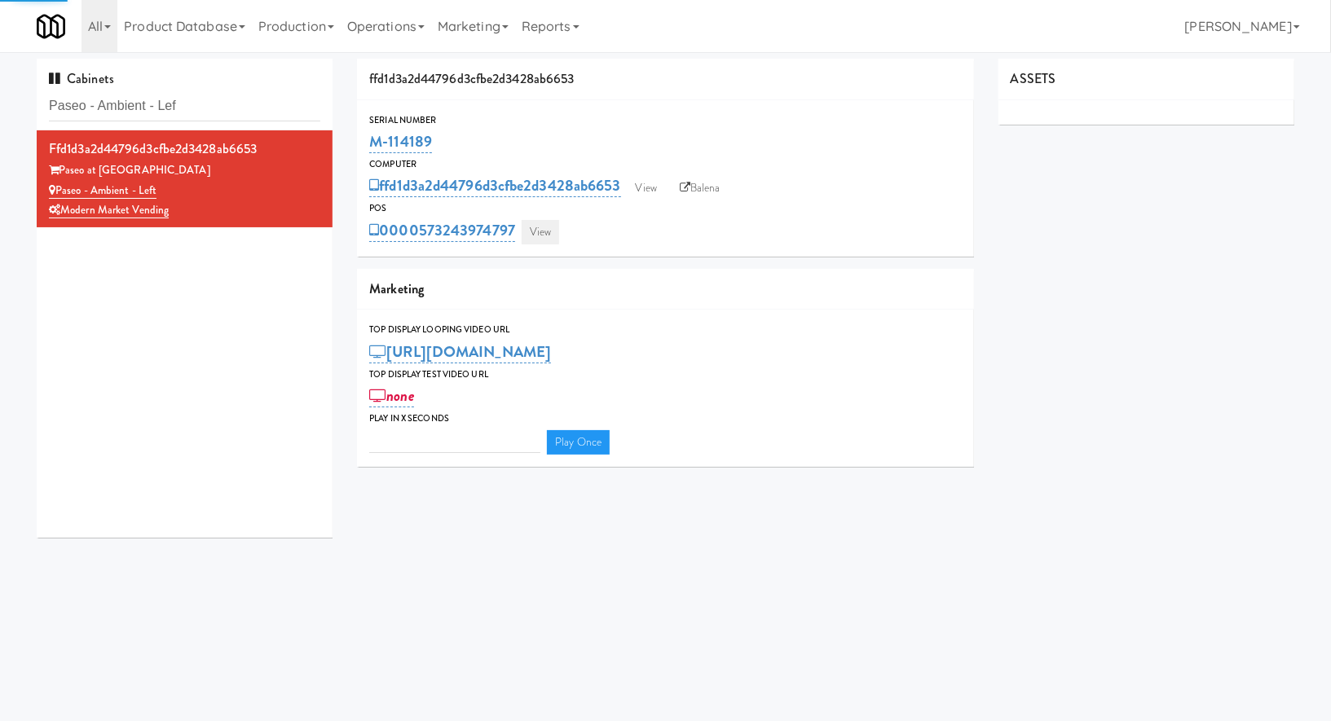
type input "3"
click at [552, 228] on link "View" at bounding box center [540, 232] width 37 height 24
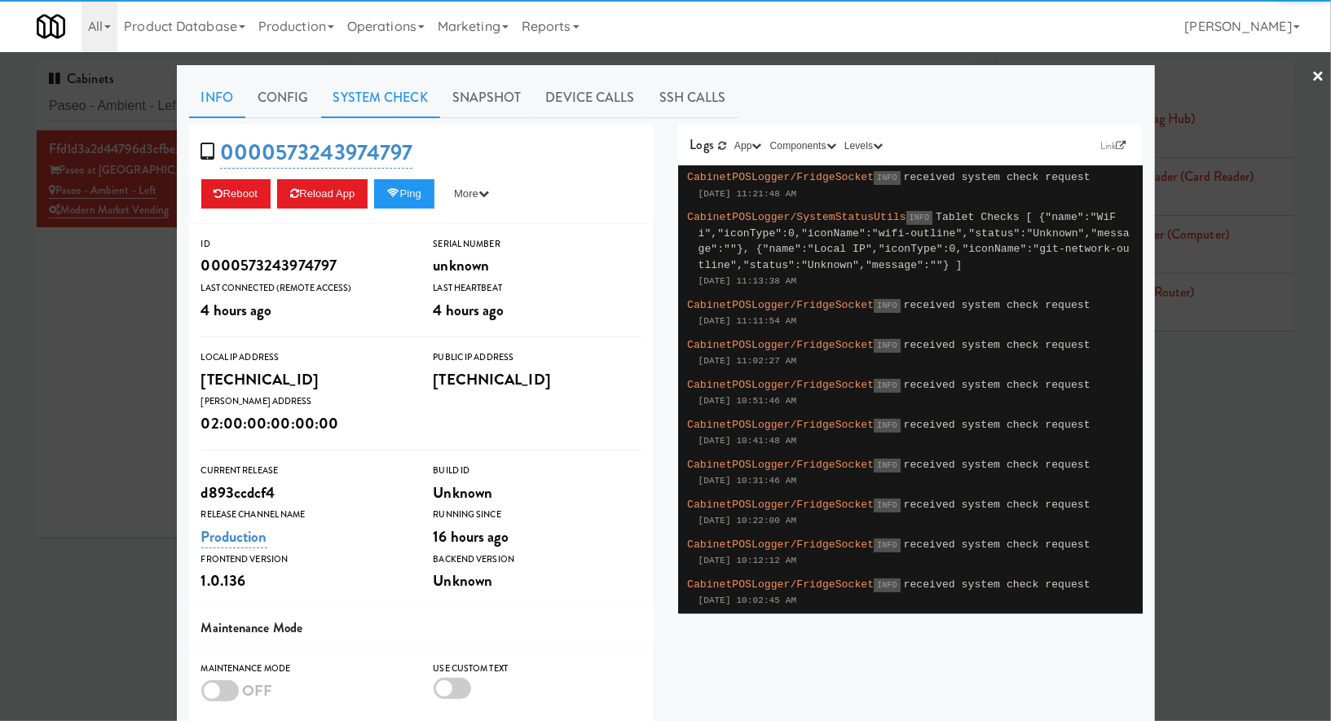
click at [416, 101] on link "System Check" at bounding box center [380, 97] width 119 height 41
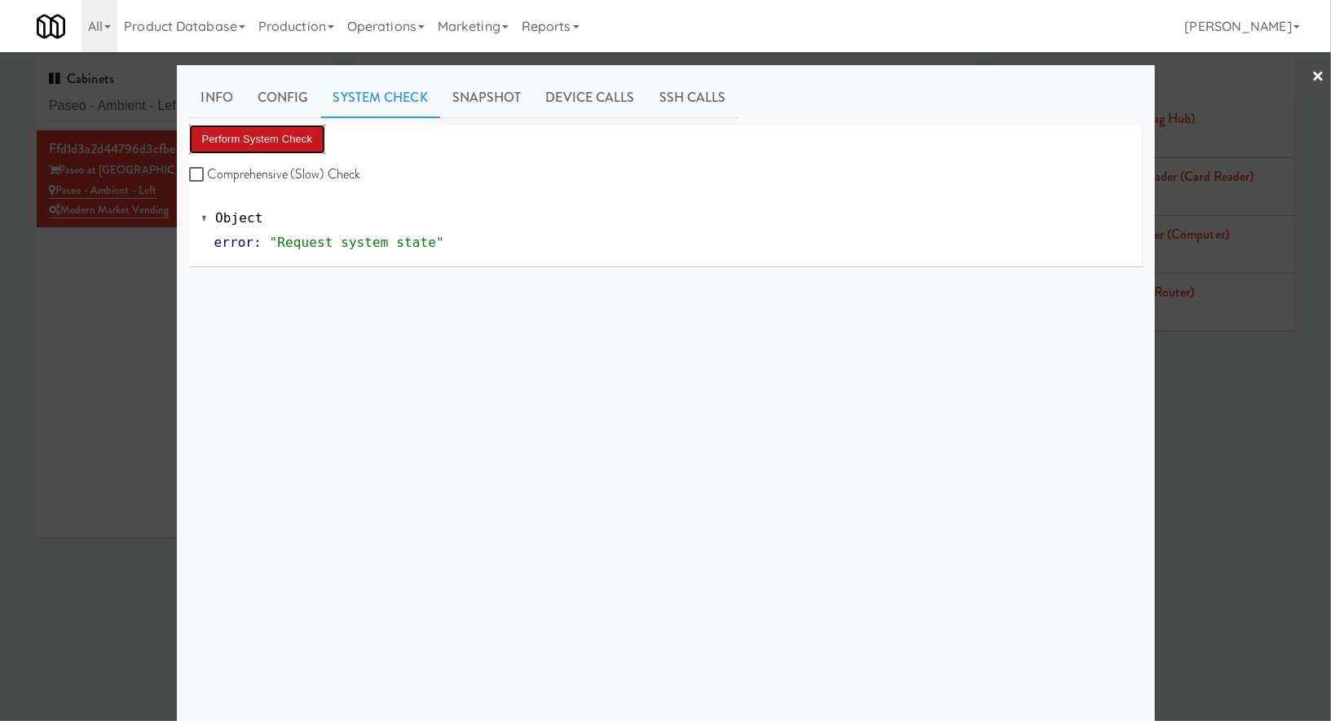
click at [310, 148] on button "Perform System Check" at bounding box center [257, 139] width 137 height 29
click at [134, 98] on div at bounding box center [665, 360] width 1331 height 721
click at [134, 98] on input "Paseo - Ambient - Lef" at bounding box center [184, 106] width 271 height 30
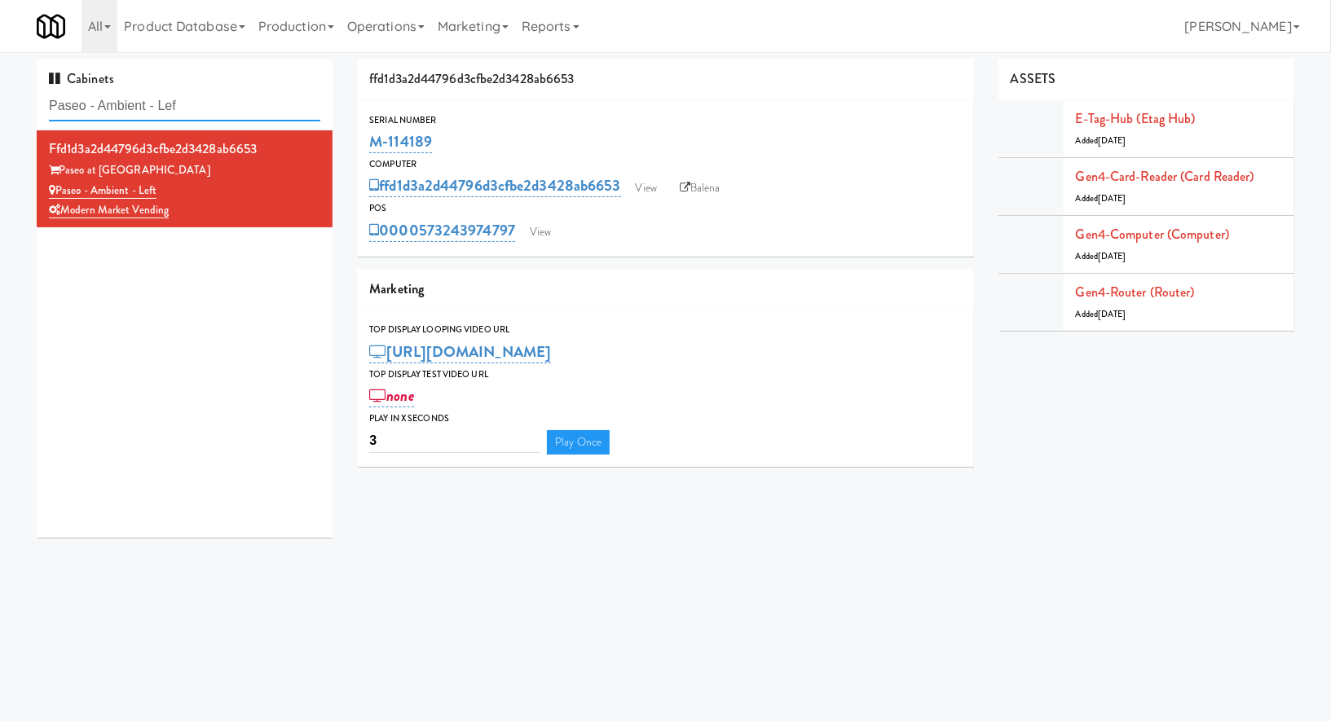
click at [134, 98] on input "Paseo - Ambient - Lef" at bounding box center [184, 106] width 271 height 30
paste input "Vista St. Clair - Cooler"
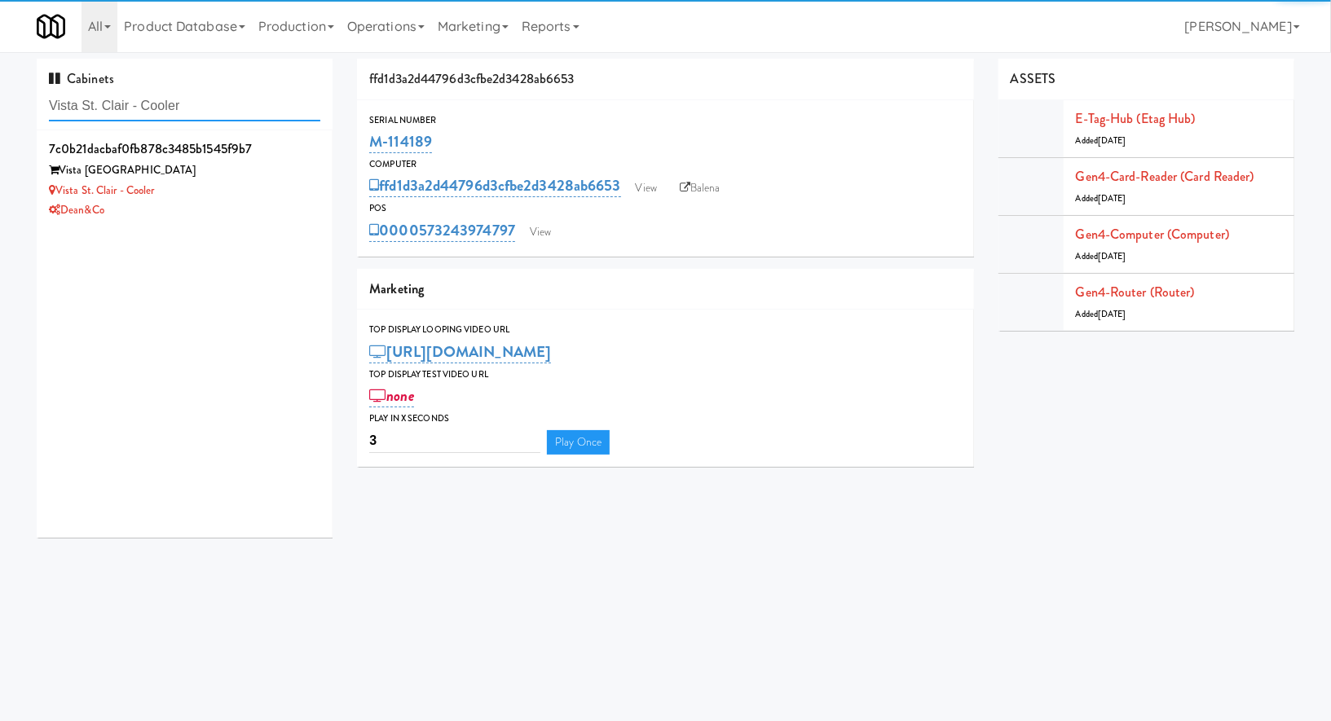
type input "Vista St. Clair - Cooler"
click at [210, 201] on div "Dean&Co" at bounding box center [184, 210] width 271 height 20
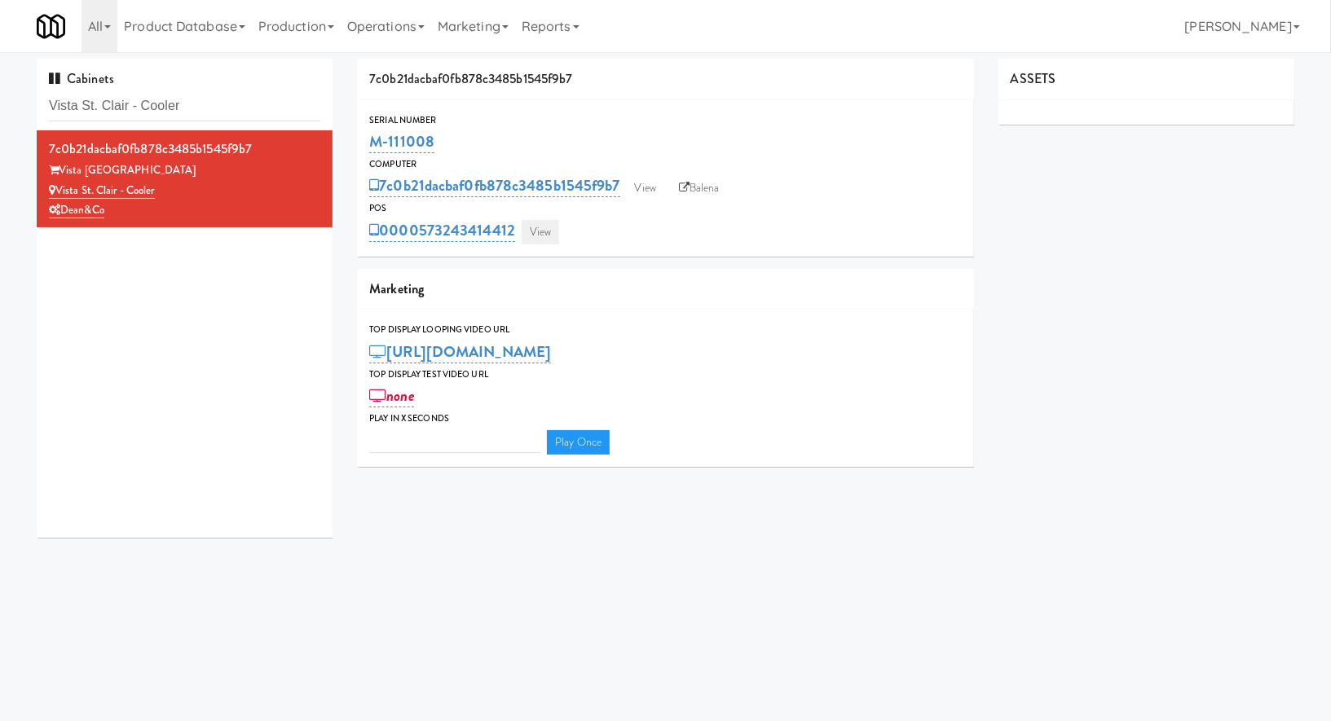
type input "3"
click at [545, 241] on link "View" at bounding box center [540, 232] width 37 height 24
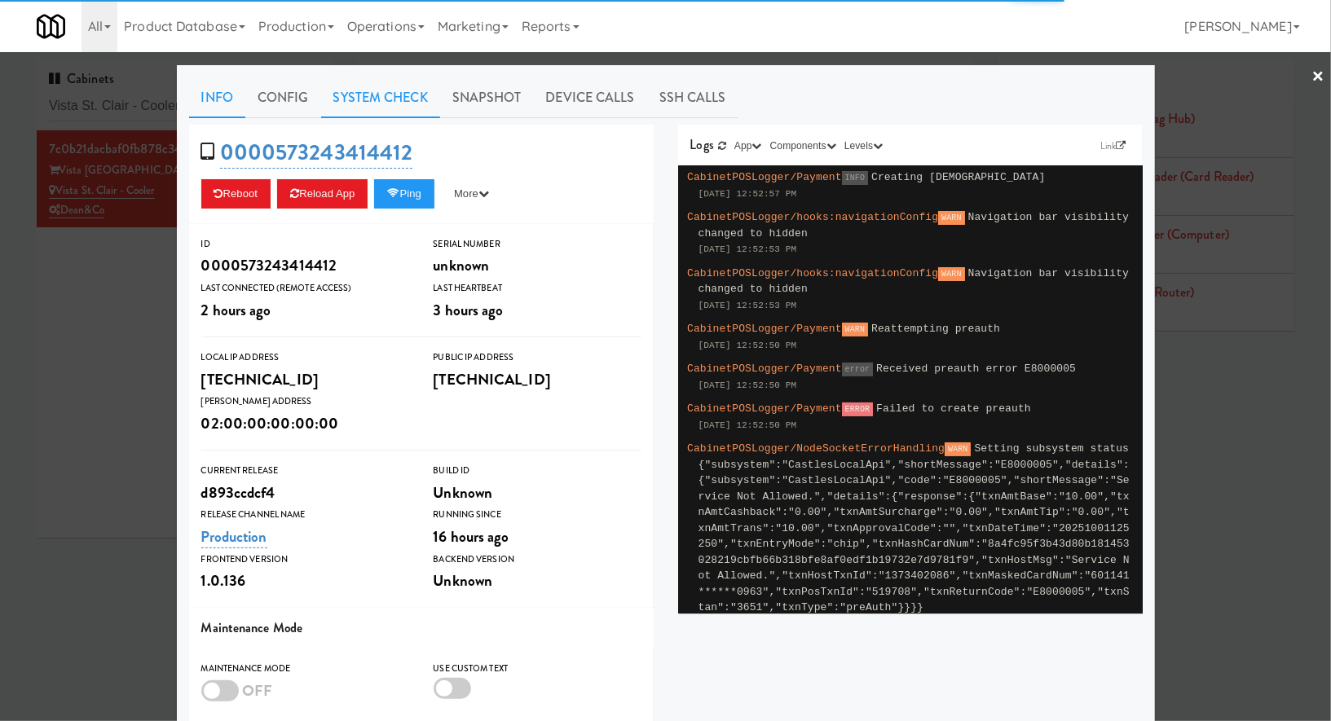
click at [392, 83] on link "System Check" at bounding box center [380, 97] width 119 height 41
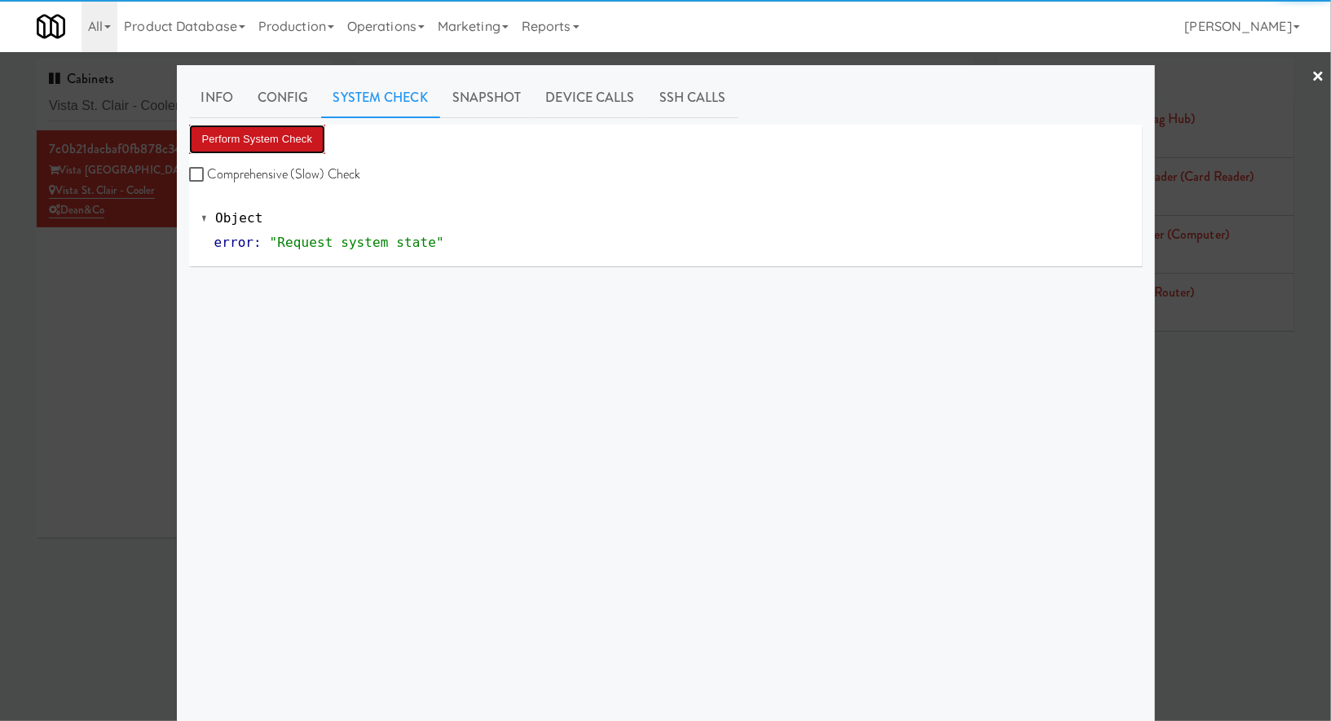
click at [247, 130] on button "Perform System Check" at bounding box center [257, 139] width 137 height 29
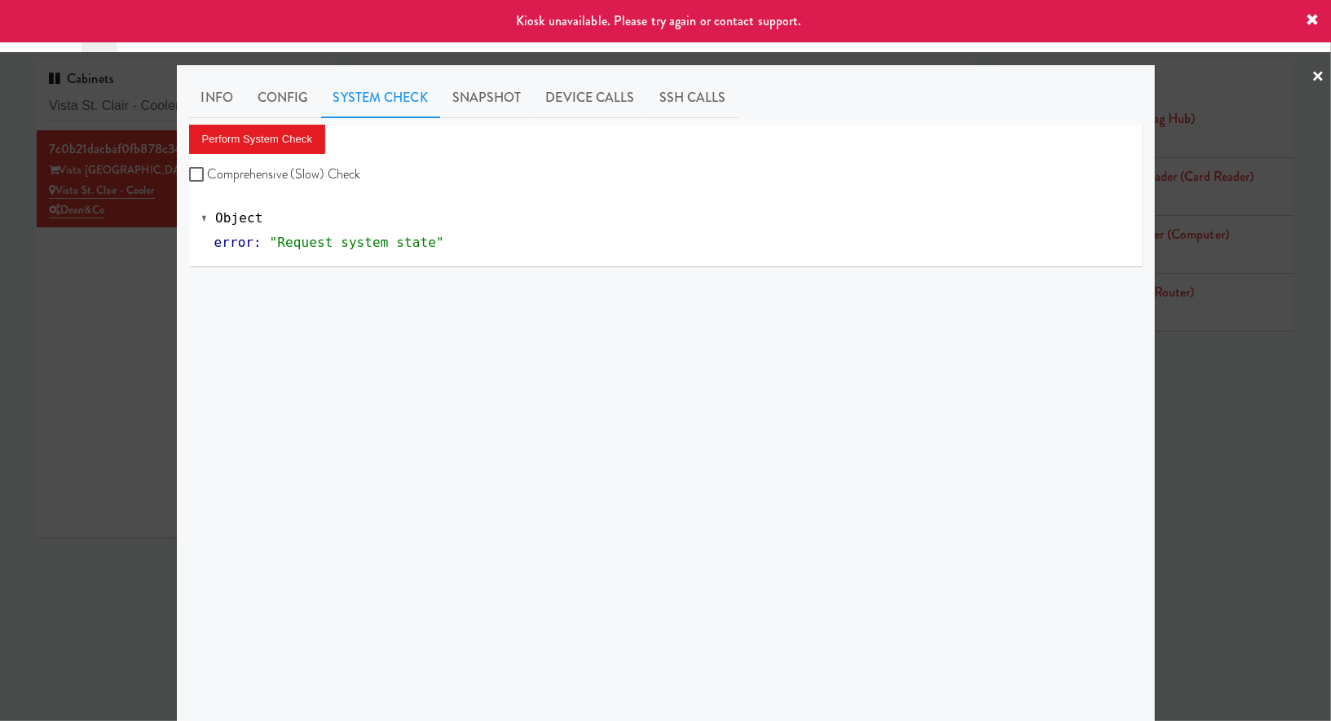
click at [99, 270] on div at bounding box center [665, 360] width 1331 height 721
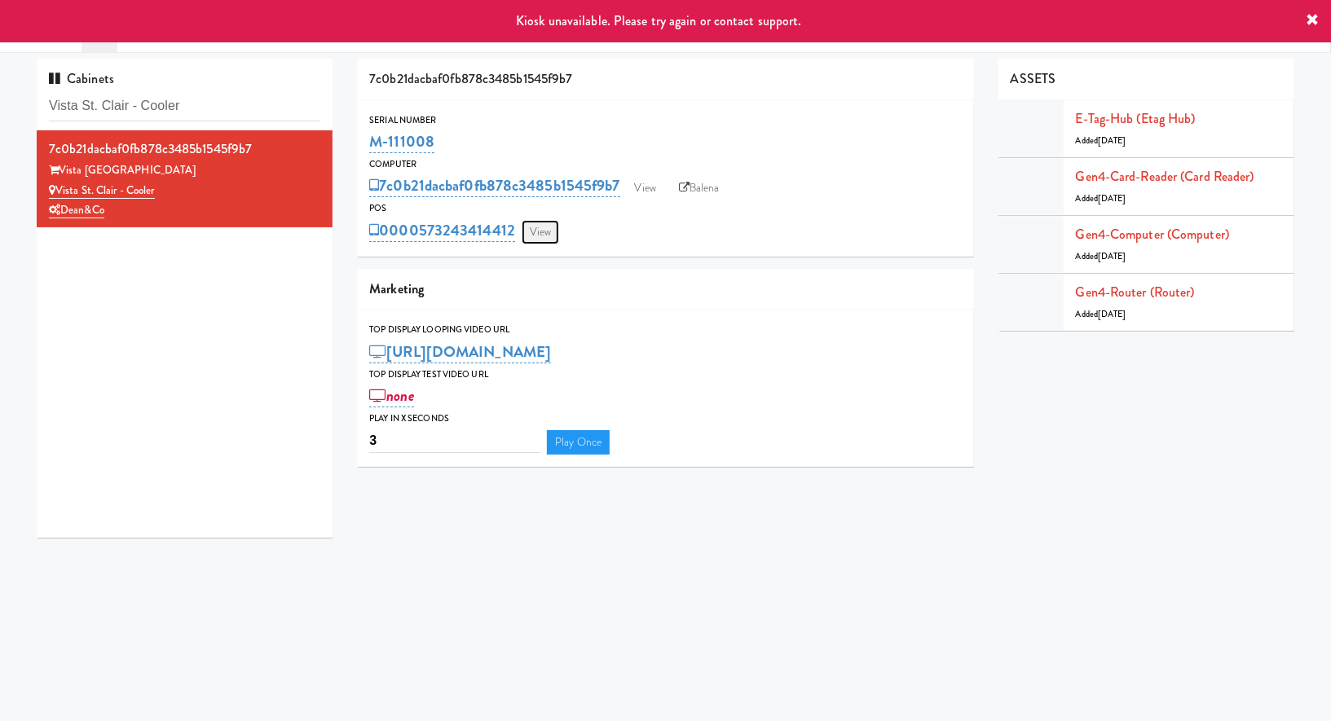
click at [544, 231] on link "View" at bounding box center [540, 232] width 37 height 24
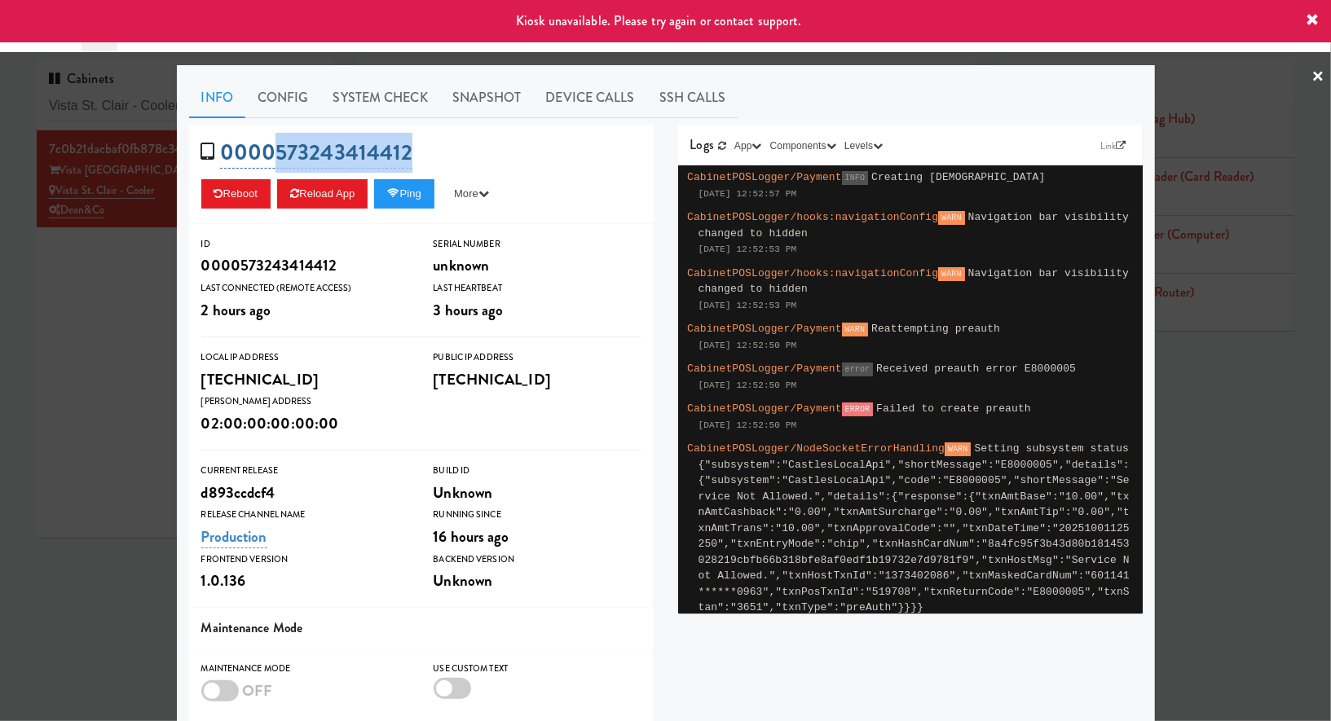
drag, startPoint x: 418, startPoint y: 142, endPoint x: 274, endPoint y: 152, distance: 144.6
click at [274, 152] on div "0000573243414412 Reboot Reload App Ping More Ping Server Restart Server Force R…" at bounding box center [421, 174] width 464 height 99
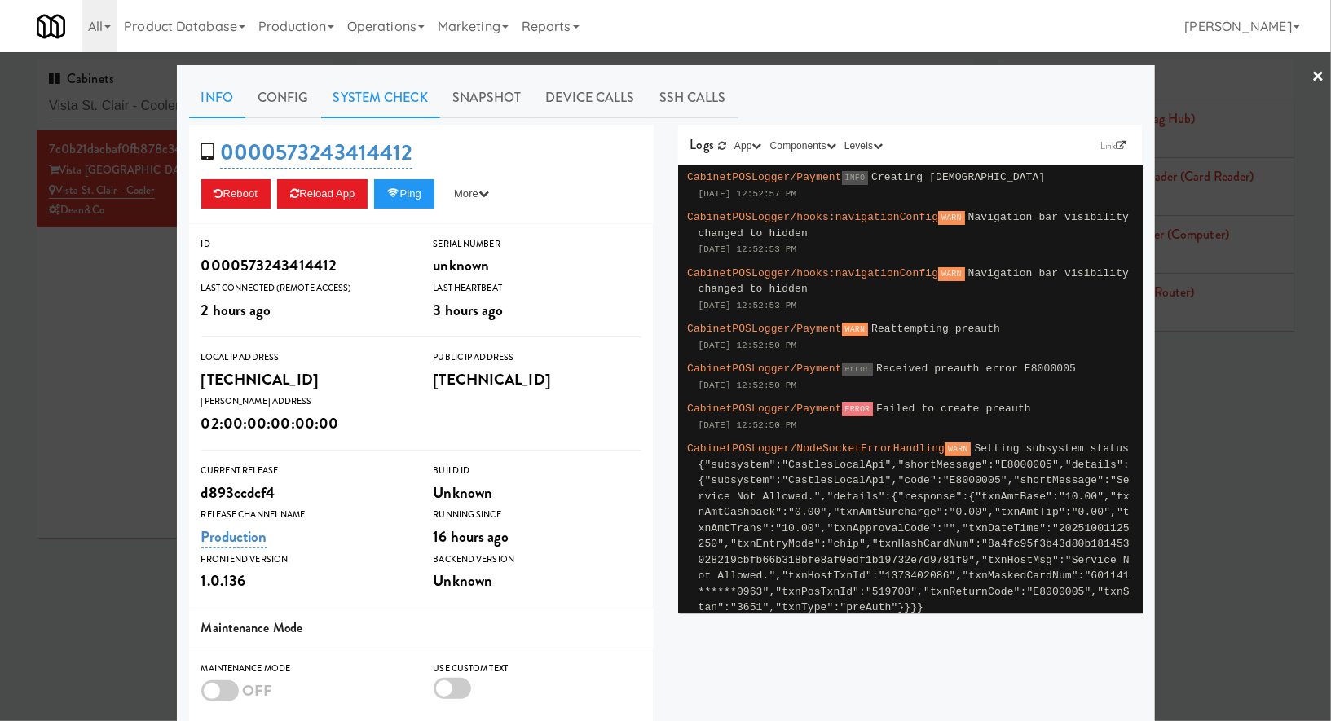
click at [398, 87] on link "System Check" at bounding box center [380, 97] width 119 height 41
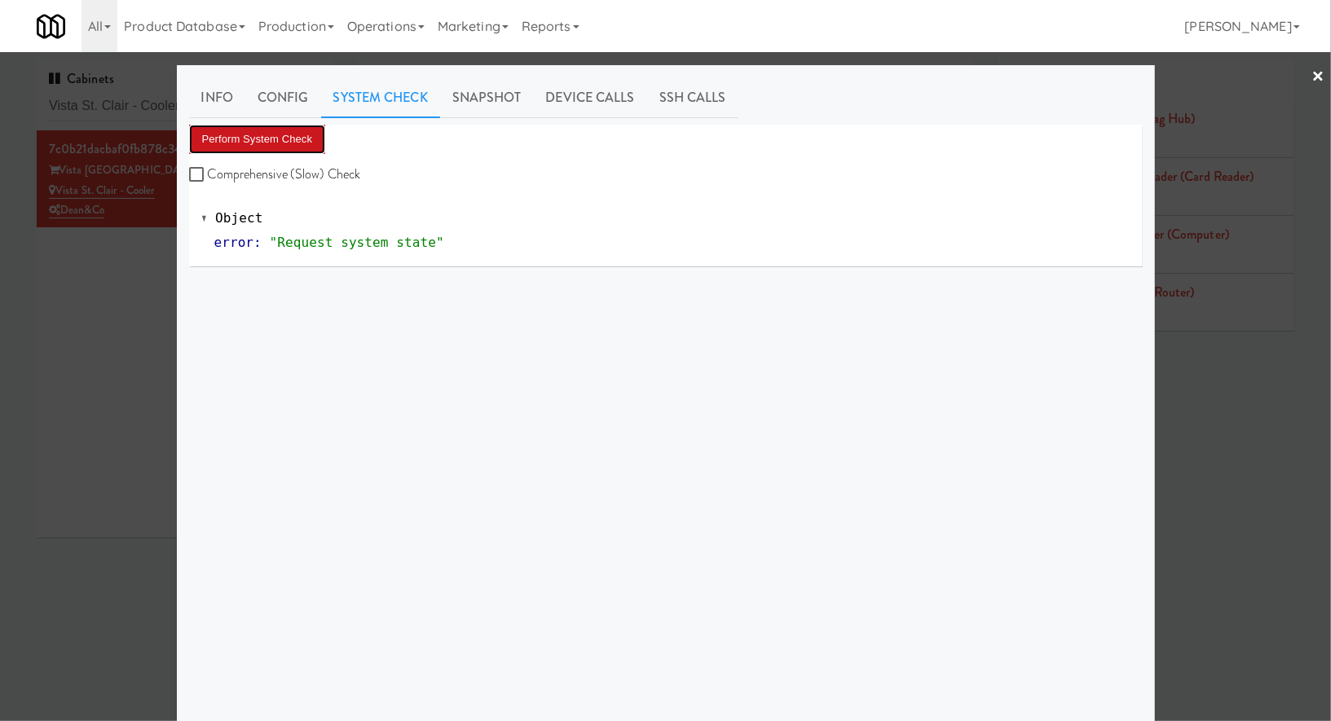
click at [298, 143] on button "Perform System Check" at bounding box center [257, 139] width 137 height 29
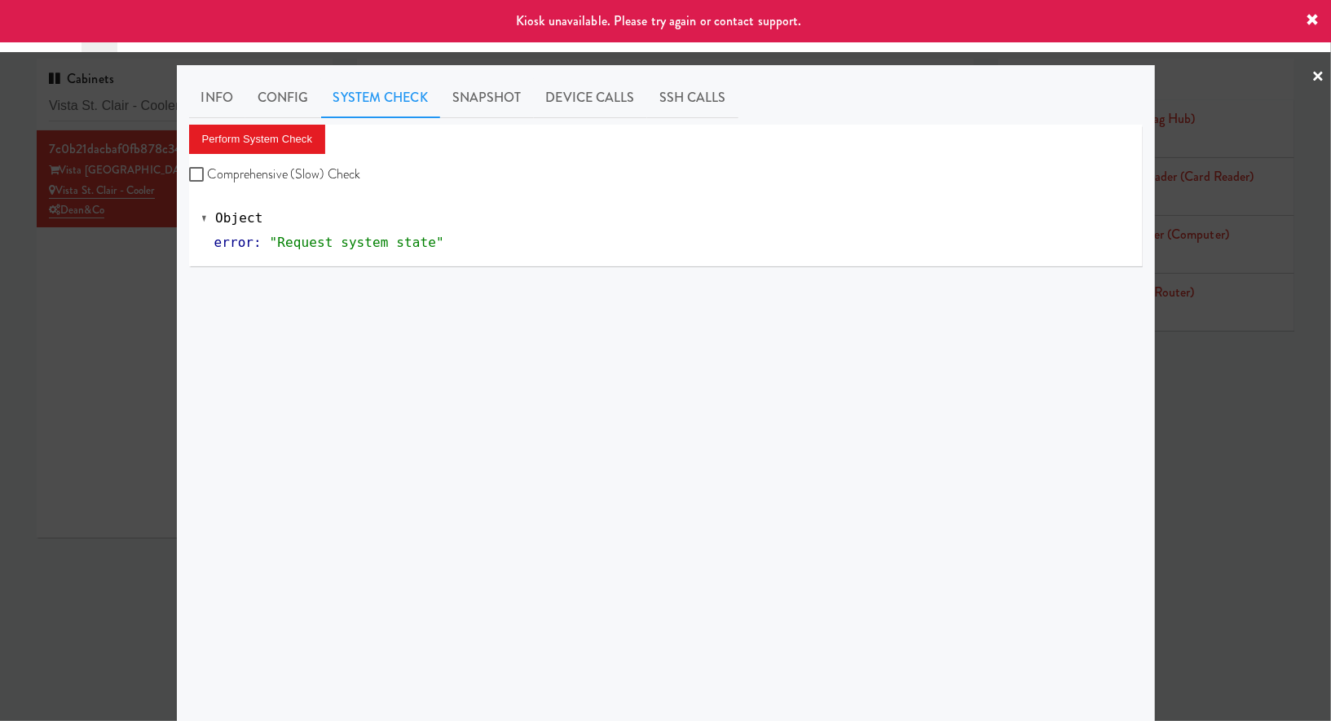
click at [126, 254] on div at bounding box center [665, 360] width 1331 height 721
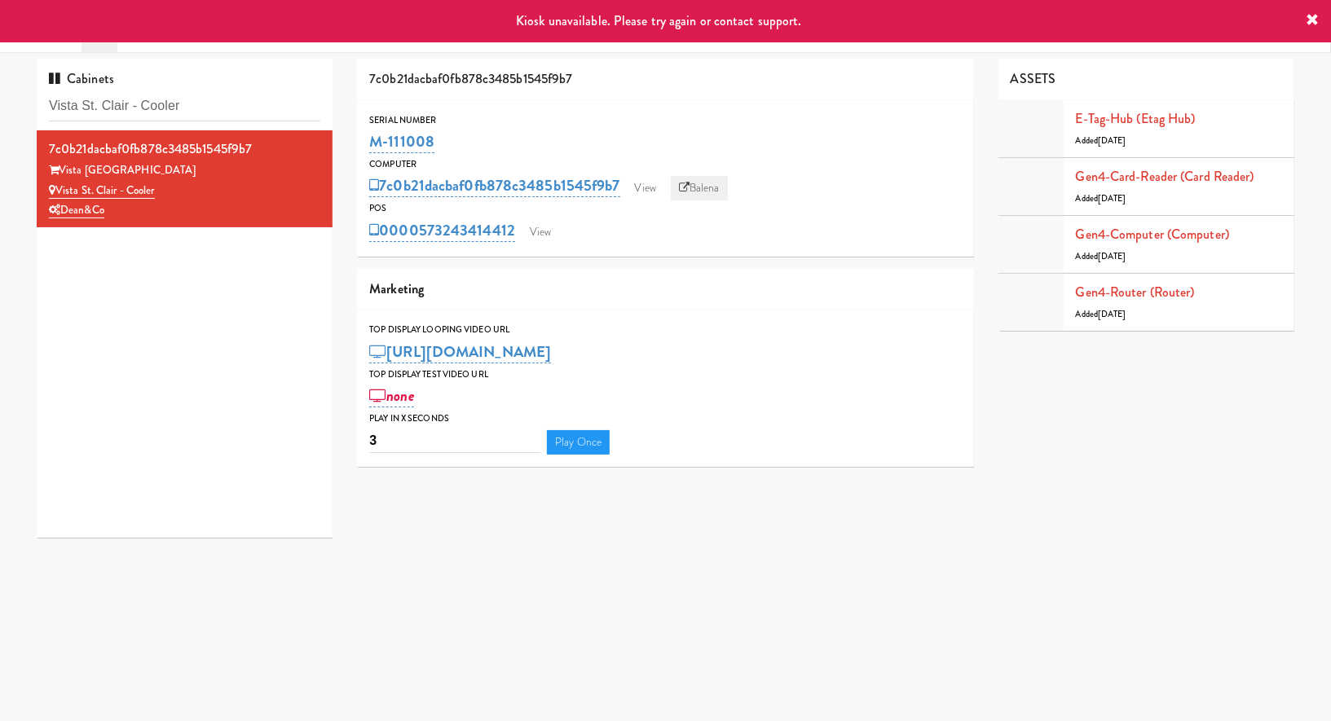
click at [682, 191] on icon at bounding box center [684, 188] width 11 height 11
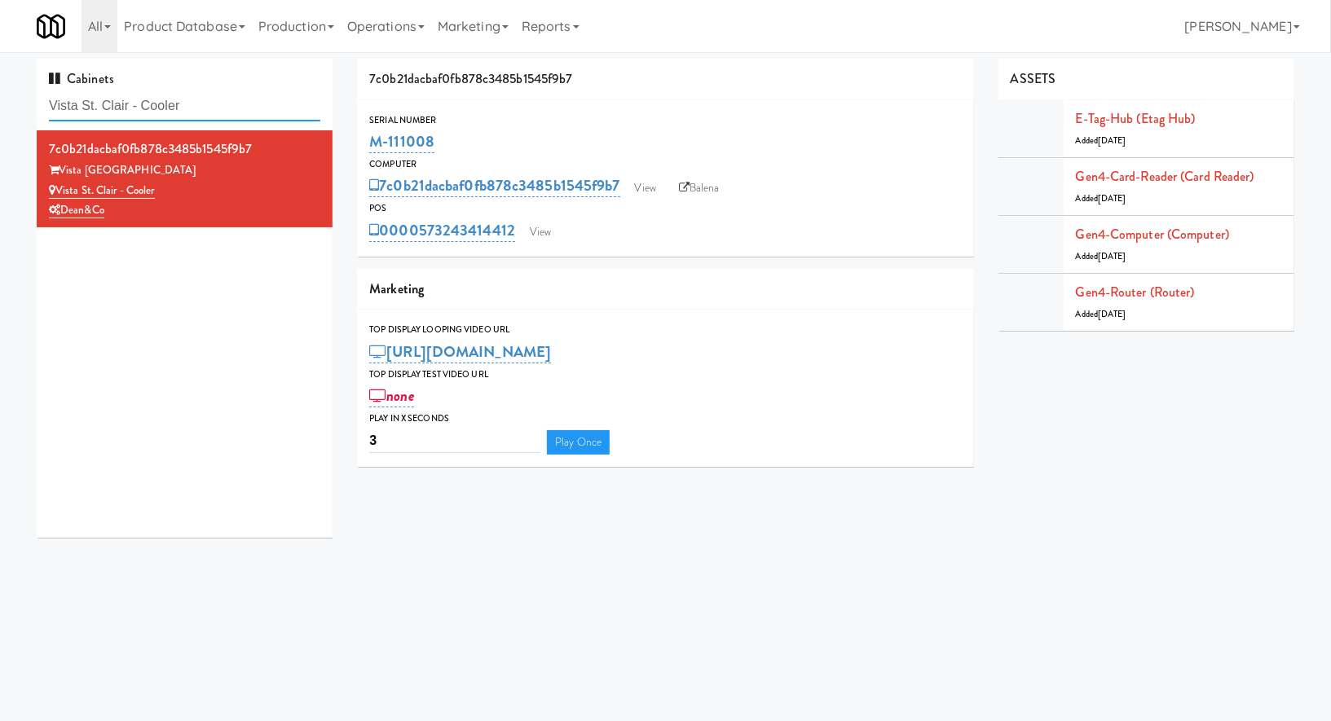
click at [123, 102] on input "Vista St. Clair - Cooler" at bounding box center [184, 106] width 271 height 30
paste input "Oso Apartments - Cooler - Solo"
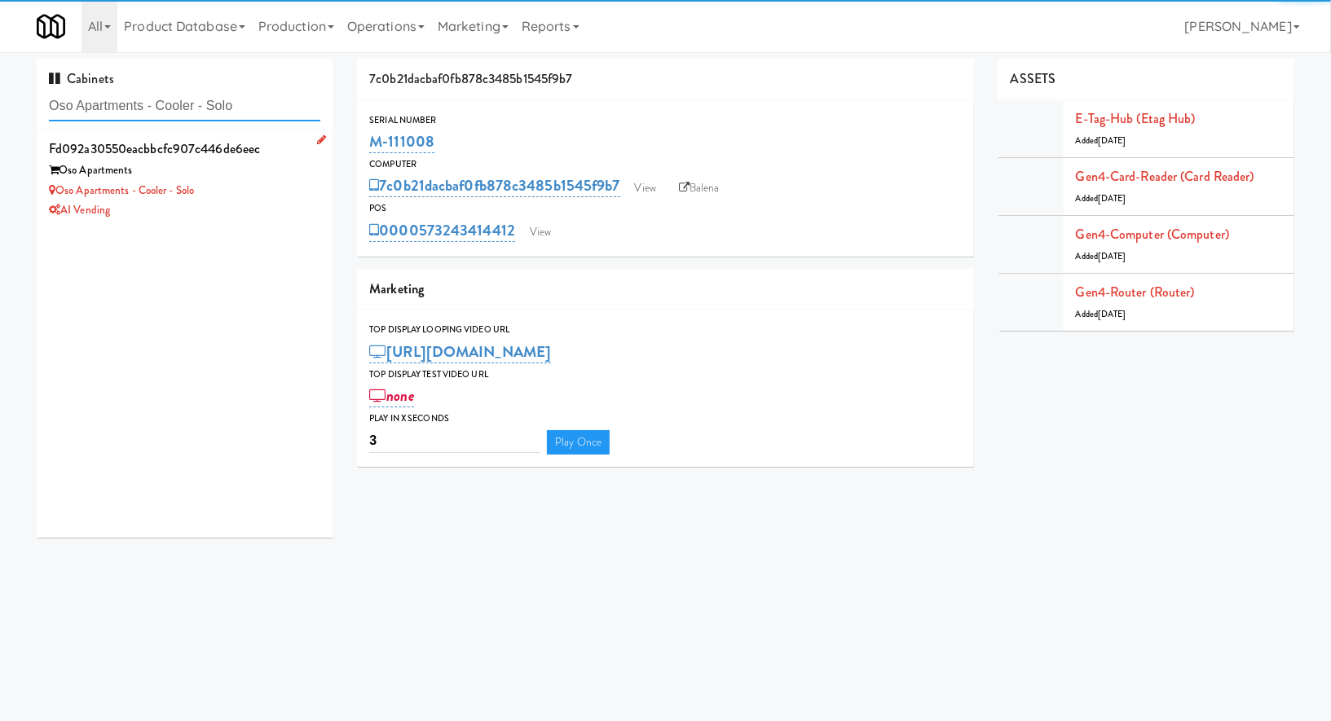
type input "Oso Apartments - Cooler - Solo"
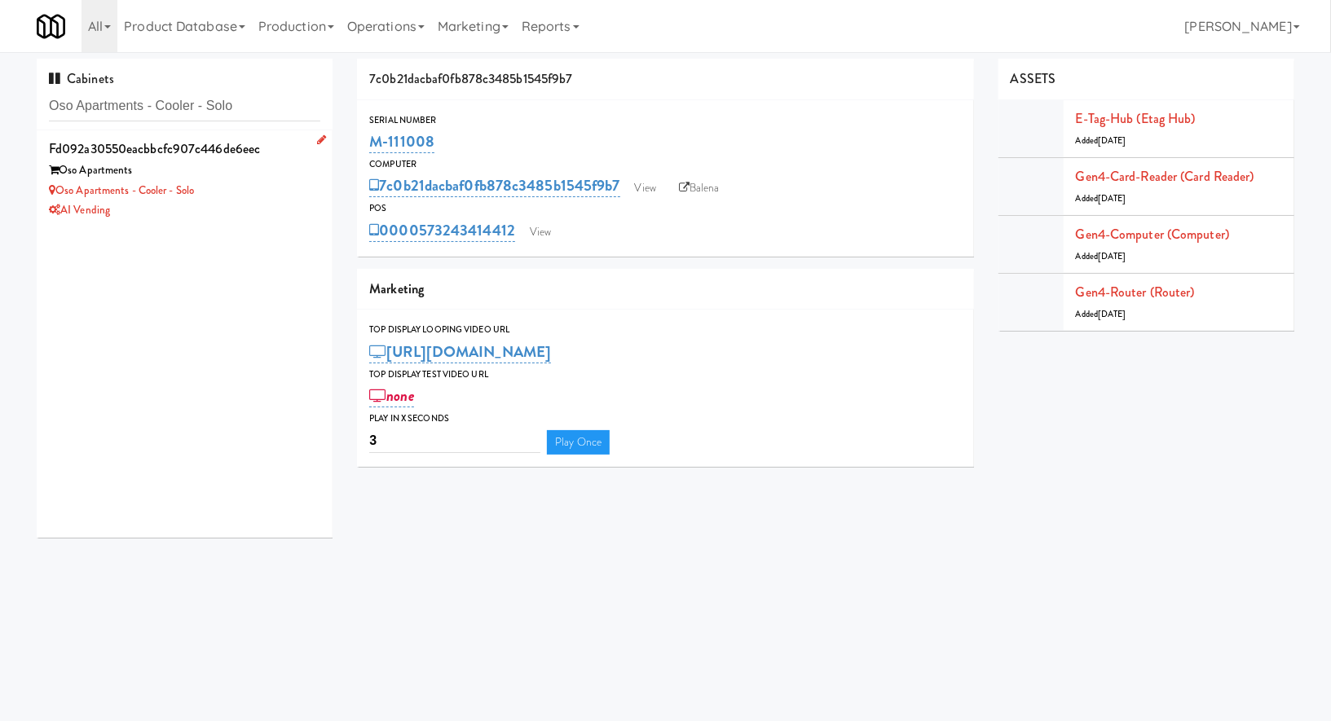
click at [277, 181] on div "Oso Apartments - Cooler - Solo" at bounding box center [184, 191] width 271 height 20
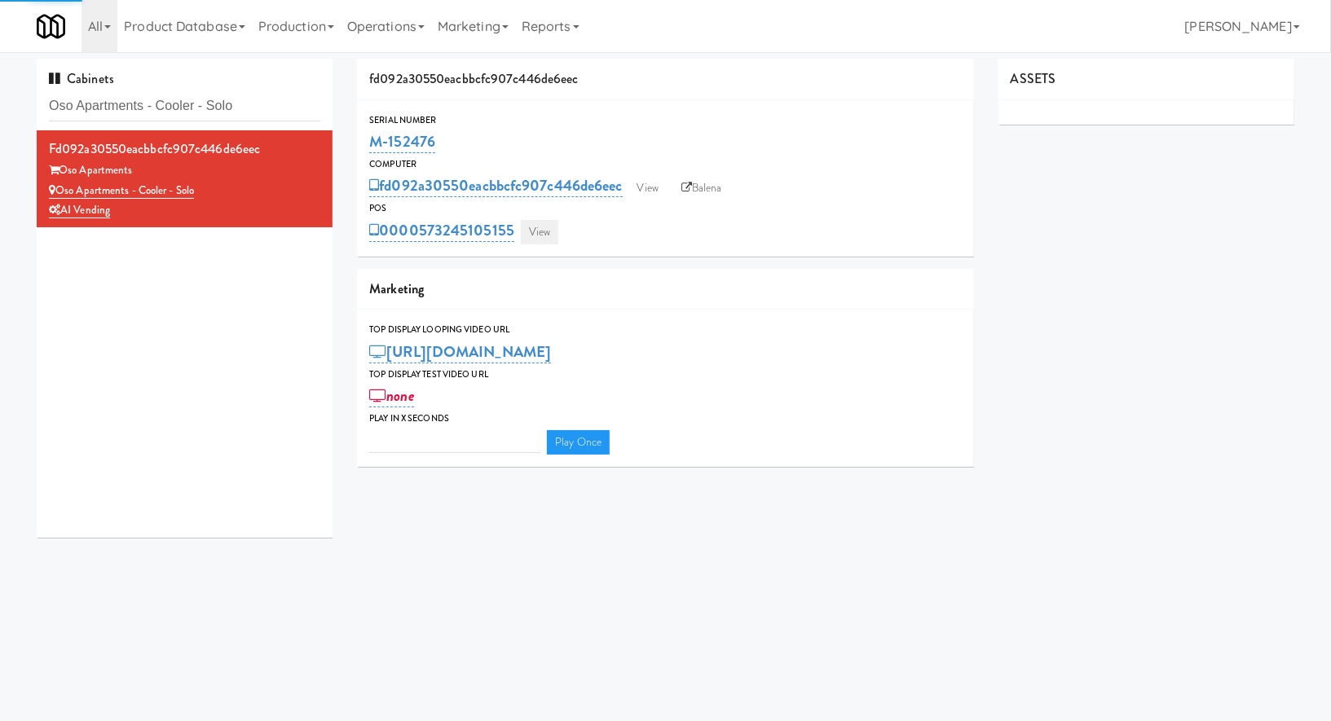
type input "3"
click at [549, 227] on link "View" at bounding box center [539, 232] width 37 height 24
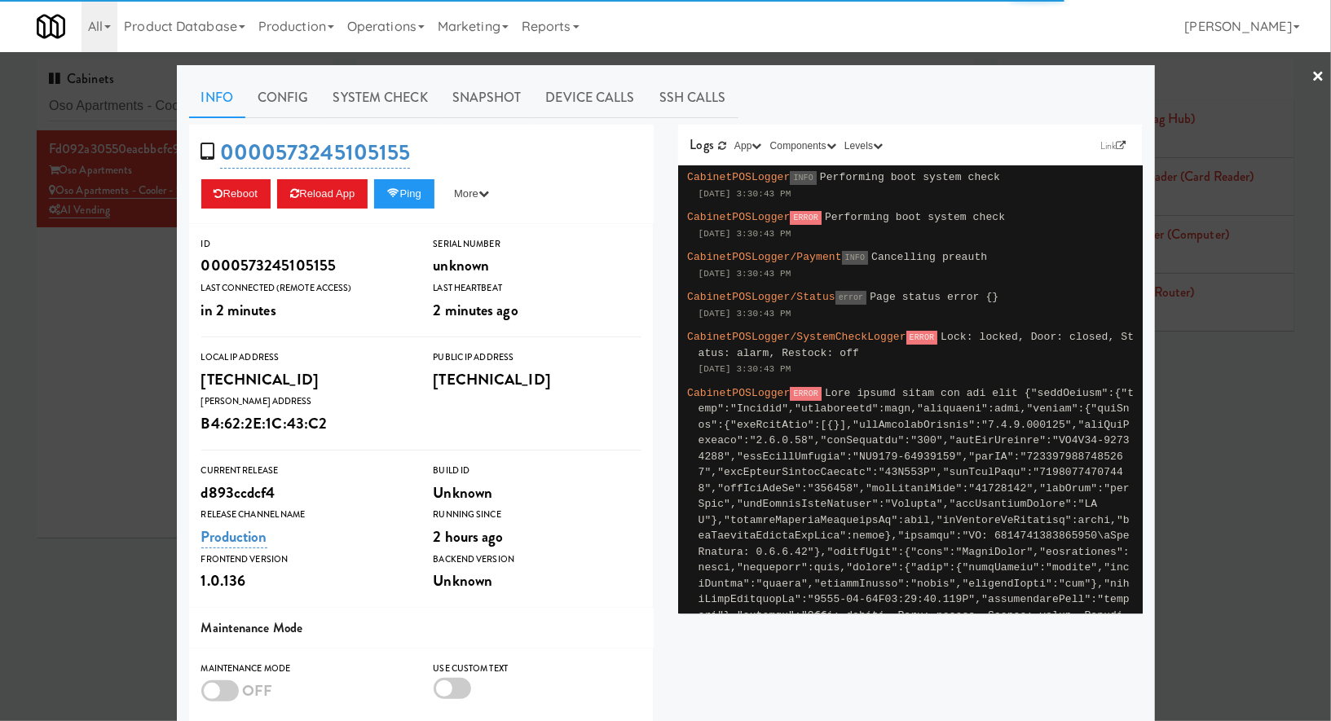
click at [431, 102] on link "System Check" at bounding box center [380, 97] width 119 height 41
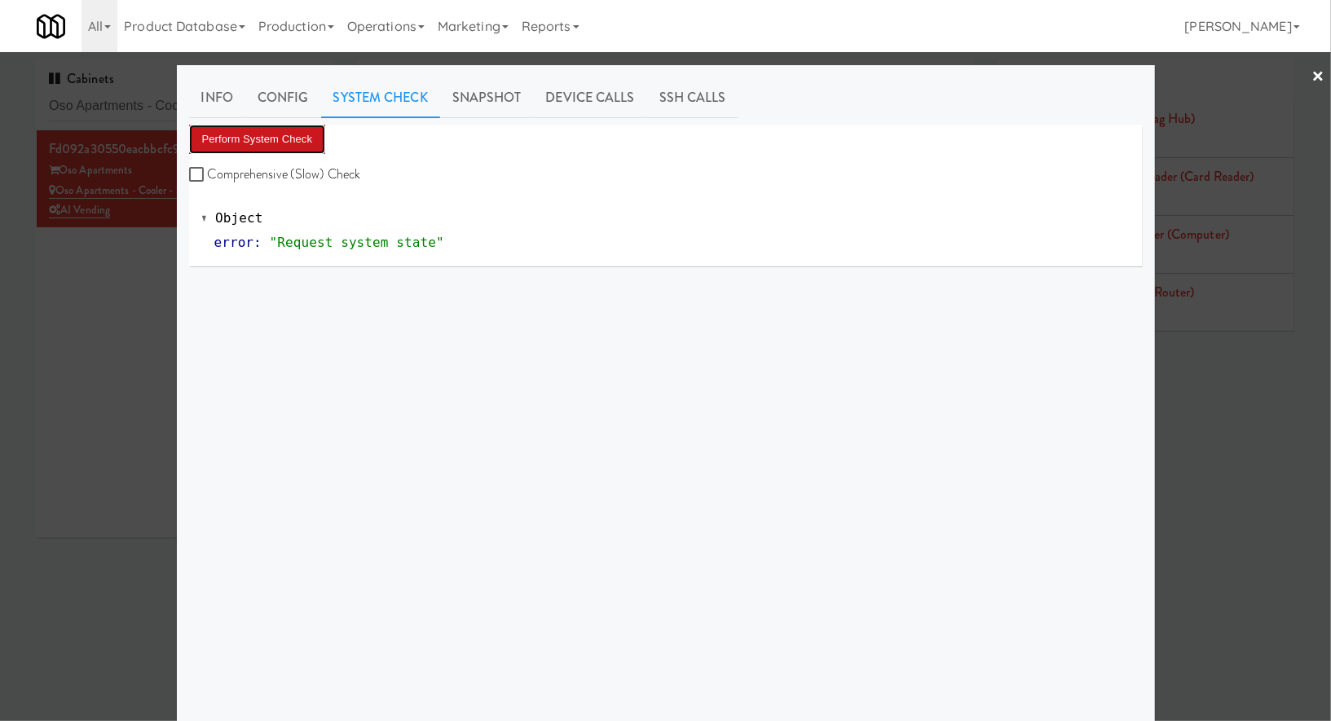
click at [301, 136] on button "Perform System Check" at bounding box center [257, 139] width 137 height 29
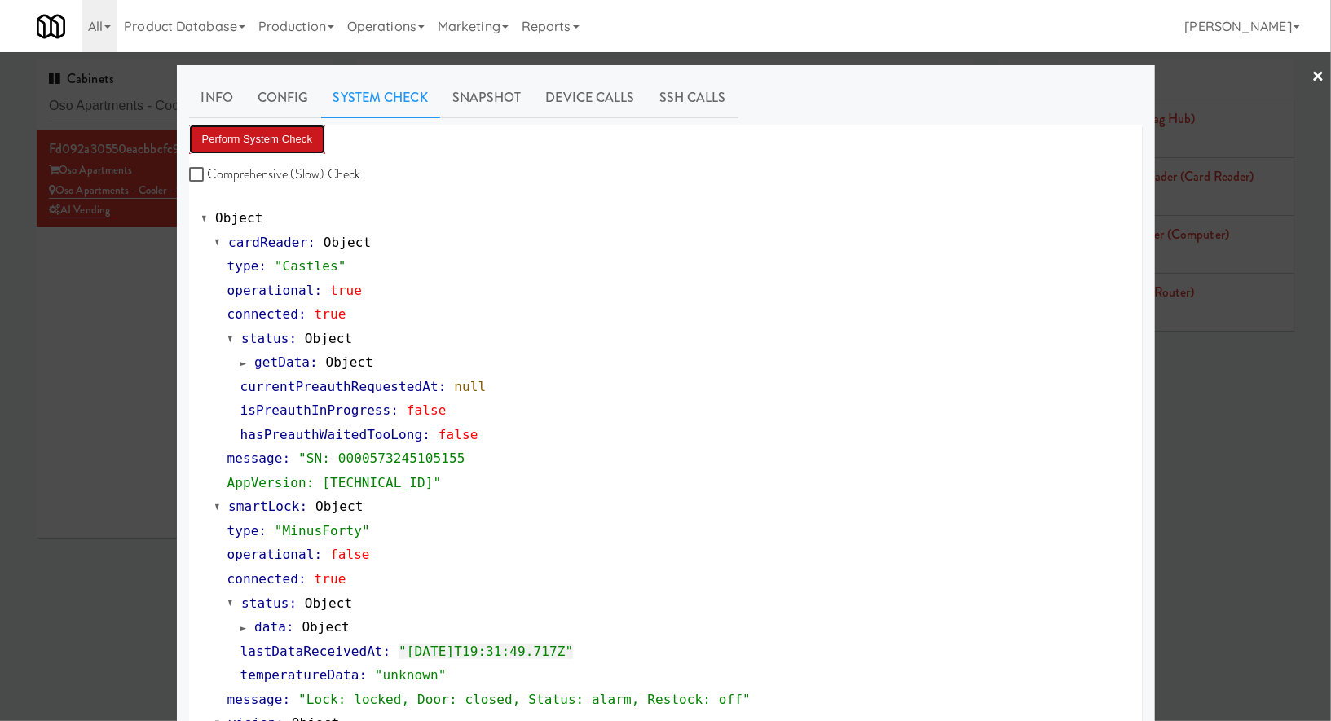
click at [291, 139] on button "Perform System Check" at bounding box center [257, 139] width 137 height 29
click at [123, 116] on div at bounding box center [665, 360] width 1331 height 721
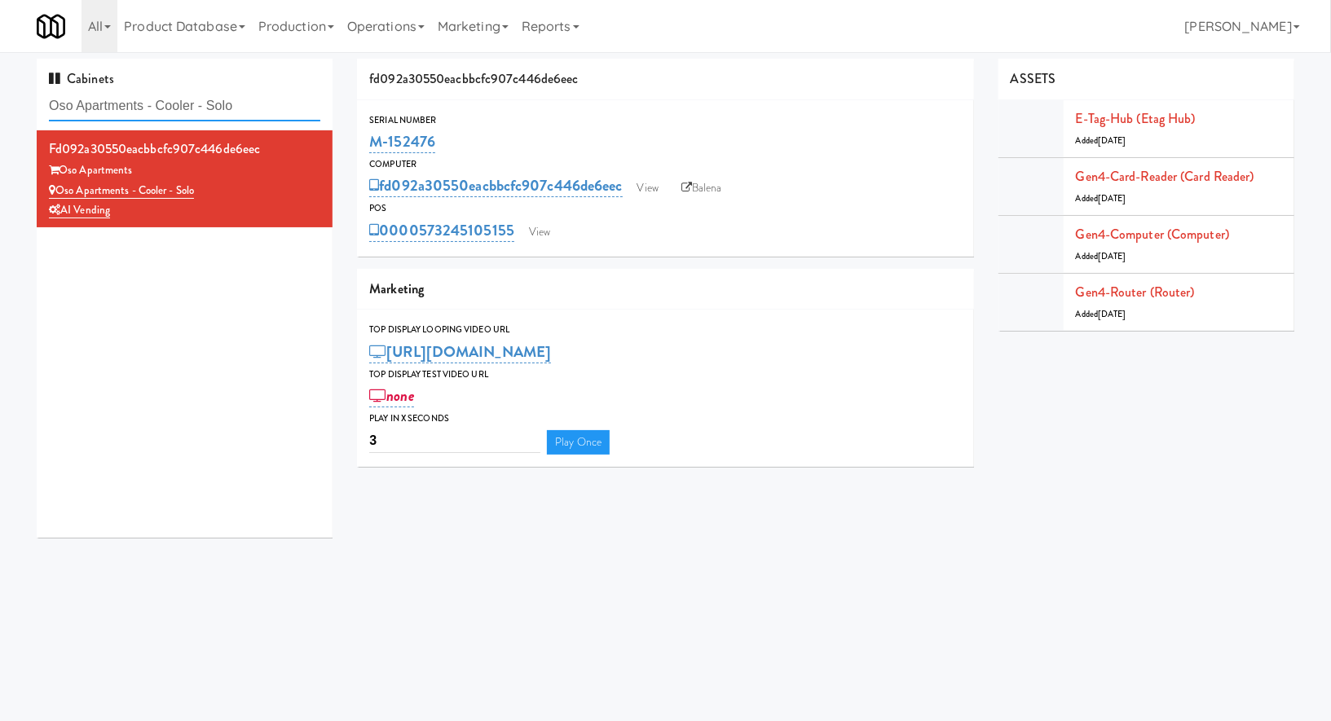
click at [123, 116] on input "Oso Apartments - Cooler - Solo" at bounding box center [184, 106] width 271 height 30
paste input "Southridge - Cooler,"
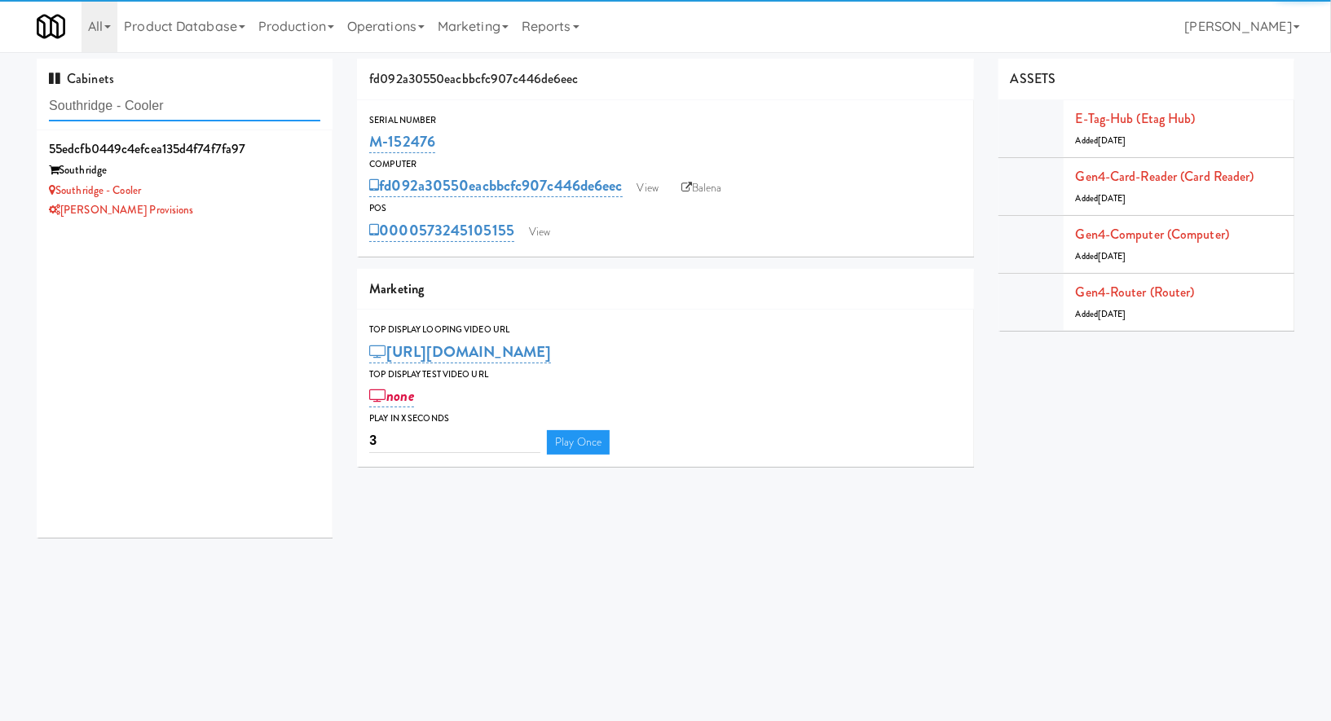
type input "Southridge - Cooler"
click at [253, 169] on div "Southridge" at bounding box center [184, 171] width 271 height 20
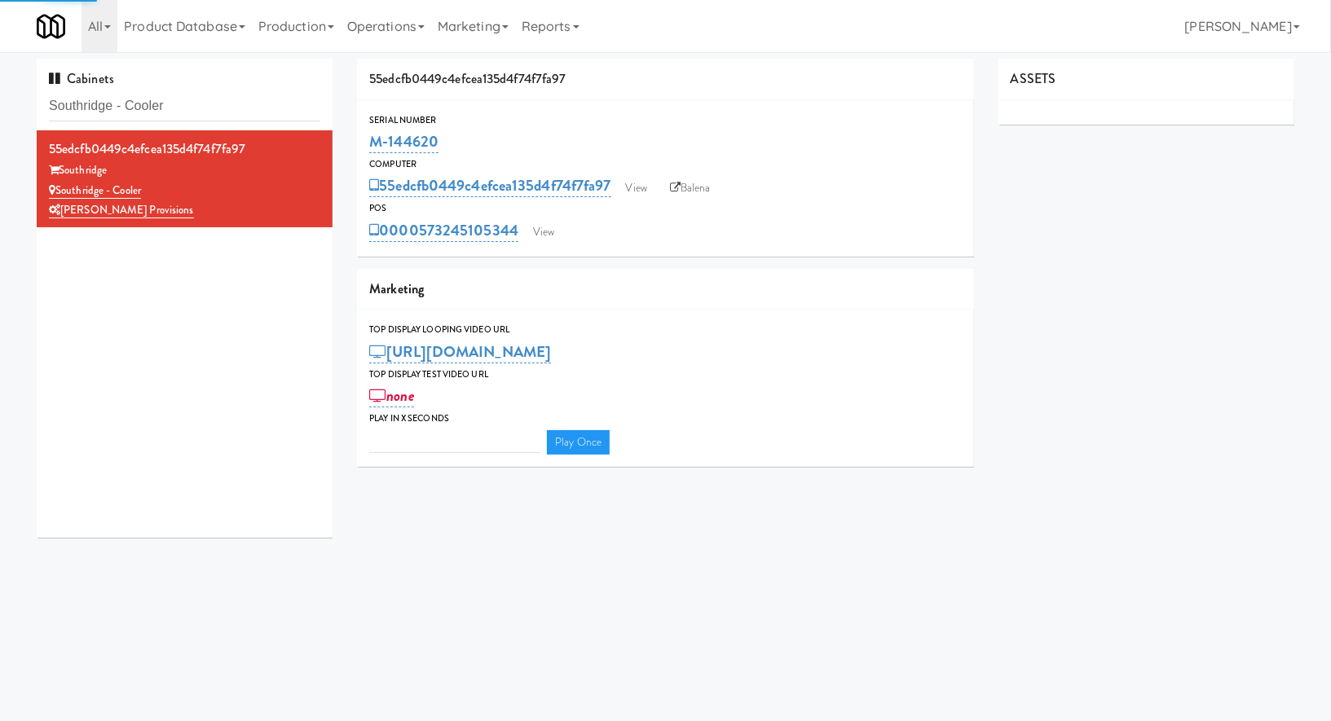
type input "3"
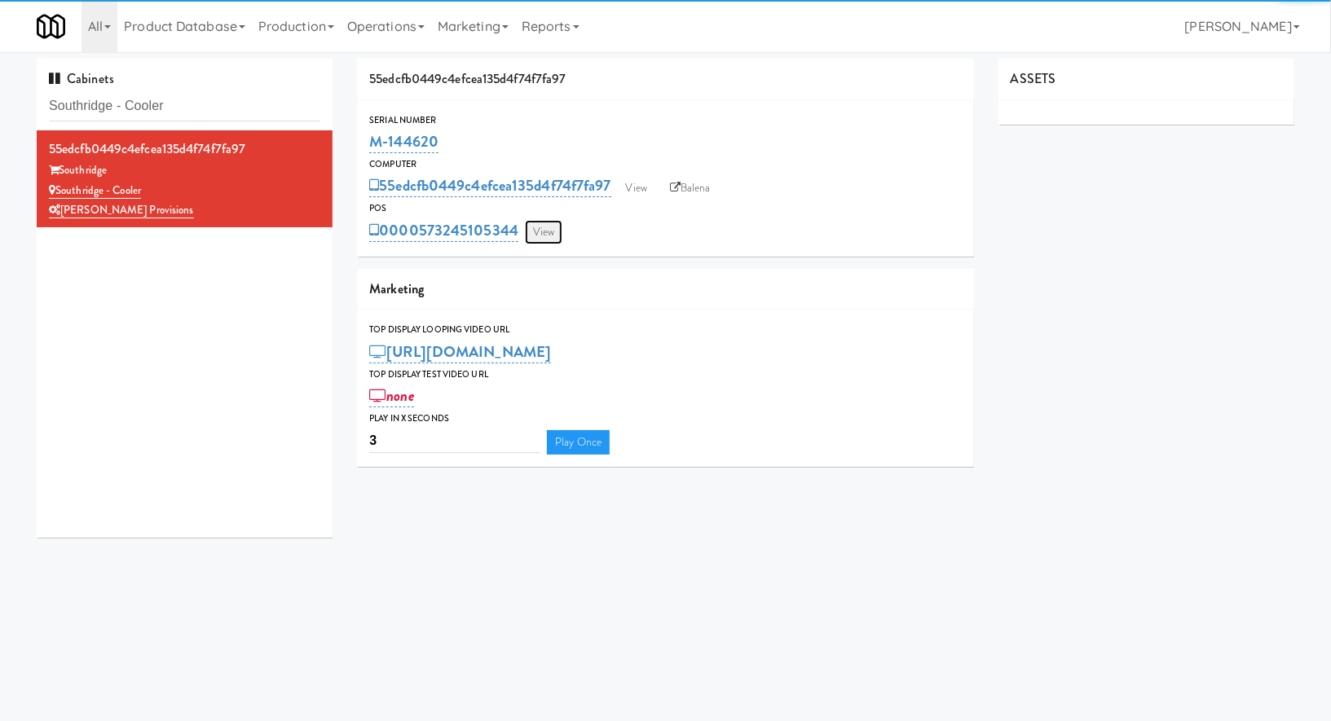
click at [535, 235] on link "View" at bounding box center [543, 232] width 37 height 24
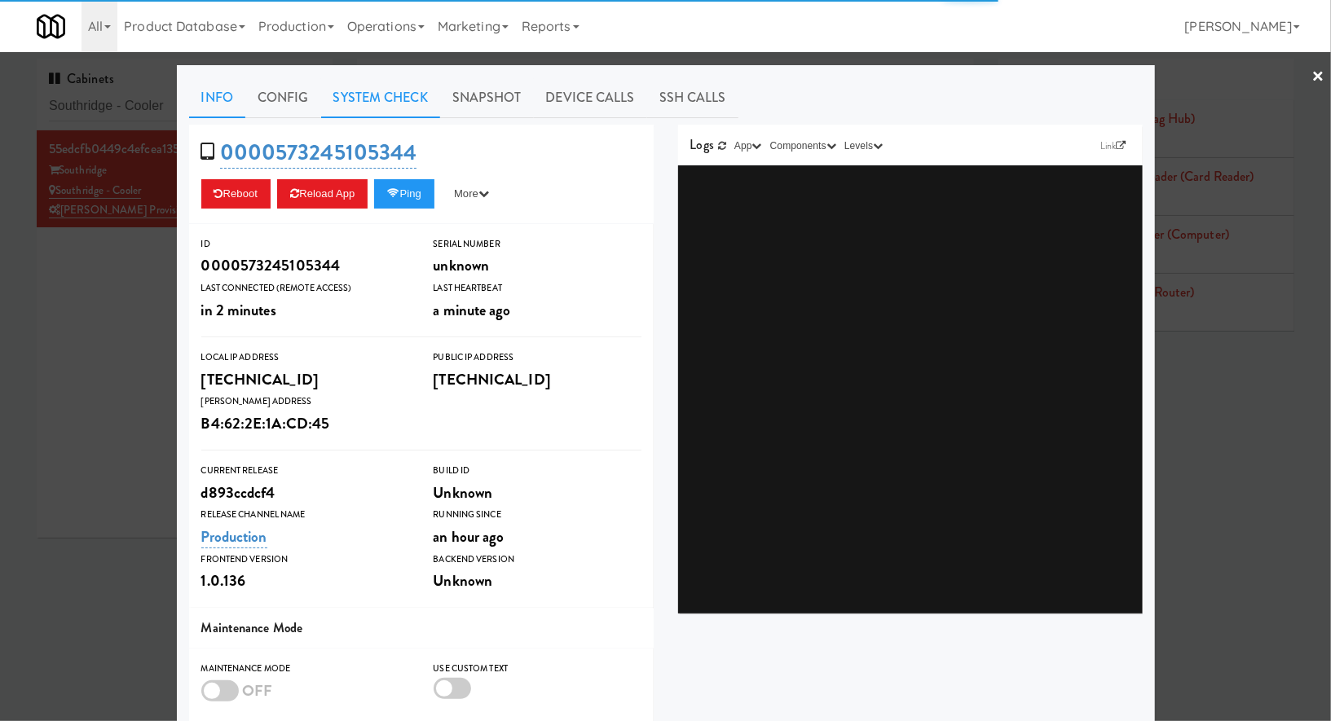
click at [415, 99] on link "System Check" at bounding box center [380, 97] width 119 height 41
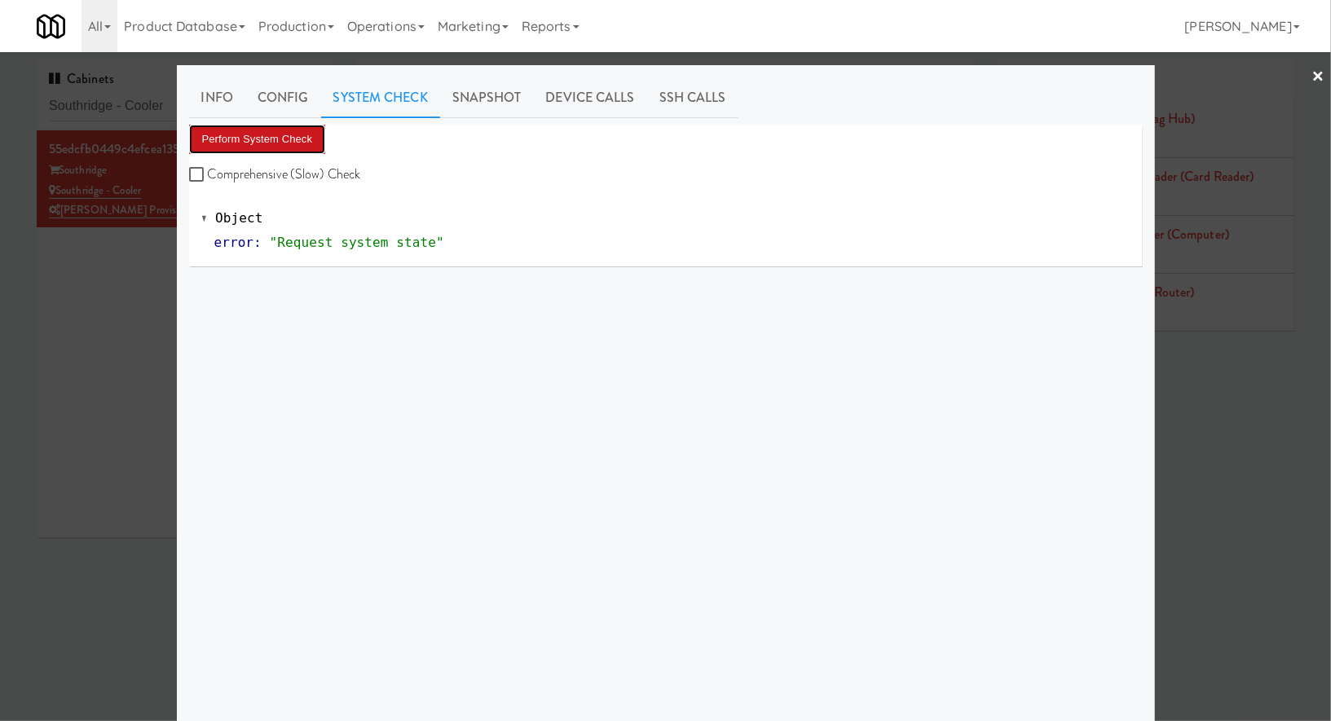
click at [284, 136] on button "Perform System Check" at bounding box center [257, 139] width 137 height 29
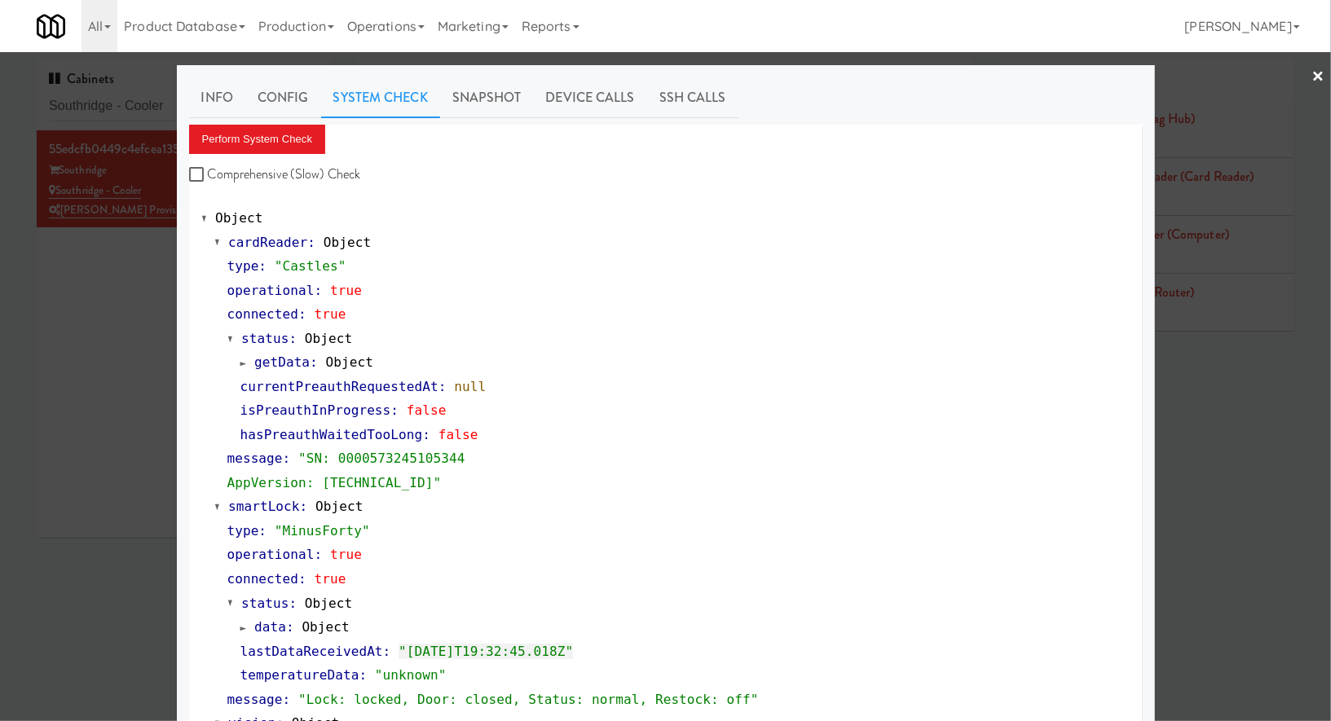
click at [105, 97] on div at bounding box center [665, 360] width 1331 height 721
click at [105, 97] on input "Southridge - Cooler" at bounding box center [184, 106] width 271 height 30
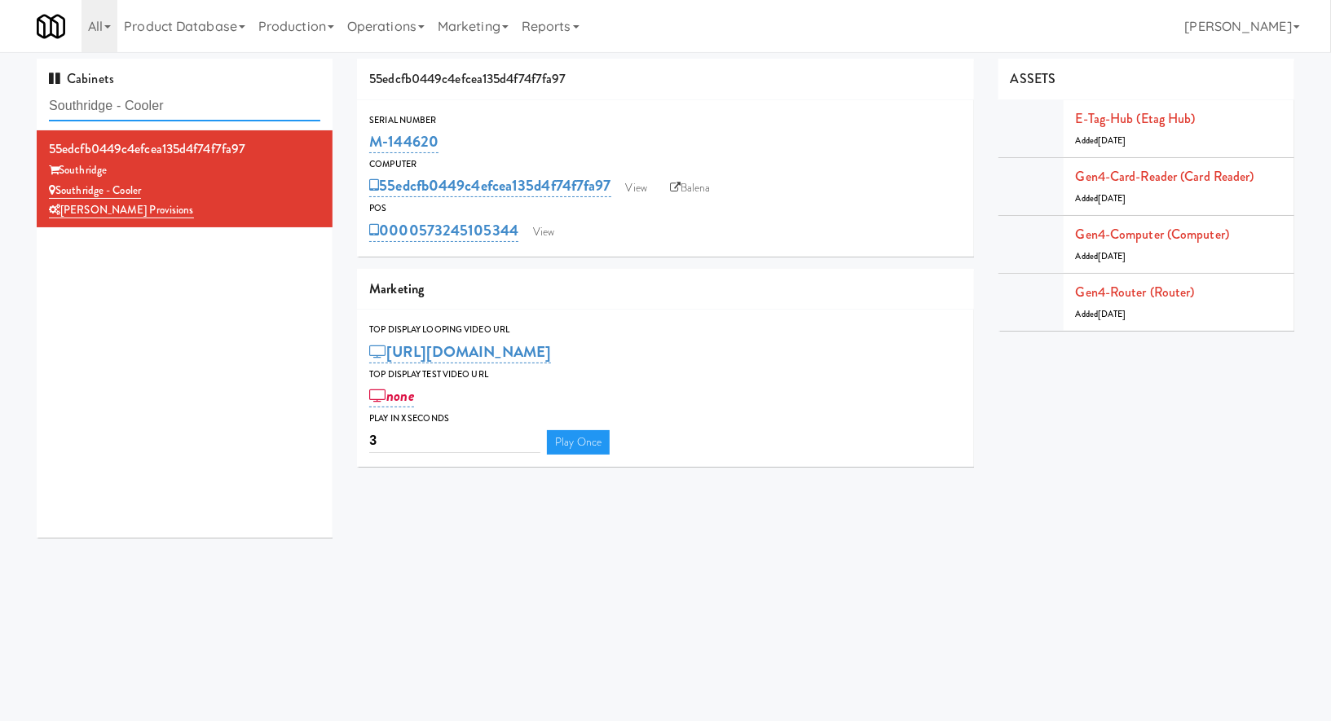
click at [105, 97] on input "Southridge - Cooler" at bounding box center [184, 106] width 271 height 30
paste input "cottsdale"
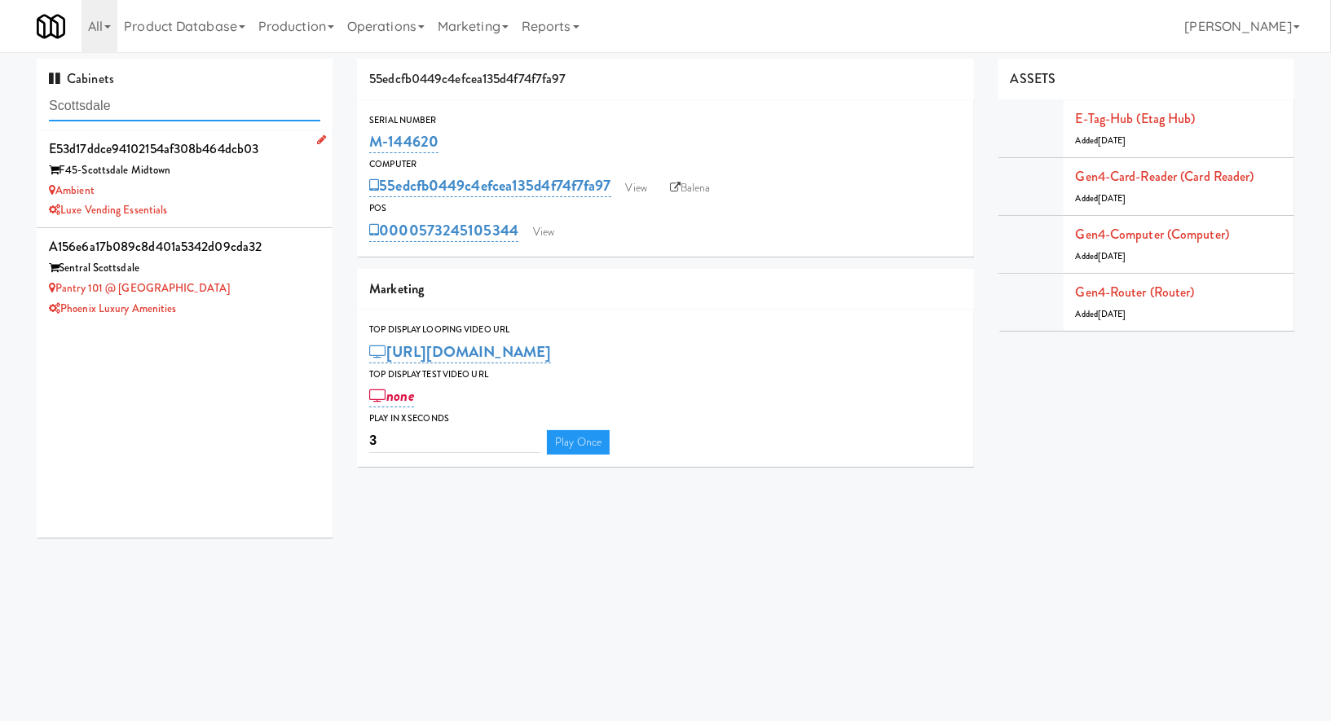
type input "Scottsdale"
click at [261, 184] on div "Ambient" at bounding box center [184, 191] width 271 height 20
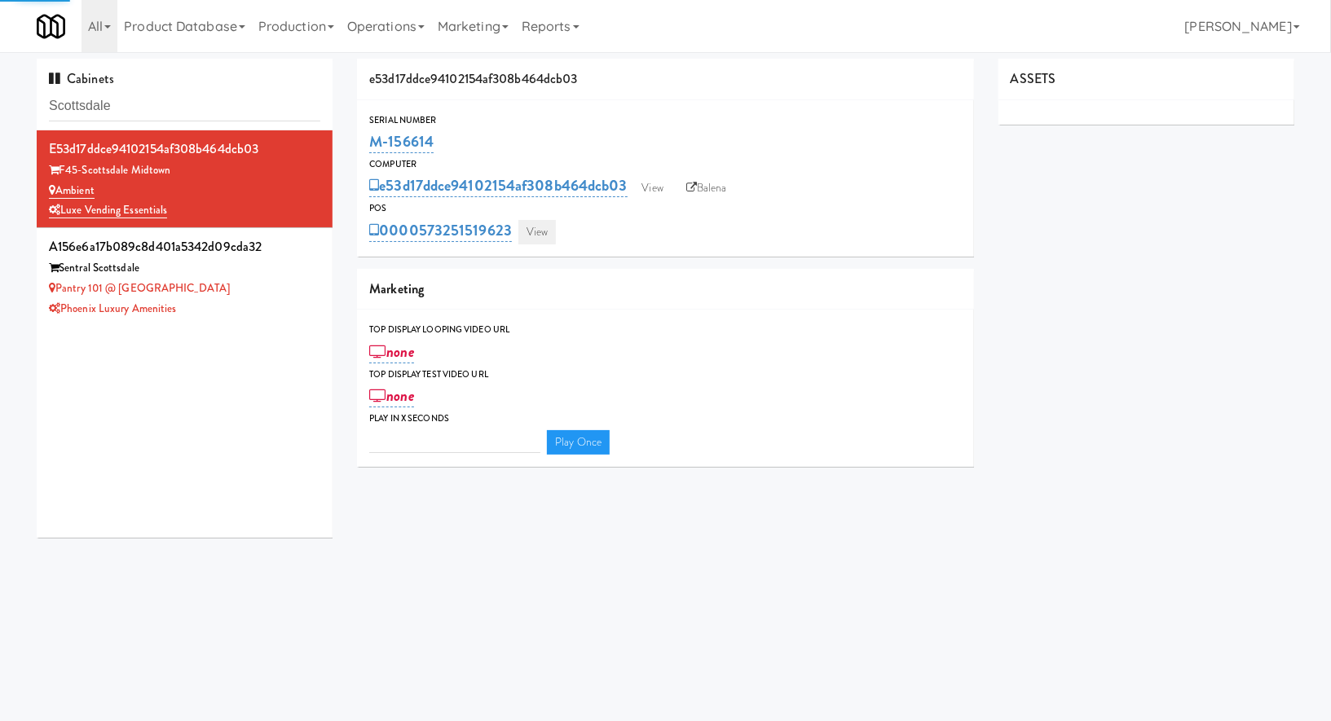
type input "3"
click at [544, 236] on link "View" at bounding box center [536, 232] width 37 height 24
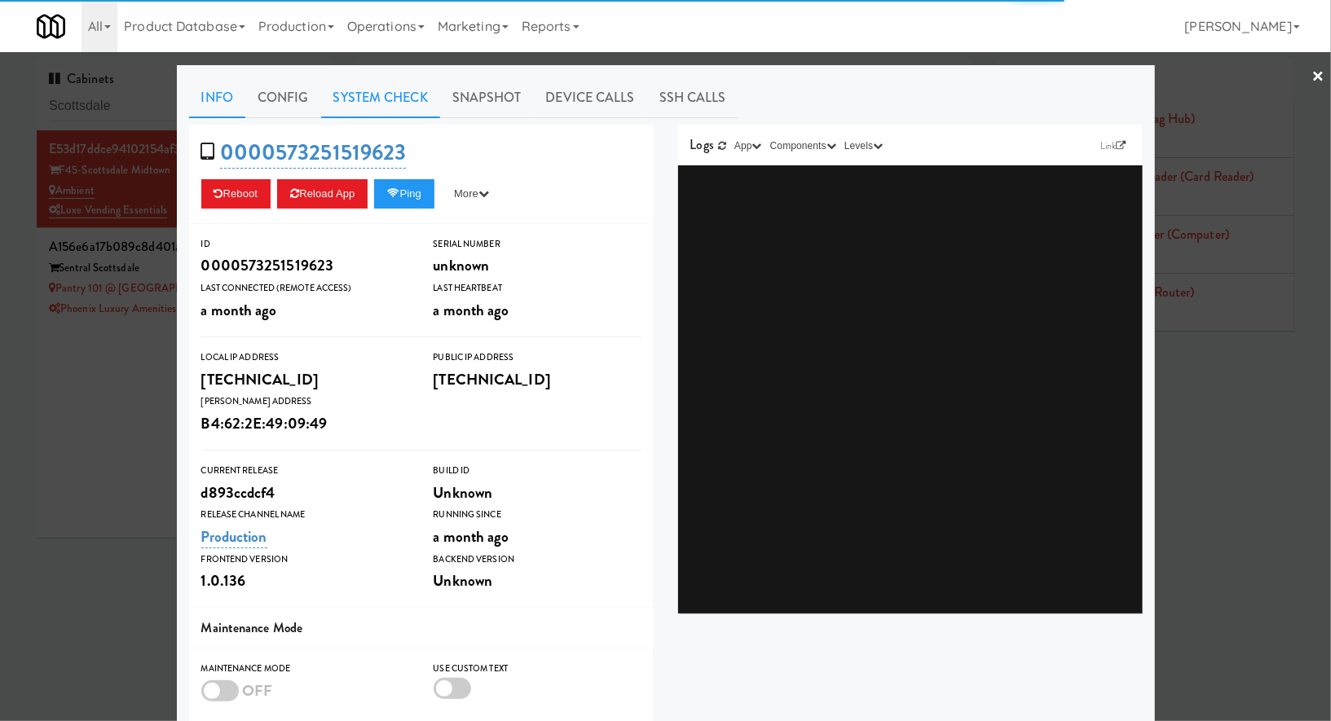
click at [362, 81] on link "System Check" at bounding box center [380, 97] width 119 height 41
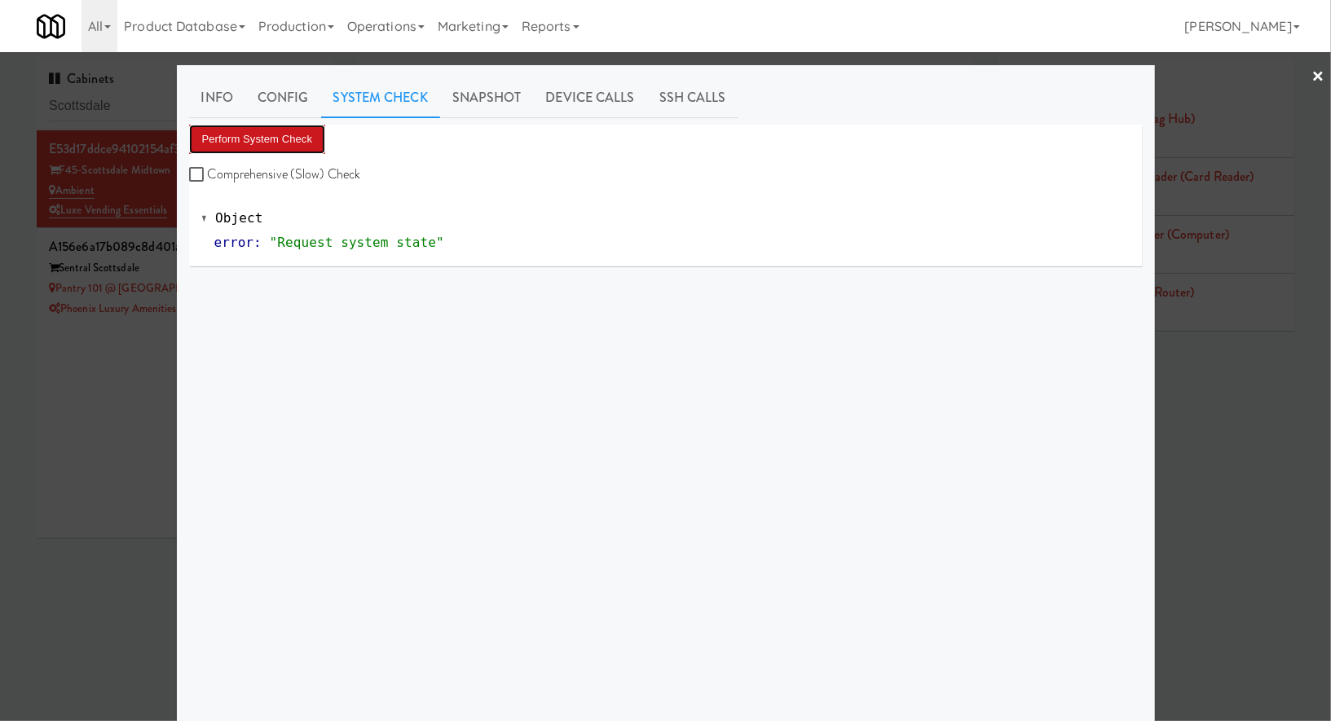
click at [290, 143] on button "Perform System Check" at bounding box center [257, 139] width 137 height 29
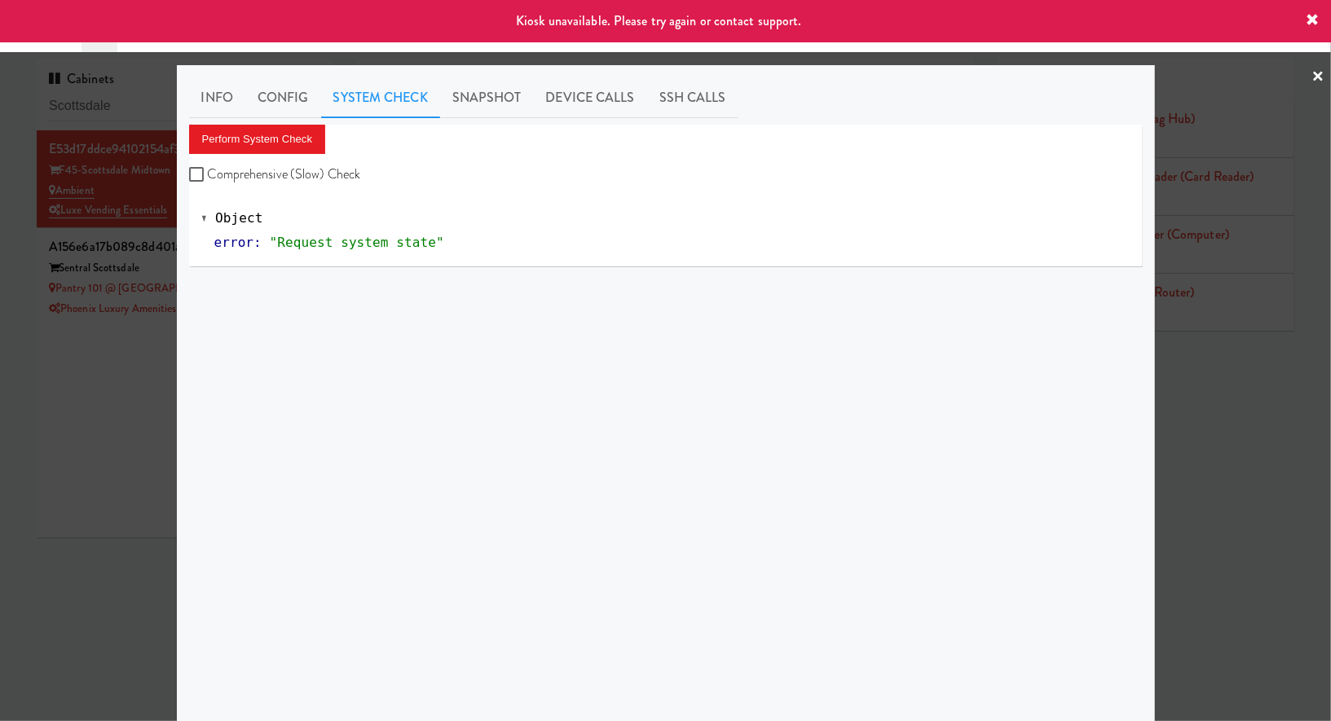
click at [159, 398] on div at bounding box center [665, 360] width 1331 height 721
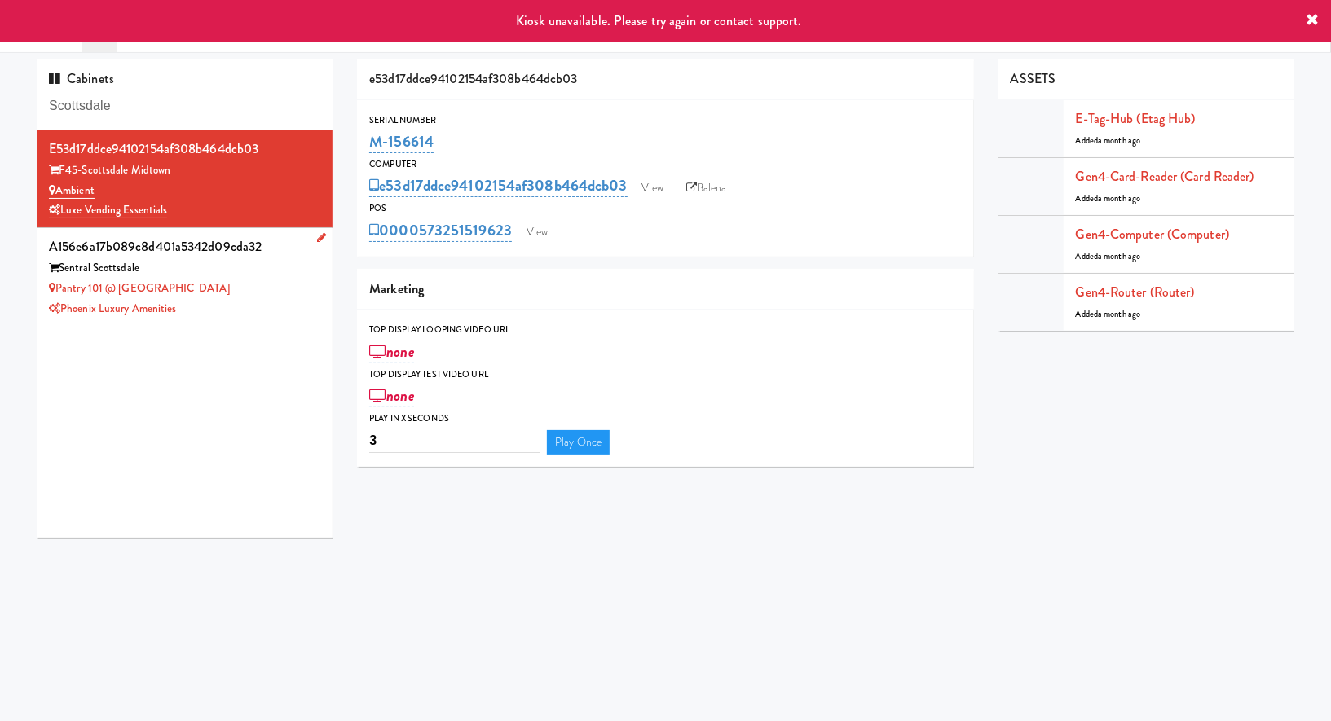
click at [231, 288] on div "Pantry 101 @ Sentral Scottsdale" at bounding box center [184, 289] width 271 height 20
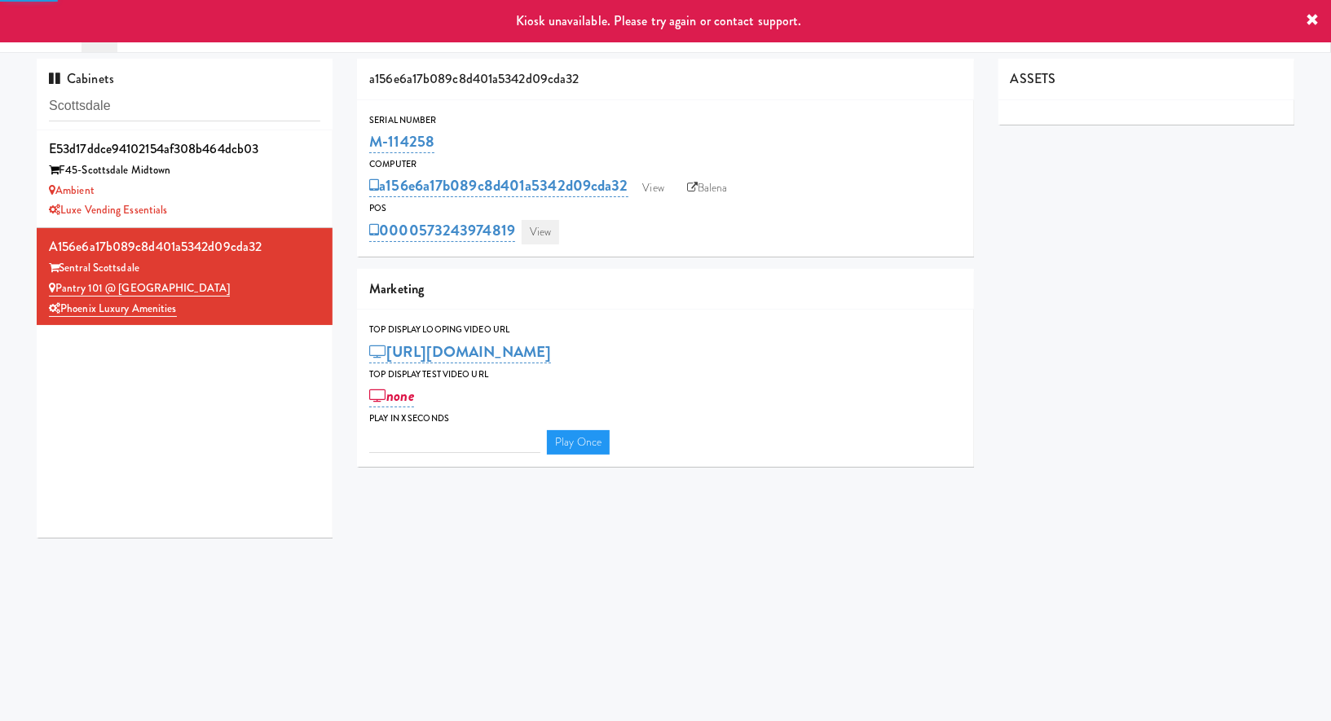
type input "3"
click at [536, 238] on link "View" at bounding box center [540, 232] width 37 height 24
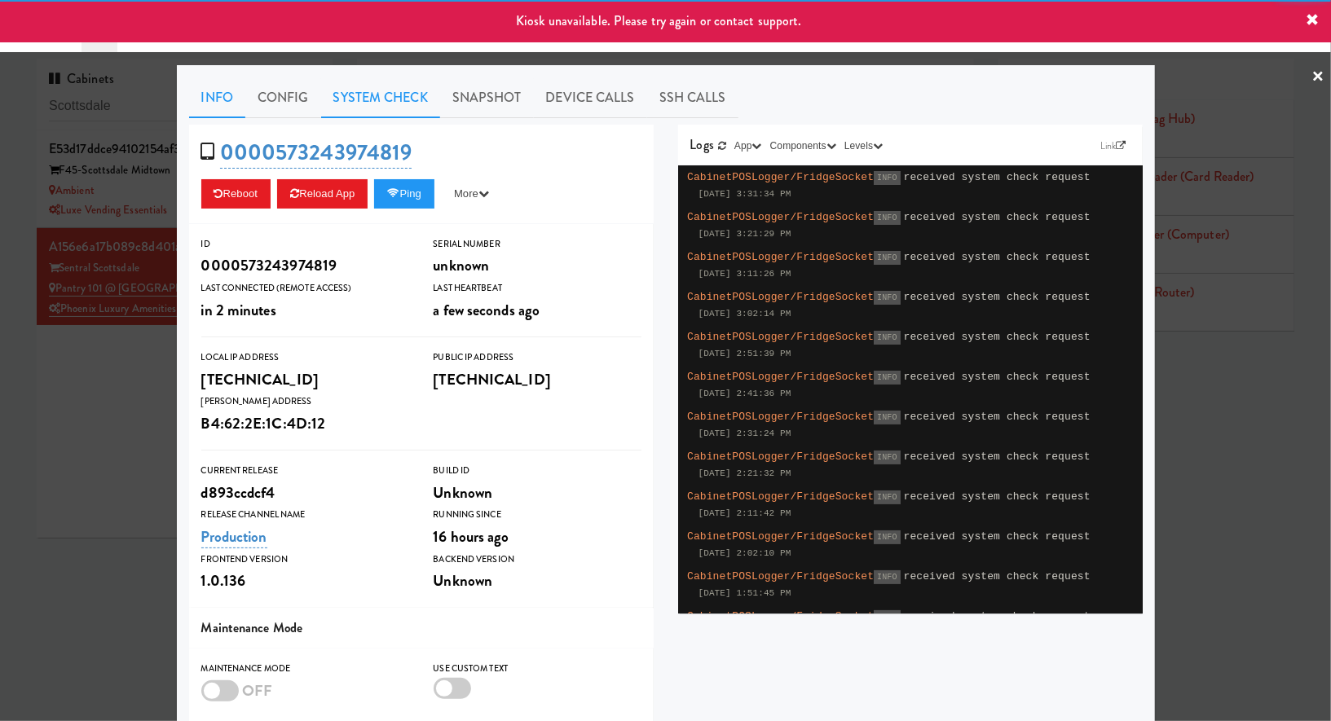
click at [364, 86] on link "System Check" at bounding box center [380, 97] width 119 height 41
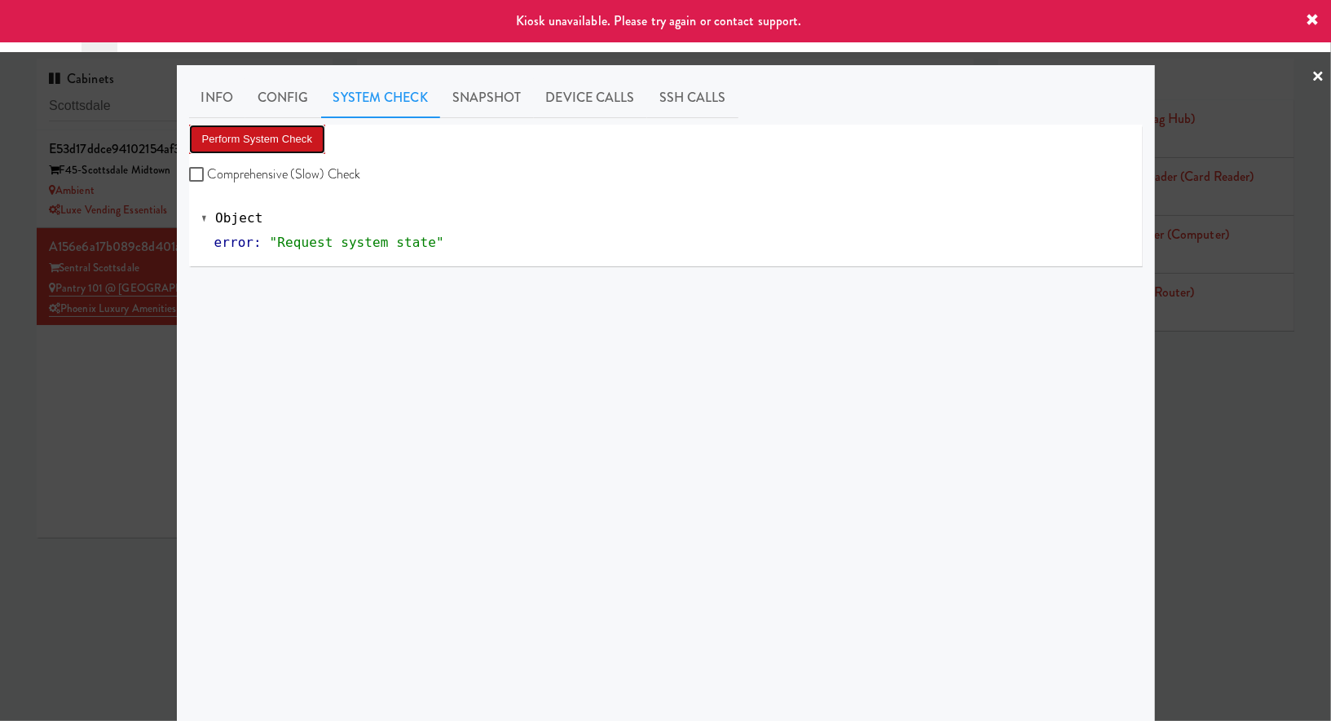
click at [295, 138] on button "Perform System Check" at bounding box center [257, 139] width 137 height 29
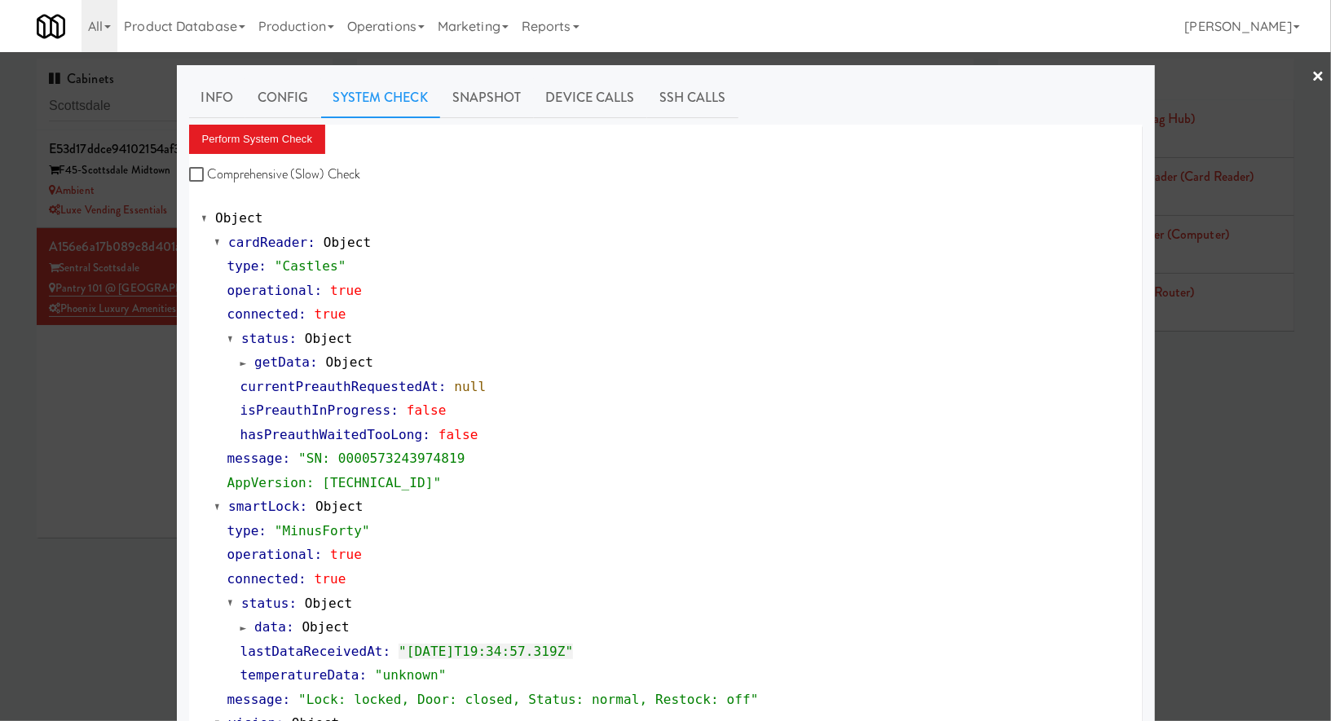
click at [51, 417] on div at bounding box center [665, 360] width 1331 height 721
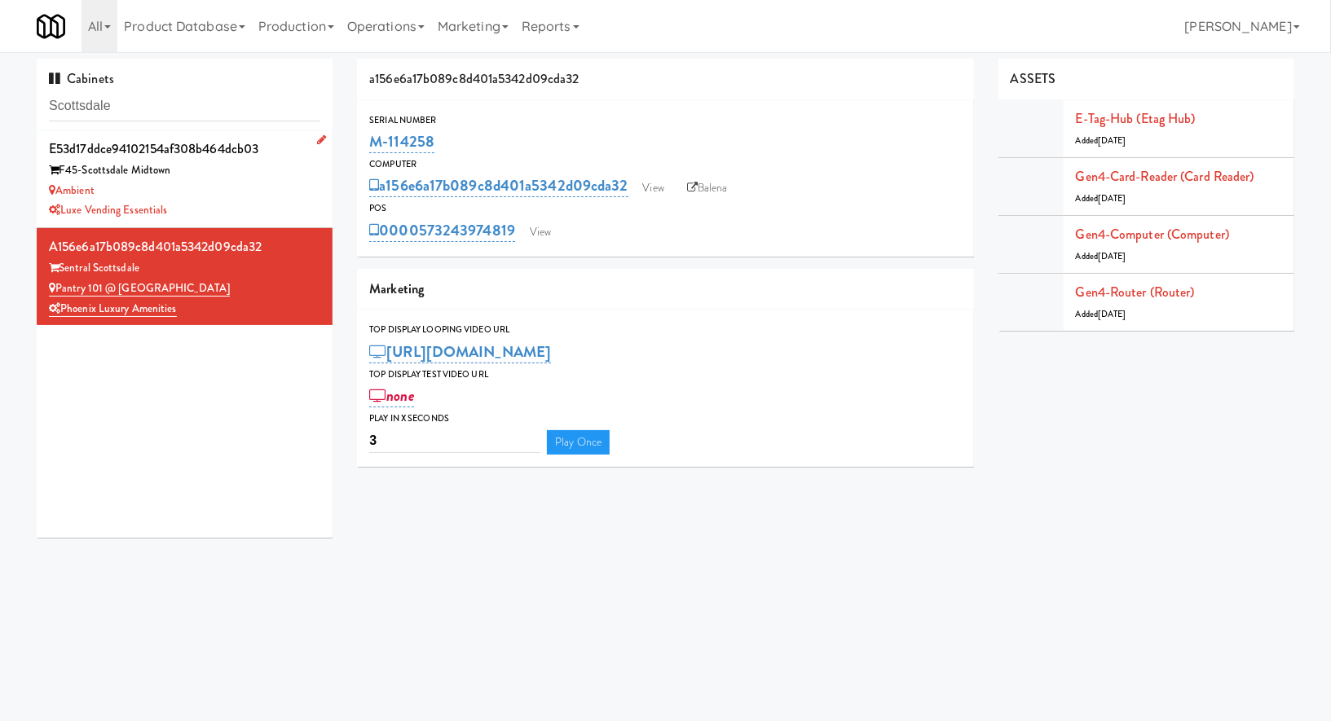
click at [261, 207] on div "Luxe Vending Essentials" at bounding box center [184, 210] width 271 height 20
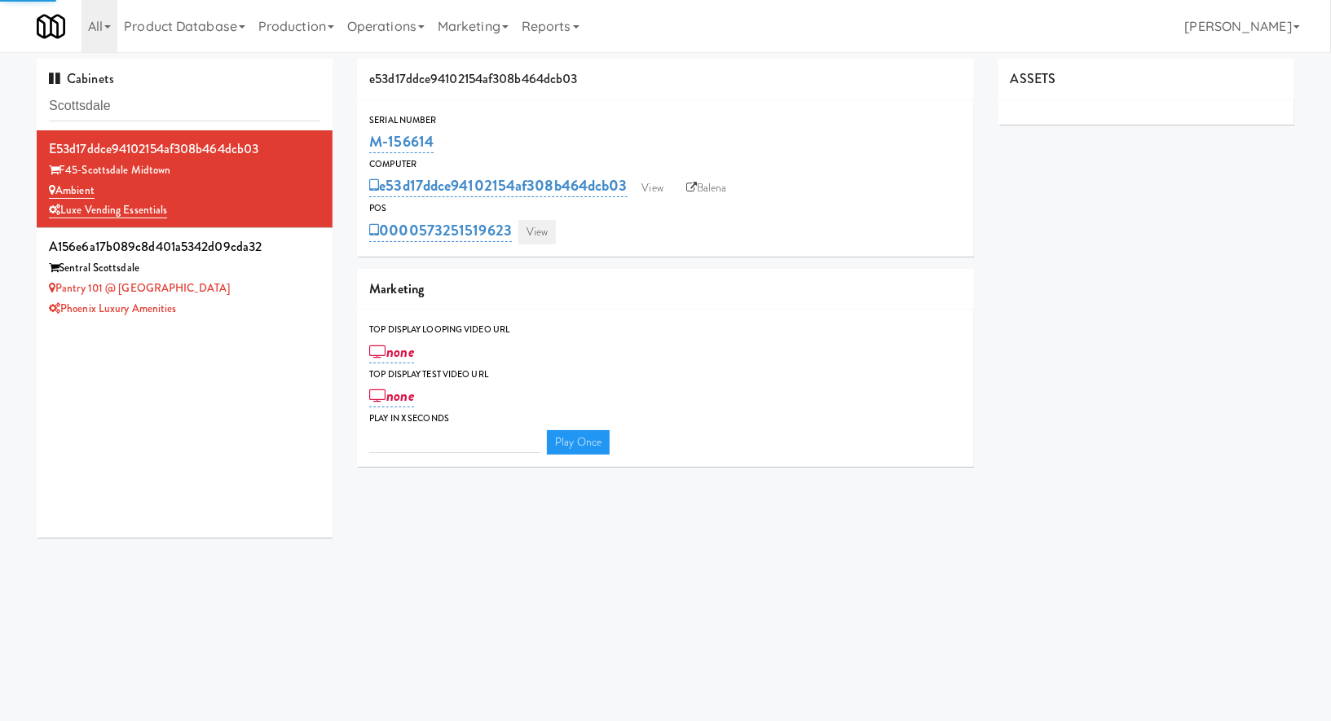
type input "3"
click at [543, 229] on link "View" at bounding box center [536, 232] width 37 height 24
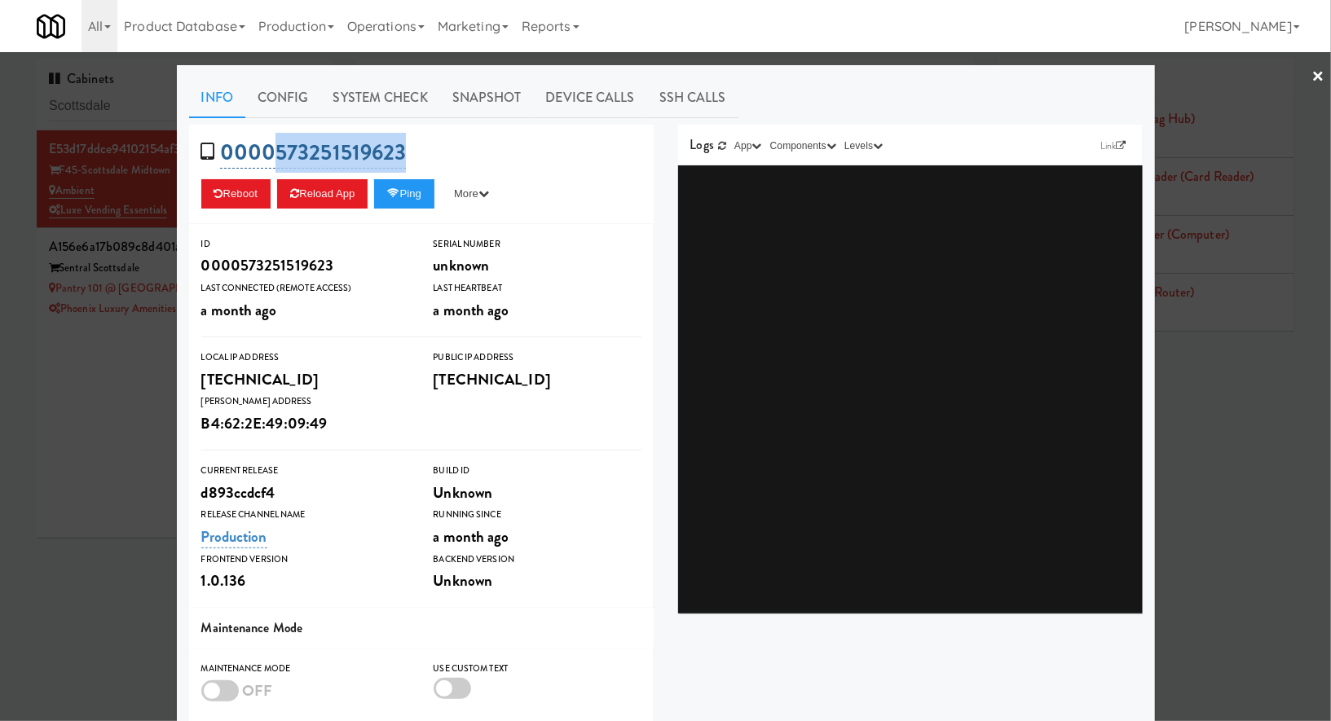
drag, startPoint x: 422, startPoint y: 150, endPoint x: 275, endPoint y: 146, distance: 147.5
click at [275, 146] on div "0000573251519623 Reboot Reload App Ping More Ping Server Restart Server Force R…" at bounding box center [421, 174] width 464 height 99
click at [108, 424] on div at bounding box center [665, 360] width 1331 height 721
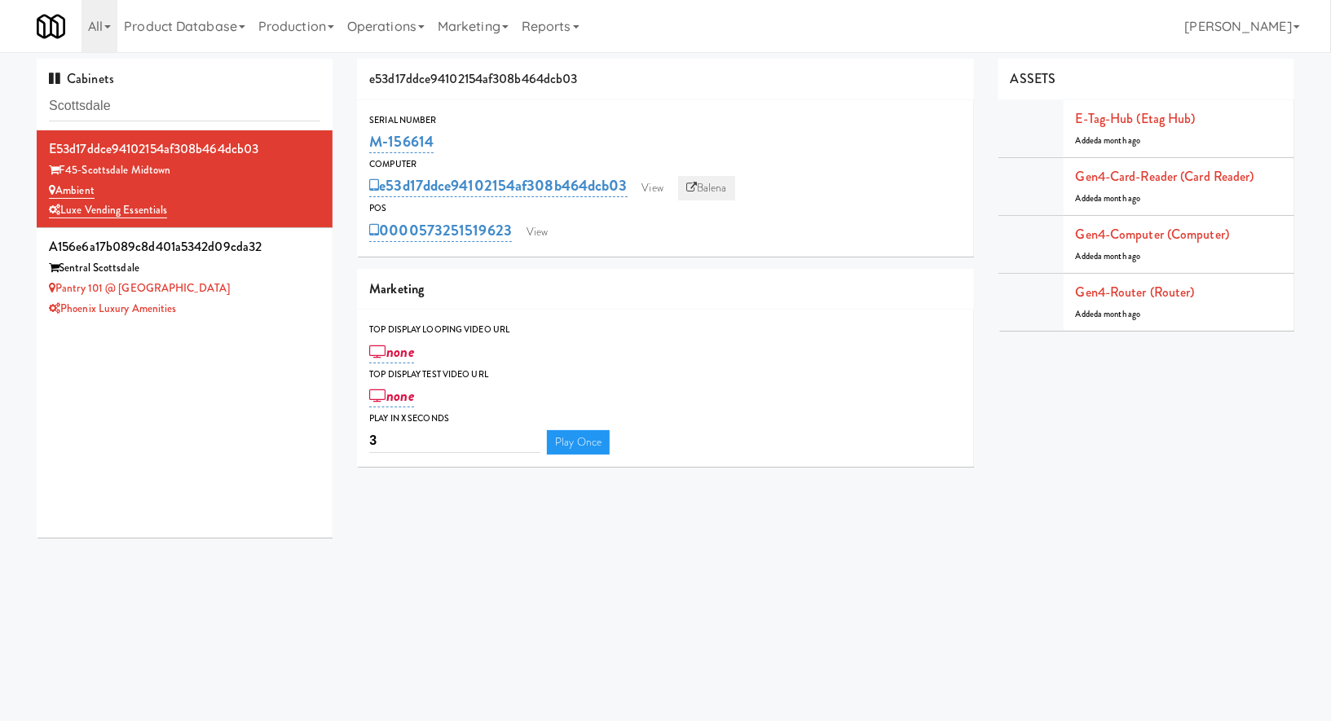
click at [711, 194] on link "Balena" at bounding box center [706, 188] width 57 height 24
drag, startPoint x: 461, startPoint y: 128, endPoint x: 368, endPoint y: 138, distance: 93.4
click at [368, 138] on div "Serial Number M-156614" at bounding box center [665, 134] width 617 height 44
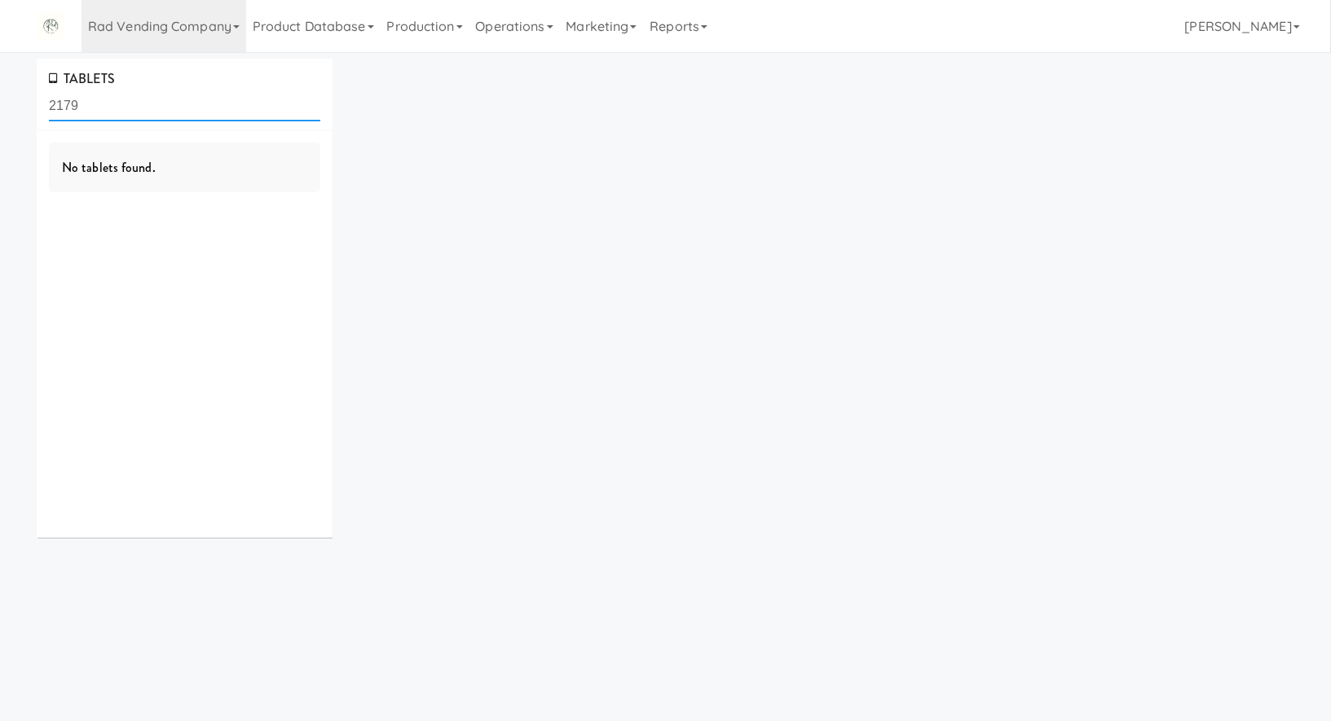
click at [139, 113] on input "2179" at bounding box center [184, 106] width 271 height 30
click at [165, 33] on link "Rad Vending Company" at bounding box center [163, 26] width 165 height 52
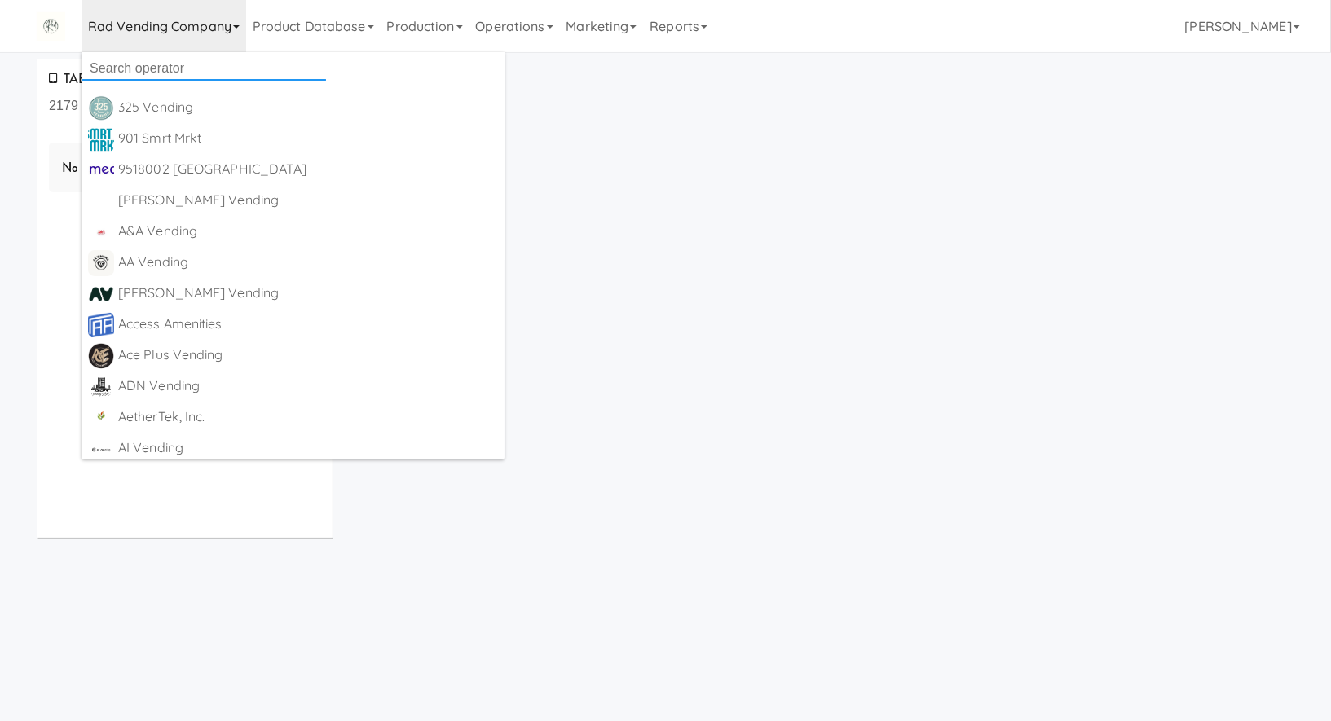
click at [174, 58] on input "text" at bounding box center [203, 68] width 244 height 24
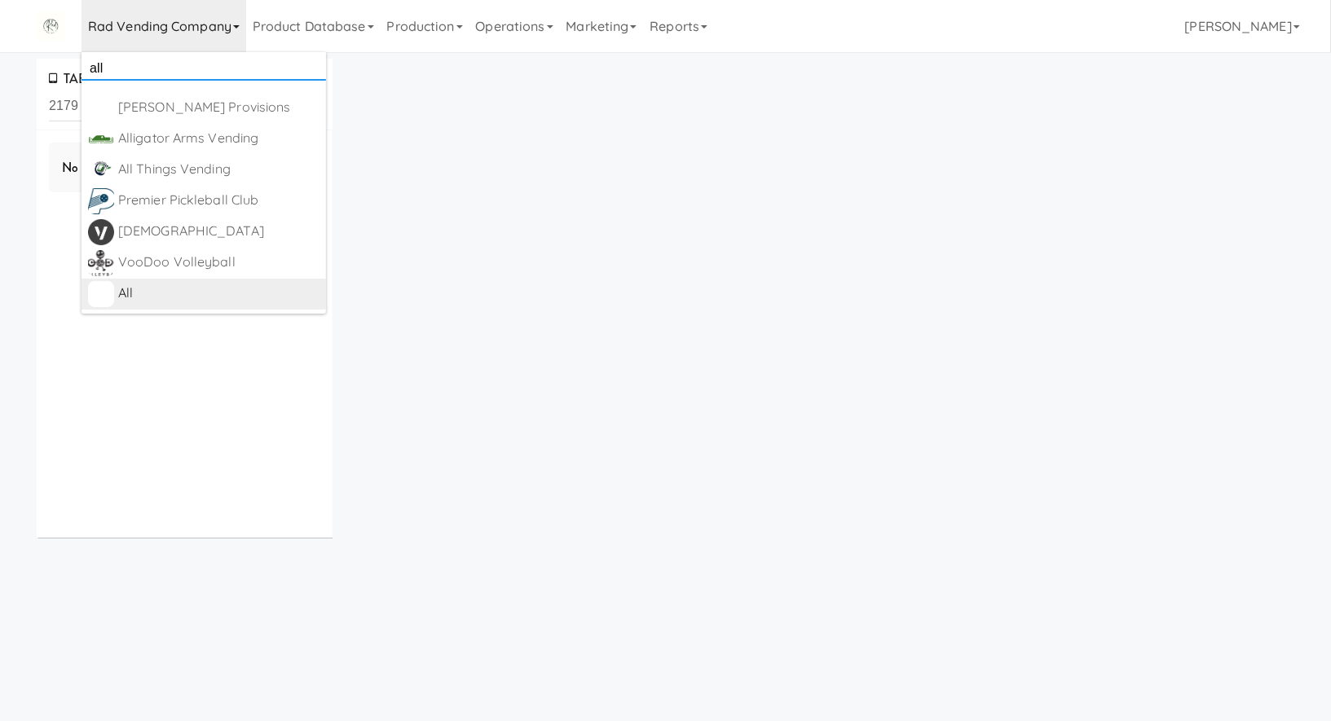
type input "all"
click at [213, 284] on div "All" at bounding box center [218, 293] width 201 height 24
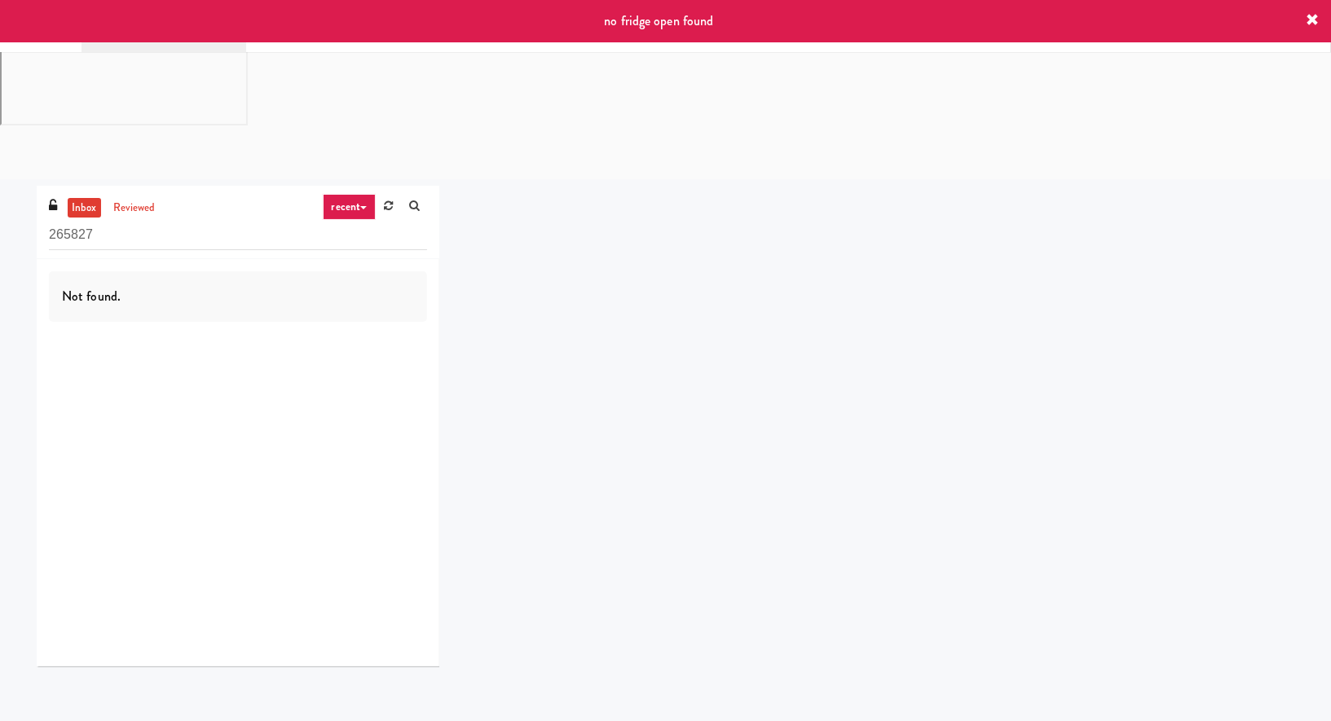
click at [194, 186] on div "inbox reviewed recent all unclear take inventory issue suspicious failed recent…" at bounding box center [238, 222] width 403 height 73
click at [1313, 25] on icon at bounding box center [1311, 20] width 13 height 13
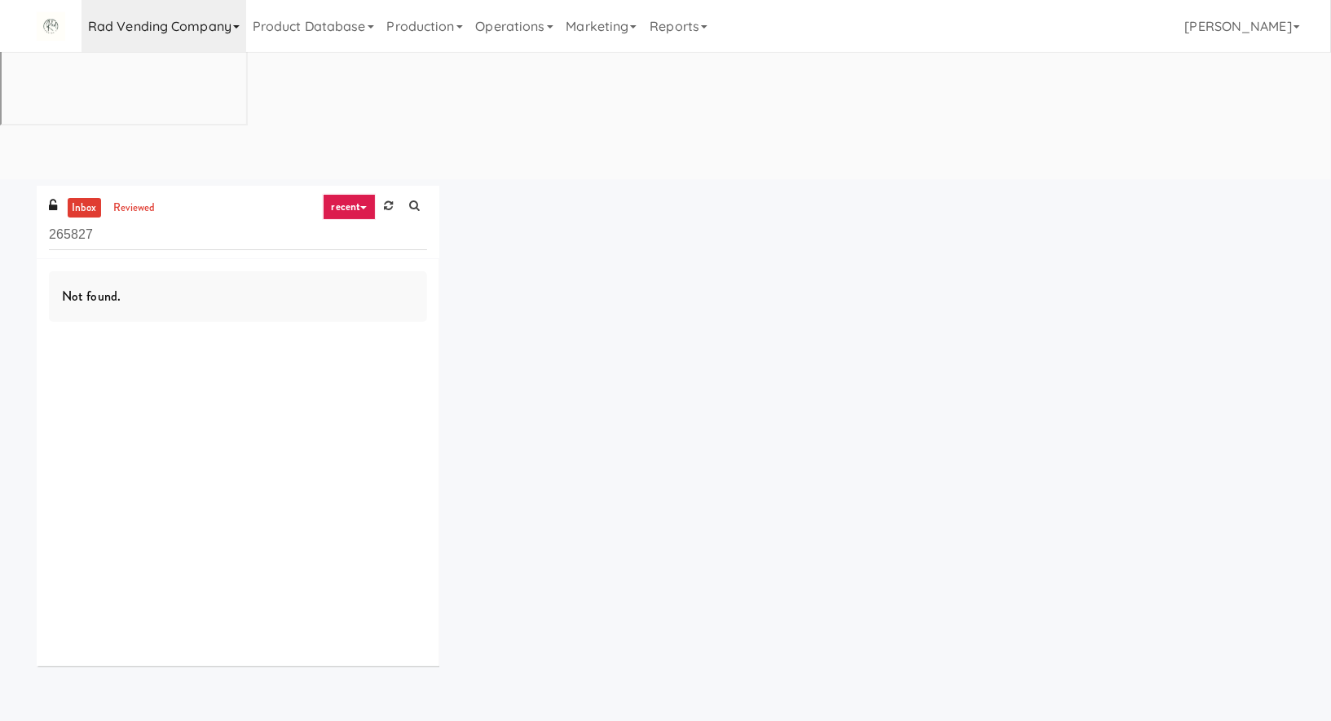
click at [158, 29] on link "Rad Vending Company" at bounding box center [163, 26] width 165 height 52
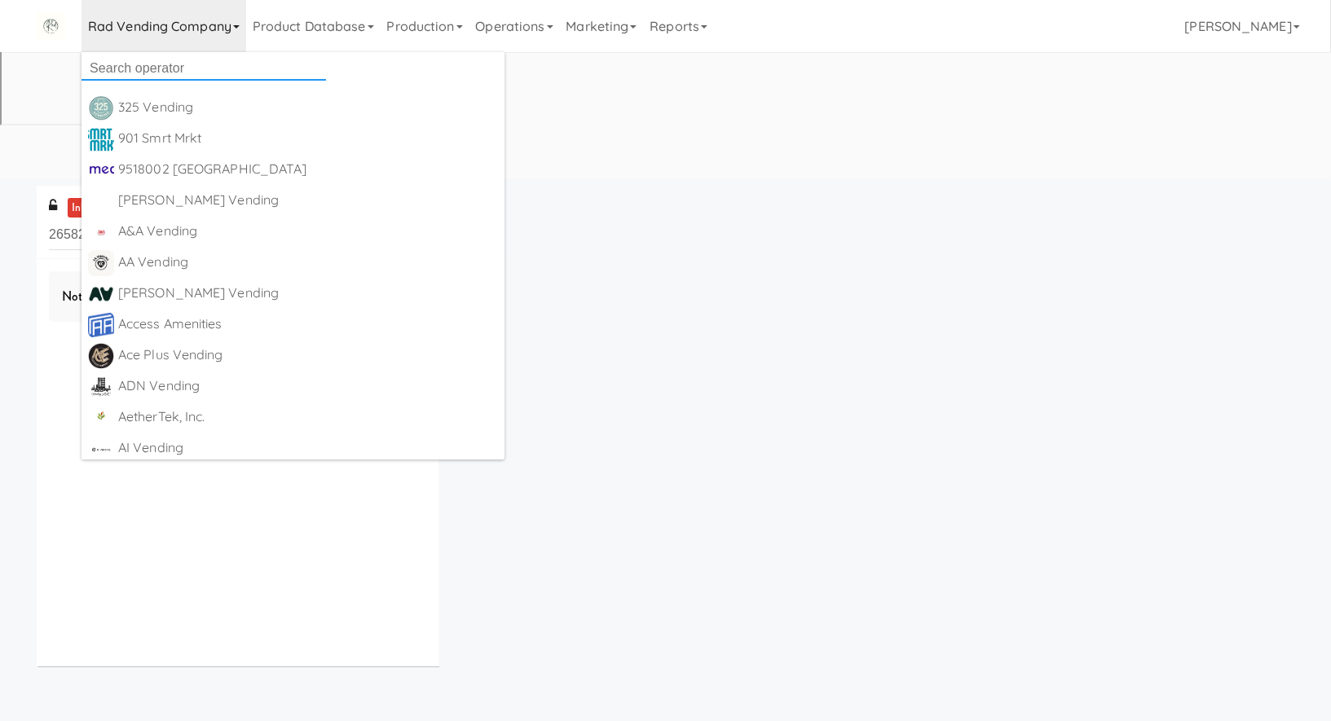
click at [161, 64] on input "text" at bounding box center [203, 68] width 244 height 24
type input "all"
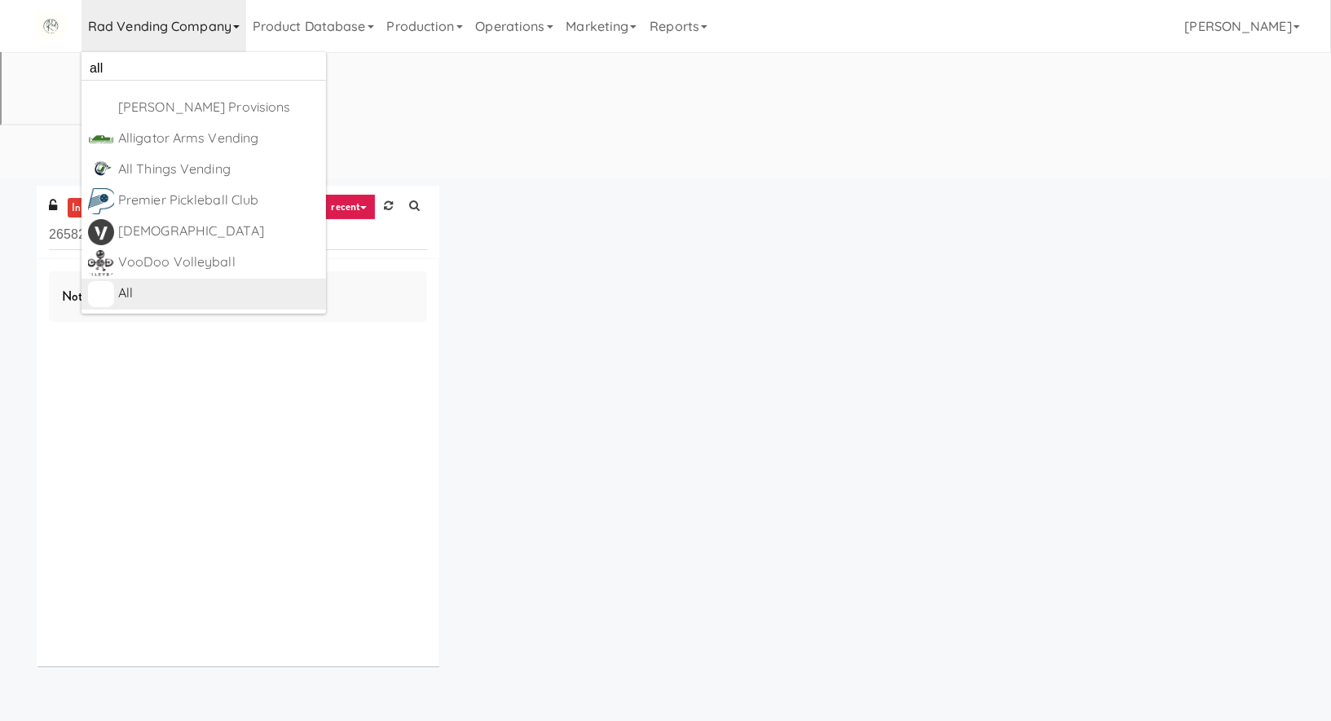
click at [212, 294] on div "All" at bounding box center [218, 293] width 201 height 24
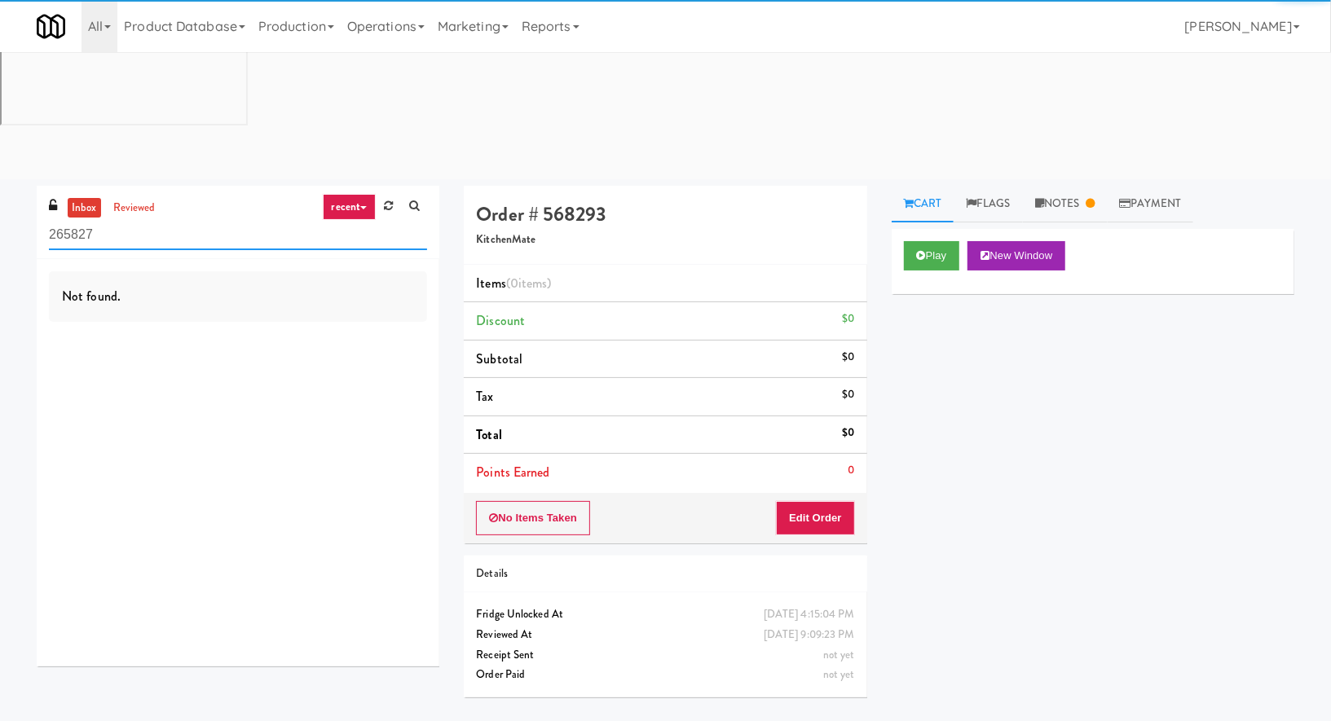
click at [169, 220] on input "265827" at bounding box center [238, 235] width 378 height 30
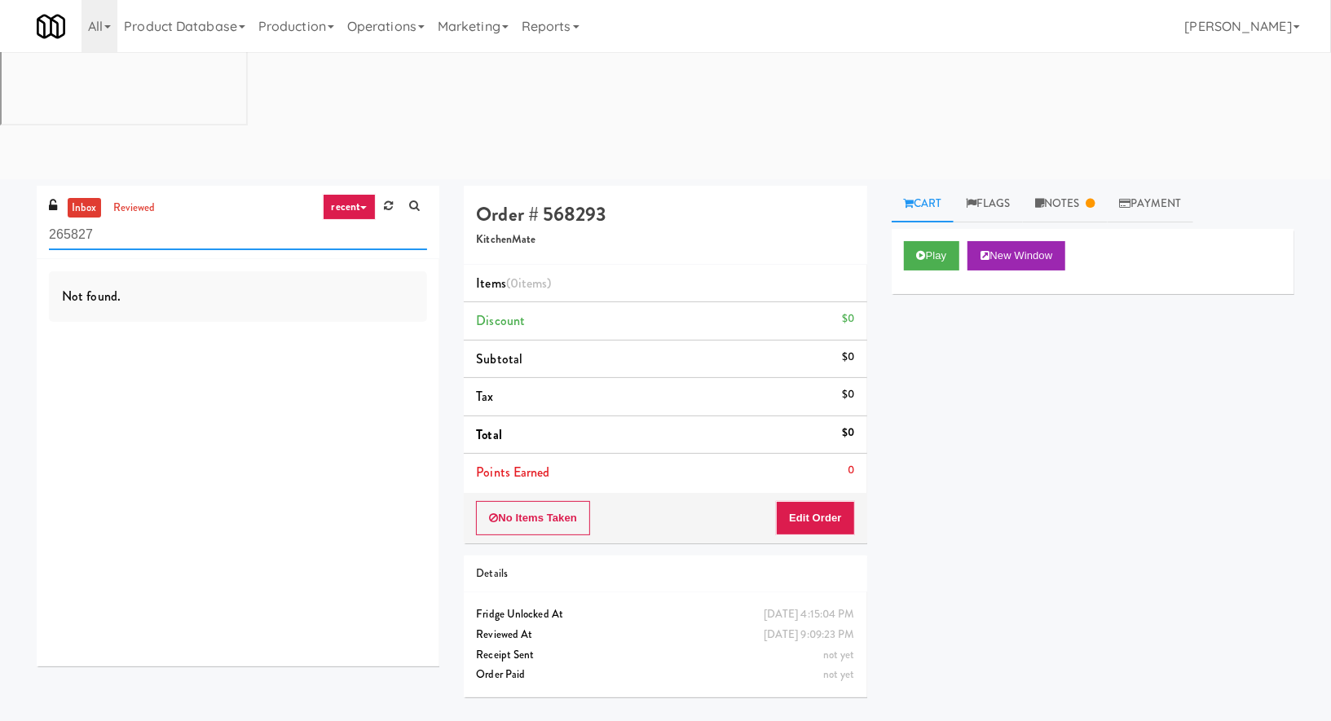
paste input "50 Residences-Cooler"
click at [137, 198] on link "reviewed" at bounding box center [134, 208] width 51 height 20
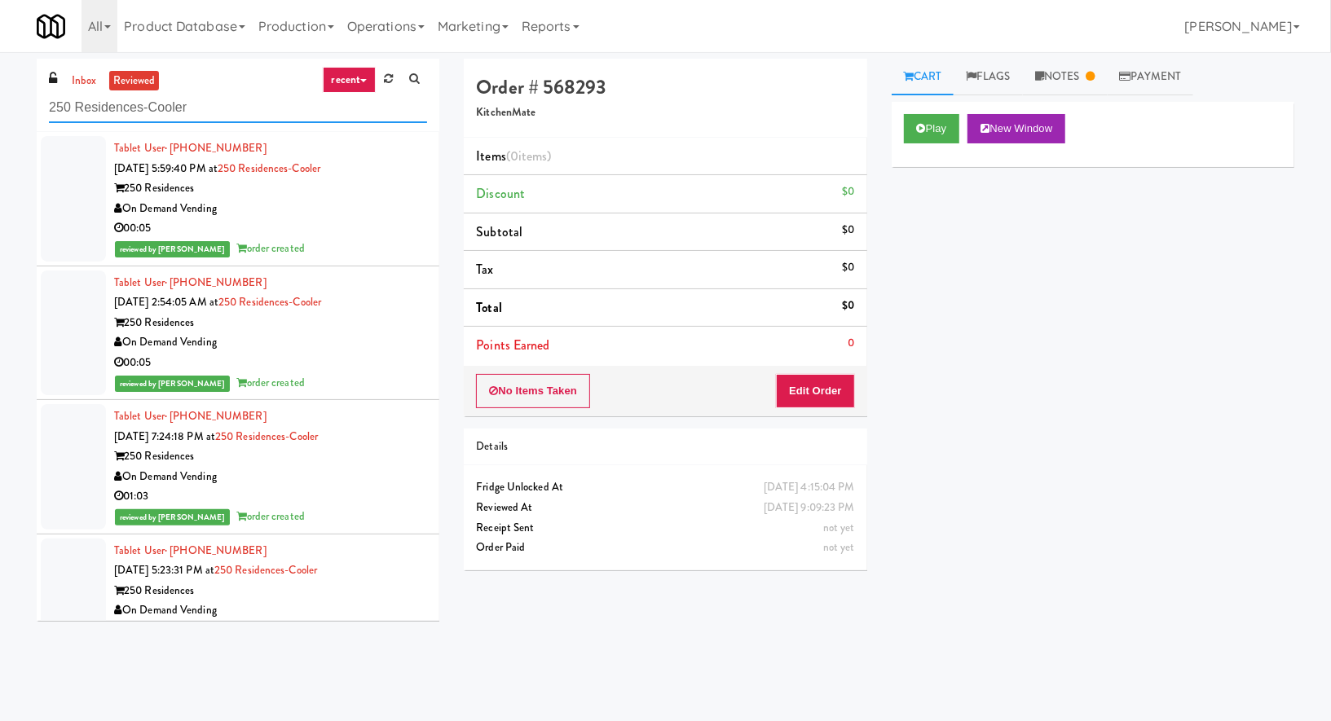
click at [112, 108] on input "250 Residences-Cooler" at bounding box center [238, 108] width 378 height 30
paste input "573234725986"
click at [99, 100] on input "250 Resid573234725986ences-Cooler" at bounding box center [238, 108] width 378 height 30
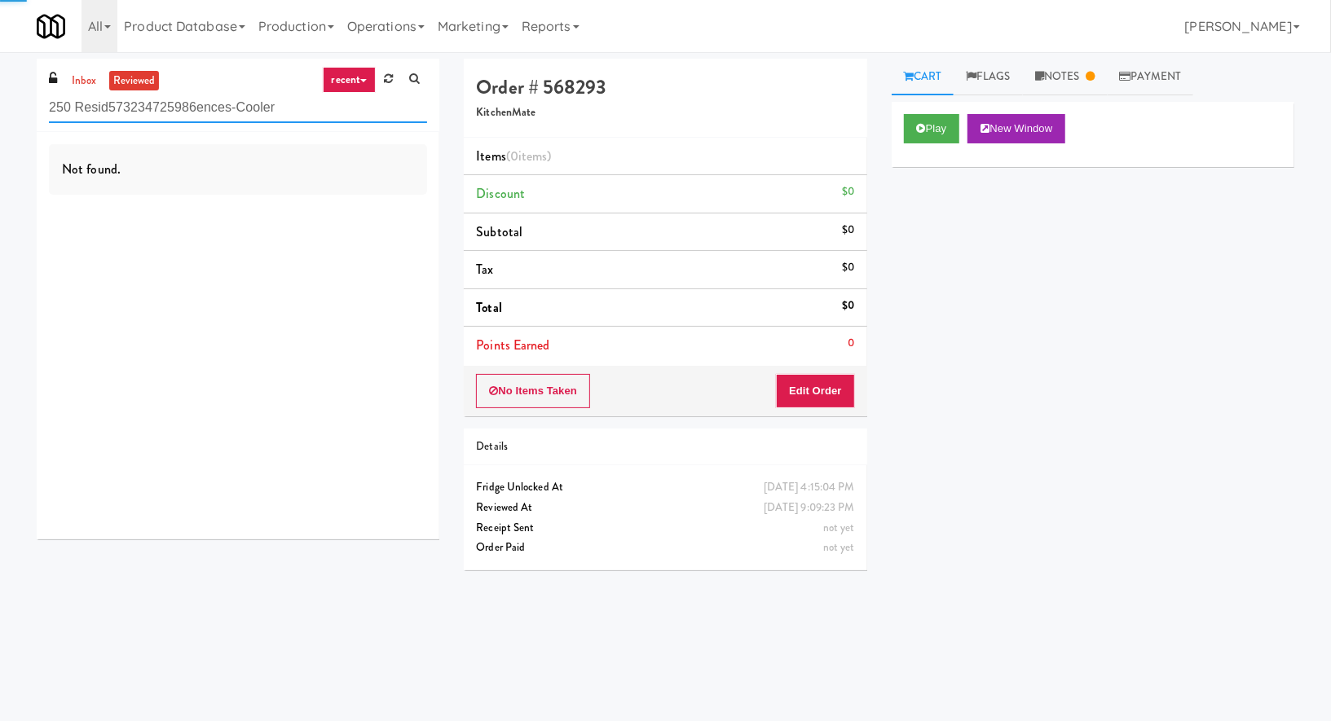
click at [99, 100] on input "250 Resid573234725986ences-Cooler" at bounding box center [238, 108] width 378 height 30
paste input "573234725986"
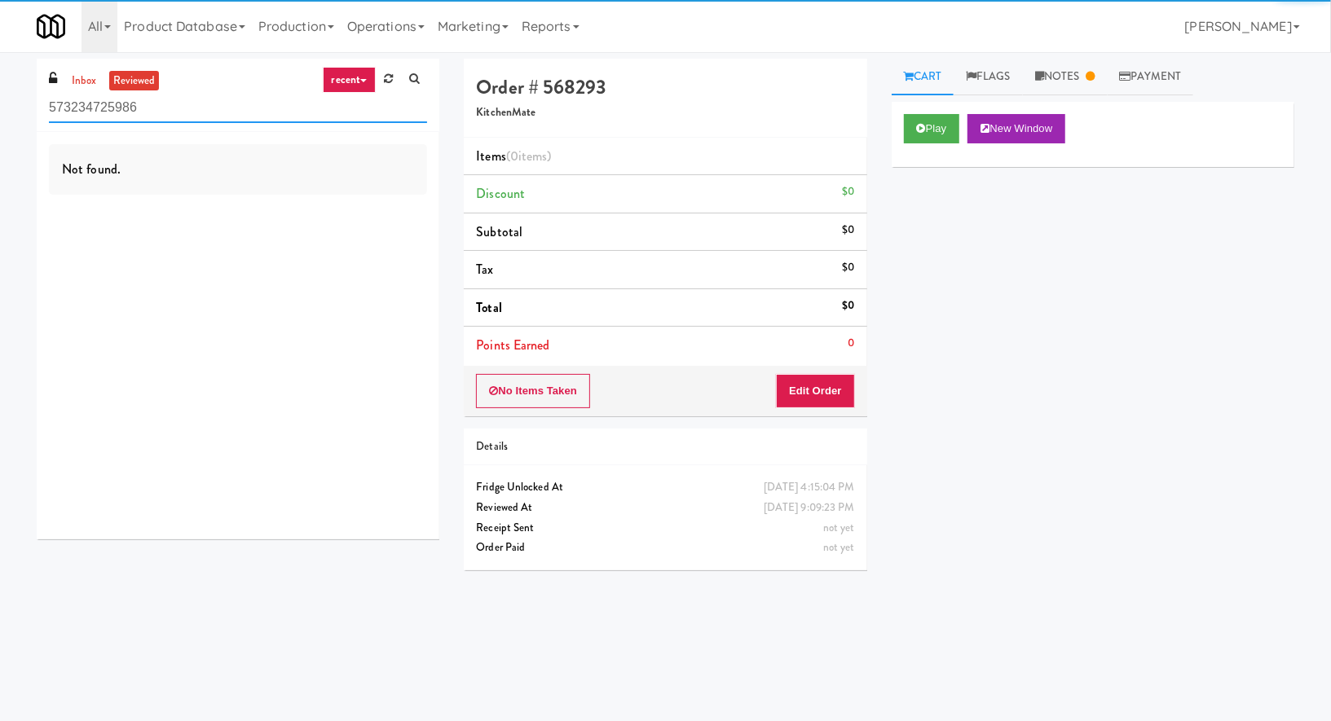
click at [87, 107] on input "573234725986" at bounding box center [238, 108] width 378 height 30
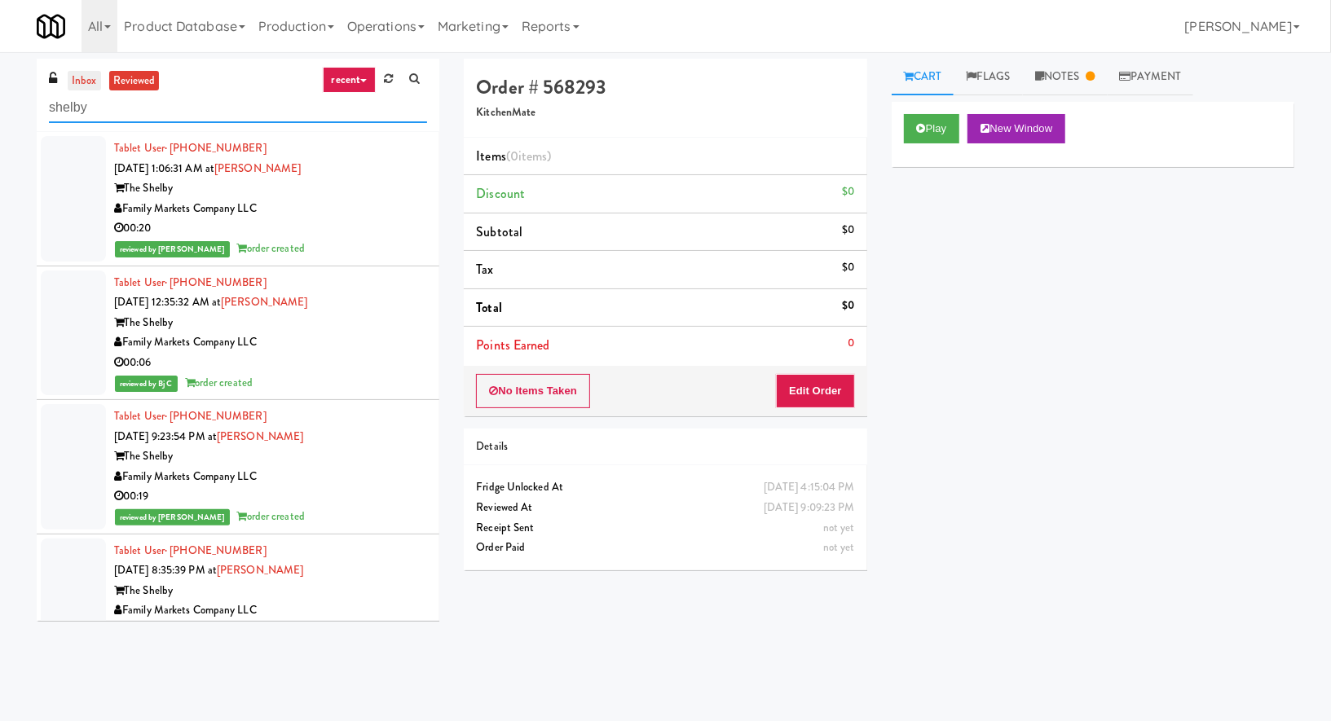
type input "shelby"
click at [88, 90] on link "inbox" at bounding box center [84, 81] width 33 height 20
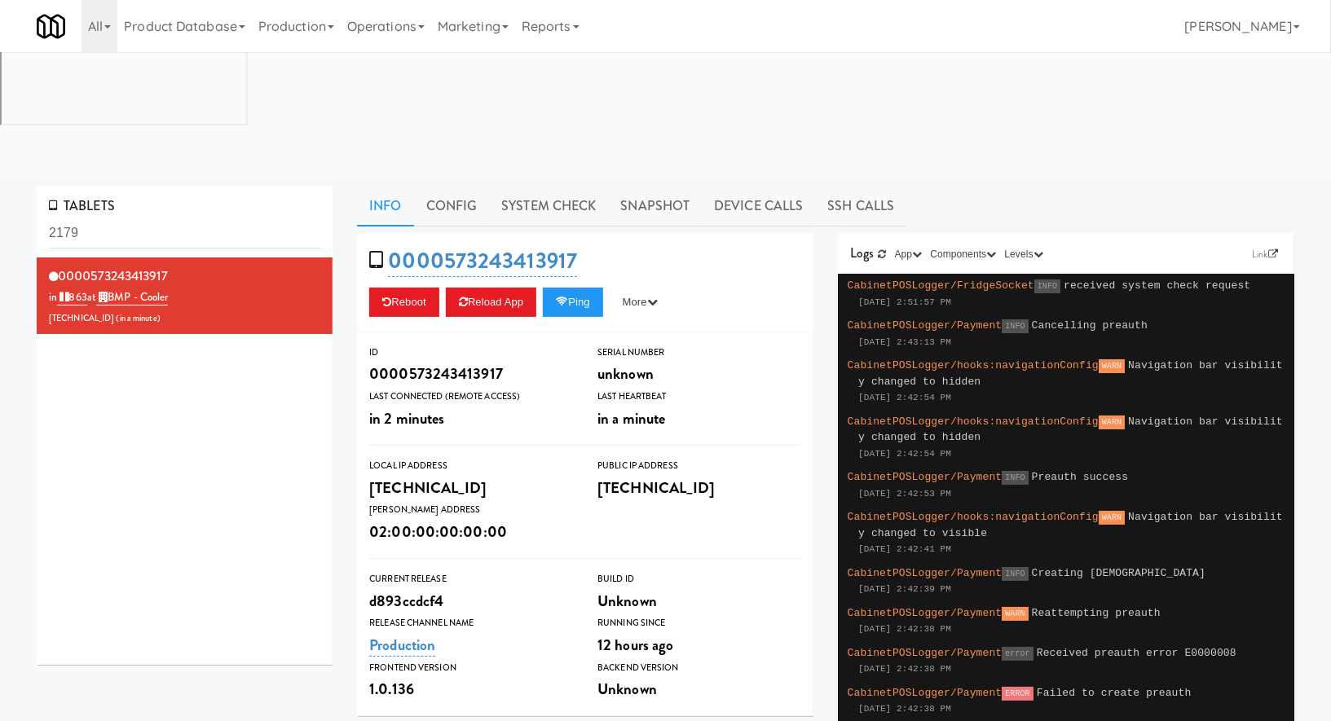
click at [121, 218] on input "2179" at bounding box center [184, 233] width 271 height 30
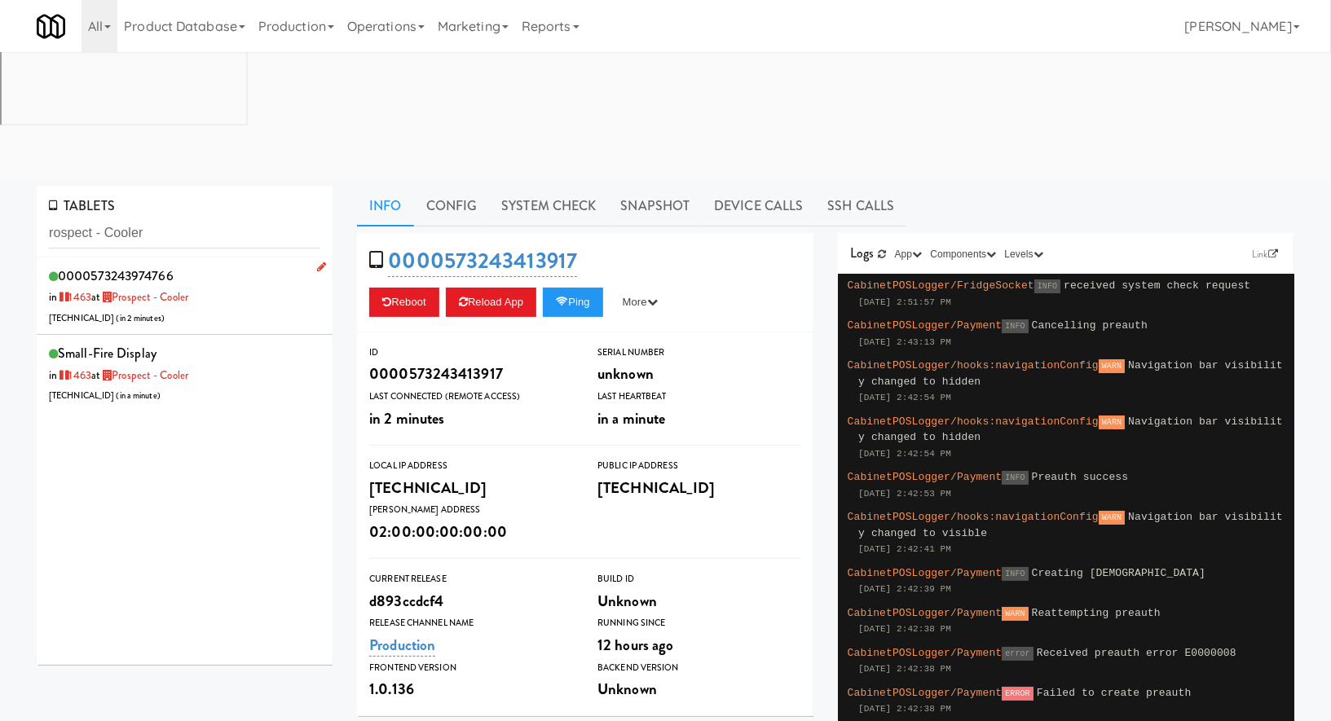
type input "rospect - Cooler"
click at [233, 264] on div "0000573243974766 in [DATE] at Prospect - Cooler [TECHNICAL_ID] ( in 2 minutes )" at bounding box center [184, 296] width 271 height 64
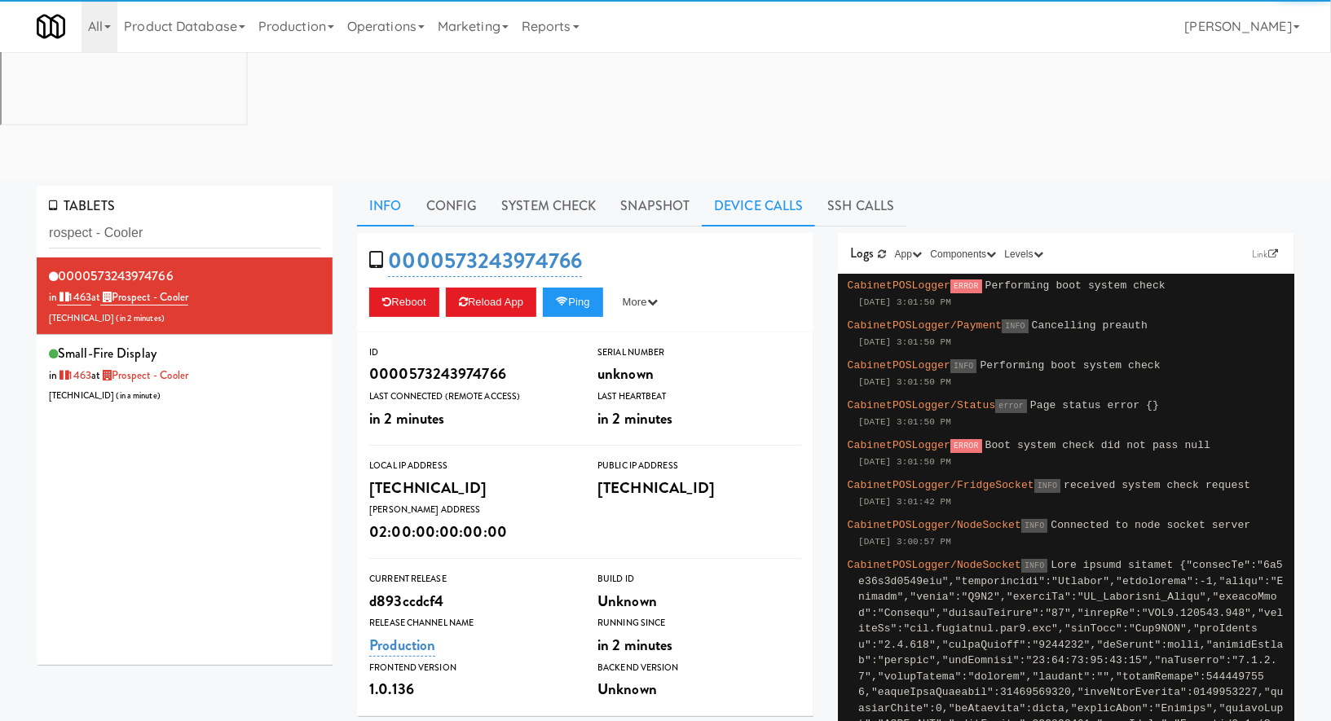
click at [737, 186] on link "Device Calls" at bounding box center [758, 206] width 113 height 41
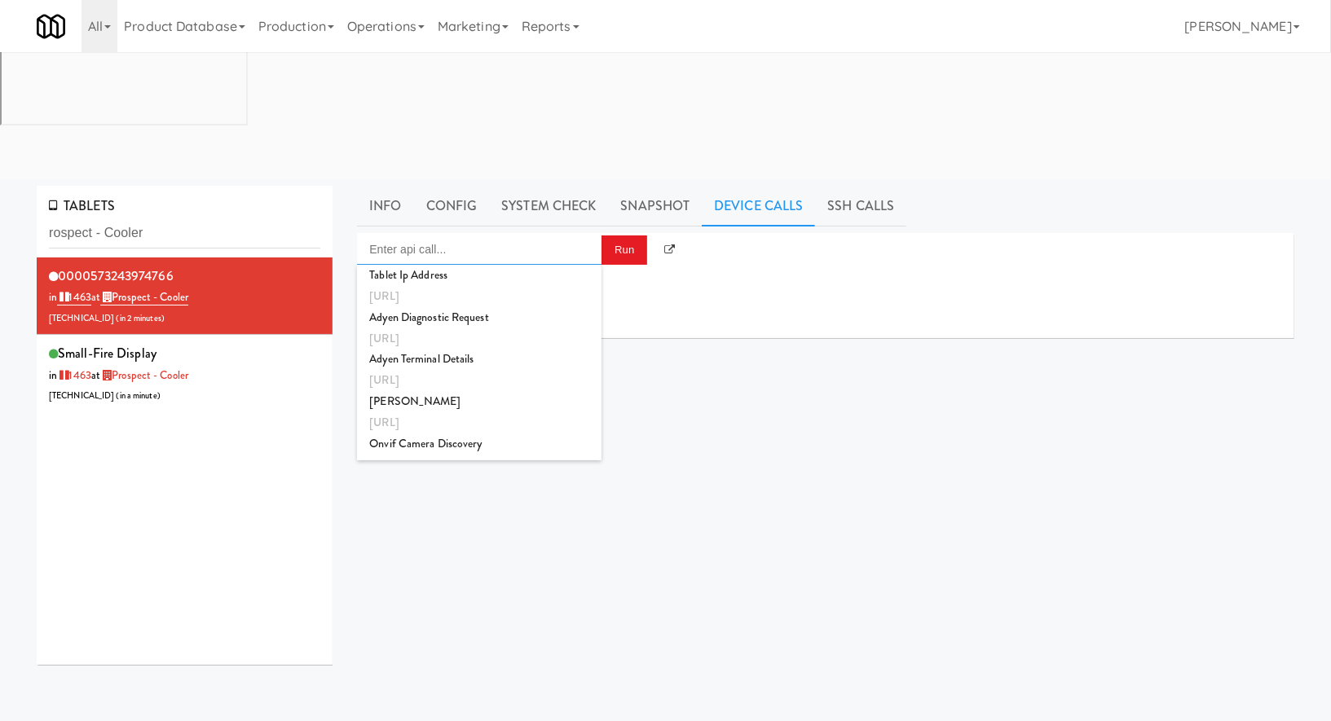
click at [460, 233] on input "Enter api call..." at bounding box center [479, 249] width 244 height 33
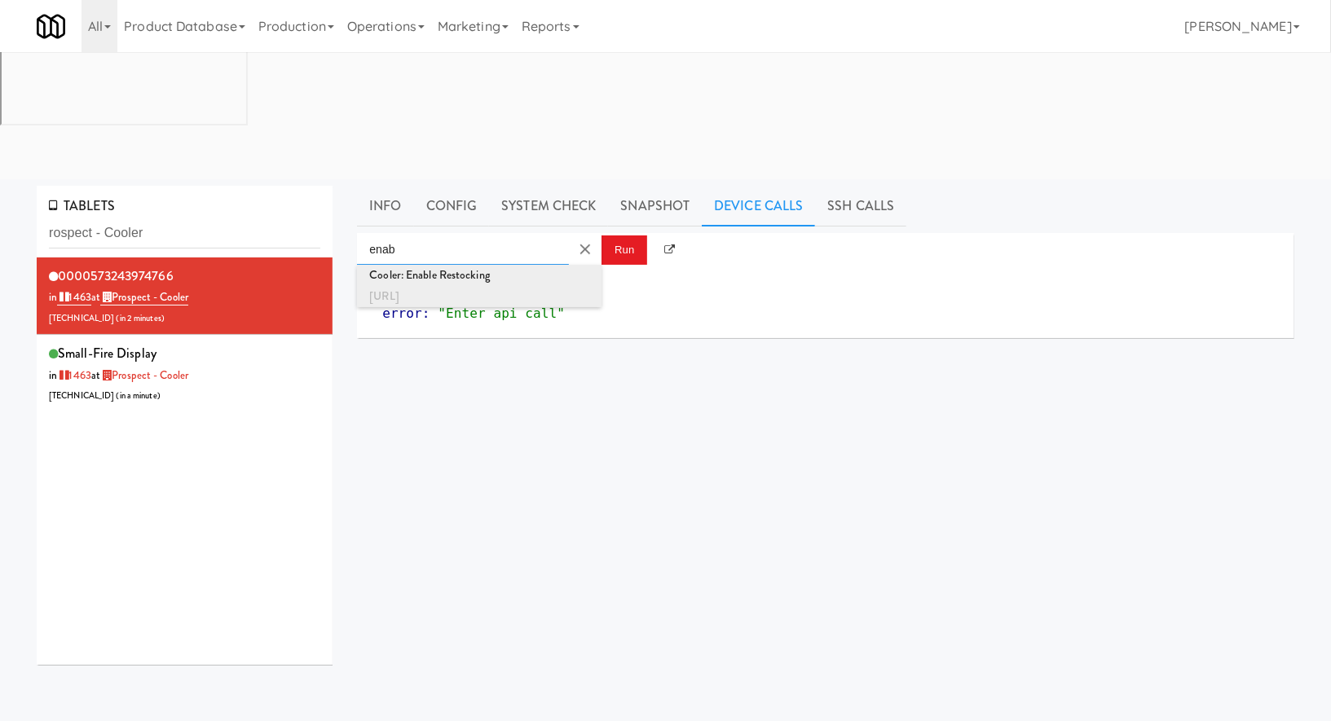
click at [478, 265] on div "Cooler: Enable Restocking" at bounding box center [479, 275] width 220 height 21
type input "Cooler: Enable Restocking"
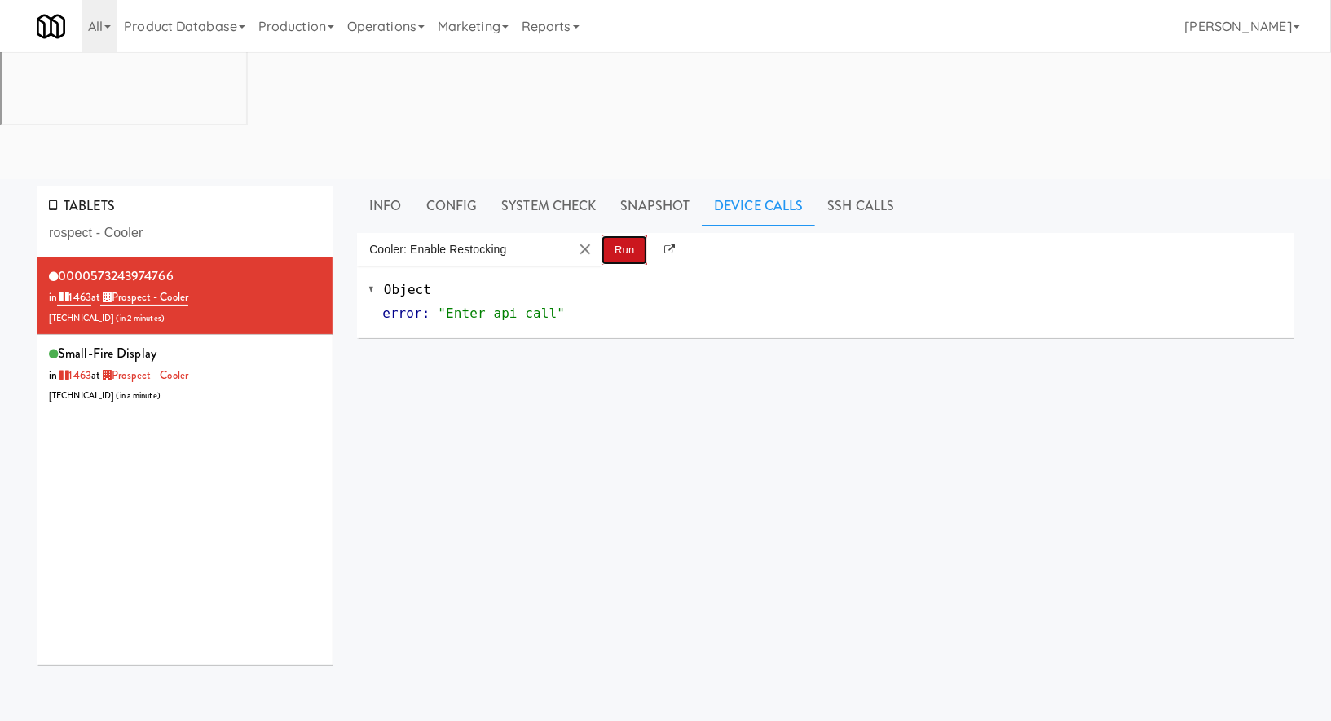
click at [629, 235] on button "Run" at bounding box center [624, 249] width 46 height 29
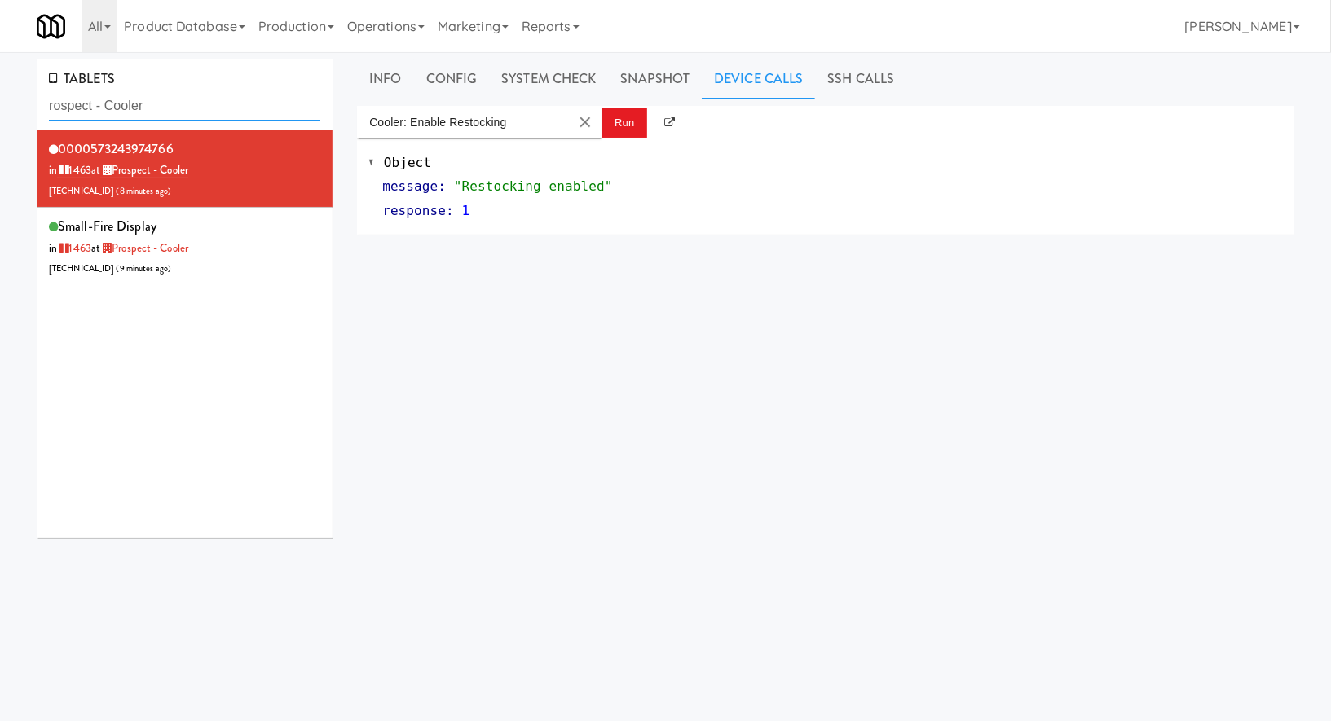
click at [157, 106] on input "rospect - Cooler" at bounding box center [184, 106] width 271 height 30
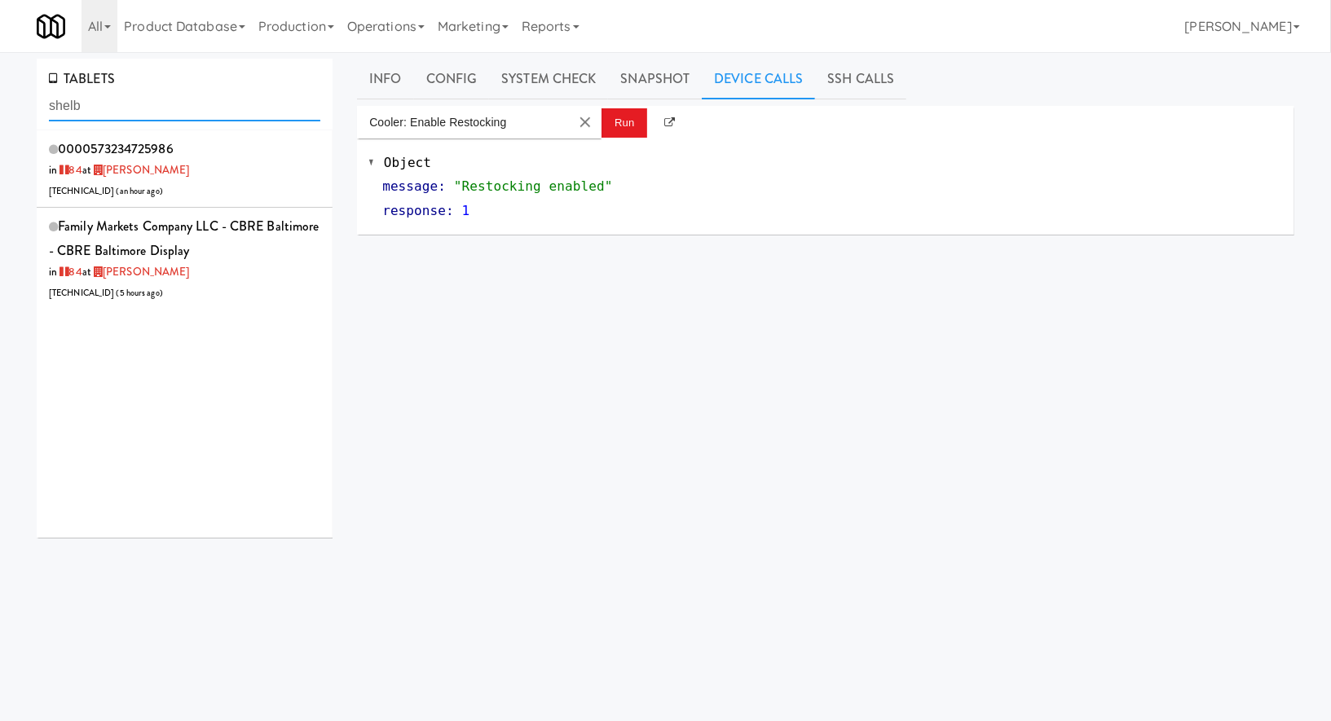
click at [117, 106] on input "shelb" at bounding box center [184, 106] width 271 height 30
paste input "Oso Apartments - Cooler - Solo"
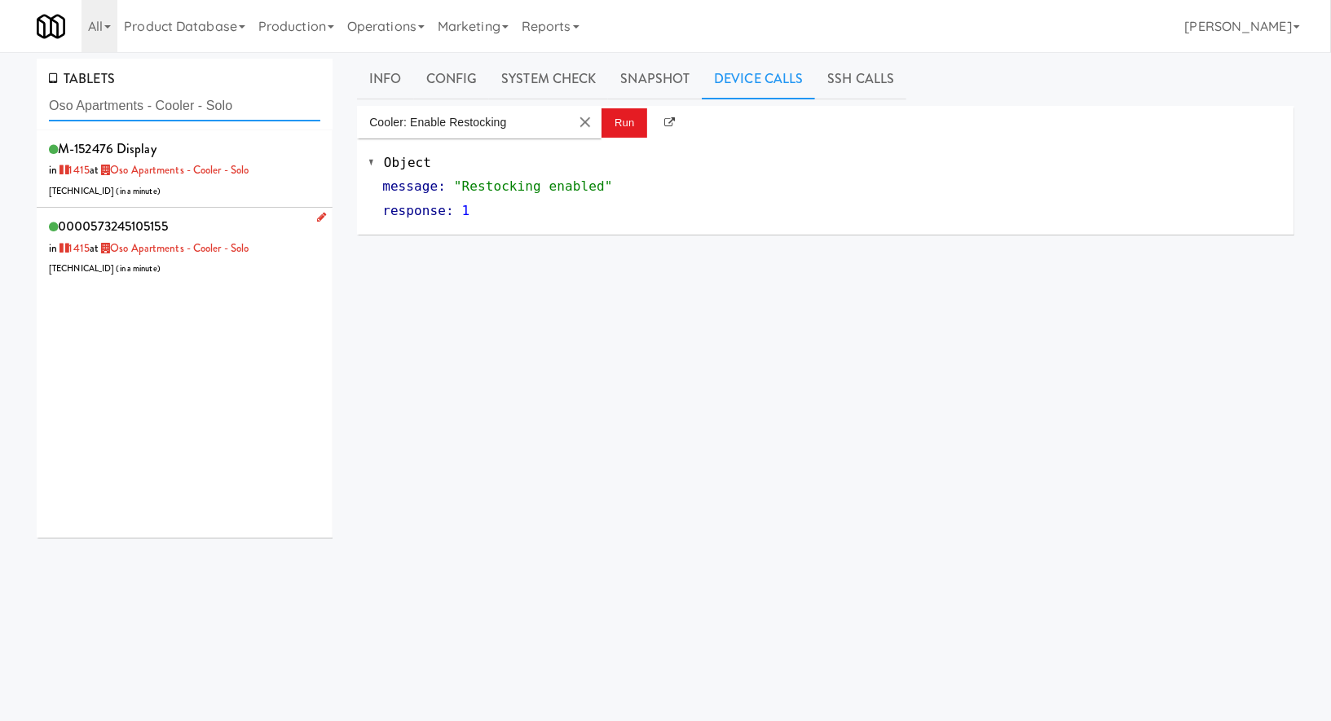
type input "Oso Apartments - Cooler - Solo"
click at [243, 208] on li "0000573245105155 in [DATE] at [GEOGRAPHIC_DATA] - Cooler - Solo [TECHNICAL_ID] …" at bounding box center [185, 246] width 296 height 77
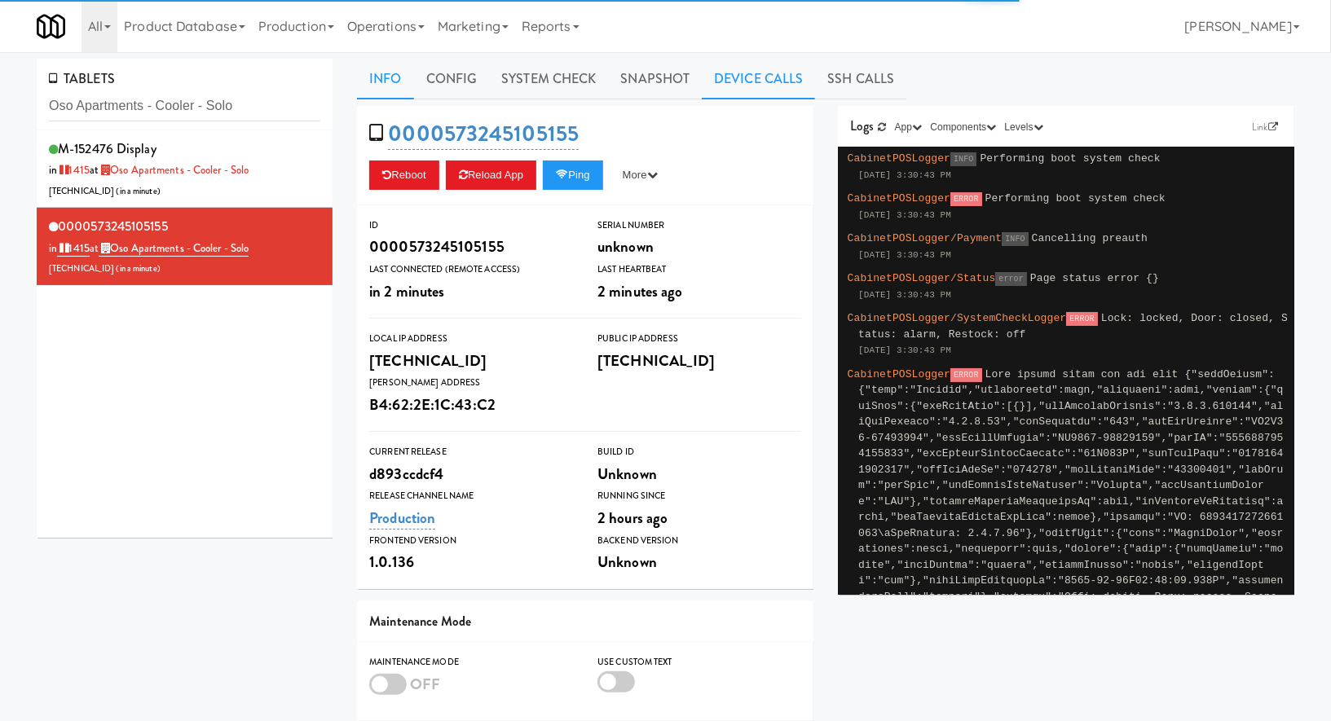
click at [742, 81] on link "Device Calls" at bounding box center [758, 79] width 113 height 41
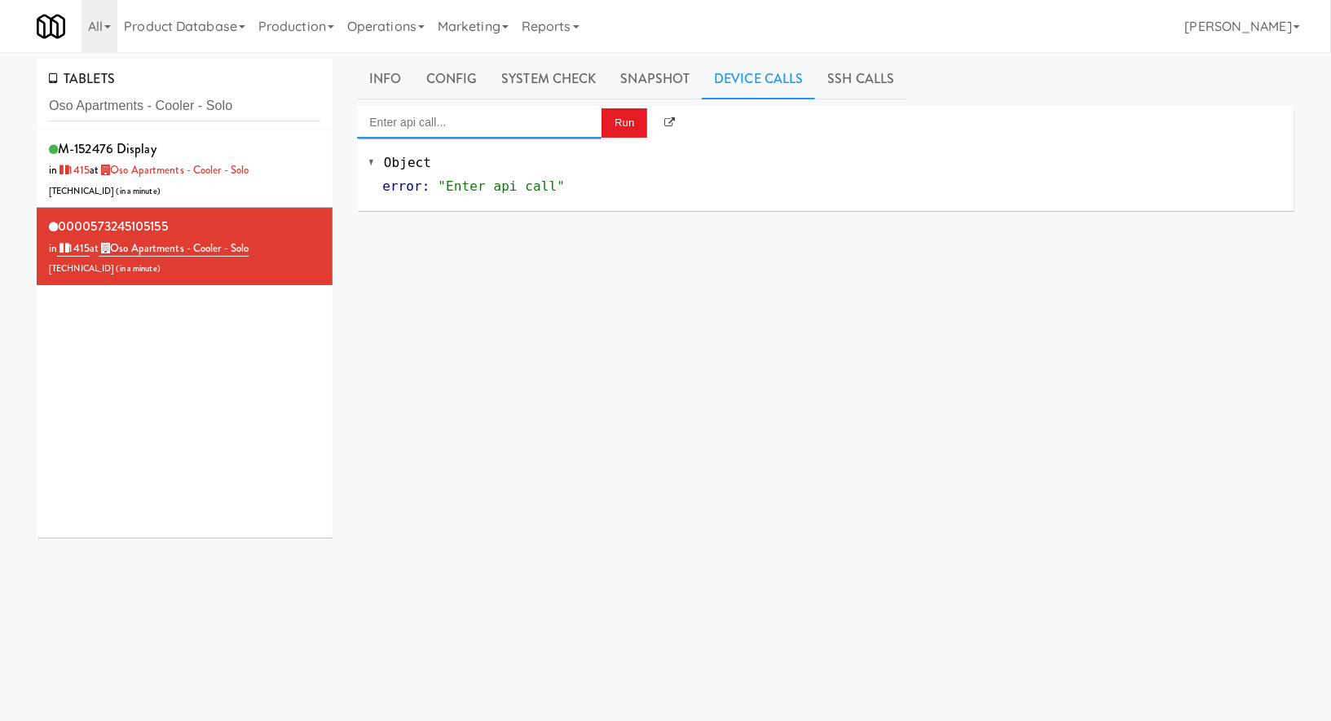
click at [539, 120] on input "Enter api call..." at bounding box center [479, 122] width 244 height 33
click at [535, 154] on div "Cooler: Enable Restocking" at bounding box center [479, 148] width 220 height 21
type input "Cooler: Enable Restocking"
click at [620, 125] on button "Run" at bounding box center [624, 122] width 46 height 29
